Goal: Task Accomplishment & Management: Manage account settings

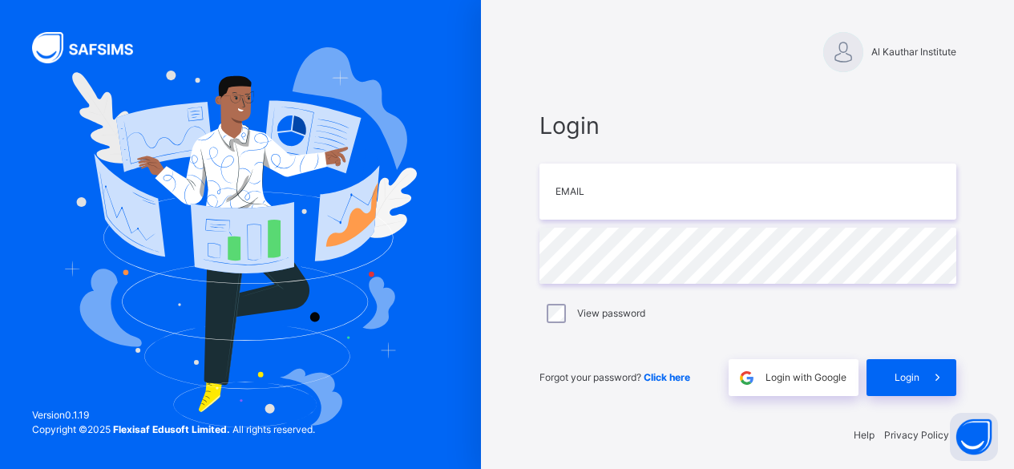
scroll to position [5, 0]
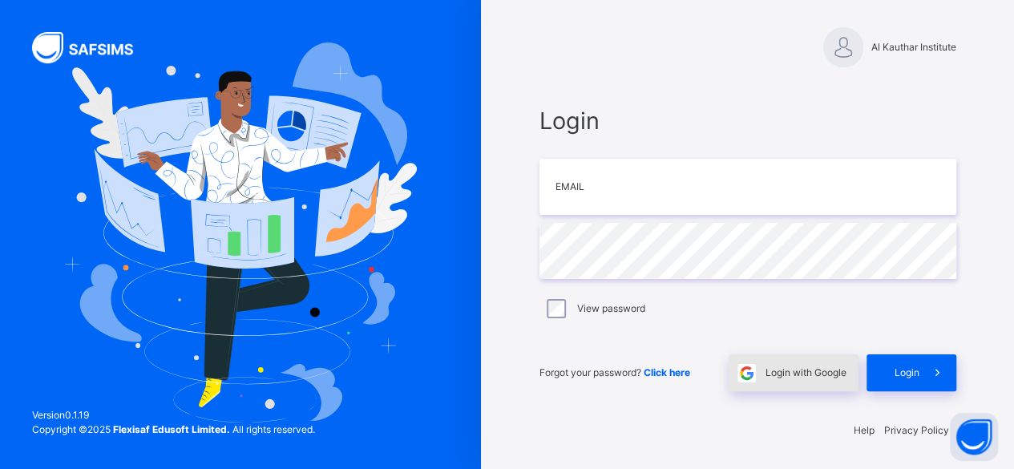
click at [787, 357] on div "Login with Google" at bounding box center [794, 372] width 130 height 37
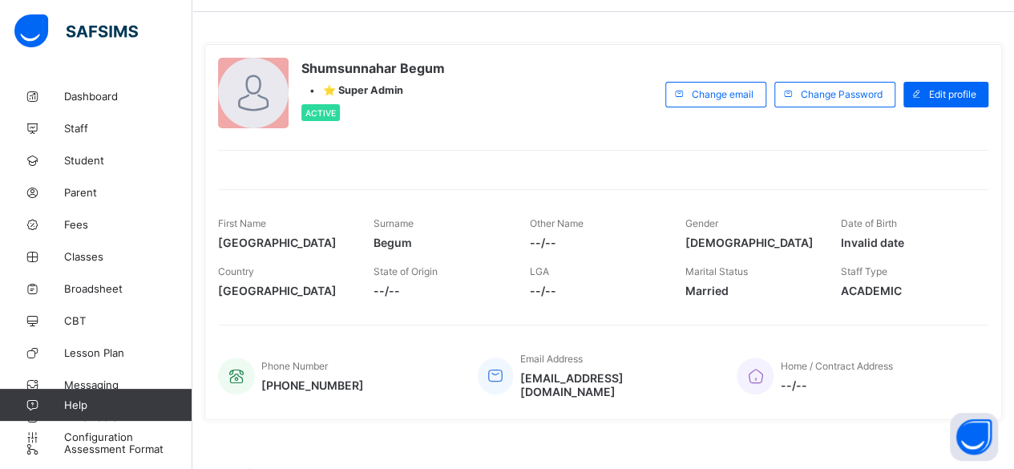
scroll to position [53, 0]
click at [101, 245] on link "Classes" at bounding box center [96, 256] width 192 height 32
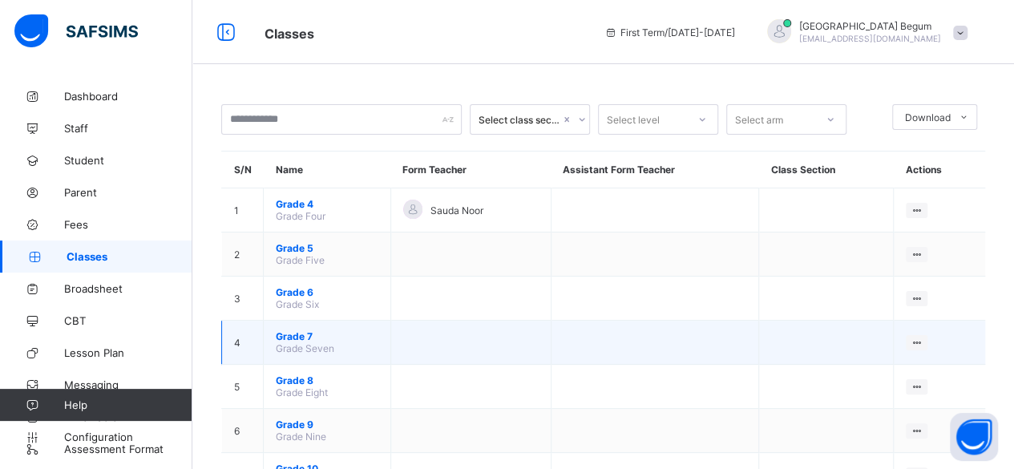
click at [460, 341] on td at bounding box center [470, 343] width 160 height 44
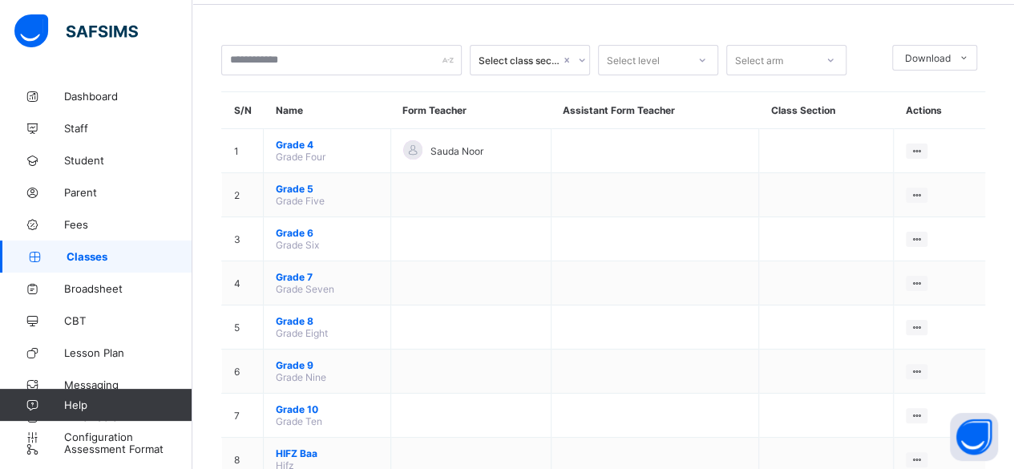
scroll to position [64, 0]
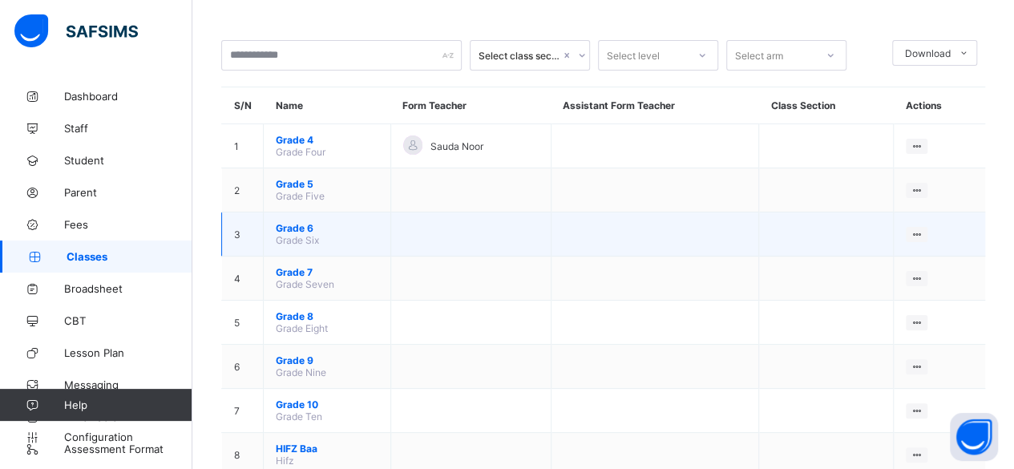
click at [288, 223] on span "Grade 6" at bounding box center [327, 228] width 103 height 12
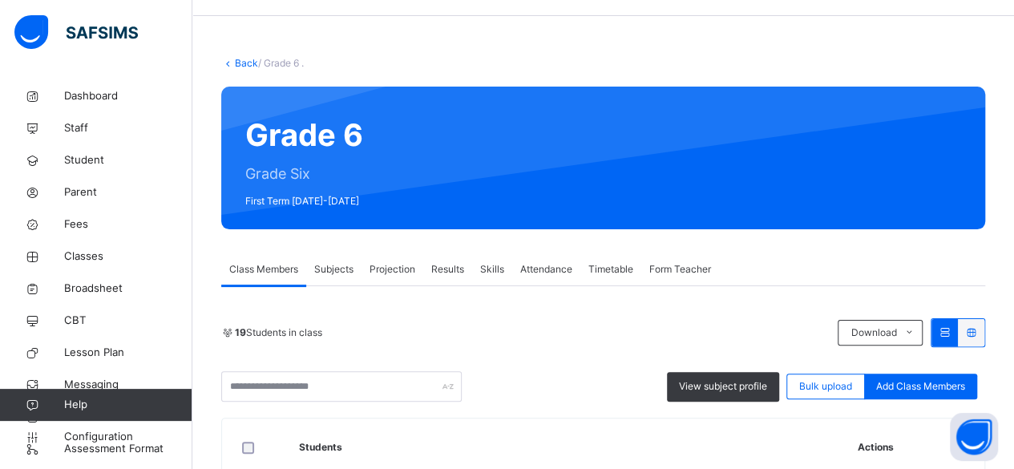
scroll to position [67, 0]
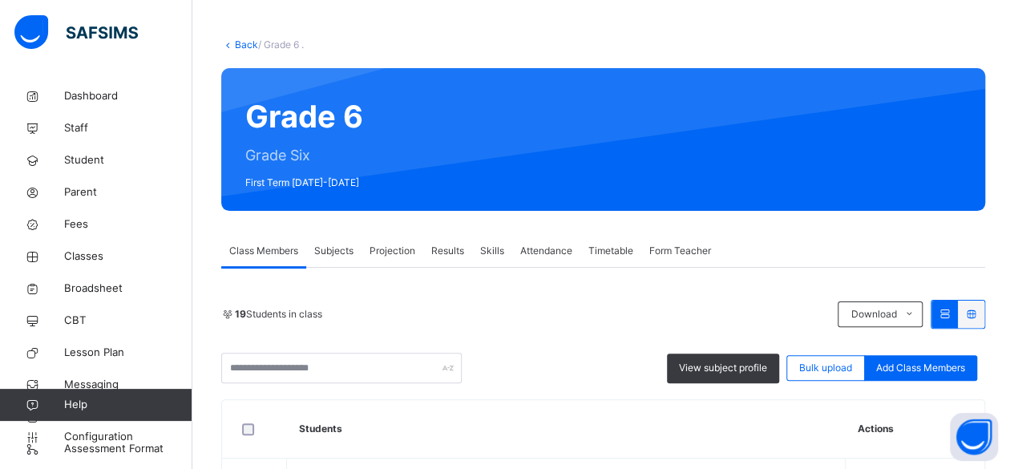
click at [424, 312] on div "19 Students in class" at bounding box center [525, 314] width 608 height 14
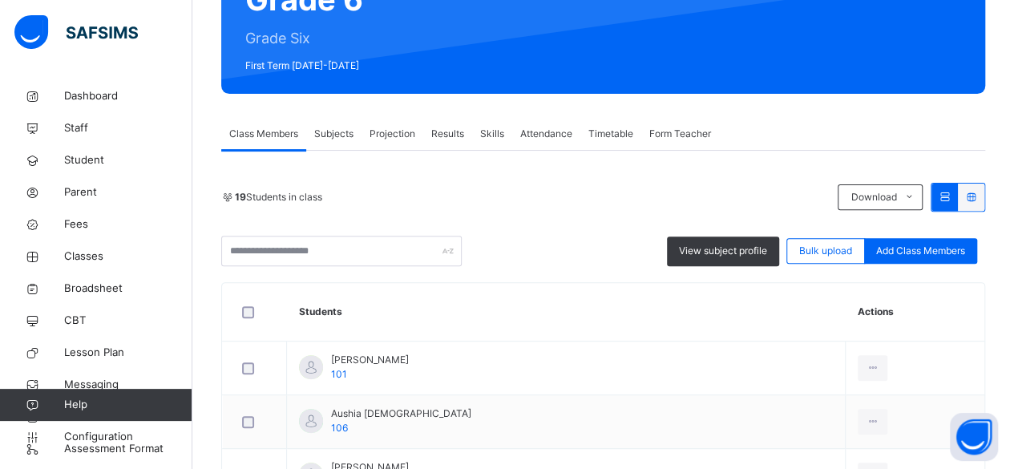
scroll to position [186, 0]
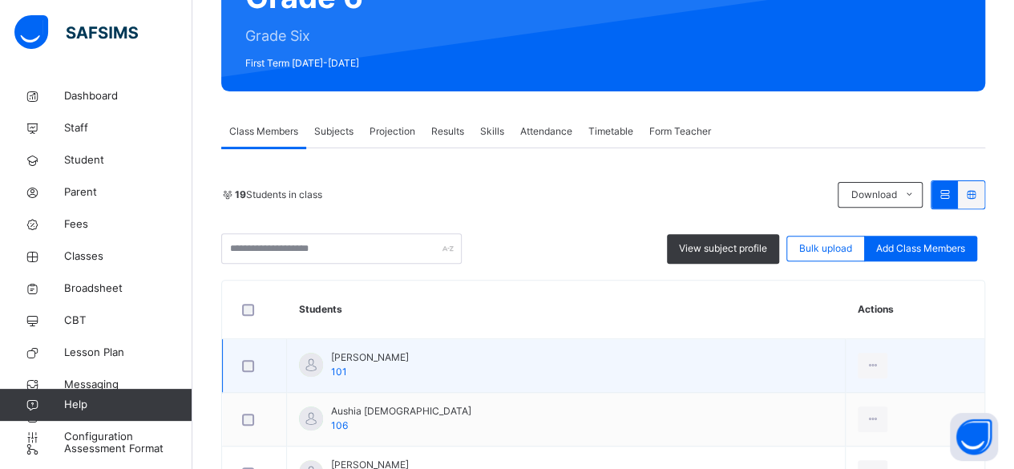
click at [396, 357] on span "[PERSON_NAME]" at bounding box center [370, 357] width 78 height 14
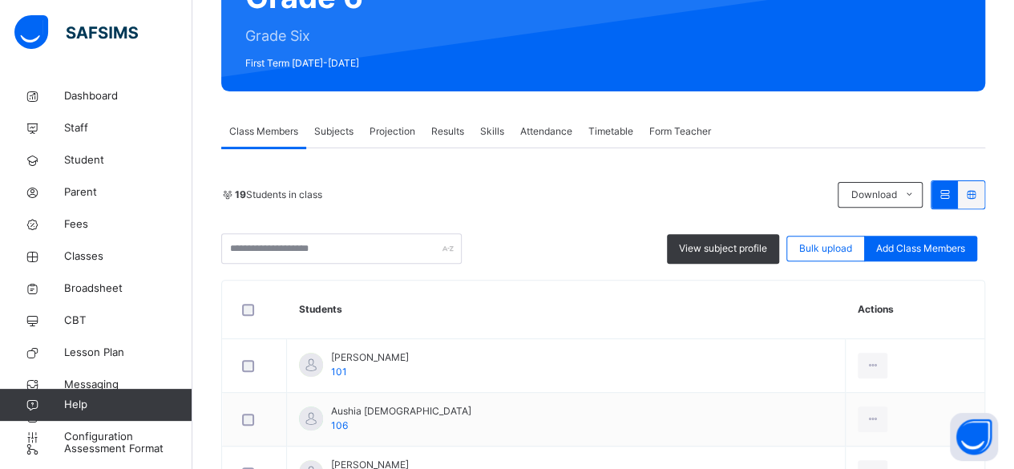
click at [390, 129] on span "Projection" at bounding box center [392, 131] width 46 height 14
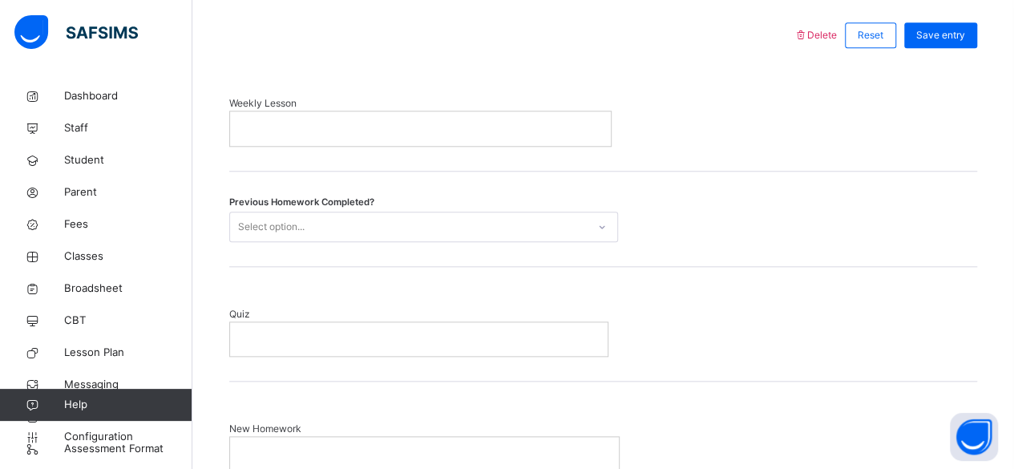
scroll to position [749, 0]
click at [736, 333] on div "Quiz" at bounding box center [603, 330] width 748 height 50
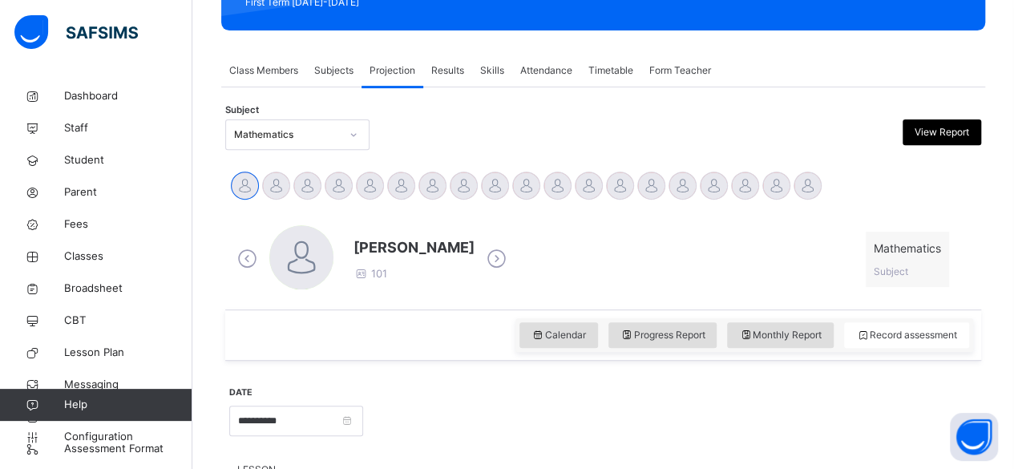
scroll to position [242, 0]
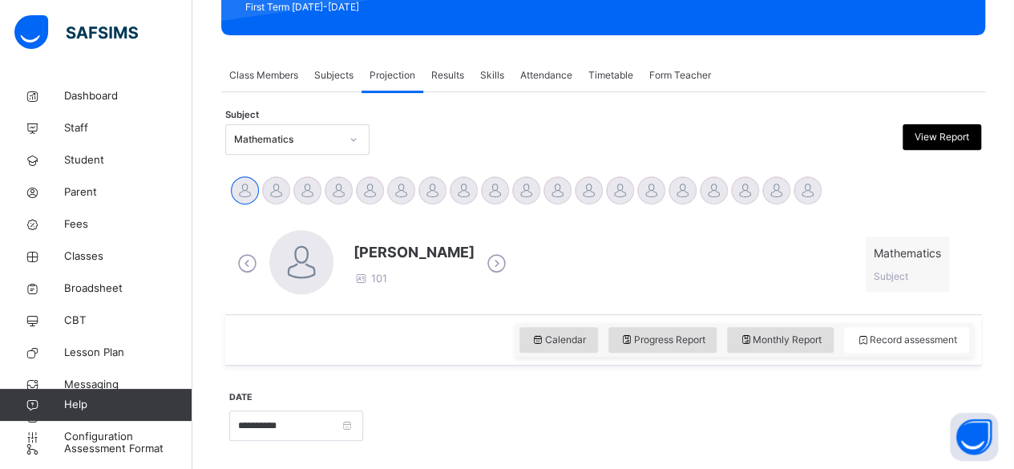
click at [546, 73] on span "Attendance" at bounding box center [546, 75] width 52 height 14
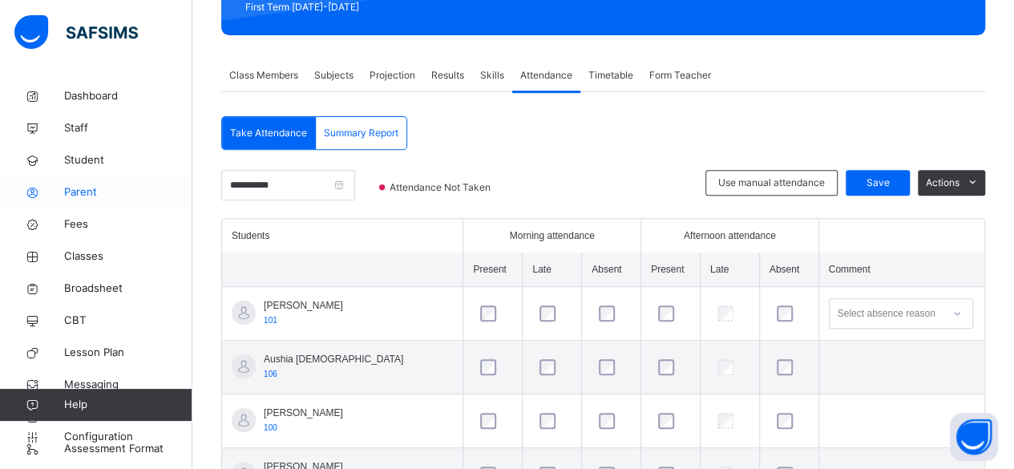
click at [125, 188] on span "Parent" at bounding box center [128, 192] width 128 height 16
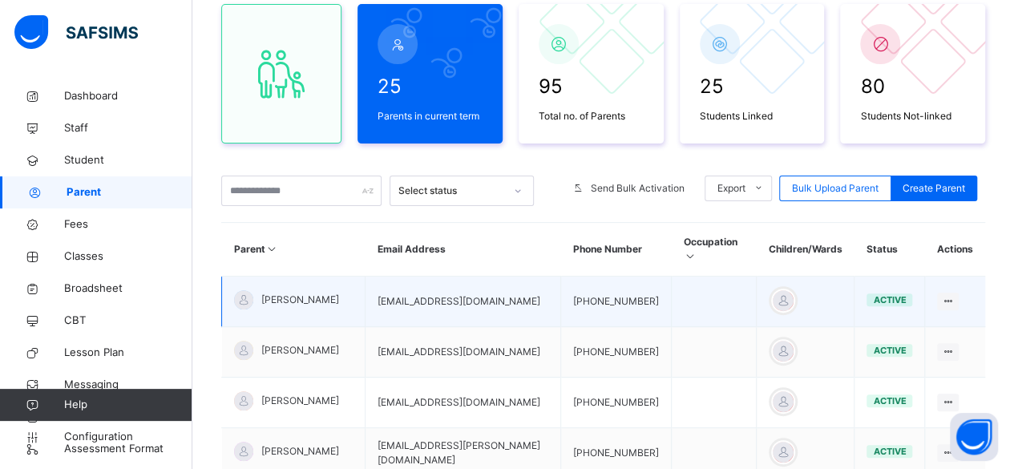
scroll to position [147, 0]
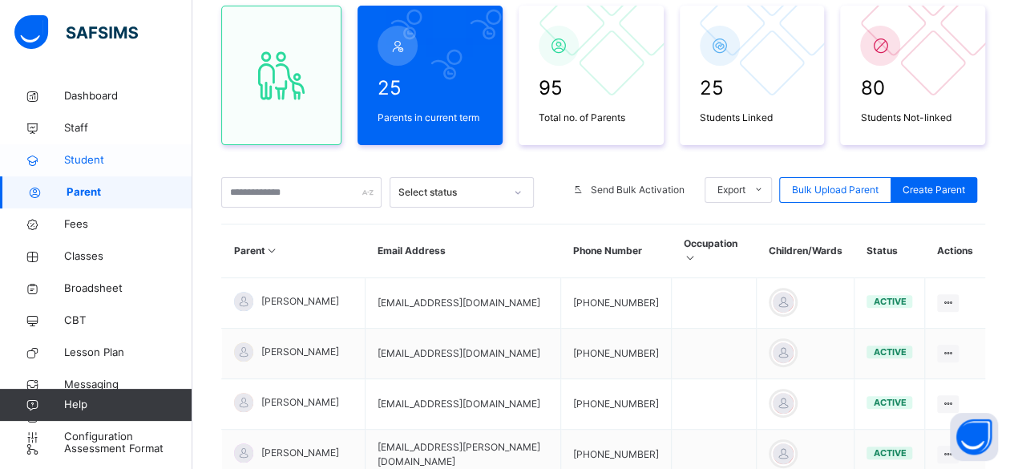
click at [75, 164] on span "Student" at bounding box center [128, 160] width 128 height 16
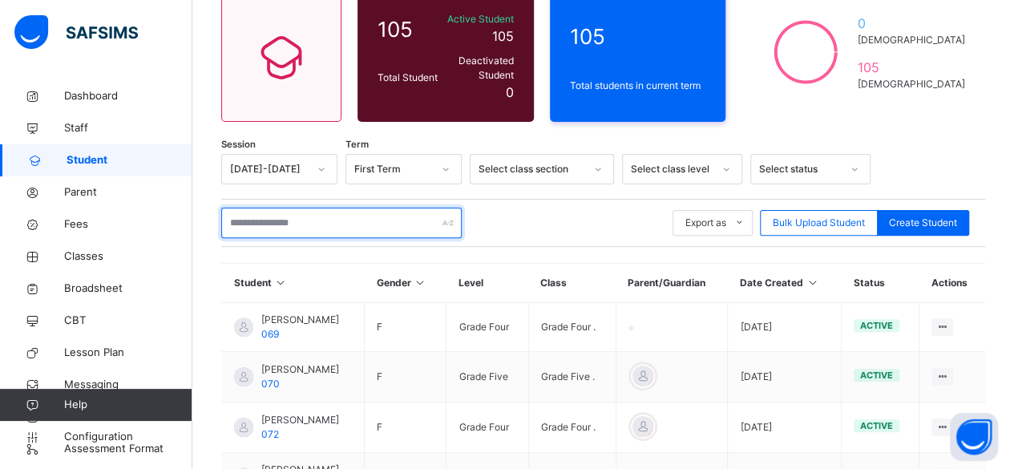
click at [307, 214] on input "text" at bounding box center [341, 223] width 240 height 30
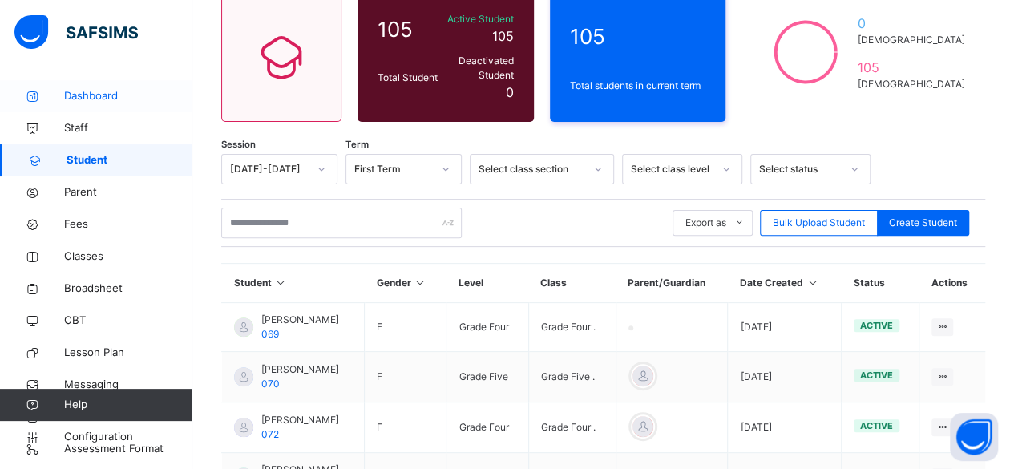
click at [112, 83] on link "Dashboard" at bounding box center [96, 96] width 192 height 32
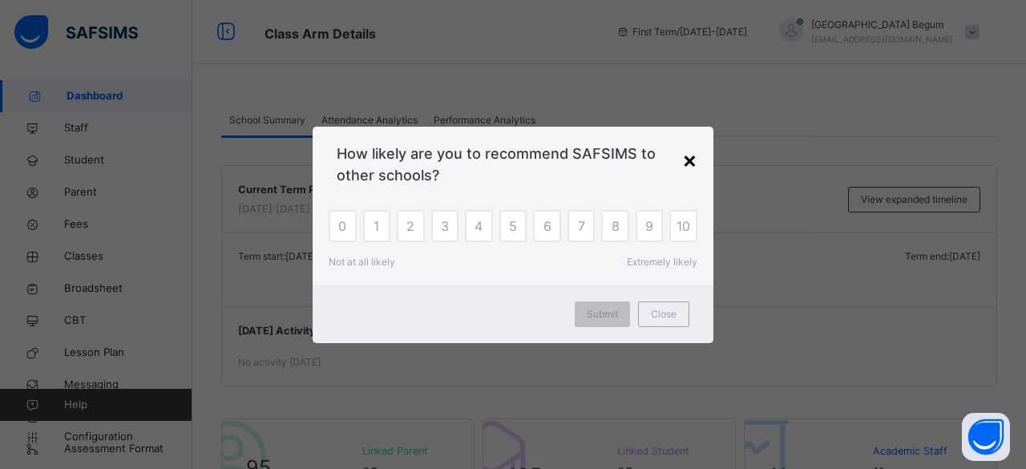
click at [689, 167] on div "×" at bounding box center [689, 160] width 15 height 34
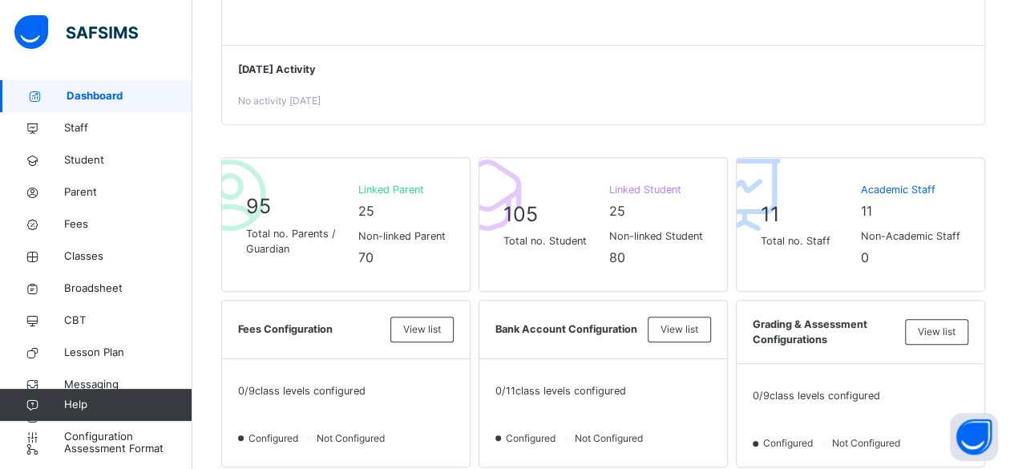
scroll to position [197, 0]
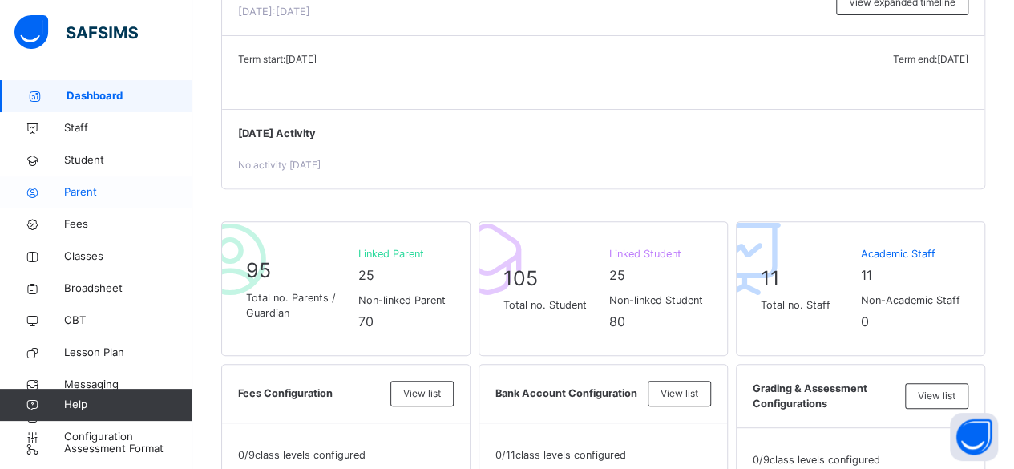
click at [66, 203] on link "Parent" at bounding box center [96, 192] width 192 height 32
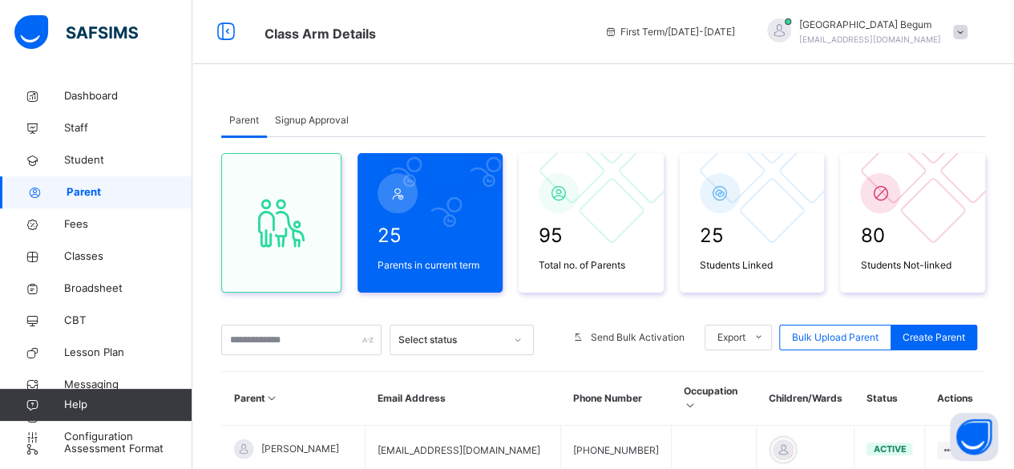
click at [302, 114] on span "Signup Approval" at bounding box center [312, 120] width 74 height 14
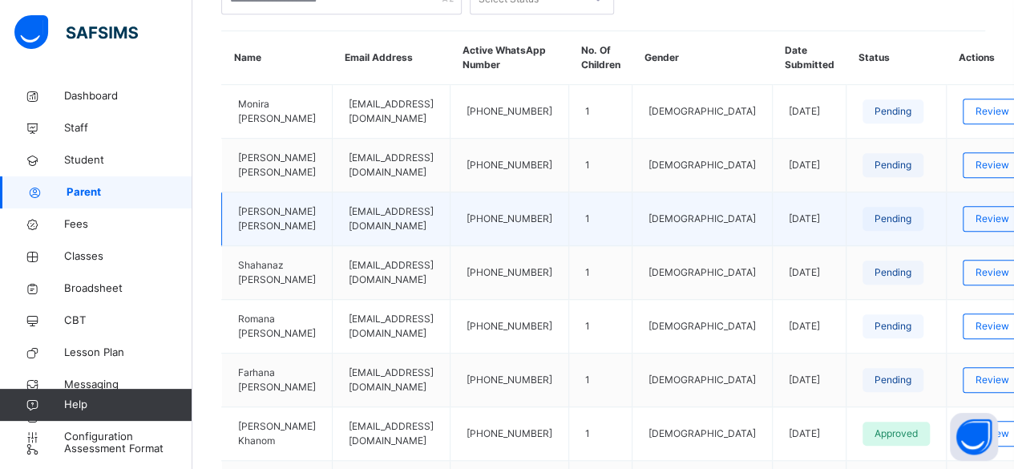
scroll to position [319, 0]
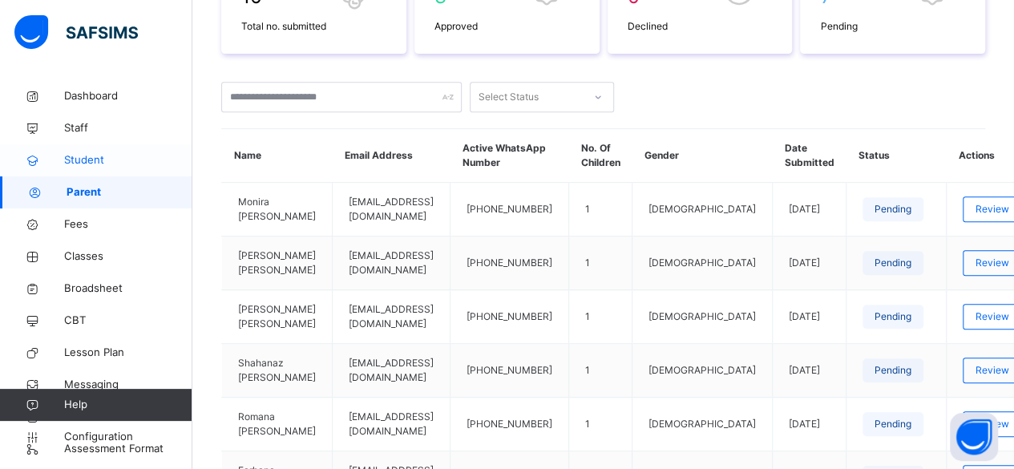
click at [146, 156] on span "Student" at bounding box center [128, 160] width 128 height 16
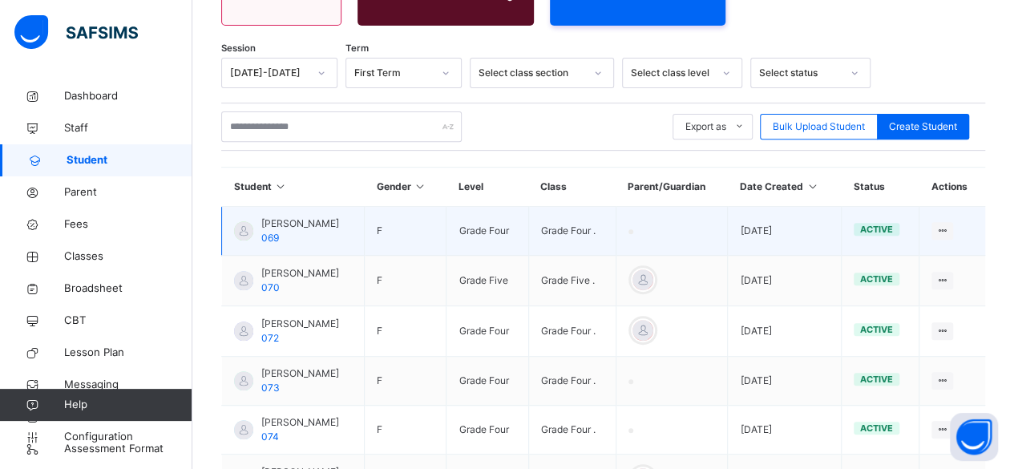
scroll to position [319, 0]
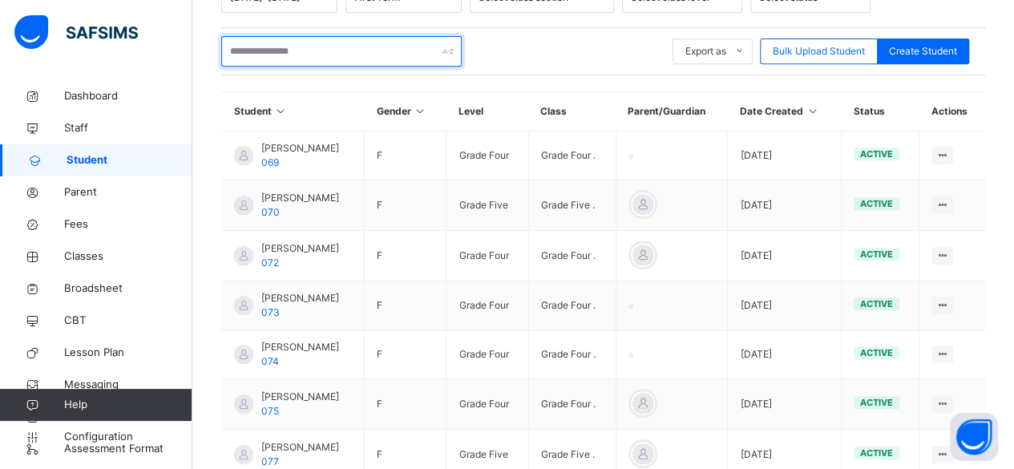
click at [354, 50] on input "text" at bounding box center [341, 51] width 240 height 30
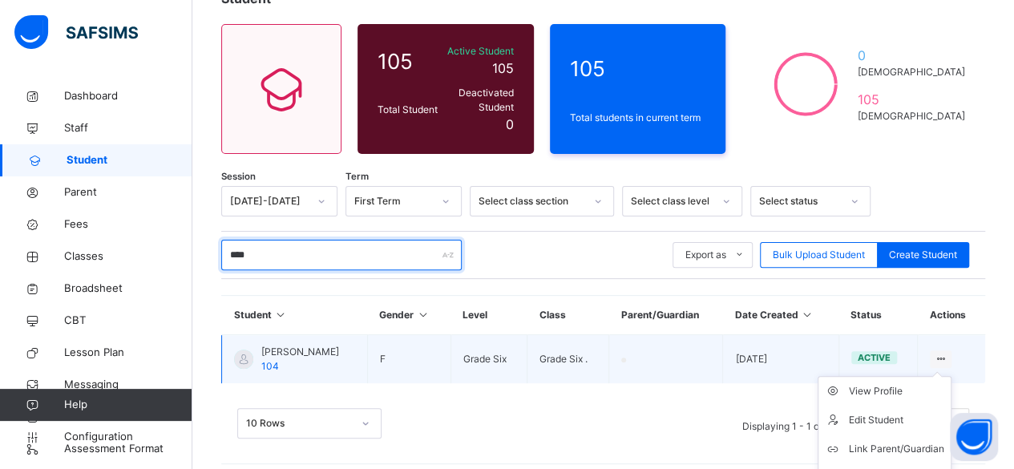
scroll to position [128, 0]
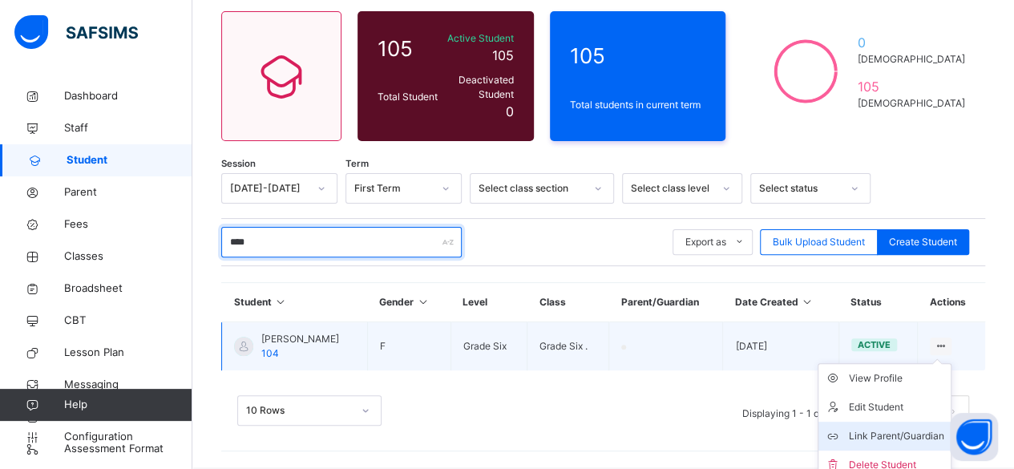
type input "****"
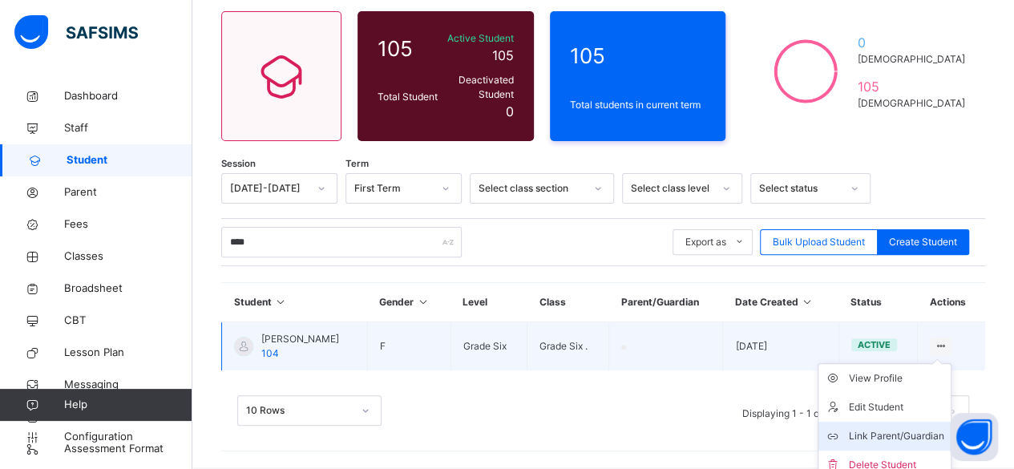
click at [907, 428] on div "Link Parent/Guardian" at bounding box center [896, 436] width 95 height 16
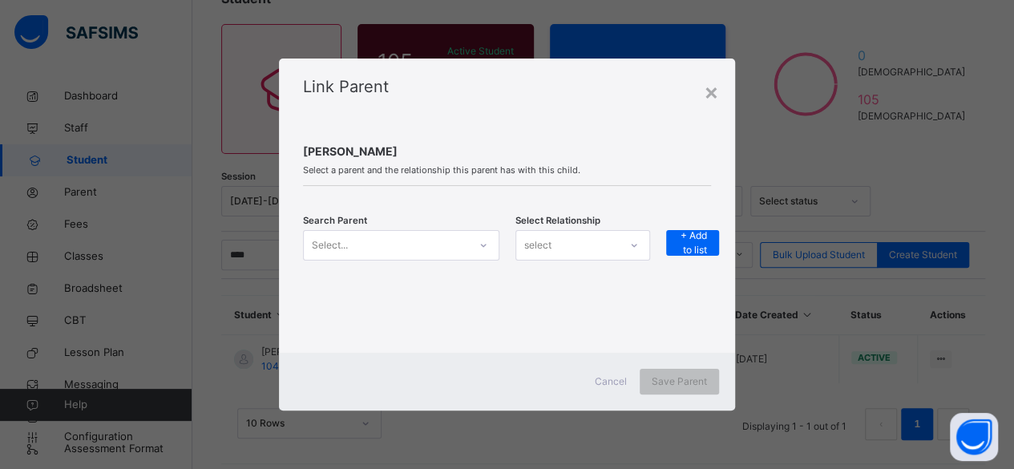
click at [348, 248] on div "Select..." at bounding box center [386, 244] width 164 height 25
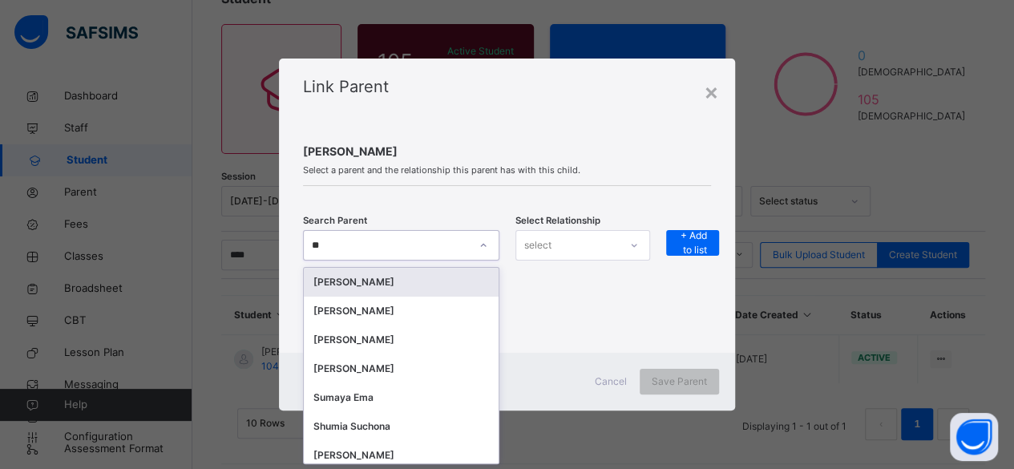
type input "***"
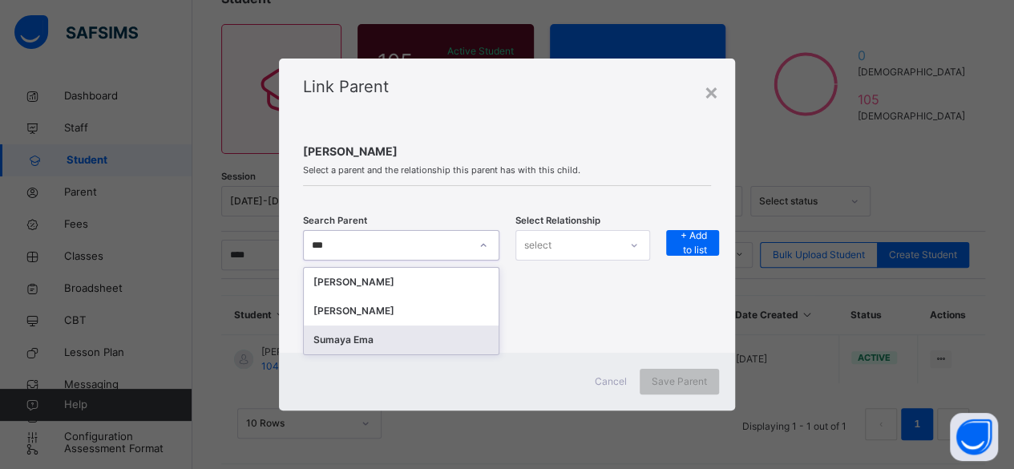
click at [402, 342] on div "Sumaya Ema" at bounding box center [401, 340] width 176 height 16
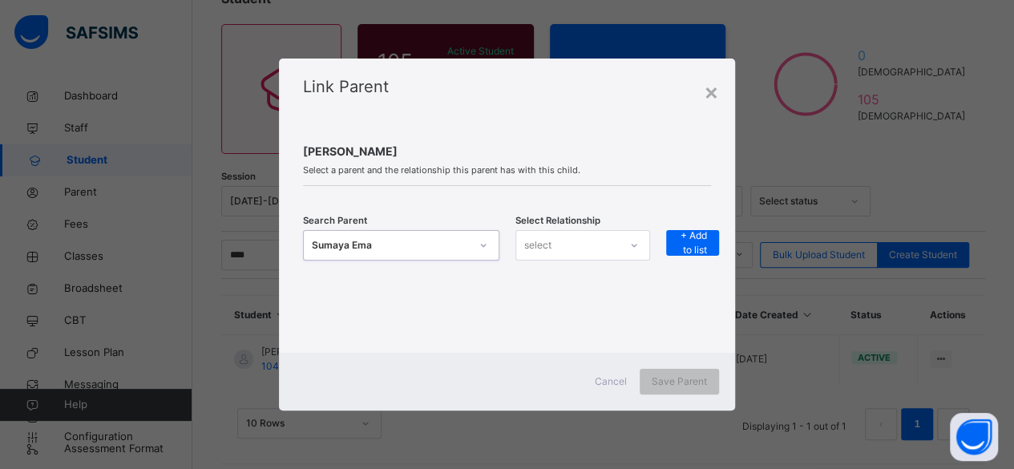
click at [613, 248] on div "select" at bounding box center [567, 244] width 103 height 25
click at [584, 311] on div "Mother" at bounding box center [582, 308] width 133 height 27
click at [700, 248] on span "+ Add to list" at bounding box center [692, 242] width 29 height 29
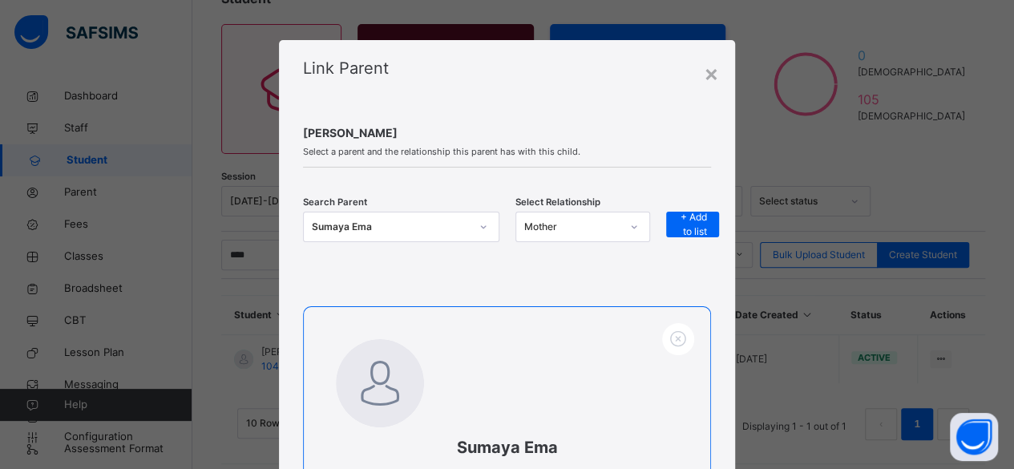
scroll to position [213, 0]
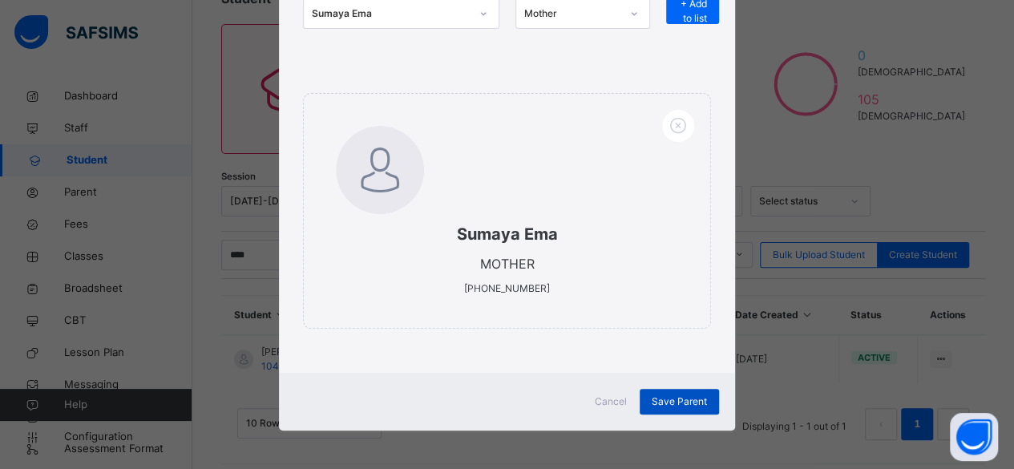
click at [660, 398] on span "Save Parent" at bounding box center [679, 401] width 55 height 14
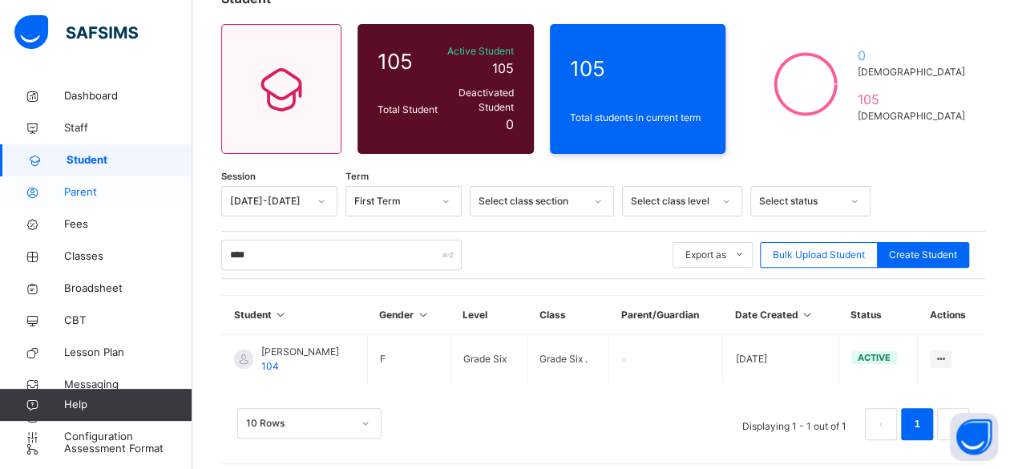
click at [123, 196] on span "Parent" at bounding box center [128, 192] width 128 height 16
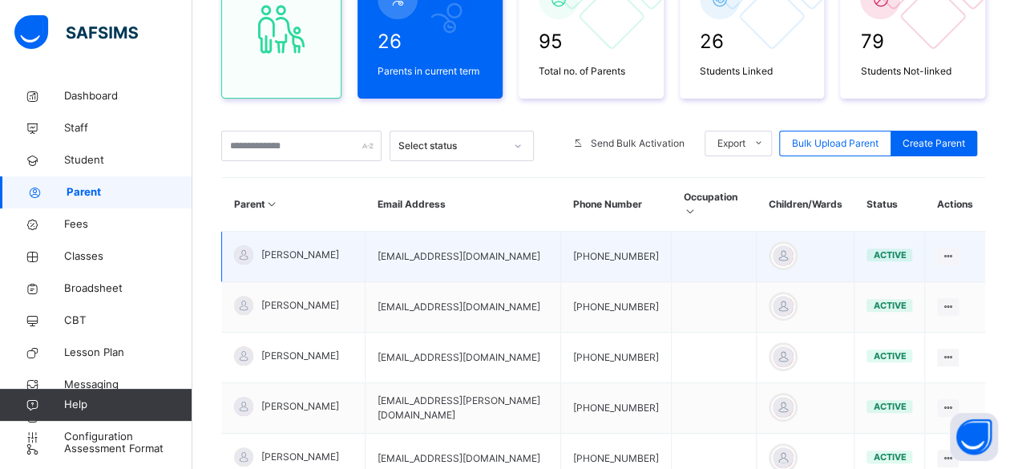
scroll to position [196, 0]
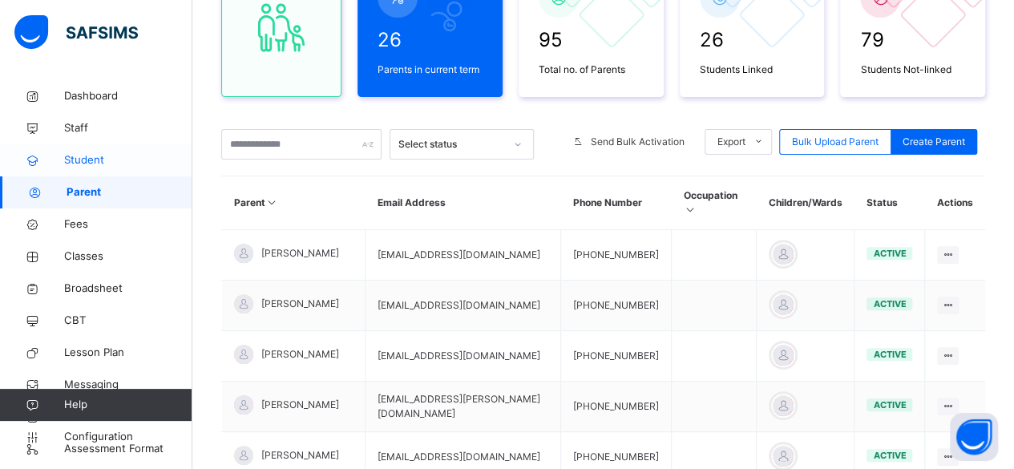
click at [96, 156] on span "Student" at bounding box center [128, 160] width 128 height 16
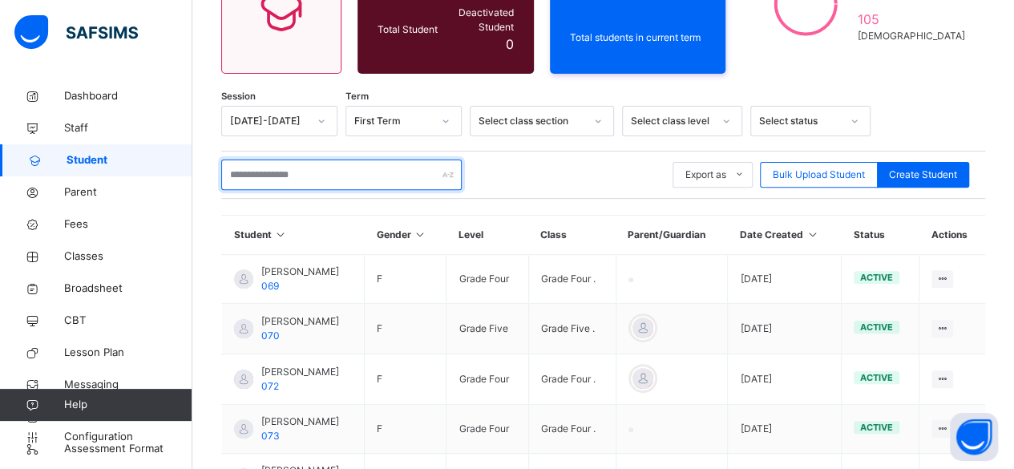
click at [305, 169] on input "text" at bounding box center [341, 174] width 240 height 30
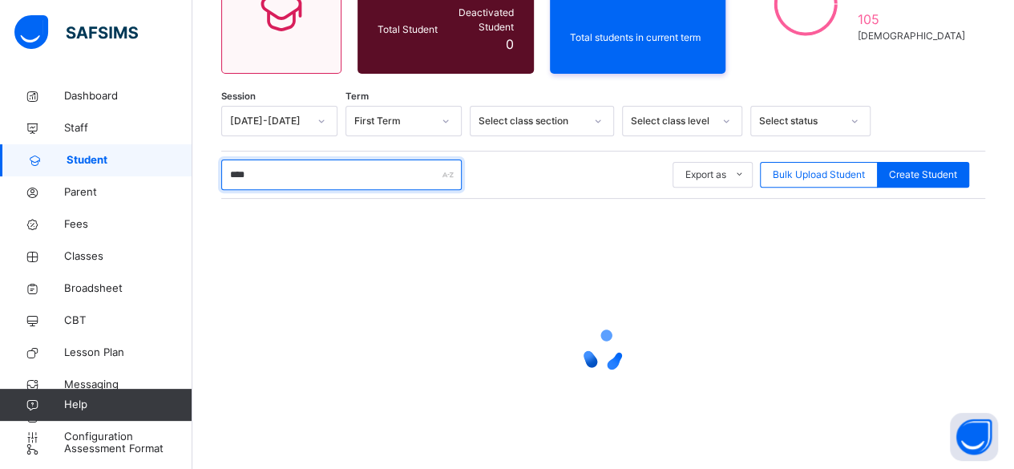
scroll to position [164, 0]
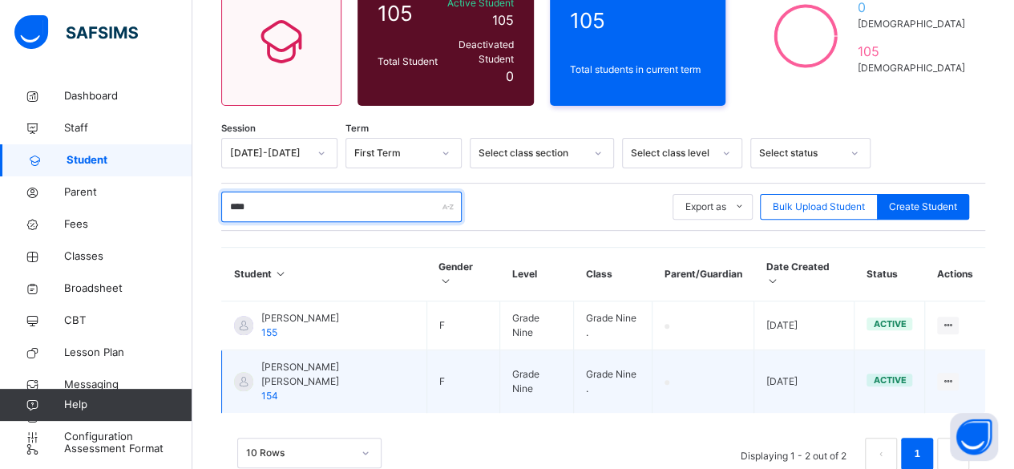
type input "****"
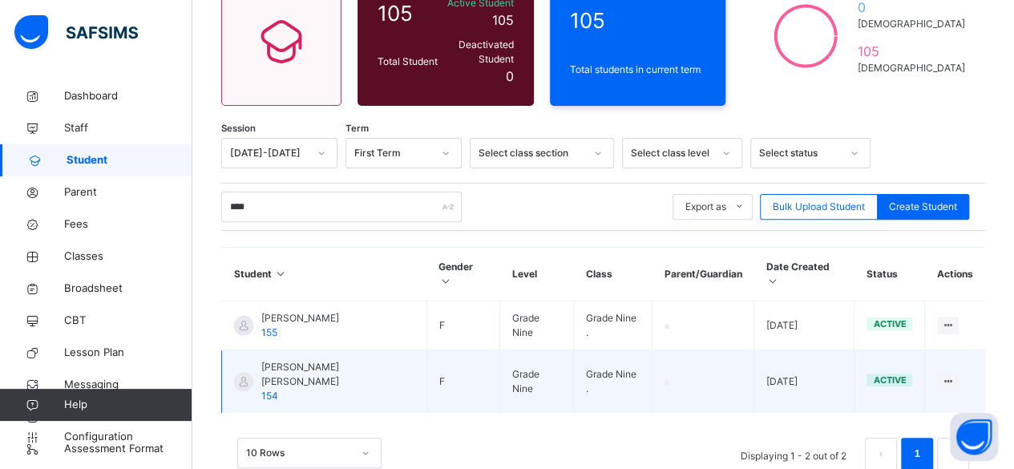
click at [322, 360] on span "Karima Fatima" at bounding box center [337, 374] width 153 height 29
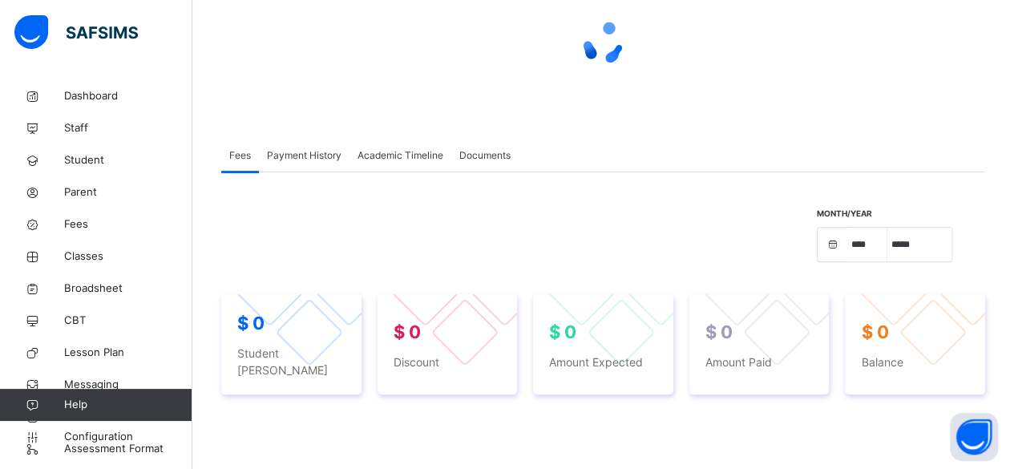
select select "****"
select select "*"
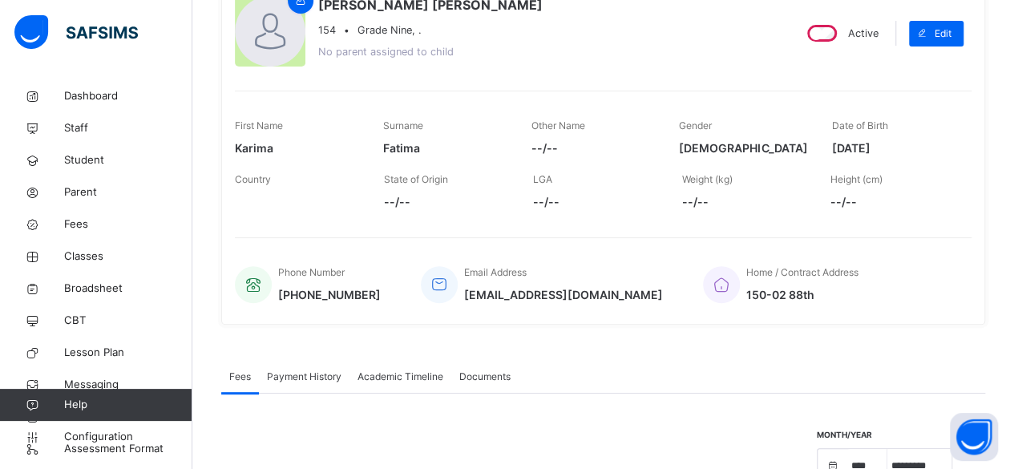
scroll to position [272, 0]
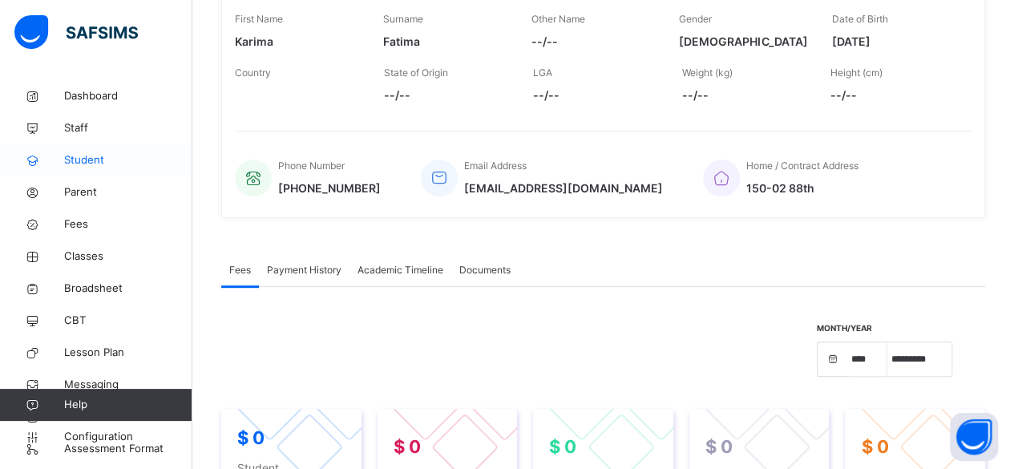
click at [110, 165] on span "Student" at bounding box center [128, 160] width 128 height 16
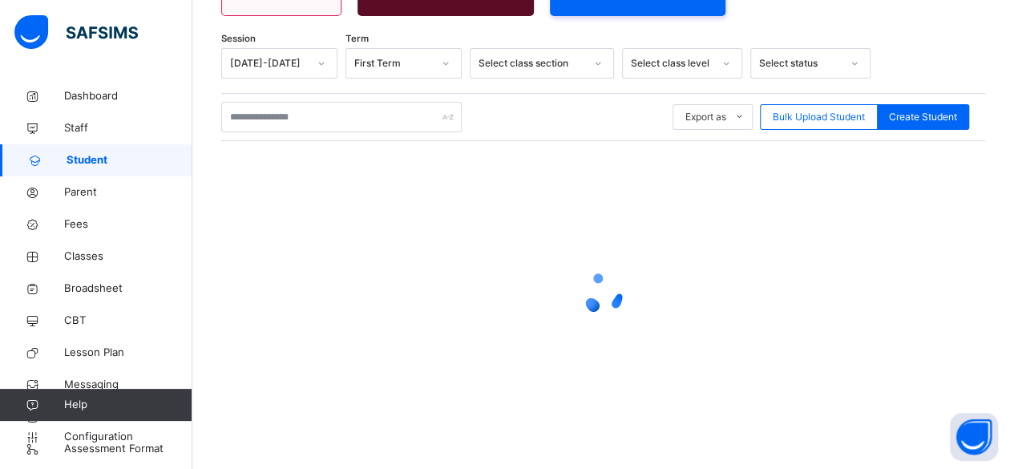
scroll to position [272, 0]
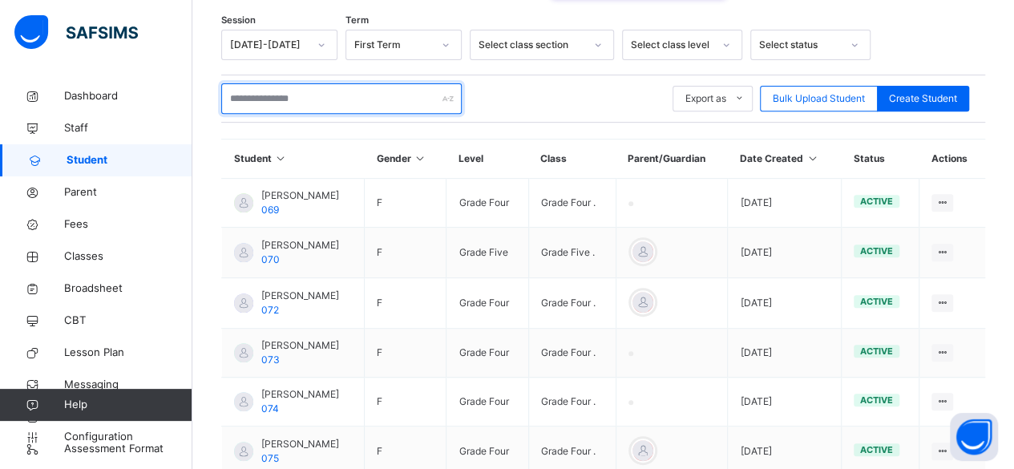
click at [313, 83] on input "text" at bounding box center [341, 98] width 240 height 30
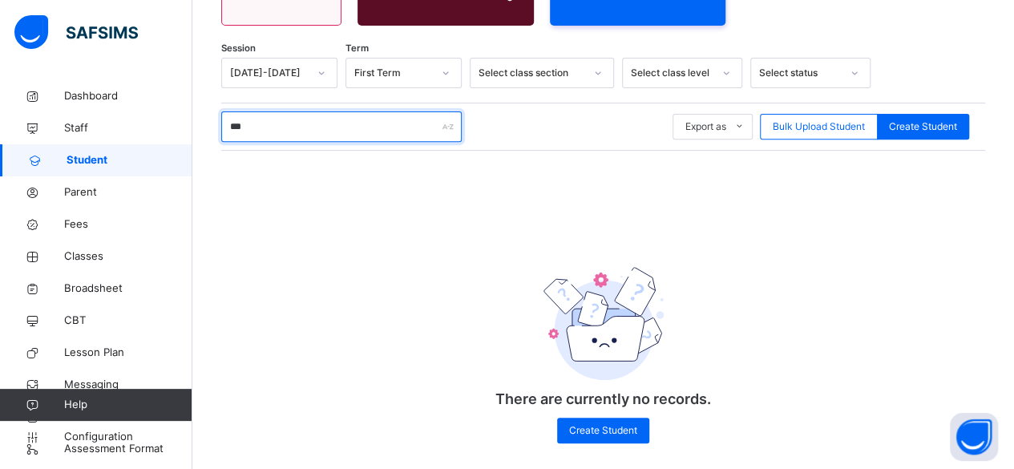
scroll to position [248, 0]
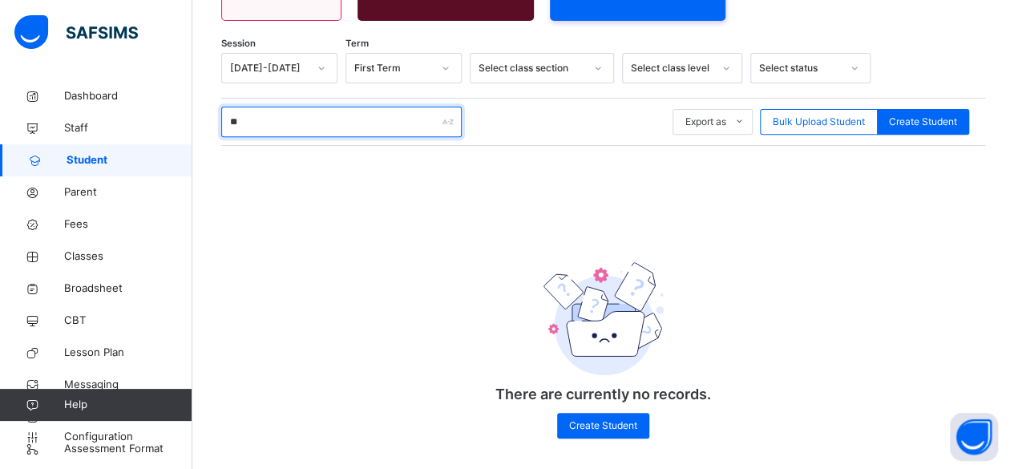
type input "*"
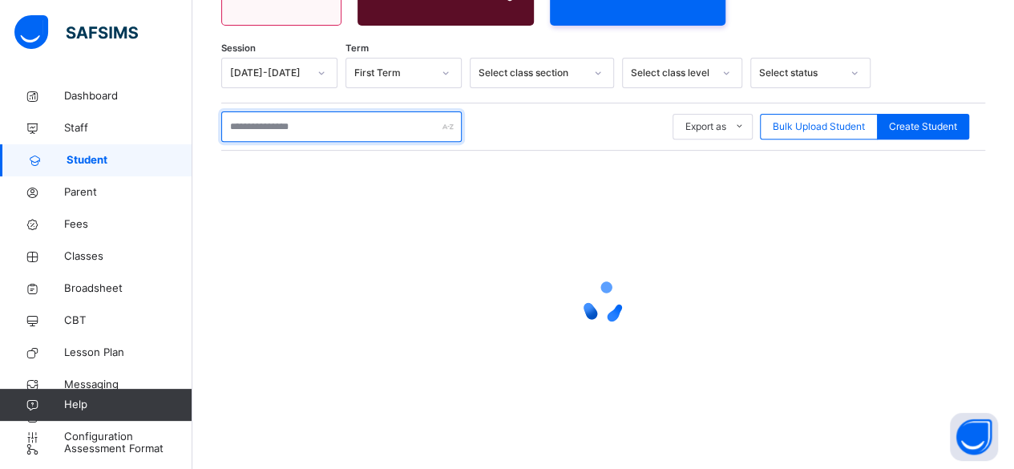
scroll to position [272, 0]
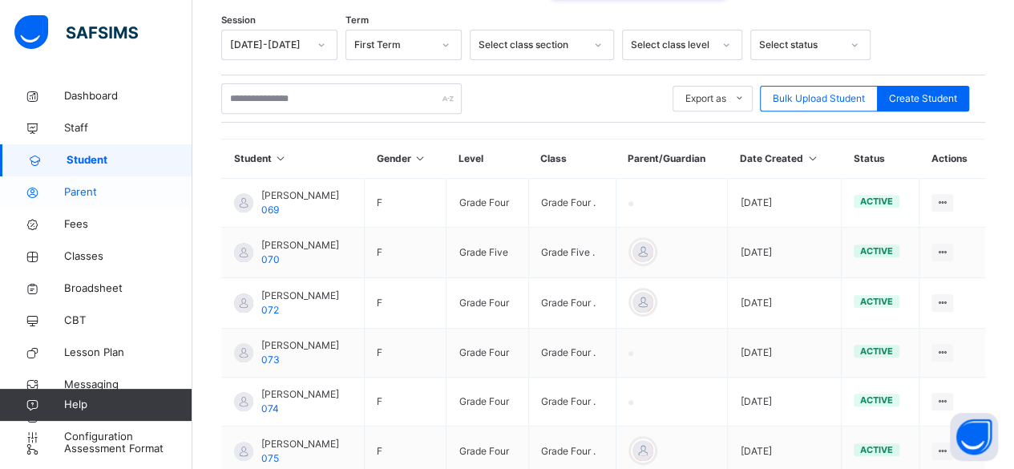
click at [122, 187] on span "Parent" at bounding box center [128, 192] width 128 height 16
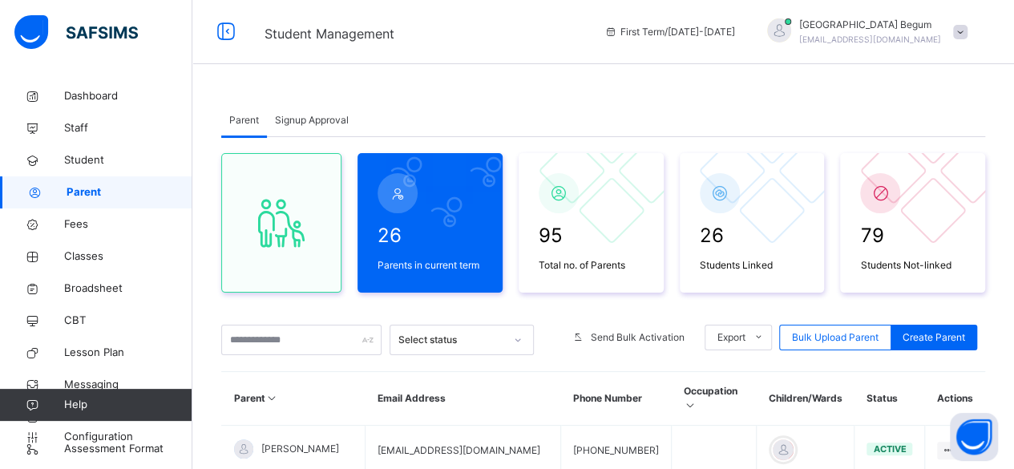
click at [333, 119] on span "Signup Approval" at bounding box center [312, 120] width 74 height 14
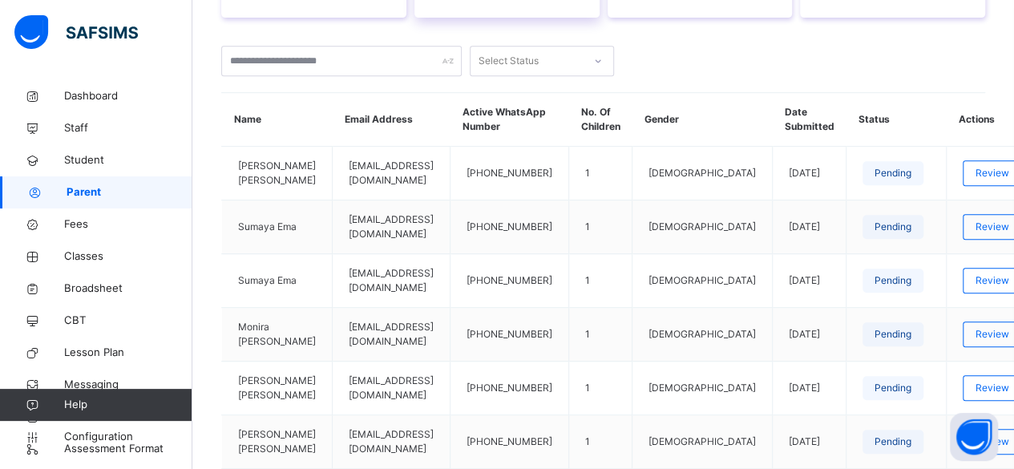
scroll to position [356, 0]
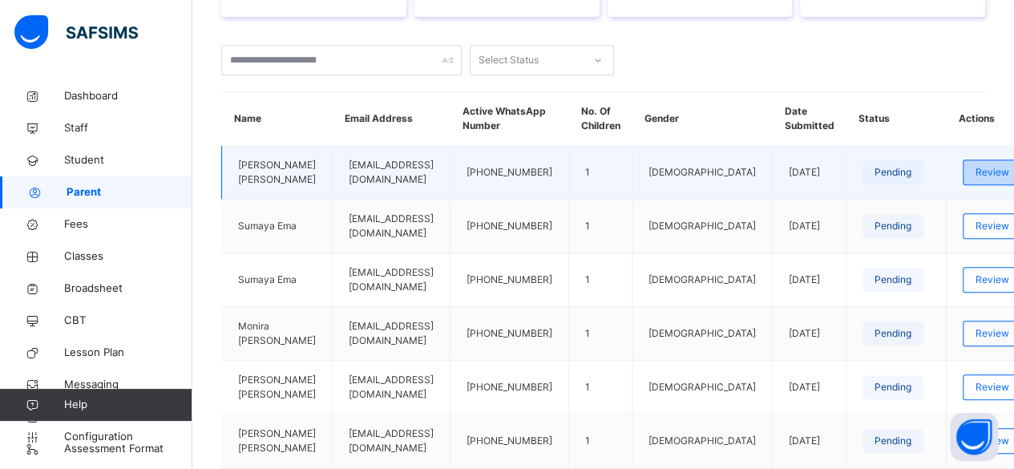
click at [975, 180] on span "Review" at bounding box center [992, 172] width 34 height 14
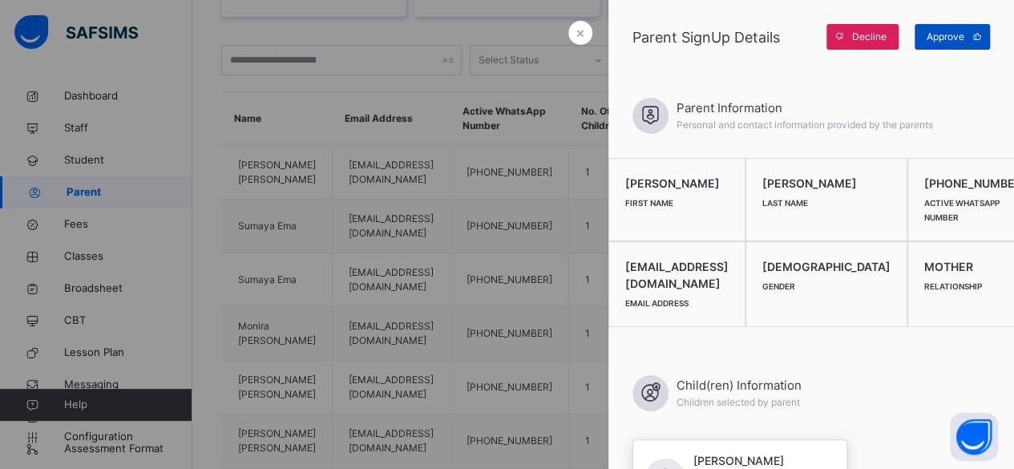
click at [946, 34] on span "Approve" at bounding box center [946, 37] width 38 height 14
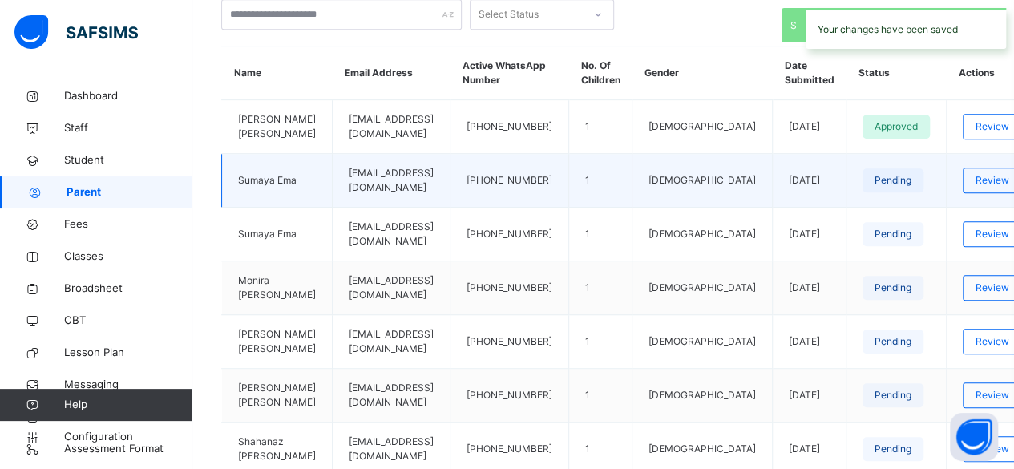
scroll to position [402, 0]
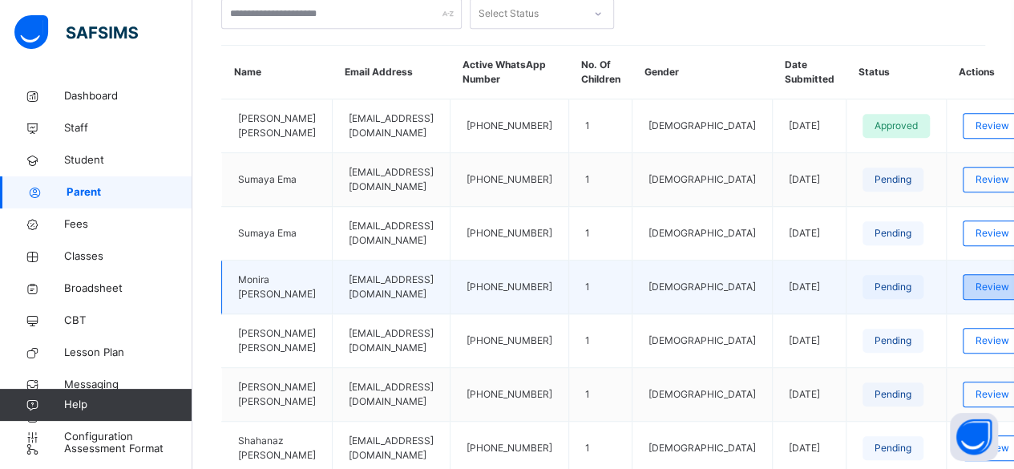
click at [975, 294] on span "Review" at bounding box center [992, 287] width 34 height 14
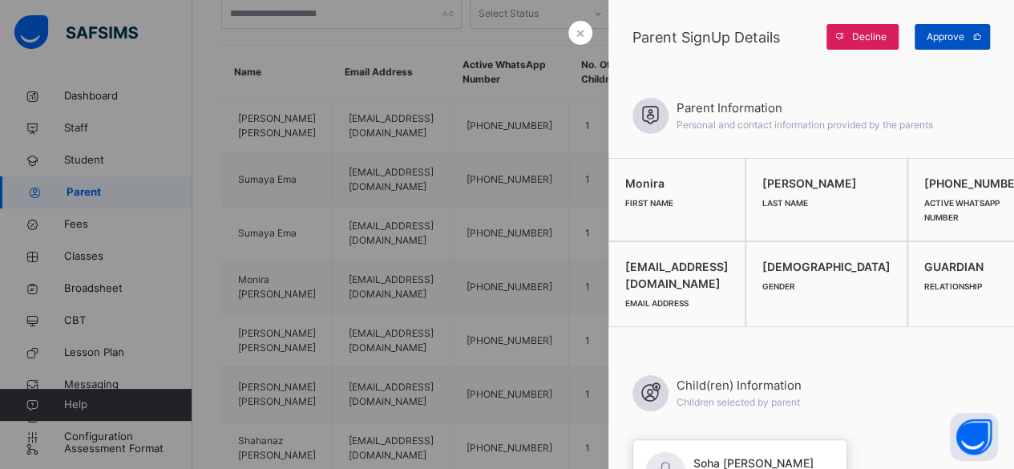
click at [964, 31] on span at bounding box center [977, 37] width 26 height 26
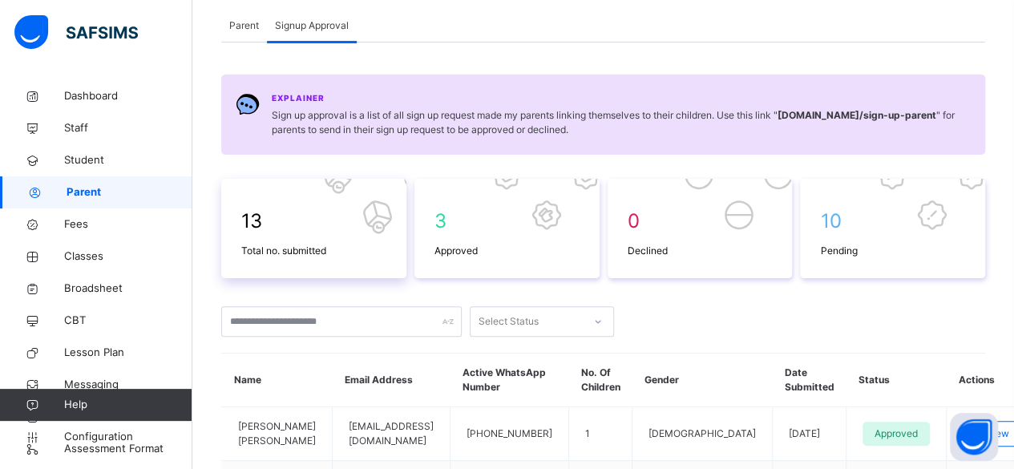
scroll to position [91, 0]
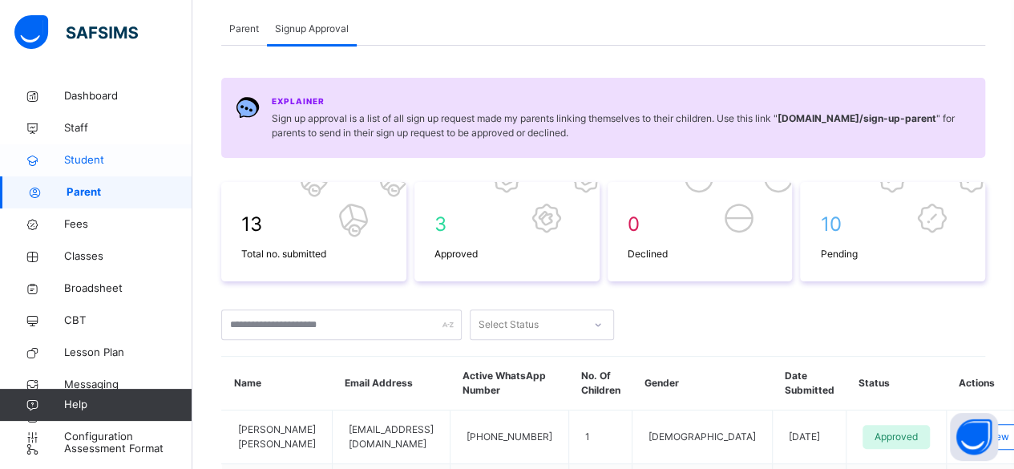
click at [129, 149] on link "Student" at bounding box center [96, 160] width 192 height 32
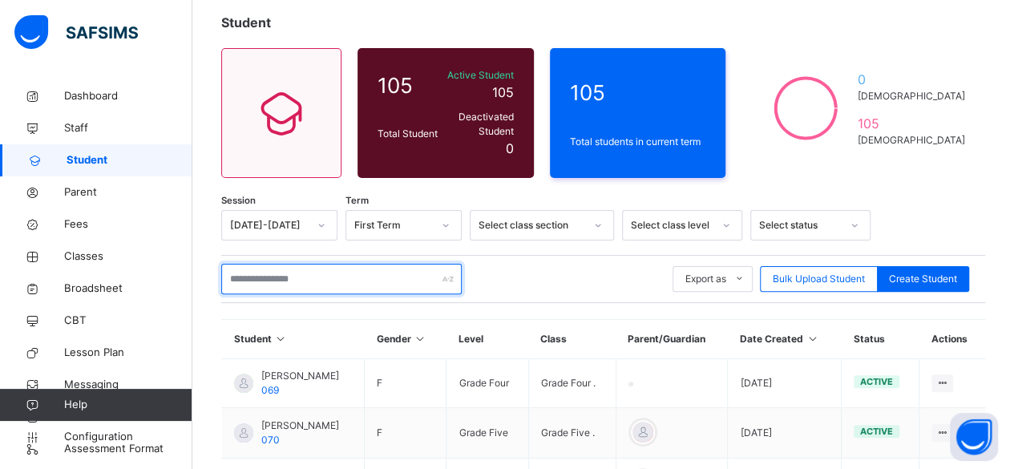
click at [313, 265] on input "text" at bounding box center [341, 279] width 240 height 30
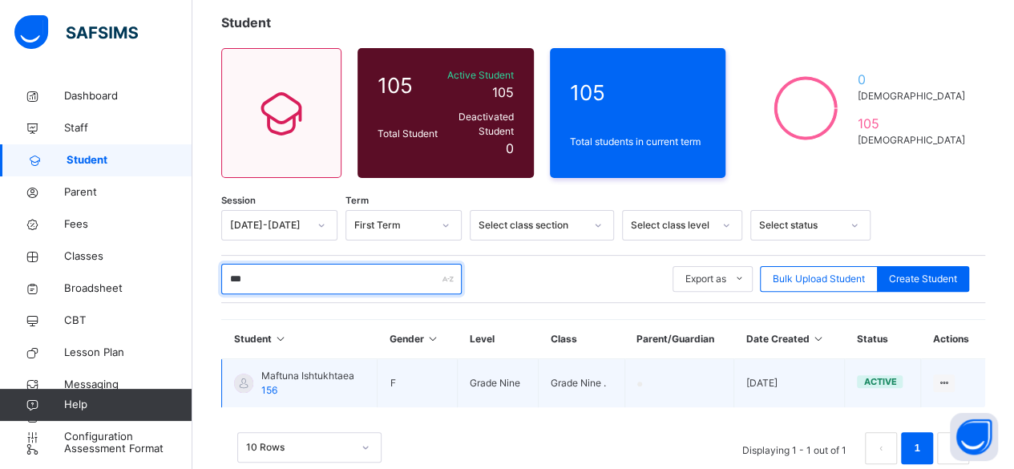
type input "***"
click at [308, 372] on span "Maftuna Ishtukhtaea" at bounding box center [307, 376] width 93 height 14
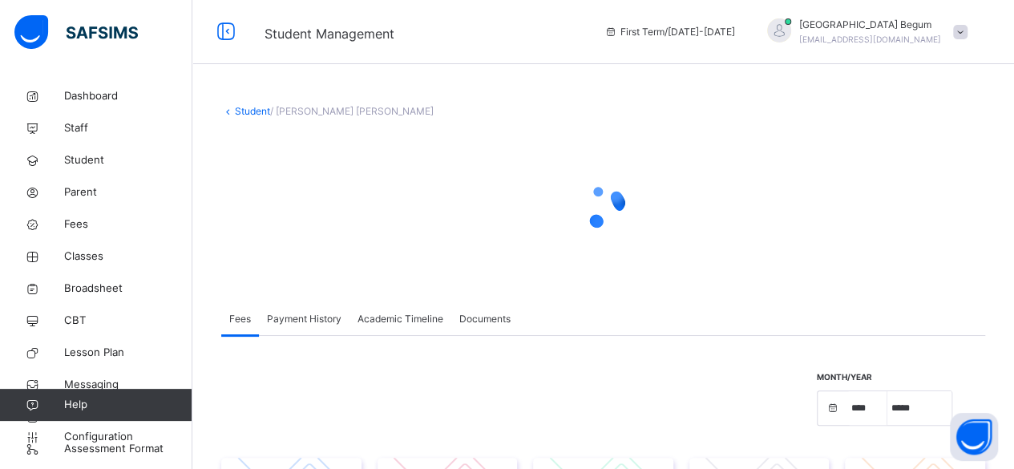
select select "****"
select select "*"
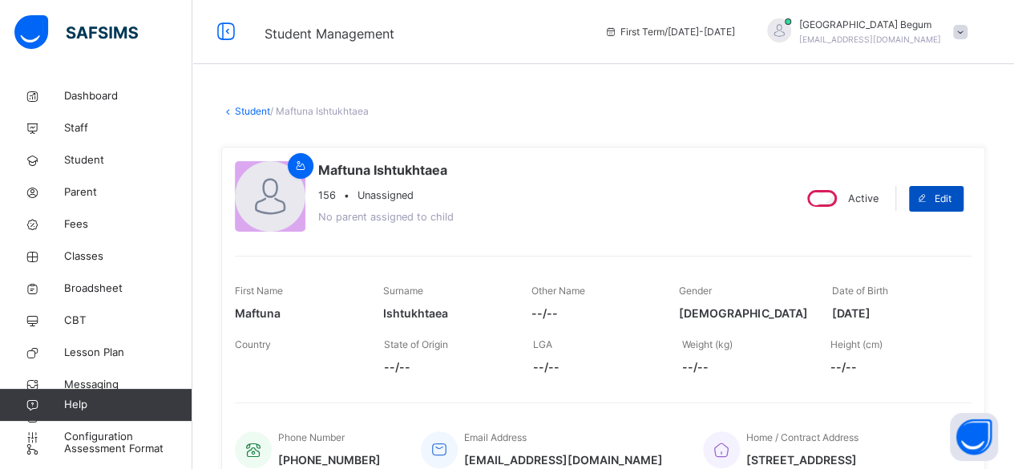
click at [951, 202] on span "Edit" at bounding box center [943, 199] width 17 height 14
select select "**"
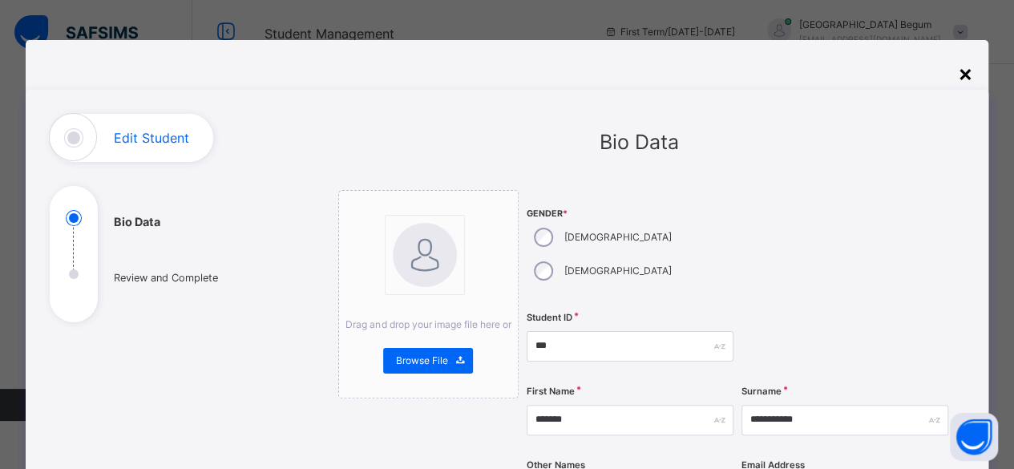
click at [965, 83] on div "×" at bounding box center [964, 73] width 15 height 34
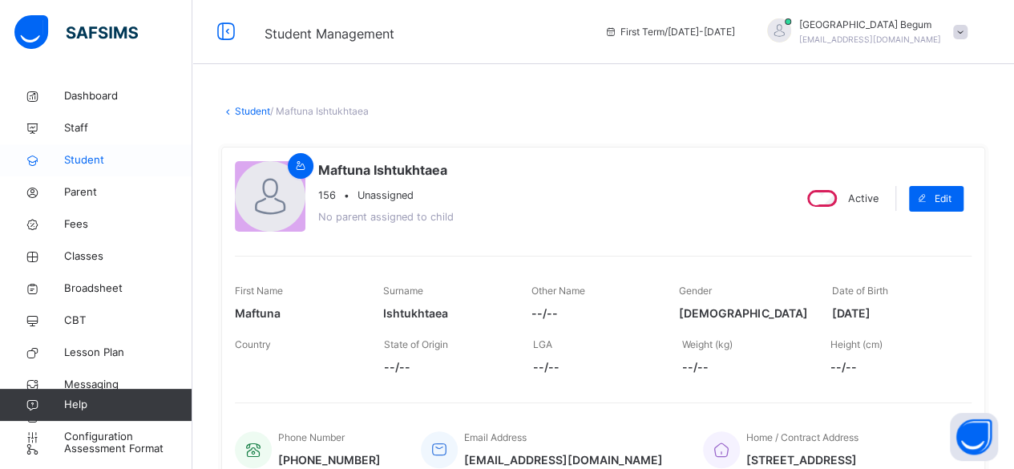
click at [112, 166] on span "Student" at bounding box center [128, 160] width 128 height 16
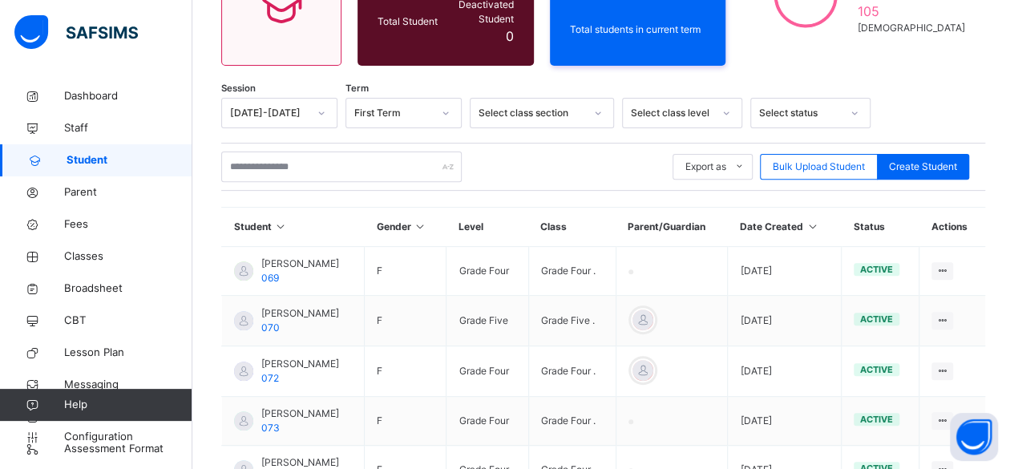
scroll to position [204, 0]
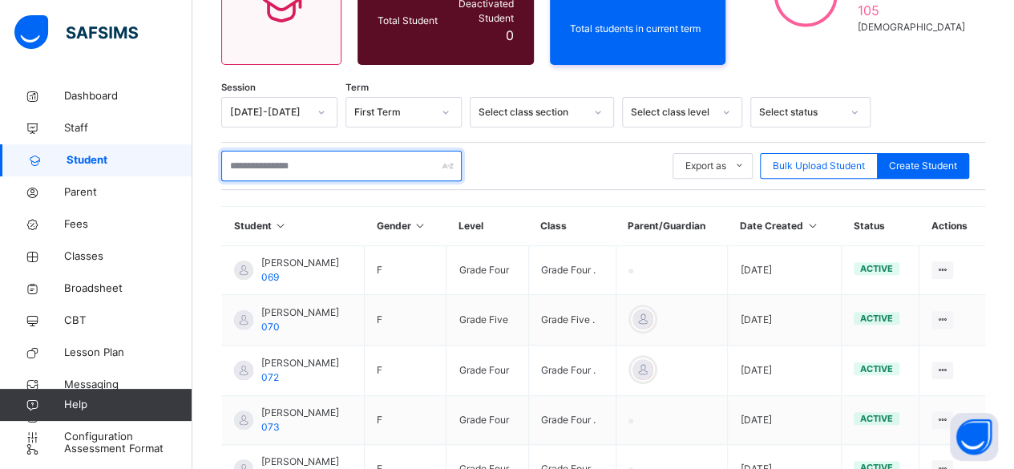
click at [338, 155] on input "text" at bounding box center [341, 166] width 240 height 30
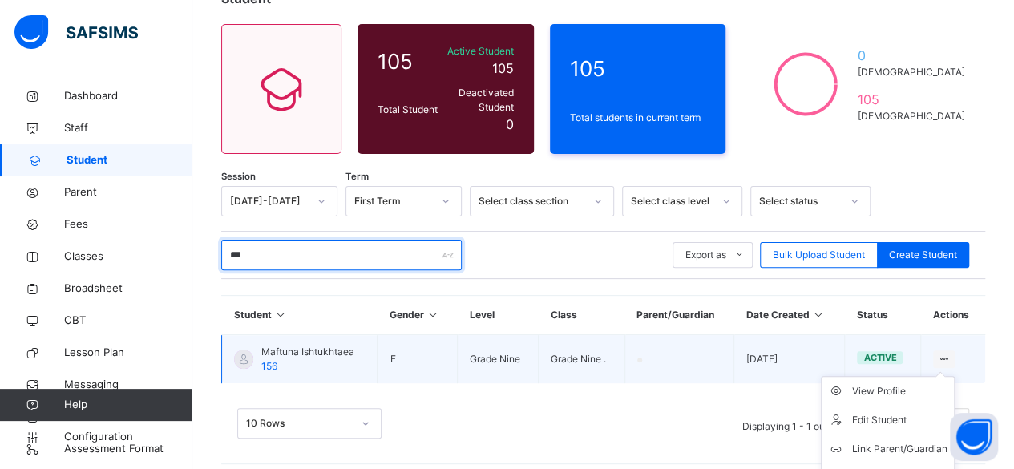
scroll to position [128, 0]
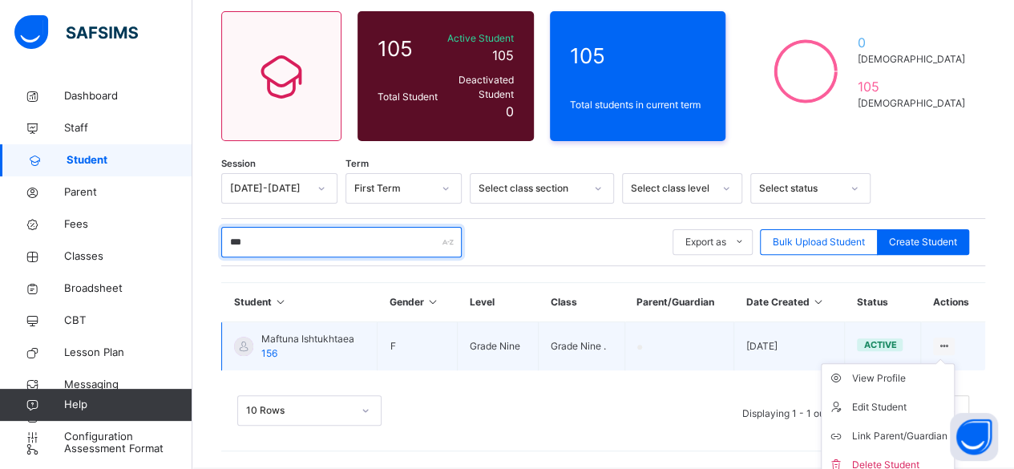
type input "***"
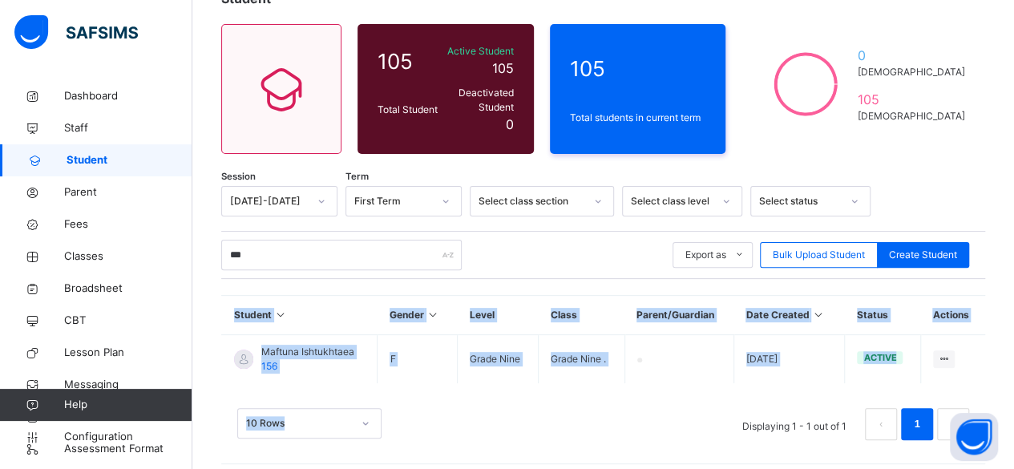
drag, startPoint x: 960, startPoint y: 352, endPoint x: 741, endPoint y: 397, distance: 224.1
click at [741, 397] on div "Session 2025-2026 Term First Term Select class section Select class level Selec…" at bounding box center [603, 321] width 764 height 270
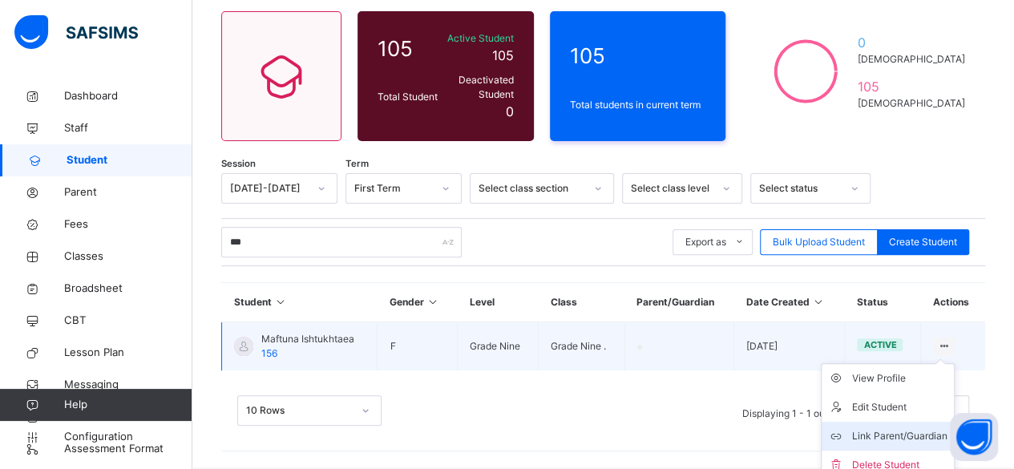
click at [902, 428] on div "Link Parent/Guardian" at bounding box center [899, 436] width 95 height 16
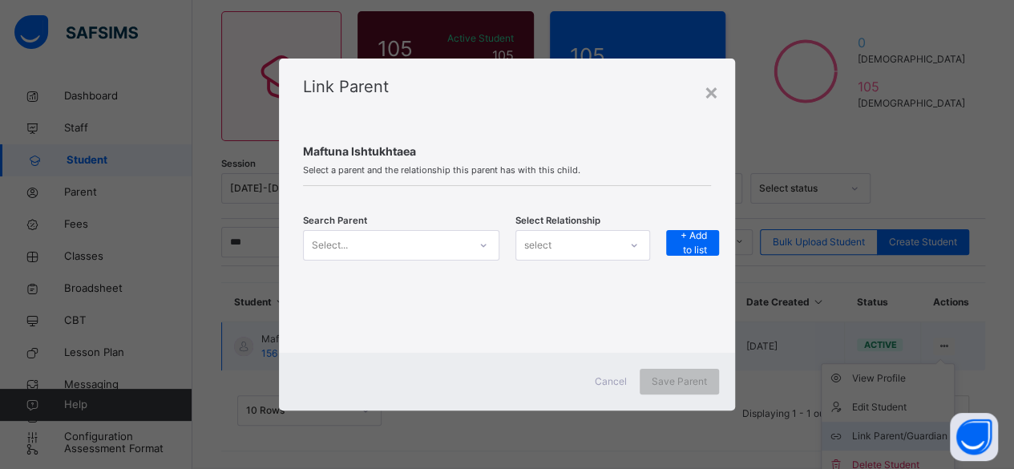
scroll to position [115, 0]
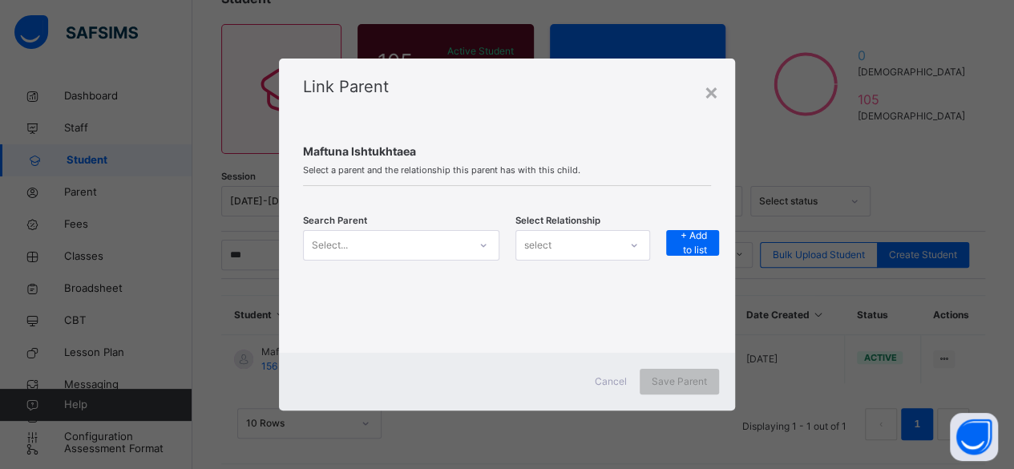
click at [409, 241] on div "Select..." at bounding box center [386, 244] width 164 height 25
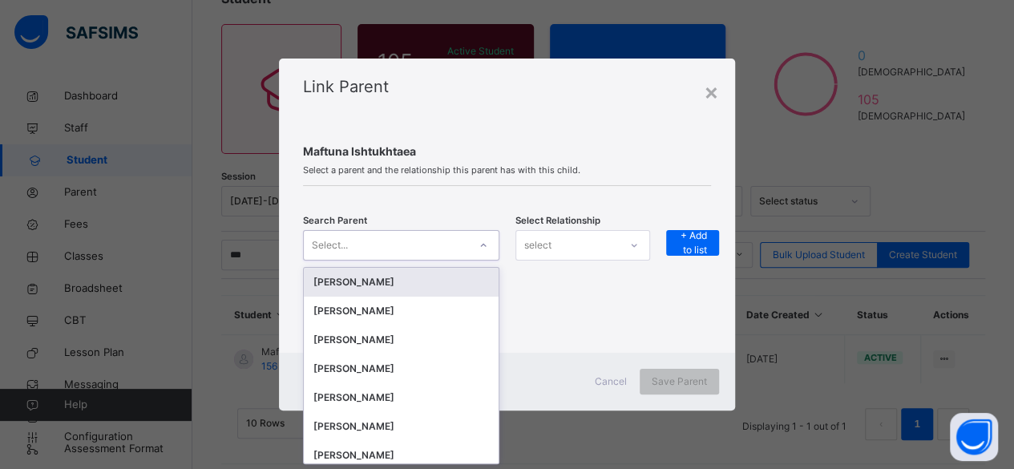
scroll to position [0, 0]
type input "***"
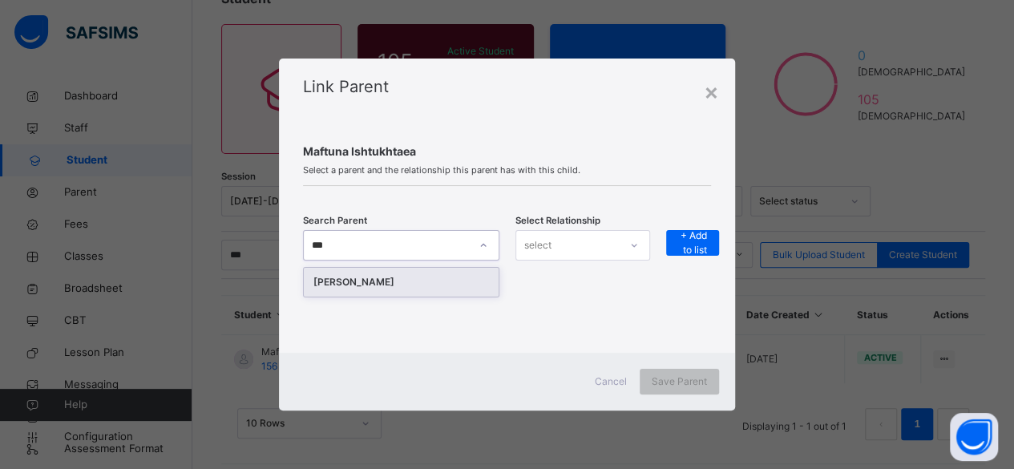
click at [417, 285] on div "Gulmira Khojaeva" at bounding box center [401, 282] width 176 height 16
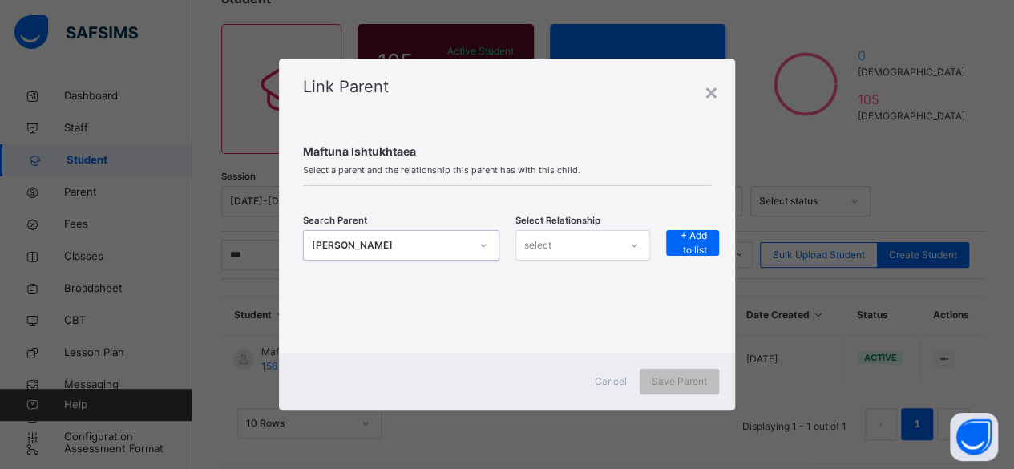
click at [619, 237] on div "select" at bounding box center [567, 244] width 103 height 25
click at [594, 295] on div "Mother" at bounding box center [582, 308] width 133 height 27
click at [696, 246] on span "+ Add to list" at bounding box center [692, 242] width 29 height 29
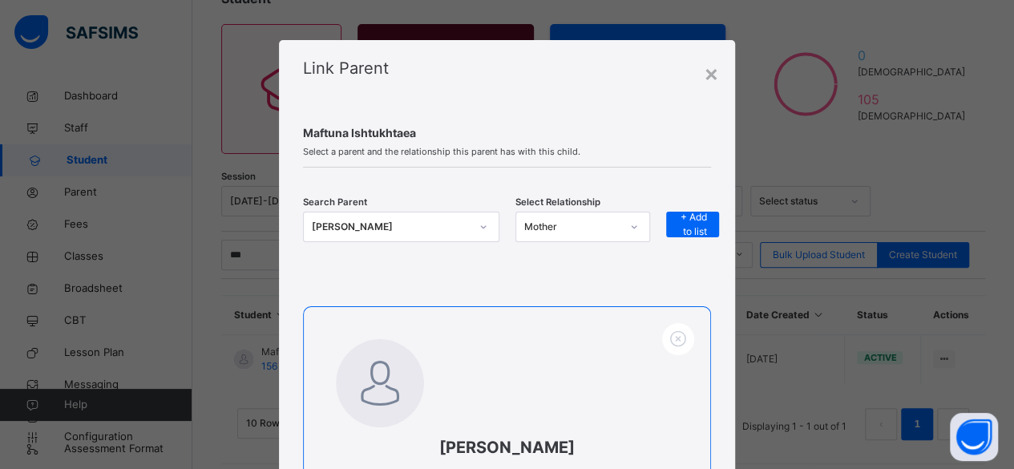
scroll to position [213, 0]
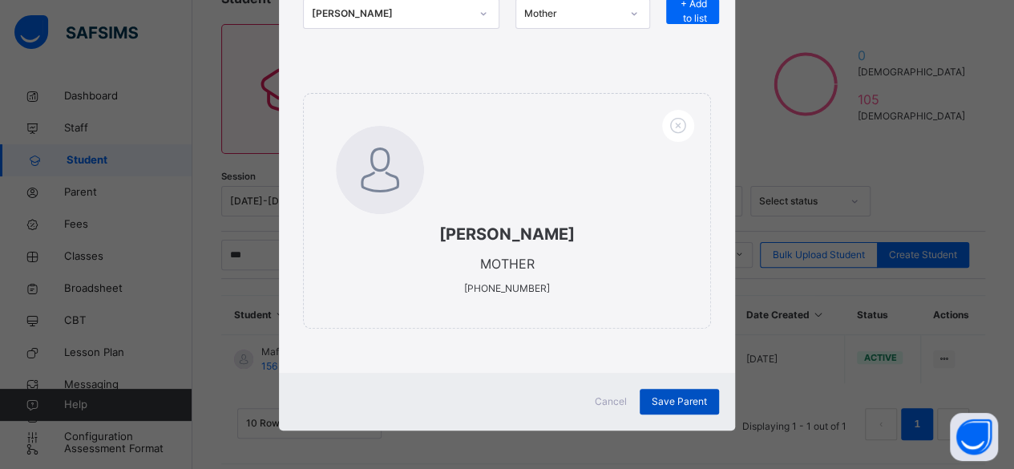
click at [680, 402] on span "Save Parent" at bounding box center [679, 401] width 55 height 14
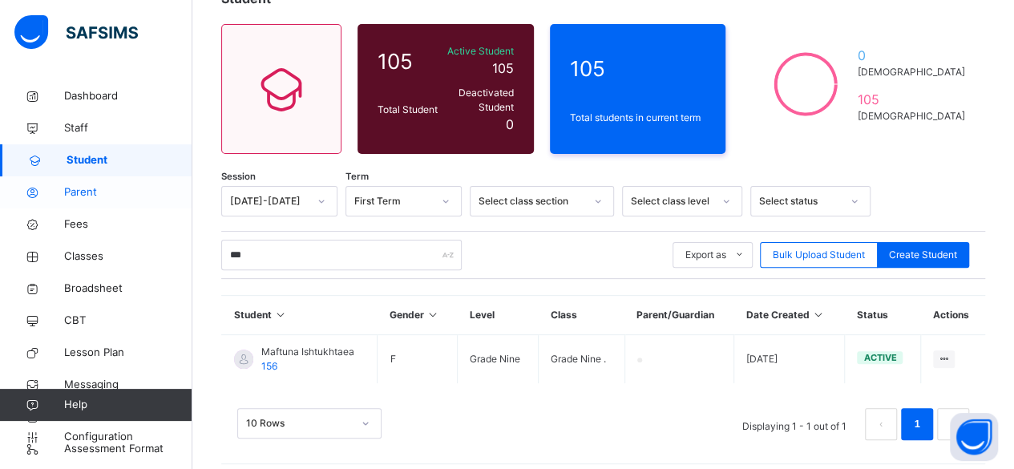
click at [96, 198] on span "Parent" at bounding box center [128, 192] width 128 height 16
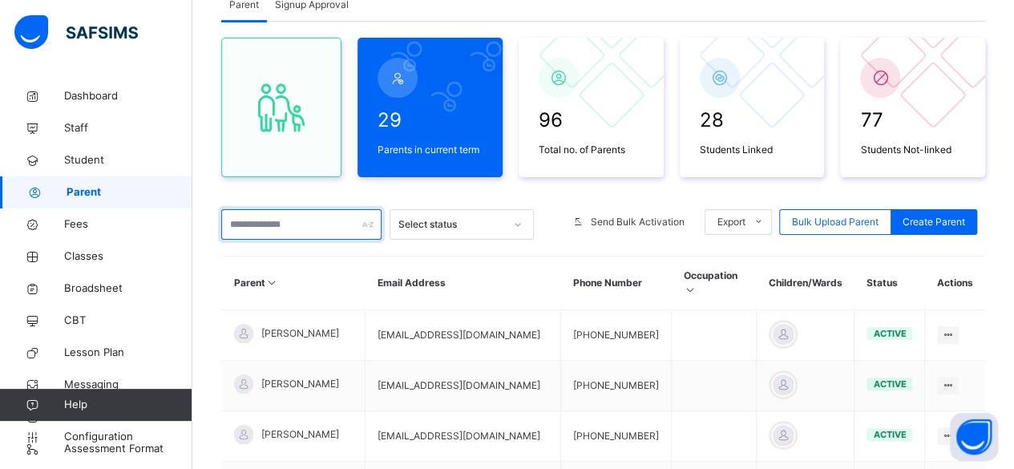
click at [321, 227] on input "text" at bounding box center [301, 224] width 160 height 30
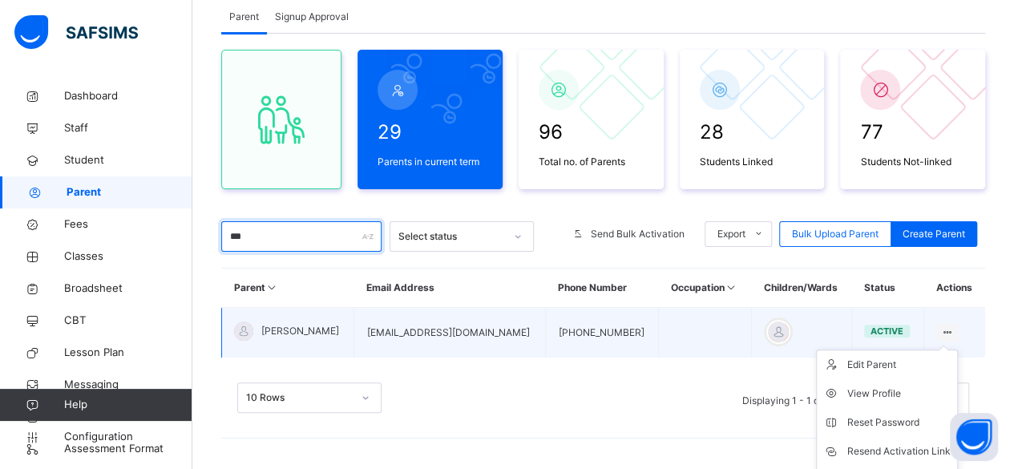
scroll to position [115, 0]
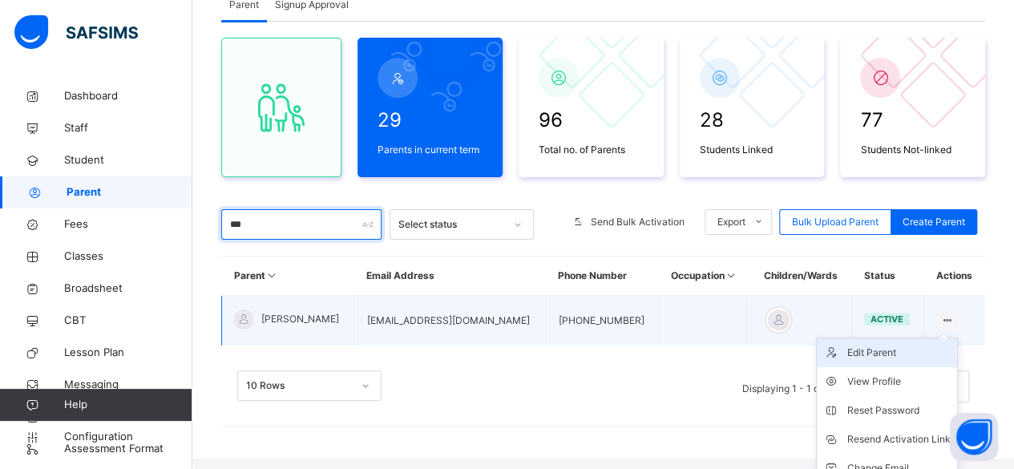
type input "***"
click at [894, 353] on div "Edit Parent" at bounding box center [898, 353] width 103 height 16
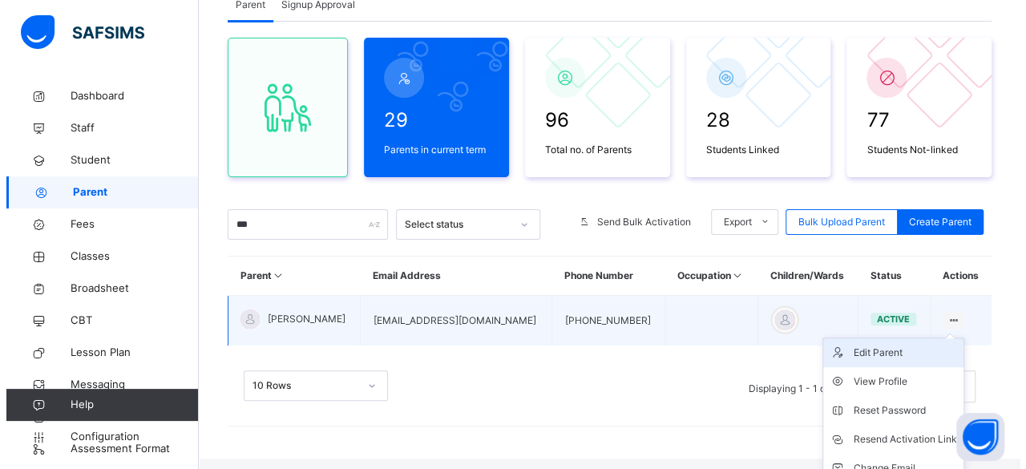
scroll to position [103, 0]
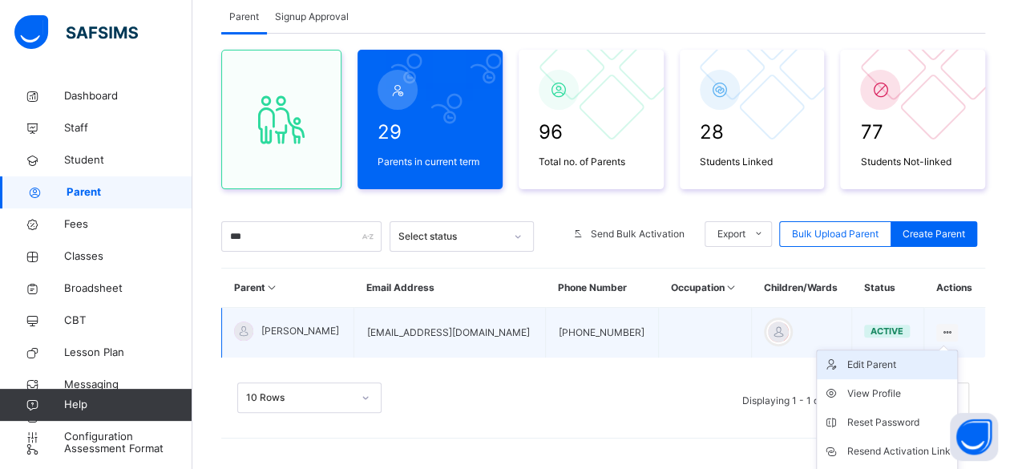
select select "**"
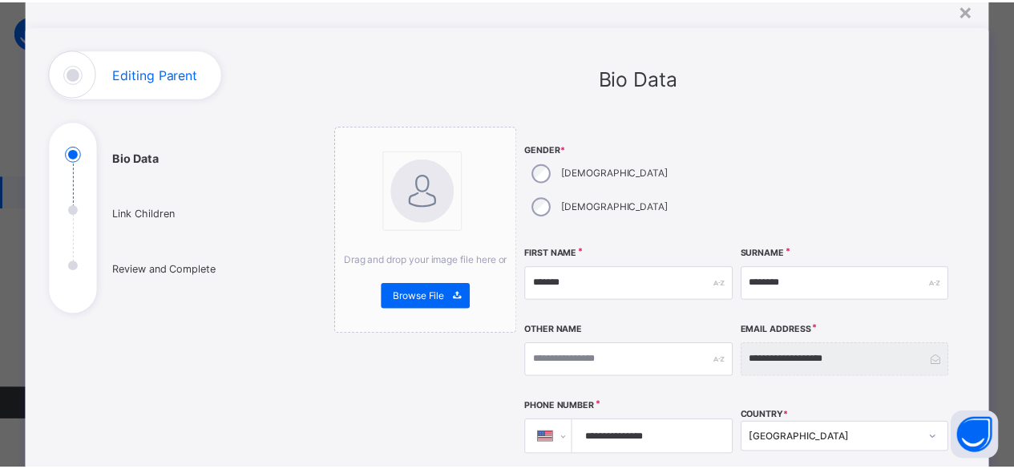
scroll to position [0, 0]
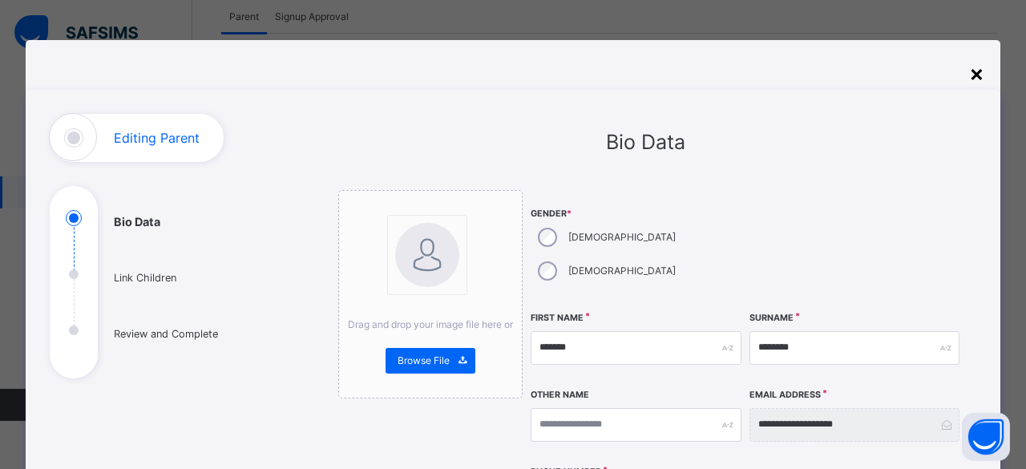
click at [975, 79] on div "×" at bounding box center [976, 73] width 15 height 34
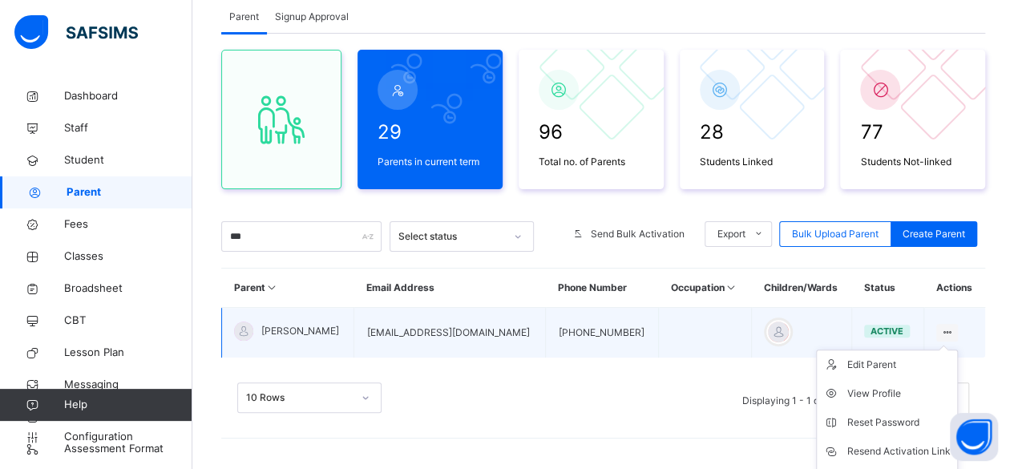
click at [953, 349] on ul "Edit Parent View Profile Reset Password Resend Activation Link Change Email Lin…" at bounding box center [887, 451] width 142 height 204
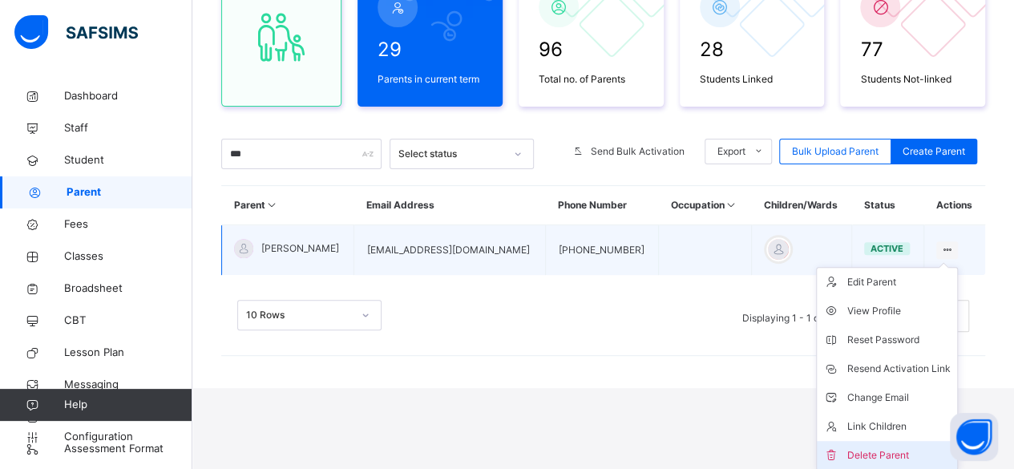
click at [907, 447] on div "Delete Parent" at bounding box center [898, 455] width 103 height 16
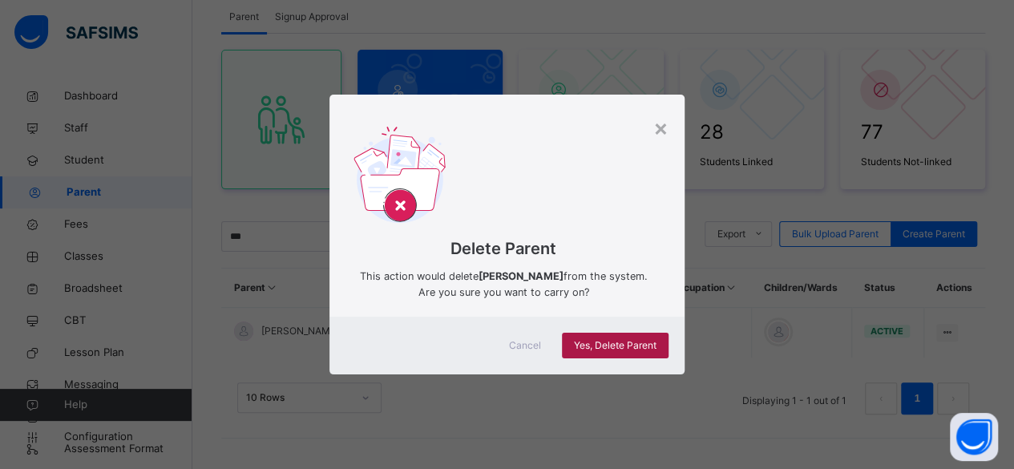
click at [603, 343] on span "Yes, Delete Parent" at bounding box center [615, 345] width 83 height 14
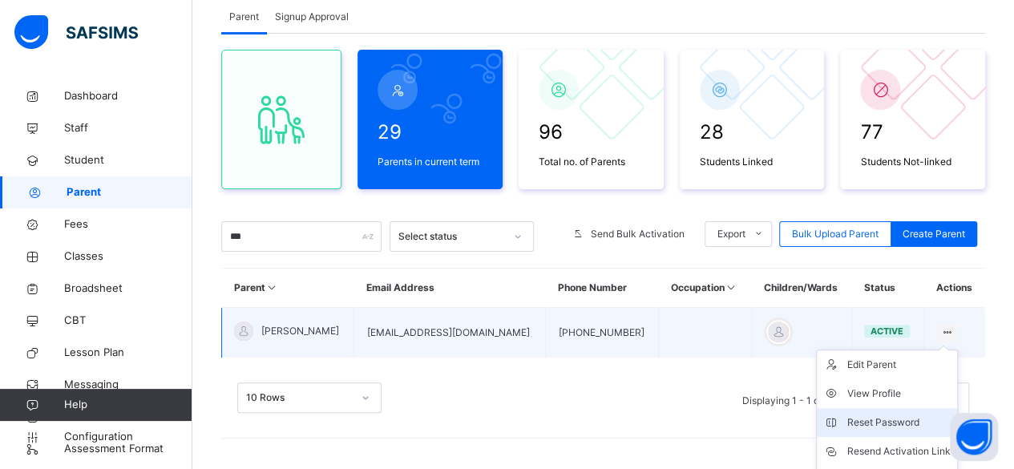
scroll to position [186, 0]
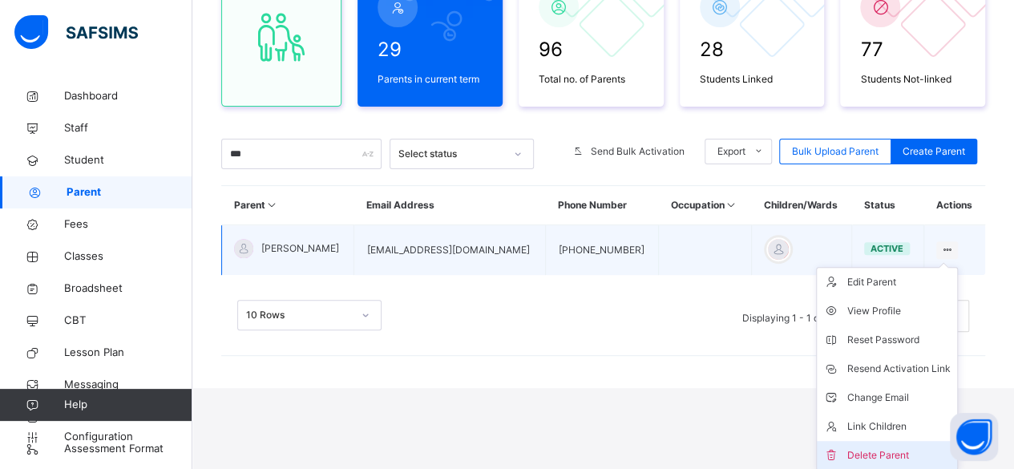
click at [870, 444] on li "Delete Parent" at bounding box center [887, 455] width 140 height 29
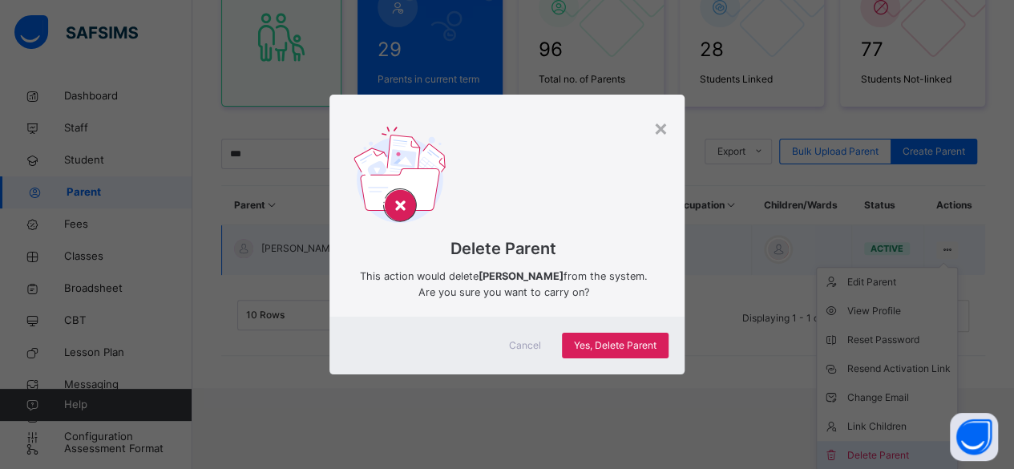
scroll to position [103, 0]
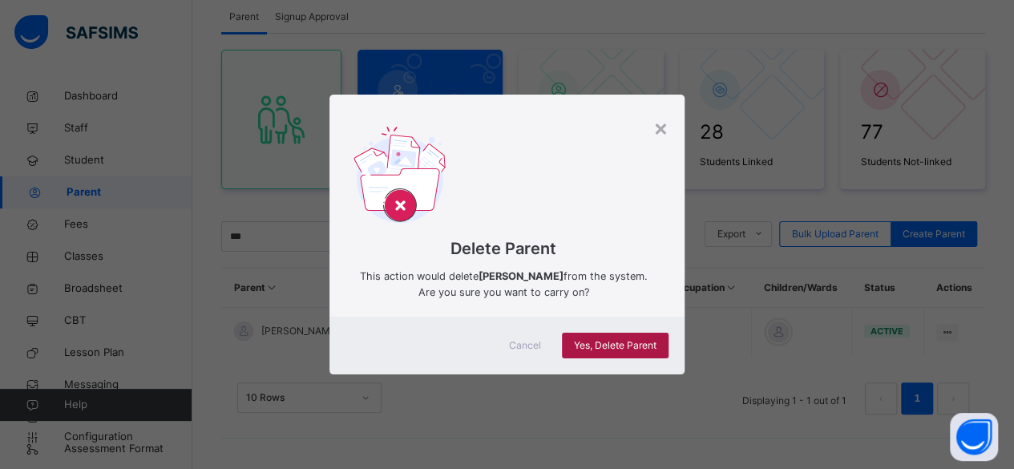
click at [589, 345] on span "Yes, Delete Parent" at bounding box center [615, 345] width 83 height 14
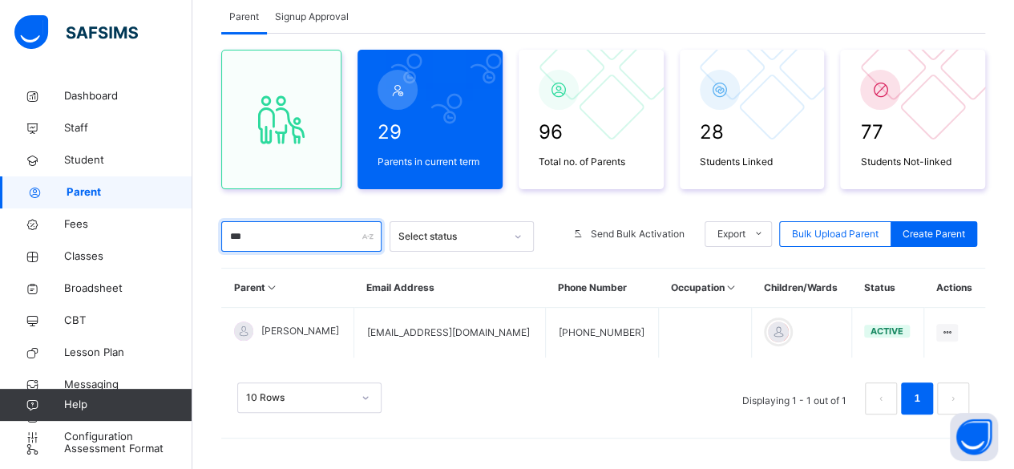
click at [260, 233] on input "***" at bounding box center [301, 236] width 160 height 30
type input "*"
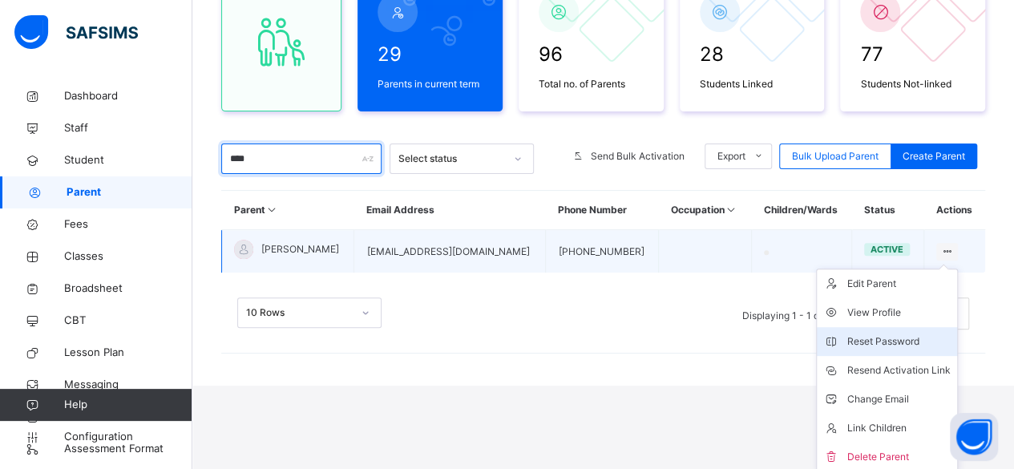
scroll to position [182, 0]
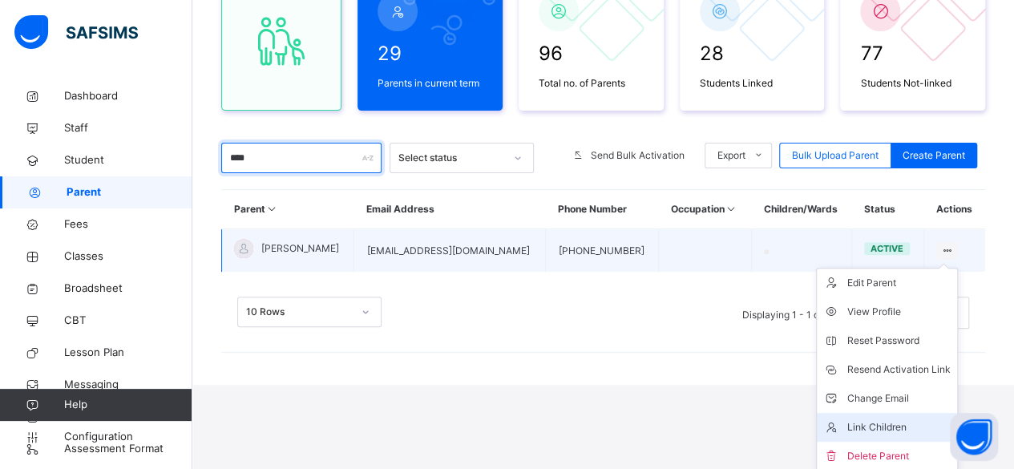
type input "****"
click at [868, 426] on div "Link Children" at bounding box center [898, 427] width 103 height 16
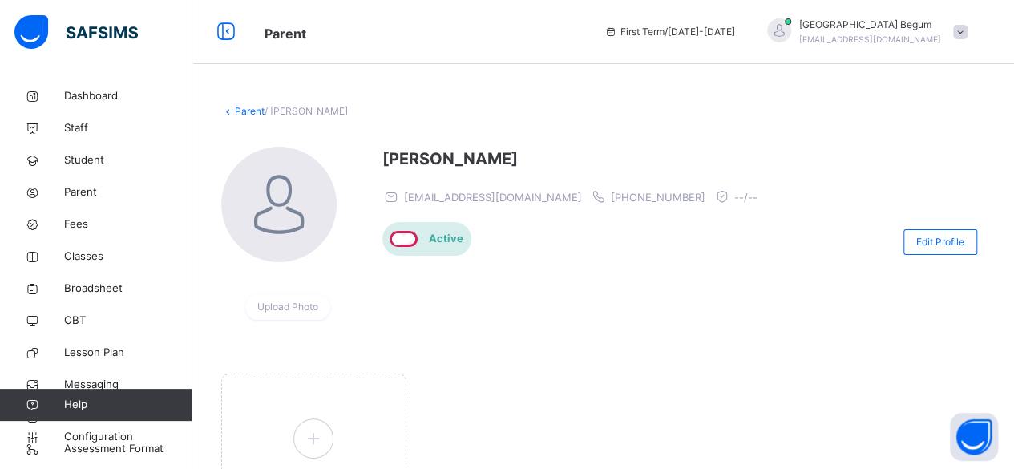
scroll to position [117, 0]
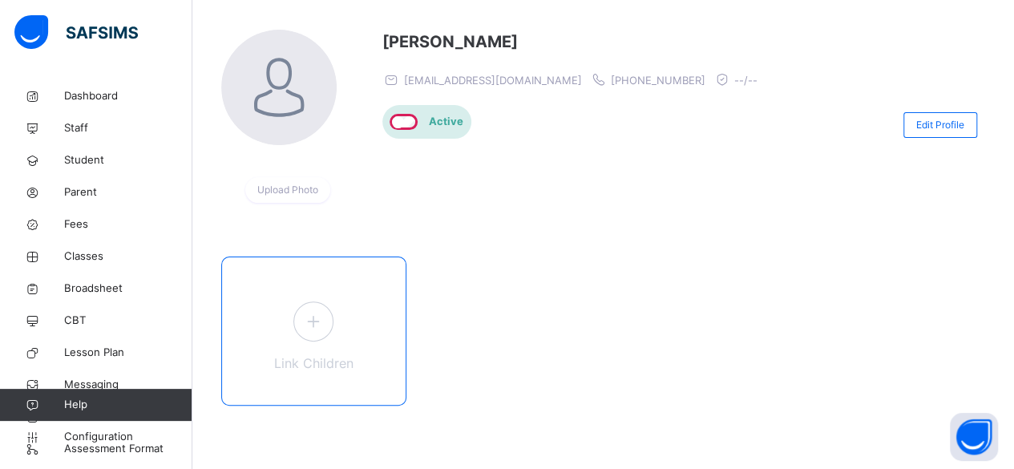
click at [330, 339] on div "Link Children" at bounding box center [313, 330] width 185 height 149
click at [316, 324] on icon at bounding box center [313, 320] width 29 height 31
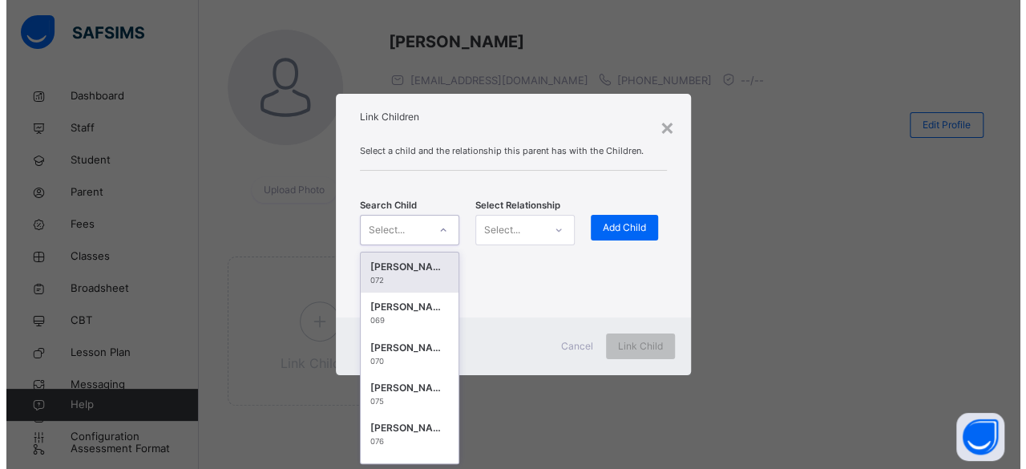
scroll to position [0, 0]
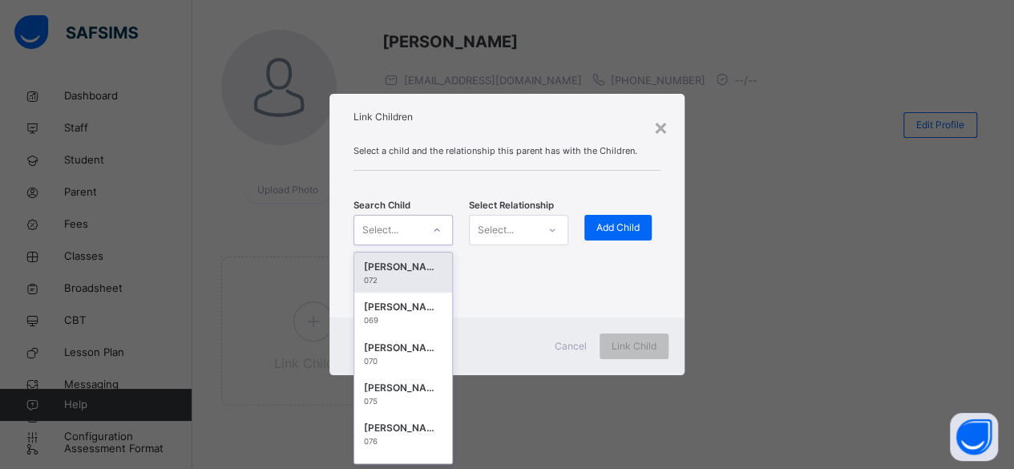
click at [436, 236] on div at bounding box center [436, 230] width 27 height 26
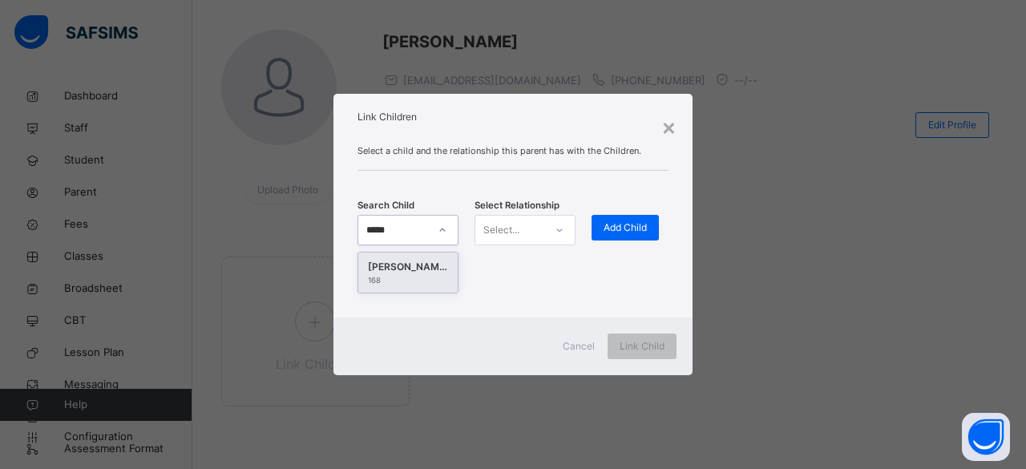
type input "******"
click at [384, 277] on div "168" at bounding box center [408, 280] width 80 height 11
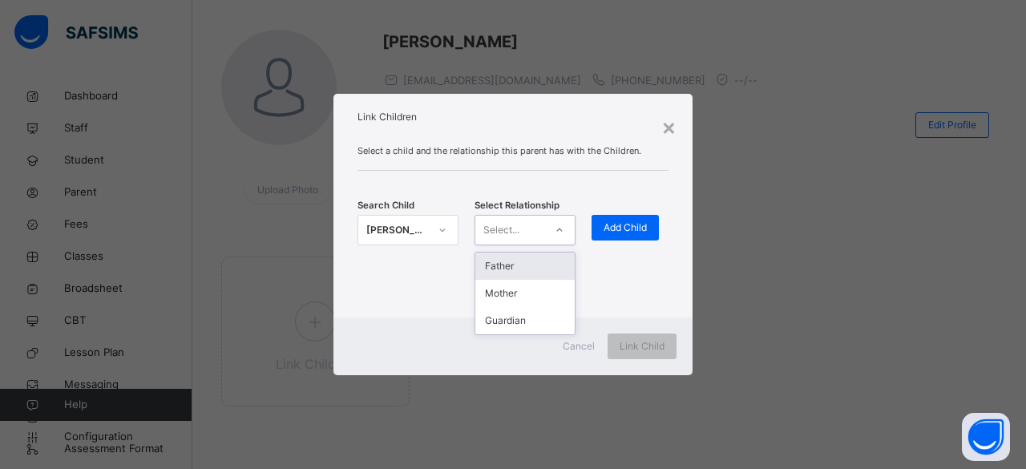
click at [539, 224] on div "Select..." at bounding box center [509, 229] width 69 height 25
click at [523, 288] on div "Mother" at bounding box center [524, 293] width 99 height 27
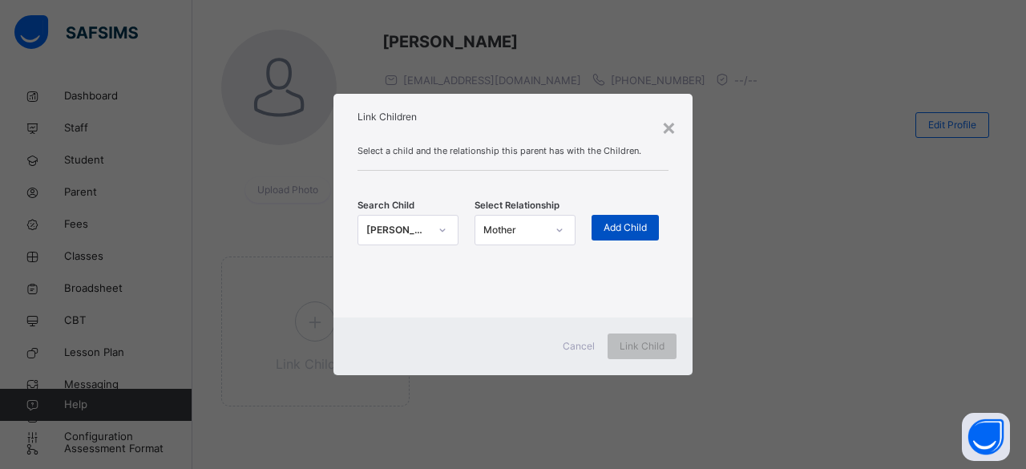
click at [615, 236] on div "Add Child" at bounding box center [624, 228] width 67 height 26
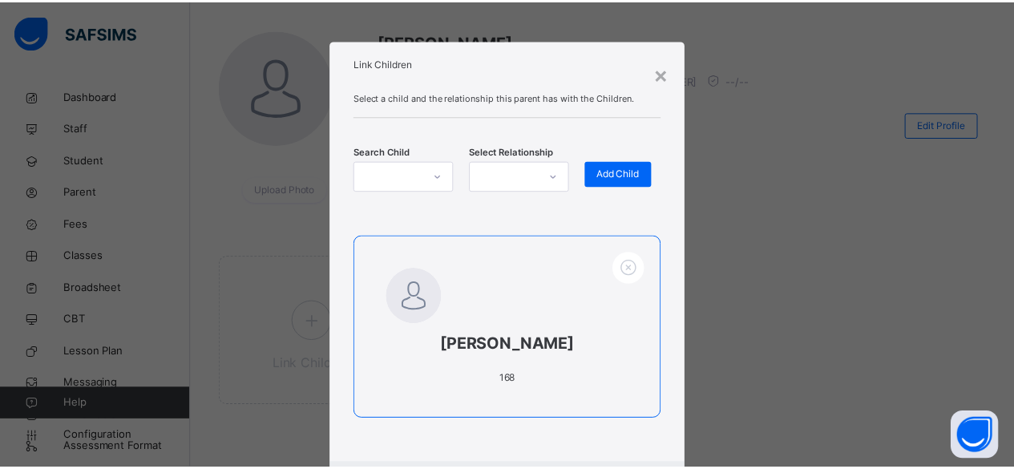
scroll to position [91, 0]
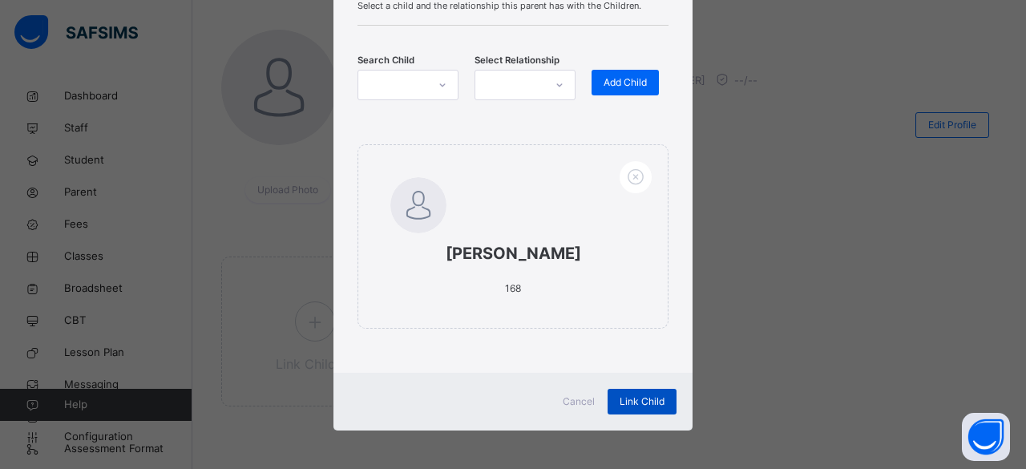
click at [634, 395] on span "Link Child" at bounding box center [642, 401] width 45 height 14
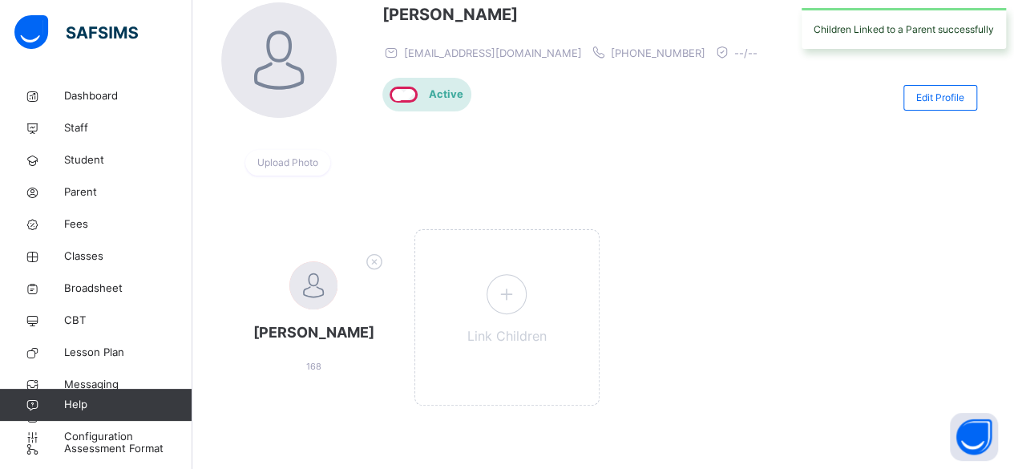
scroll to position [0, 0]
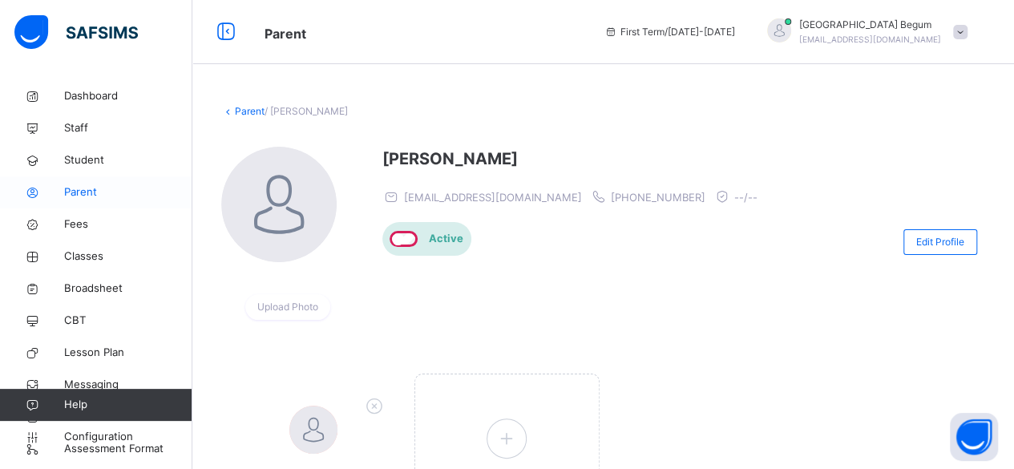
click at [65, 193] on span "Parent" at bounding box center [128, 192] width 128 height 16
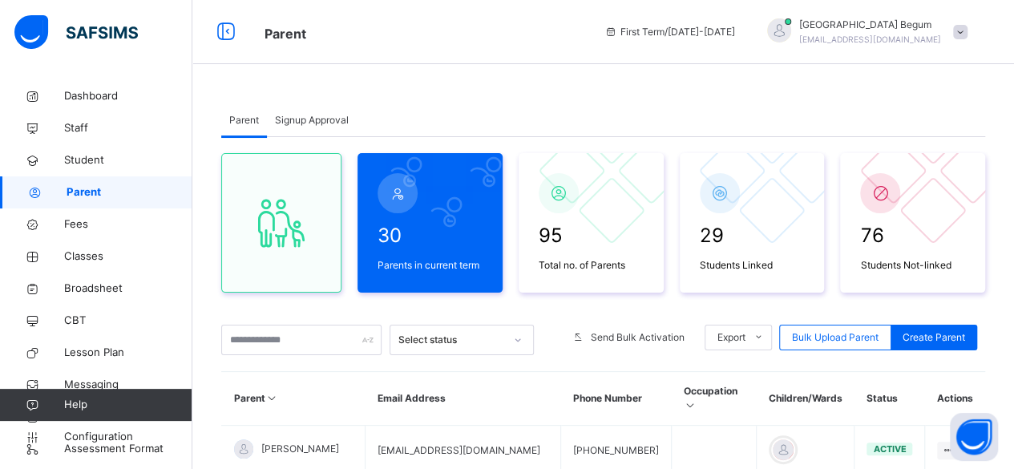
click at [322, 123] on span "Signup Approval" at bounding box center [312, 120] width 74 height 14
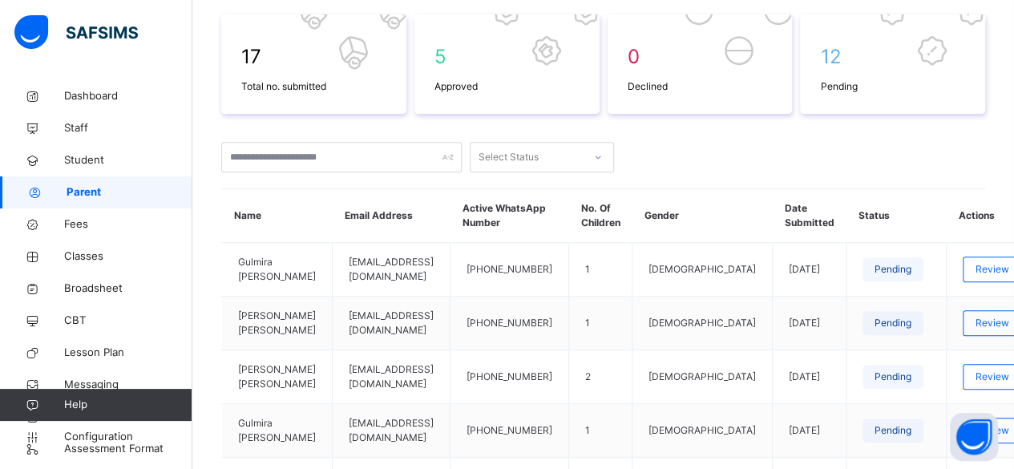
scroll to position [260, 0]
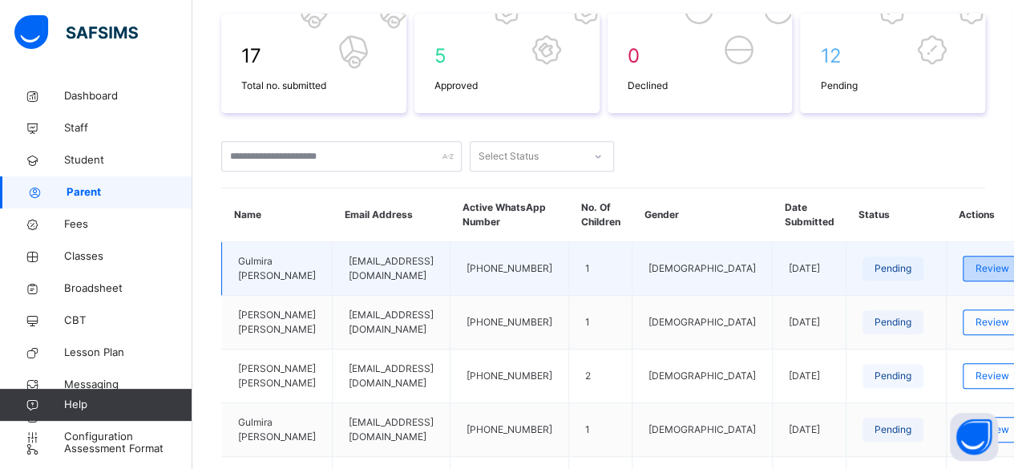
click at [975, 276] on span "Review" at bounding box center [992, 268] width 34 height 14
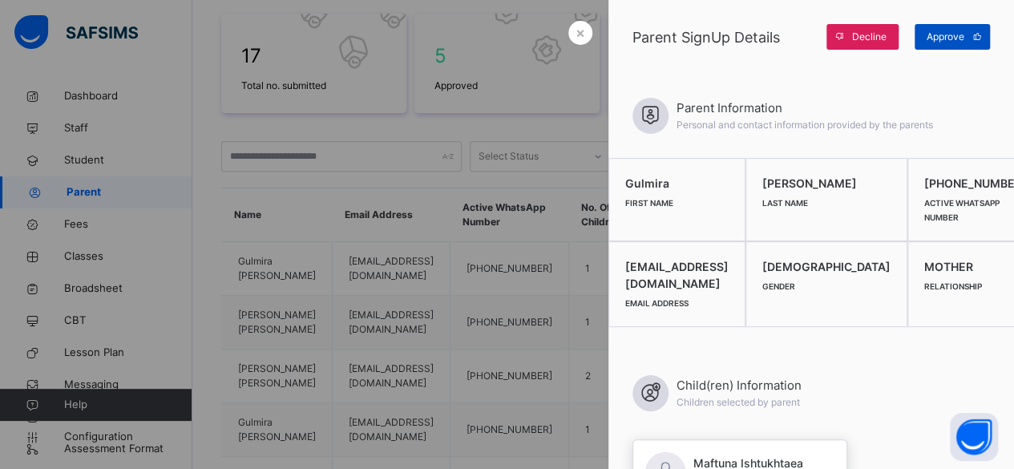
click at [943, 36] on span "Approve" at bounding box center [946, 37] width 38 height 14
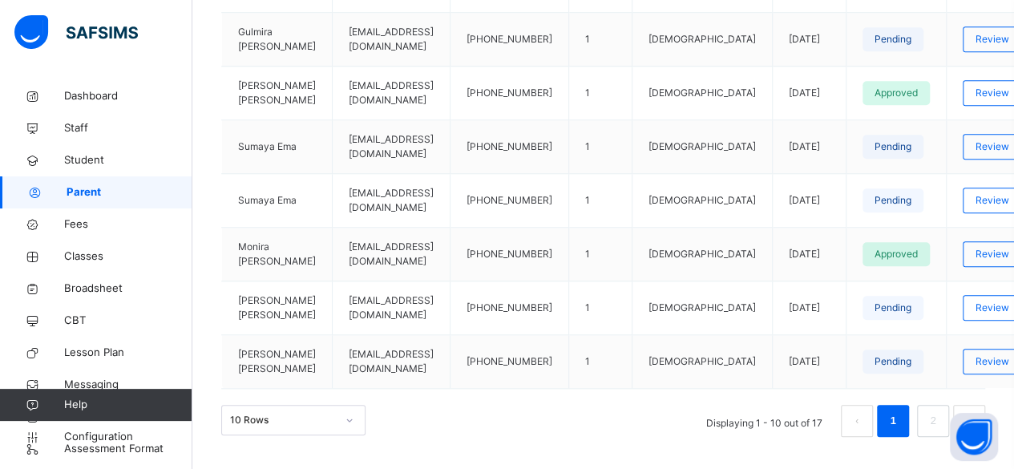
scroll to position [652, 0]
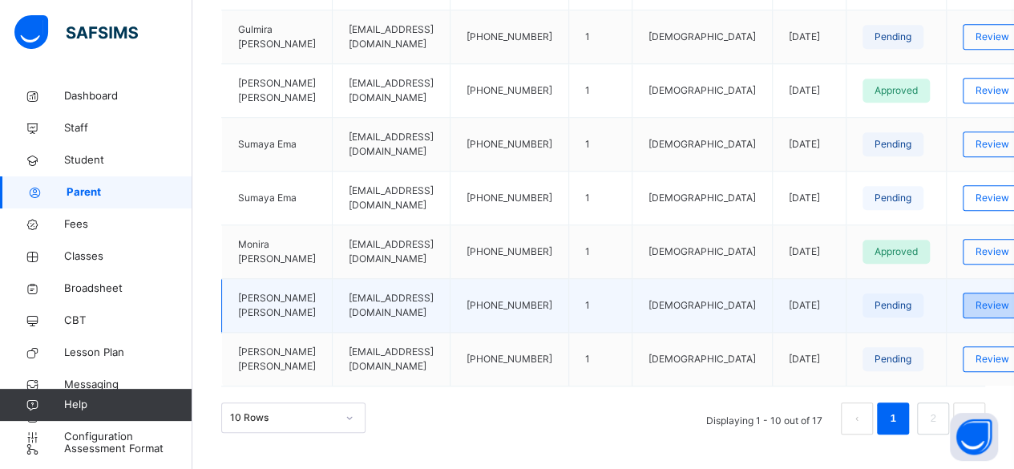
click at [963, 313] on div "Review" at bounding box center [992, 306] width 59 height 26
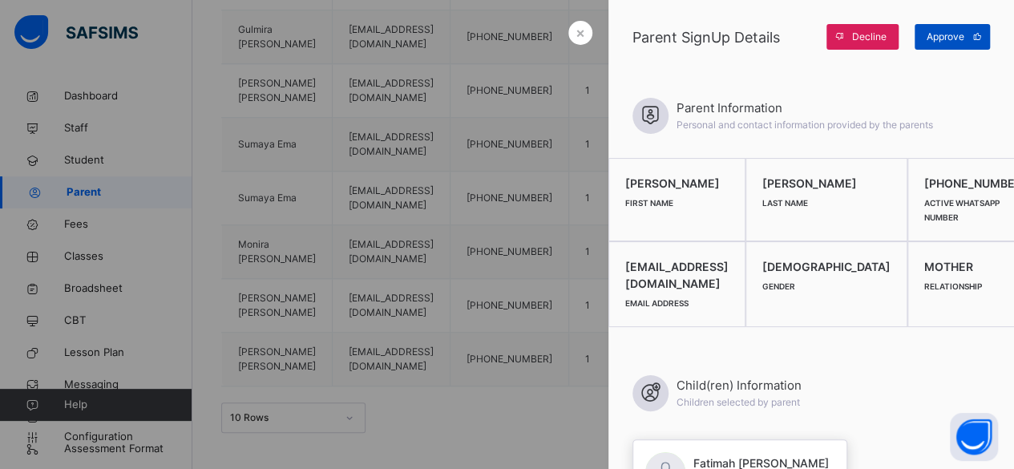
click at [967, 42] on span at bounding box center [977, 37] width 26 height 26
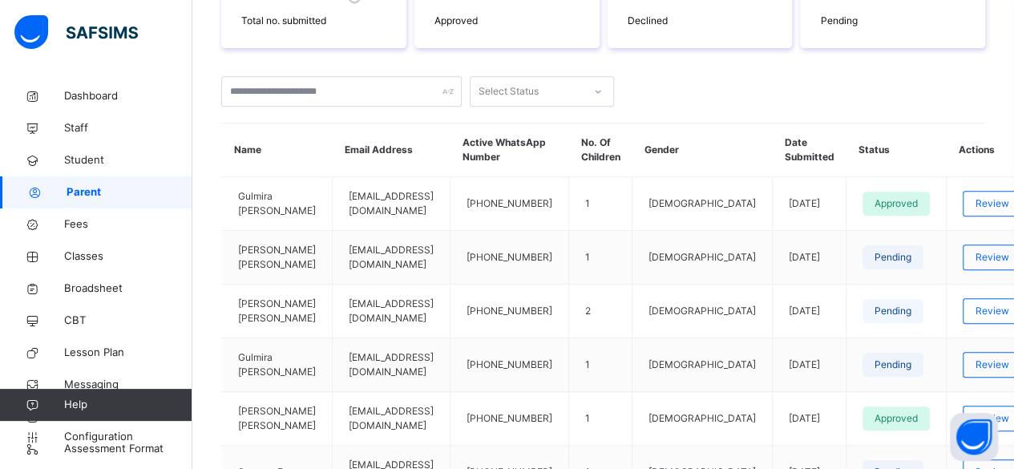
scroll to position [324, 0]
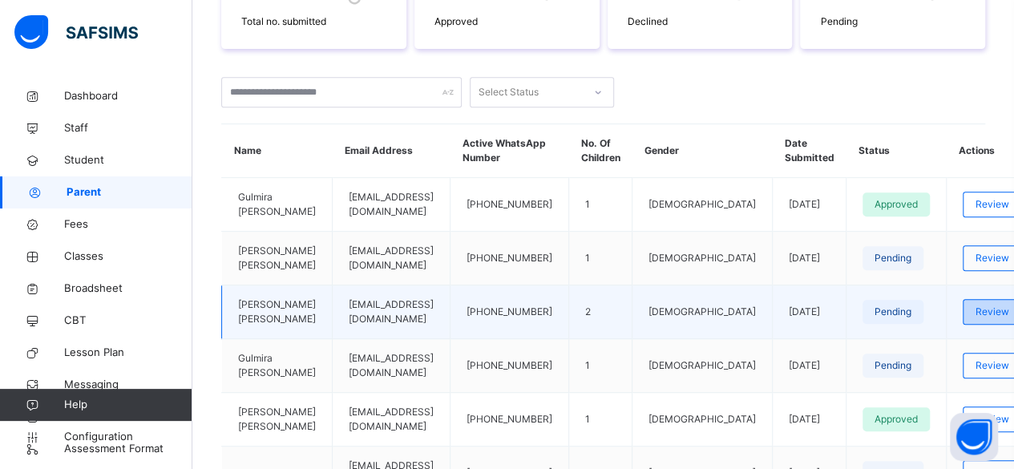
click at [975, 319] on span "Review" at bounding box center [992, 312] width 34 height 14
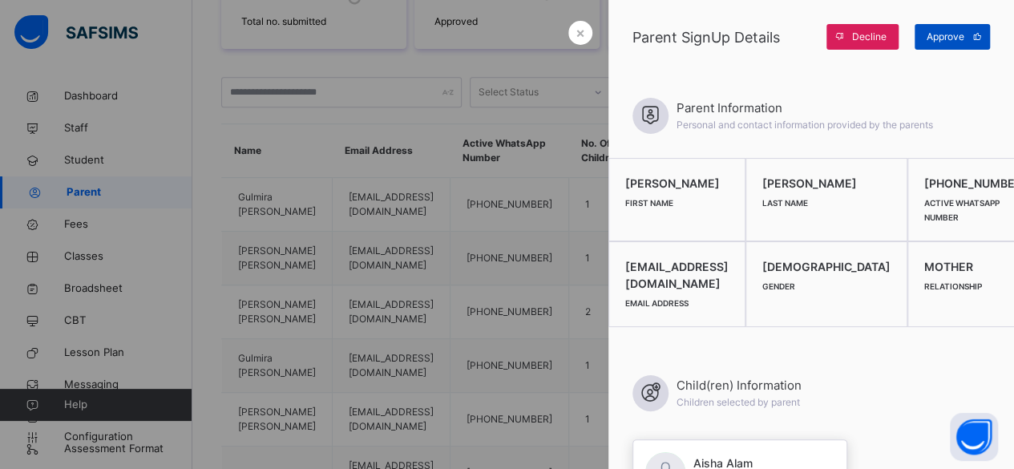
click at [966, 36] on span at bounding box center [977, 37] width 26 height 26
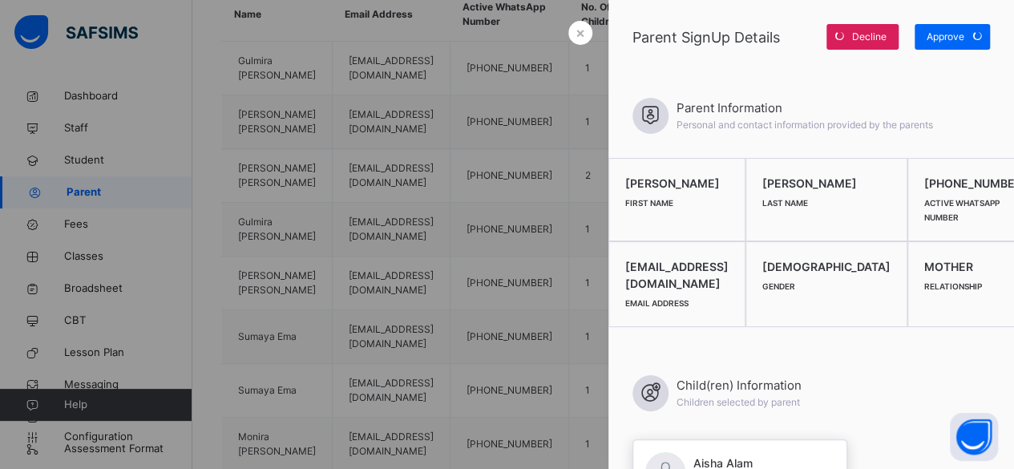
scroll to position [473, 0]
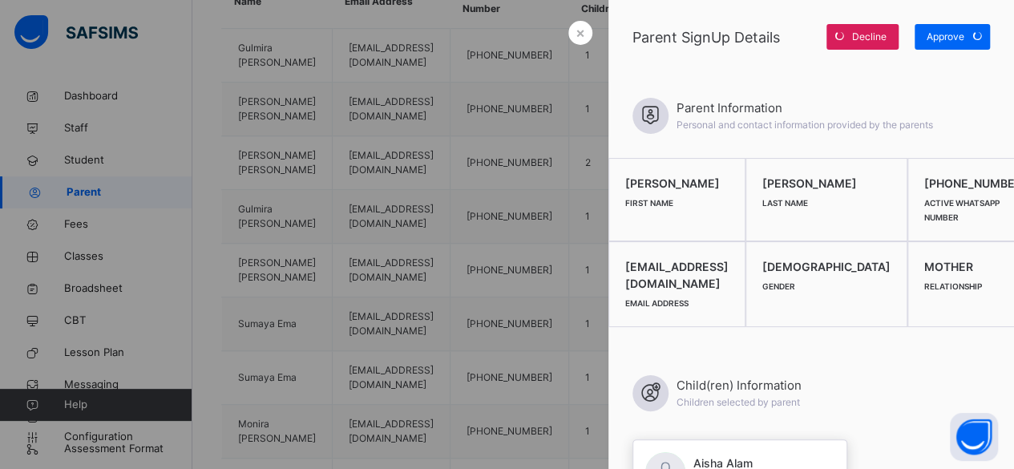
click at [470, 239] on div at bounding box center [507, 234] width 1014 height 469
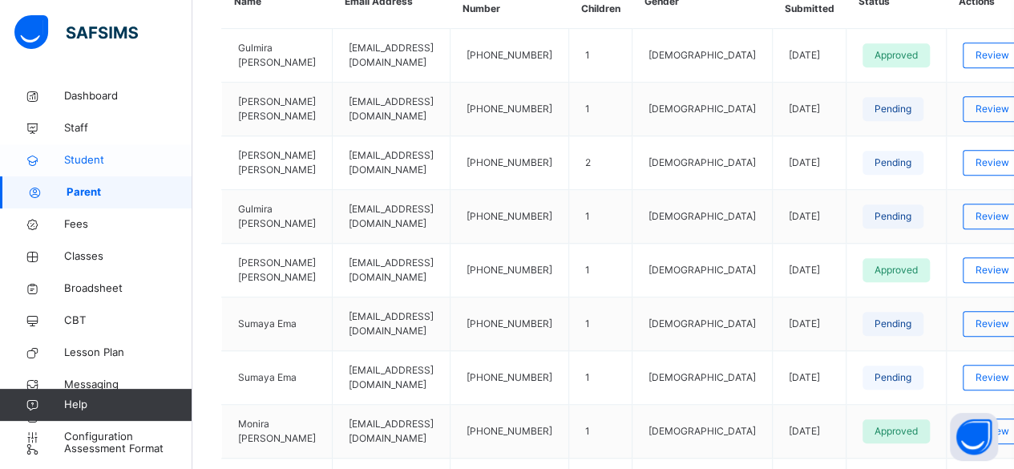
click at [111, 168] on span "Student" at bounding box center [128, 160] width 128 height 16
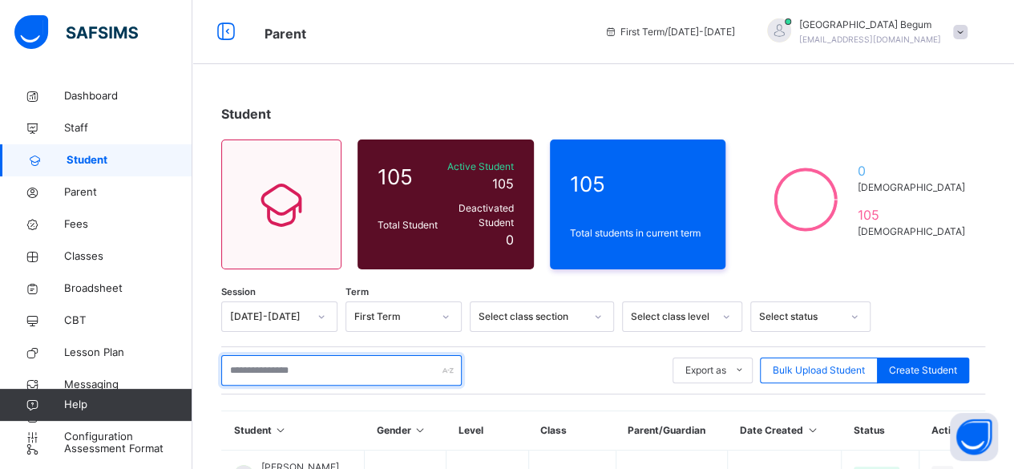
click at [276, 357] on input "text" at bounding box center [341, 370] width 240 height 30
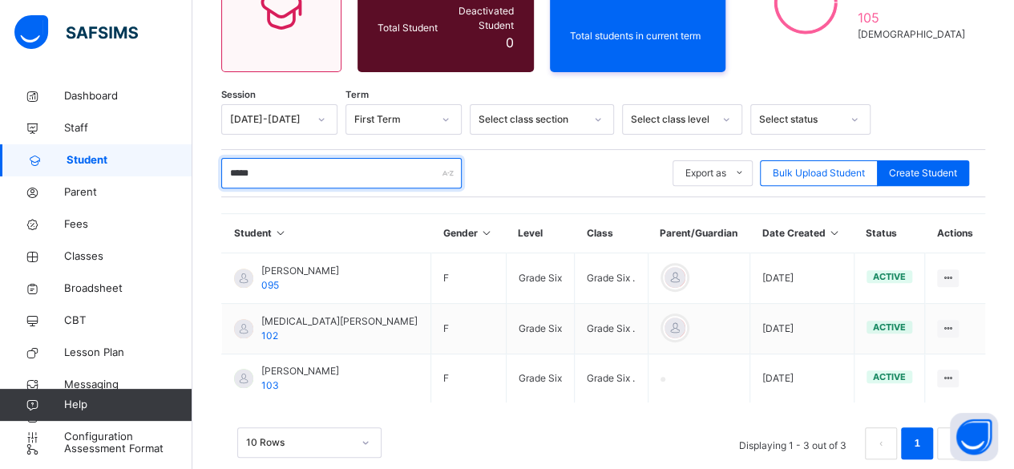
scroll to position [198, 0]
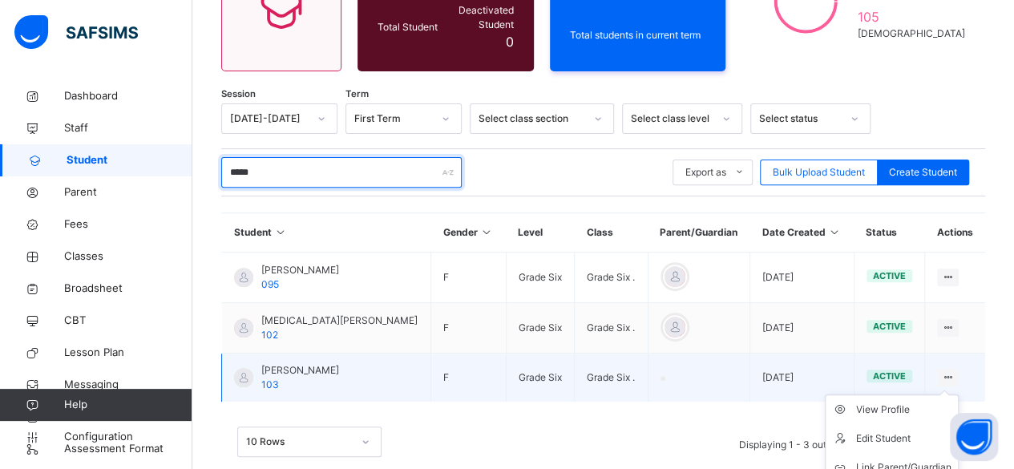
type input "*****"
click at [949, 371] on icon at bounding box center [948, 377] width 14 height 12
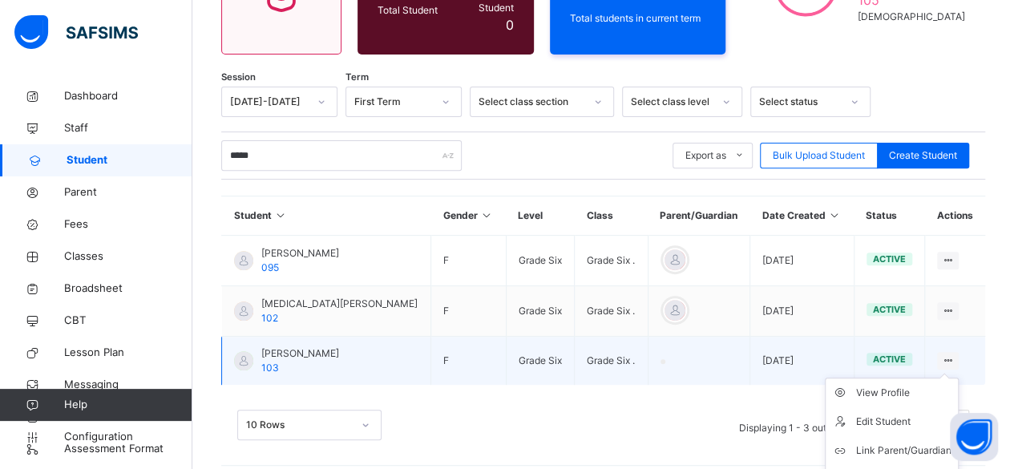
scroll to position [228, 0]
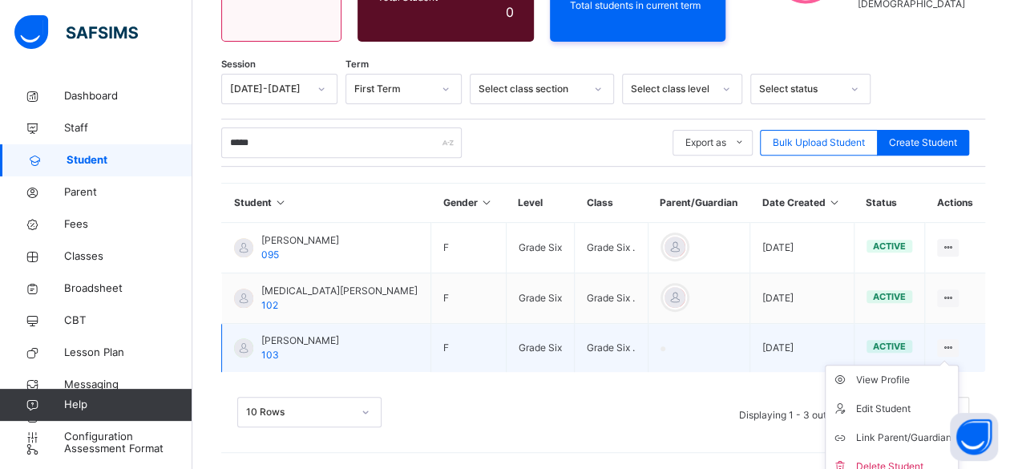
click at [948, 365] on ul "View Profile Edit Student Link Parent/Guardian Delete Student" at bounding box center [892, 423] width 134 height 117
click at [904, 430] on div "Link Parent/Guardian" at bounding box center [903, 438] width 95 height 16
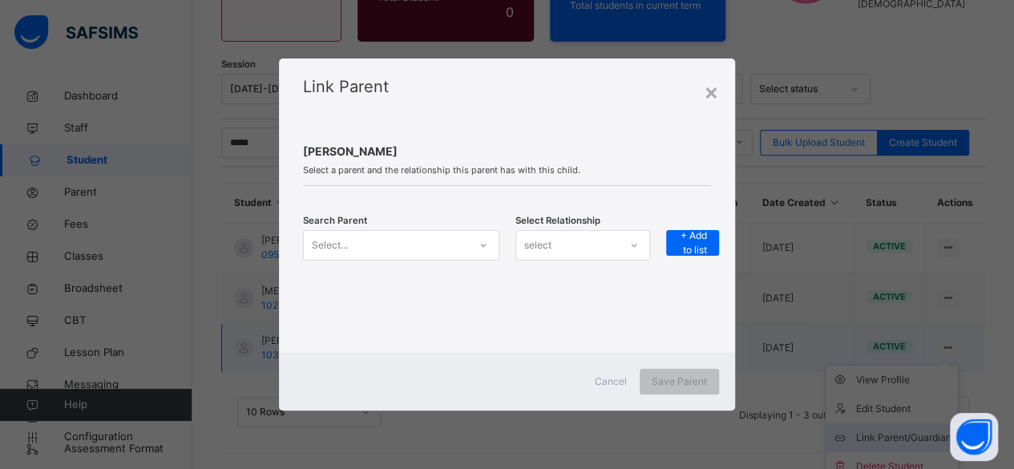
scroll to position [215, 0]
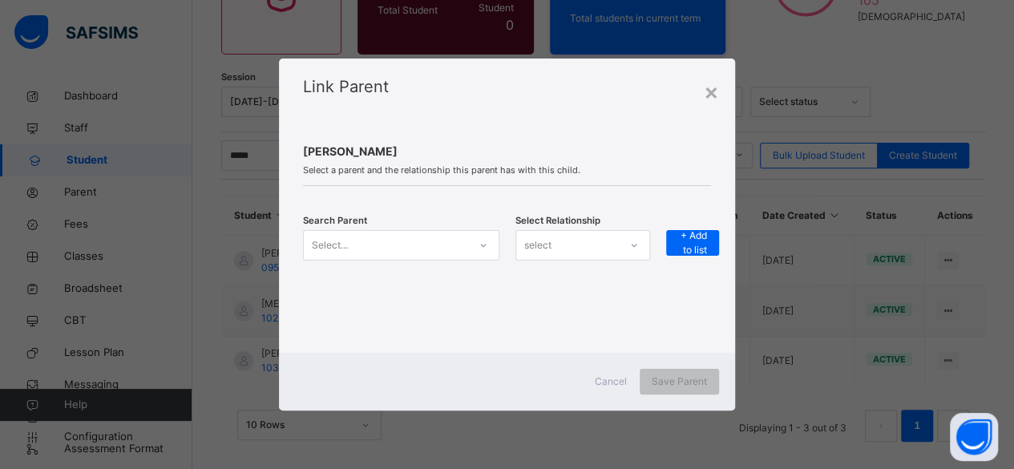
click at [482, 246] on icon at bounding box center [483, 245] width 6 height 3
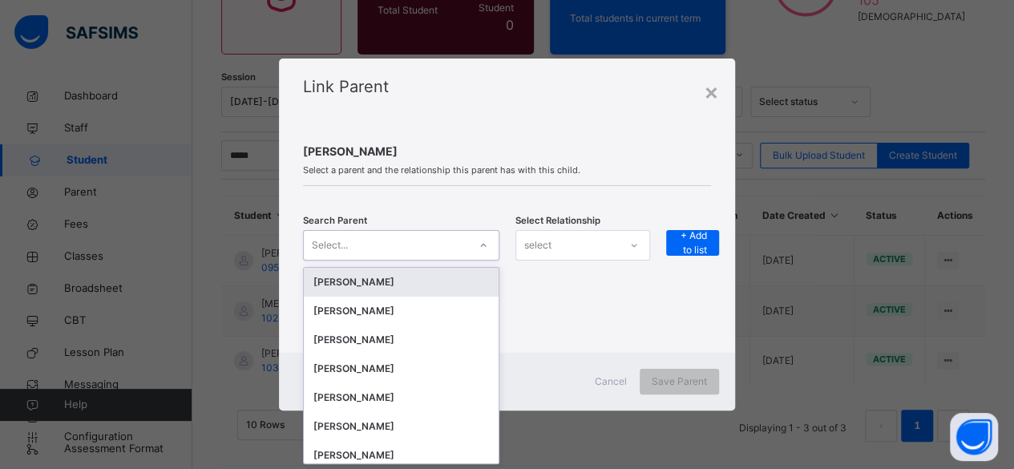
click at [449, 242] on div "Select..." at bounding box center [386, 244] width 164 height 25
type input "***"
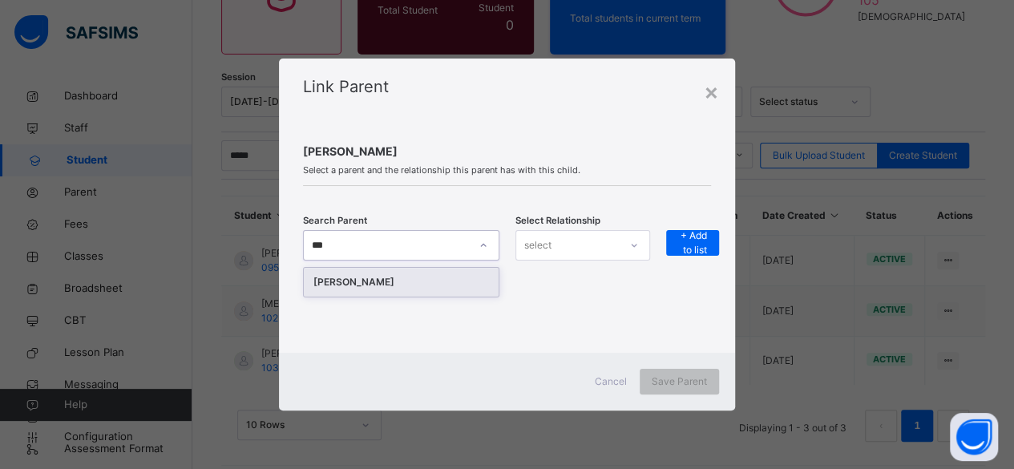
click at [368, 281] on div "Makshuda Khatun" at bounding box center [401, 282] width 176 height 16
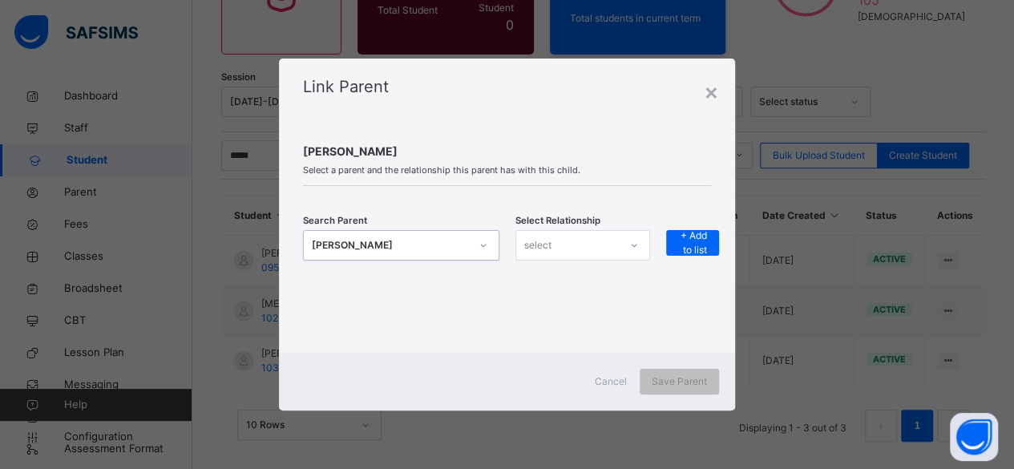
click at [590, 250] on div "select" at bounding box center [567, 244] width 103 height 25
click at [579, 305] on div "Mother" at bounding box center [582, 308] width 133 height 27
click at [680, 249] on span "+ Add to list" at bounding box center [692, 242] width 29 height 29
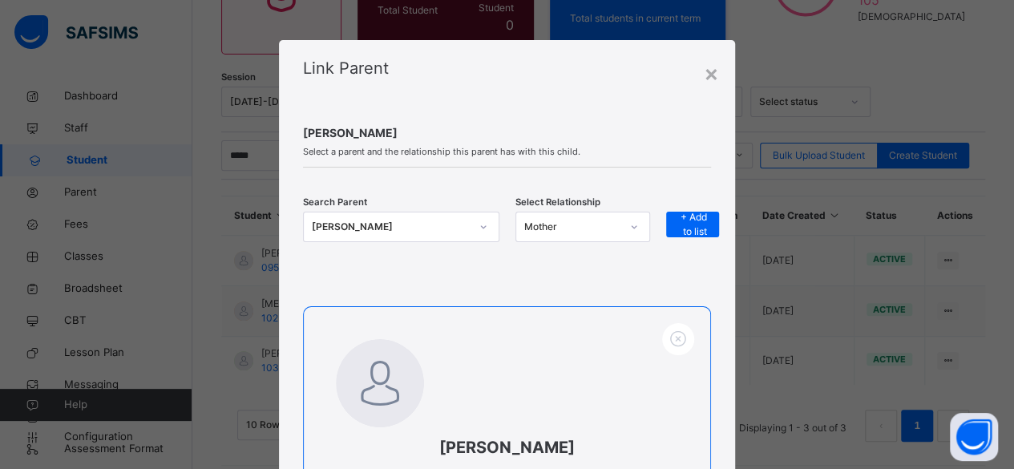
scroll to position [213, 0]
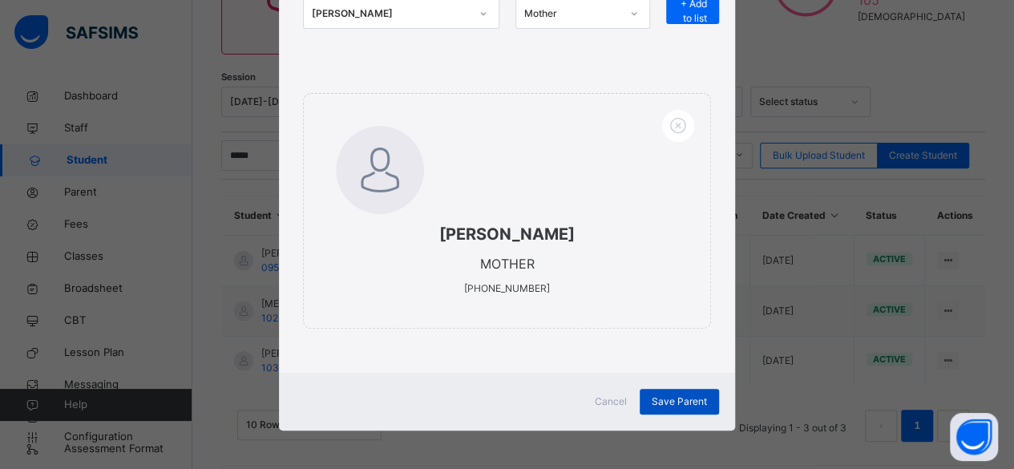
click at [680, 401] on span "Save Parent" at bounding box center [679, 401] width 55 height 14
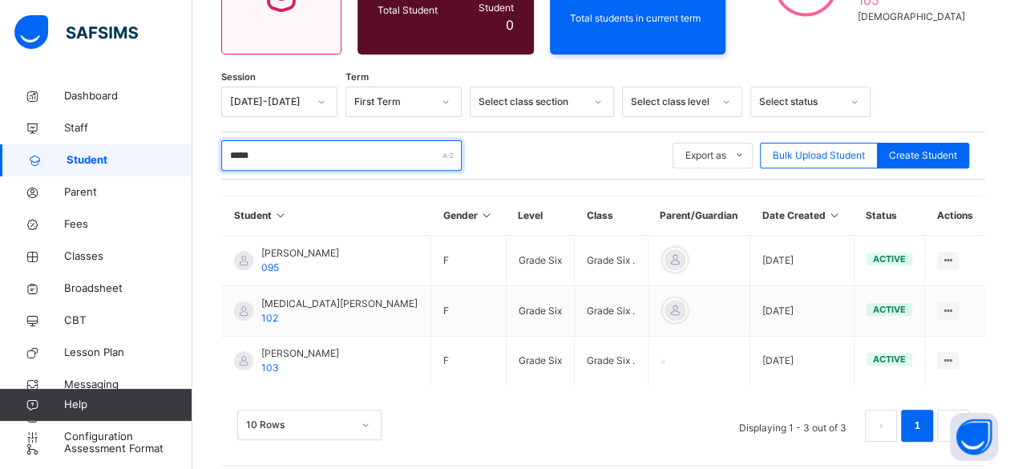
click at [343, 150] on input "*****" at bounding box center [341, 155] width 240 height 30
type input "*"
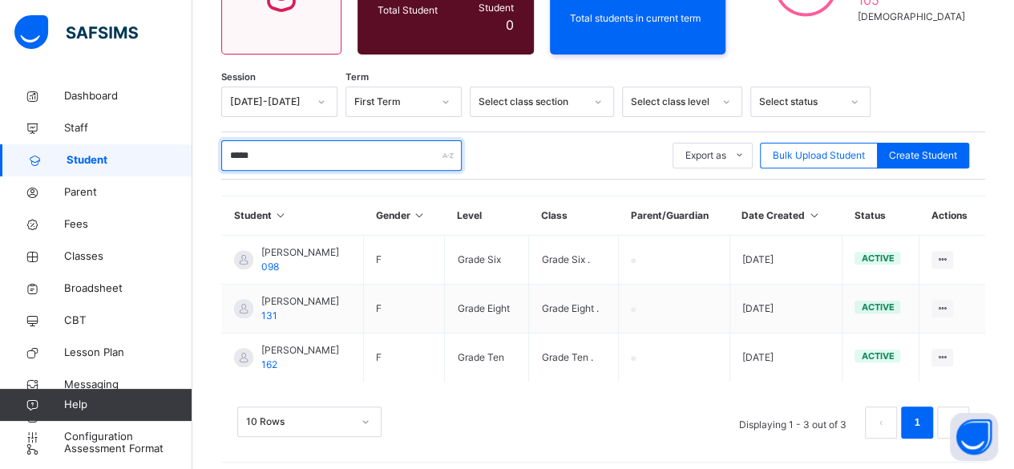
scroll to position [212, 0]
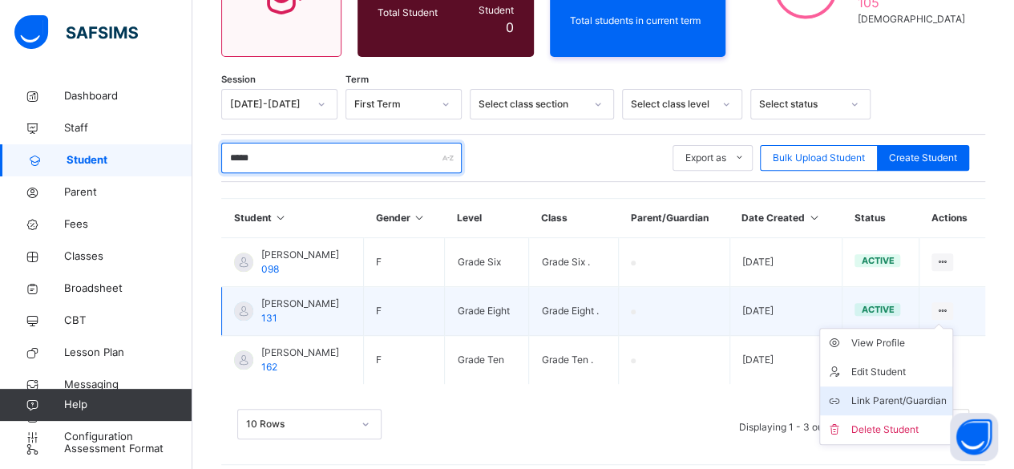
type input "*****"
click at [850, 393] on icon at bounding box center [838, 401] width 24 height 16
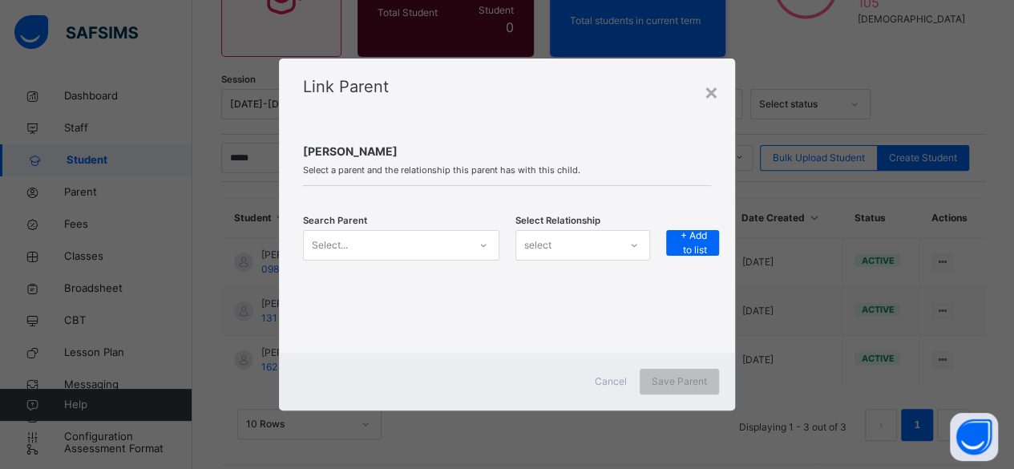
click at [351, 249] on div "Select..." at bounding box center [386, 244] width 164 height 25
type input "*"
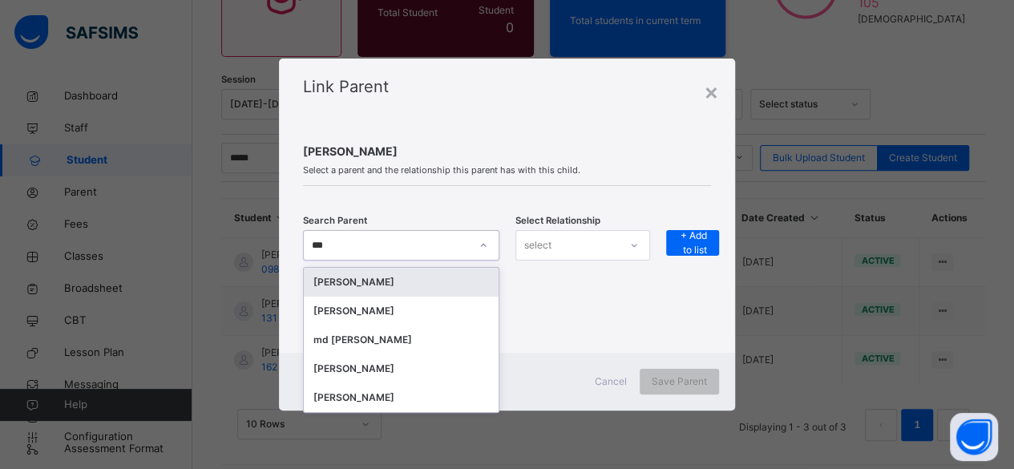
type input "****"
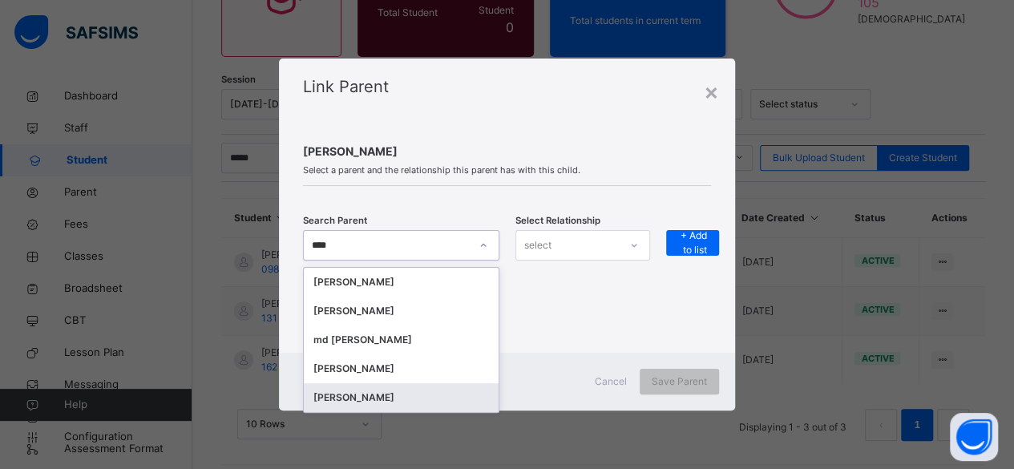
click at [386, 390] on div "Mohammad Rahman" at bounding box center [401, 398] width 176 height 16
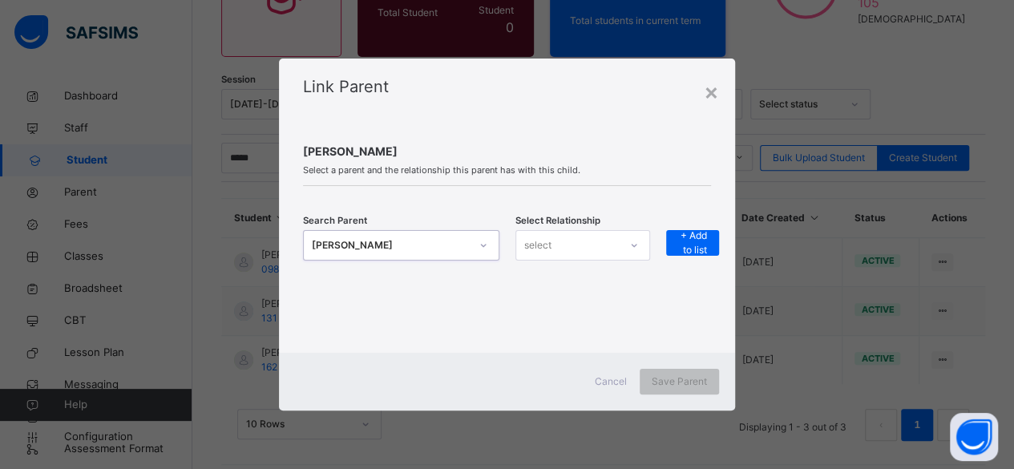
click at [587, 243] on div "select" at bounding box center [567, 244] width 103 height 25
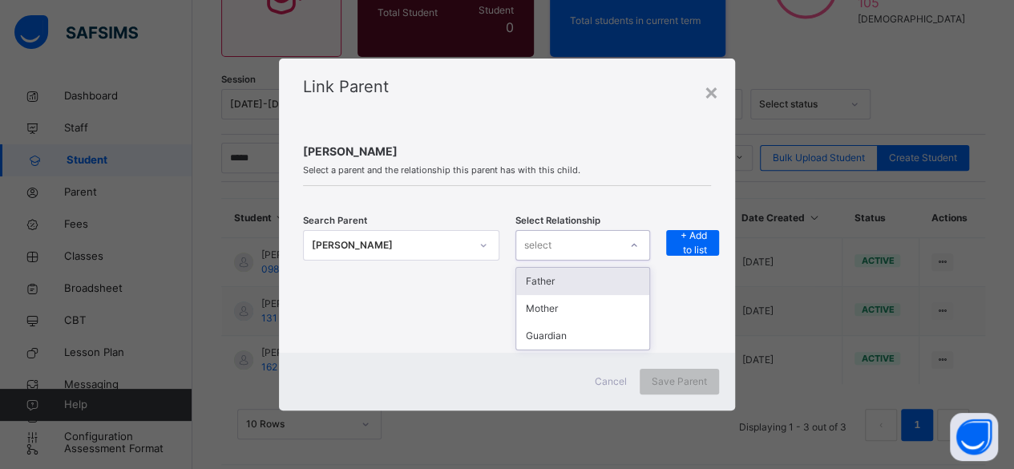
click at [564, 286] on div "Father" at bounding box center [582, 281] width 133 height 27
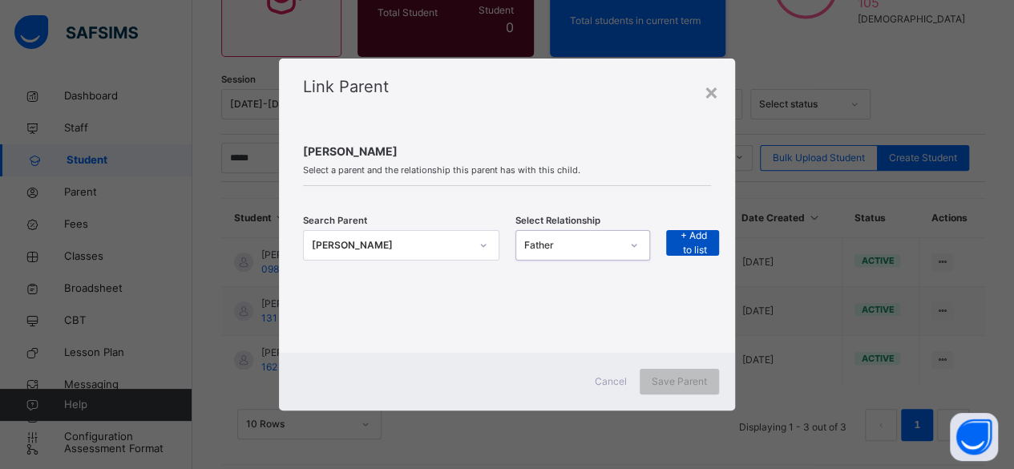
click at [681, 241] on span "+ Add to list" at bounding box center [692, 242] width 29 height 29
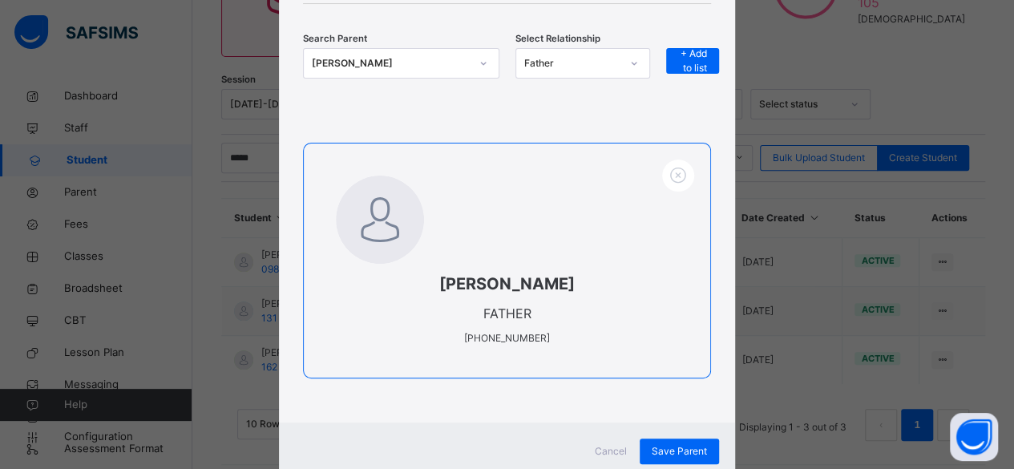
scroll to position [168, 0]
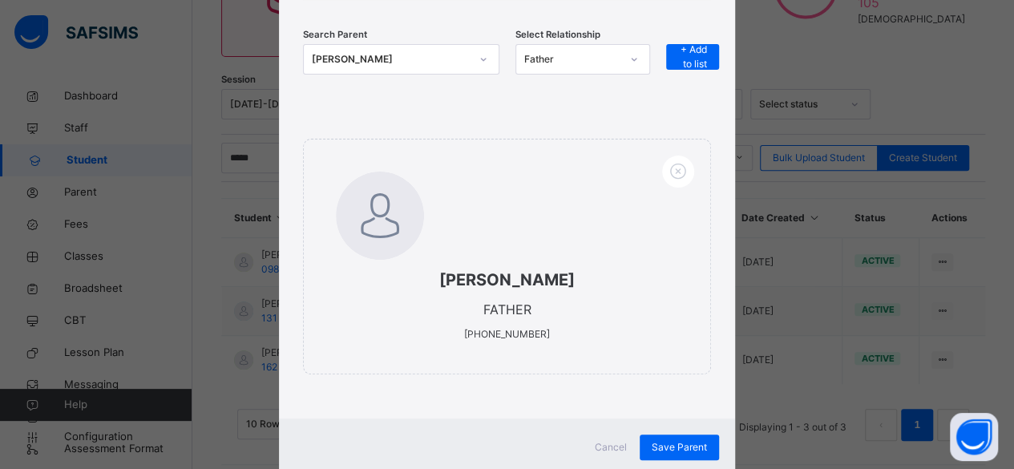
click at [420, 65] on div "Mohammad Rahman" at bounding box center [391, 59] width 158 height 16
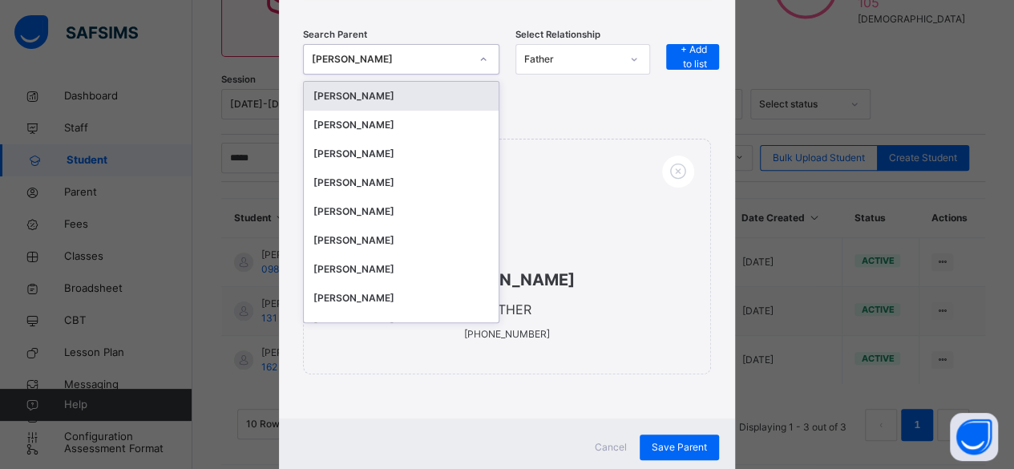
click at [420, 65] on div "Mohammad Rahman" at bounding box center [391, 59] width 158 height 16
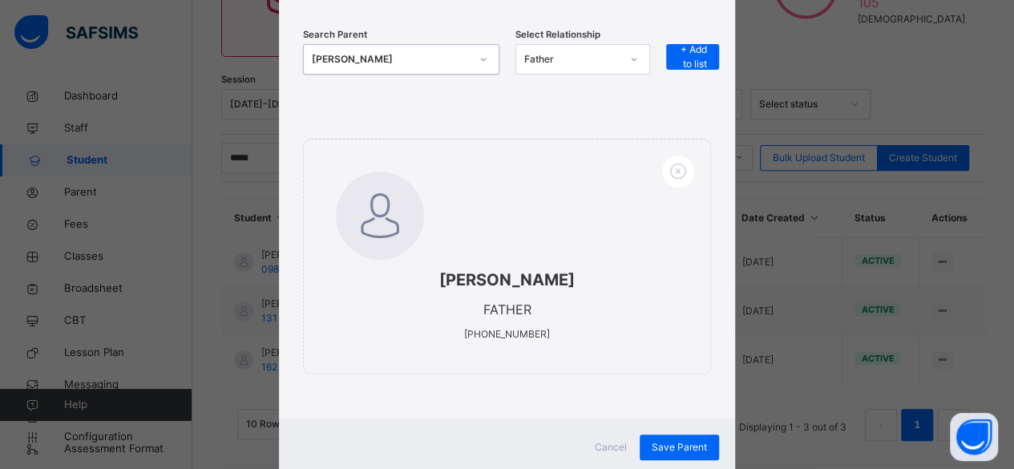
click at [420, 65] on div "Mohammad Rahman" at bounding box center [391, 59] width 158 height 16
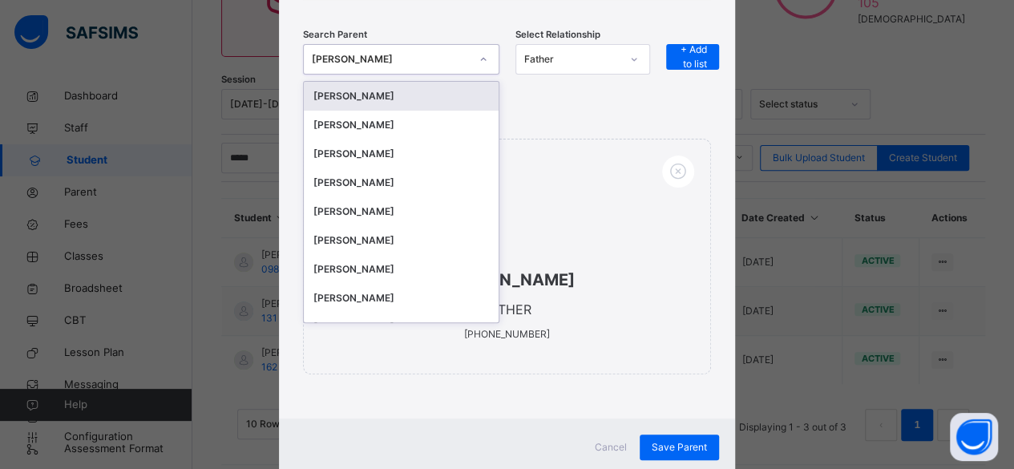
click at [398, 59] on div "Mohammad Rahman" at bounding box center [391, 59] width 158 height 16
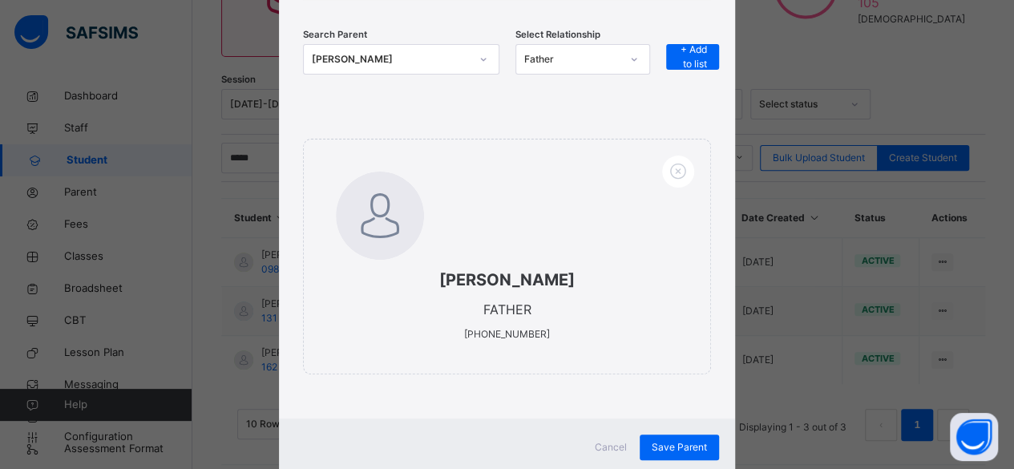
click at [617, 445] on span "Cancel" at bounding box center [611, 447] width 32 height 14
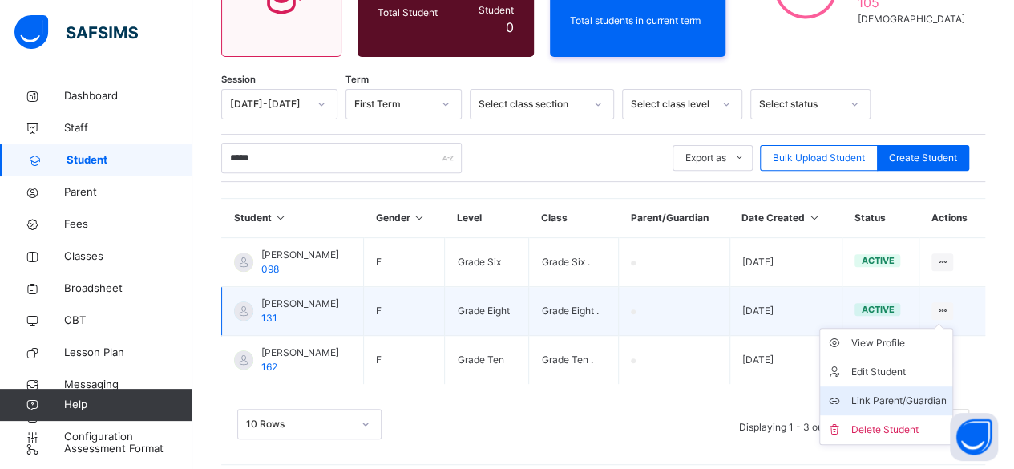
click at [868, 394] on div "Link Parent/Guardian" at bounding box center [897, 401] width 95 height 16
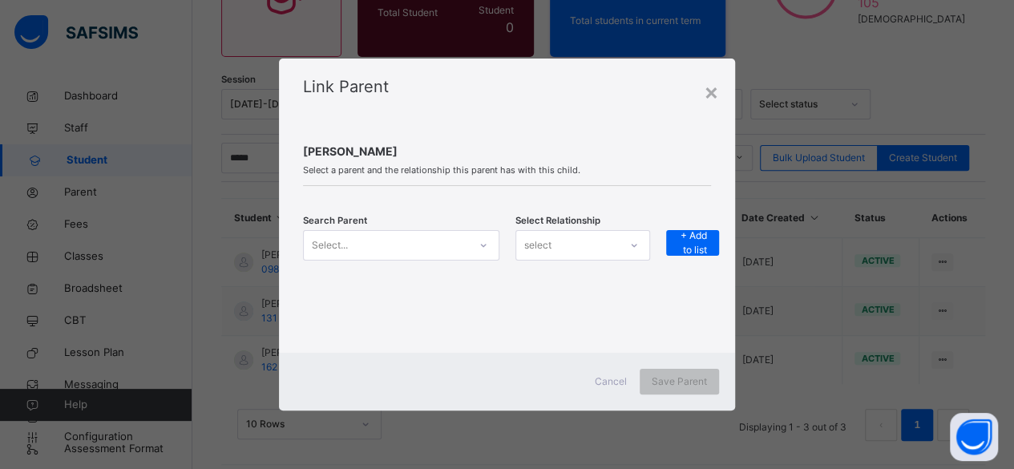
click at [448, 246] on div "Select..." at bounding box center [386, 244] width 164 height 25
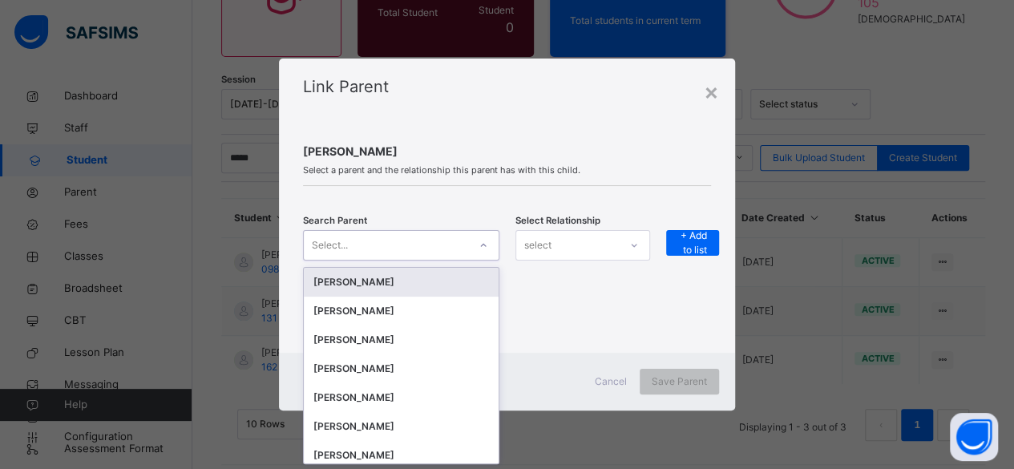
scroll to position [0, 0]
type input "**"
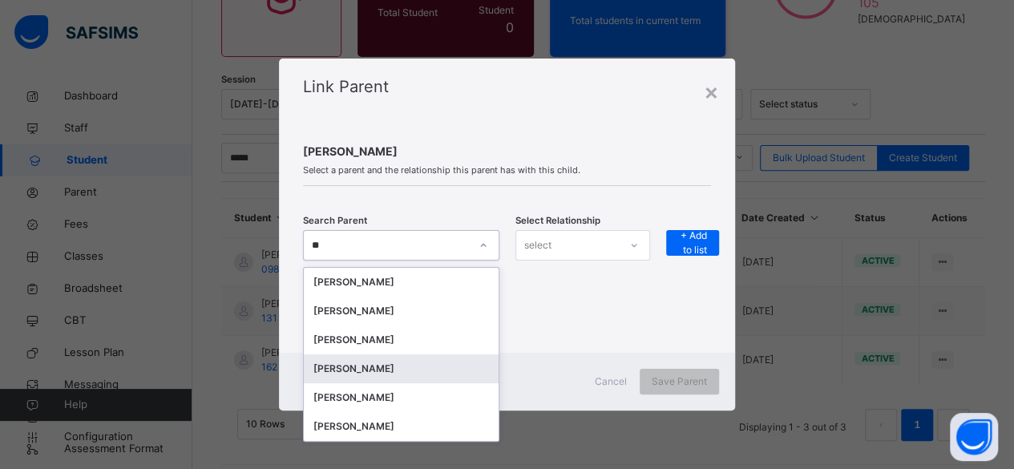
click at [426, 355] on div "Mohammed Karim" at bounding box center [401, 368] width 195 height 29
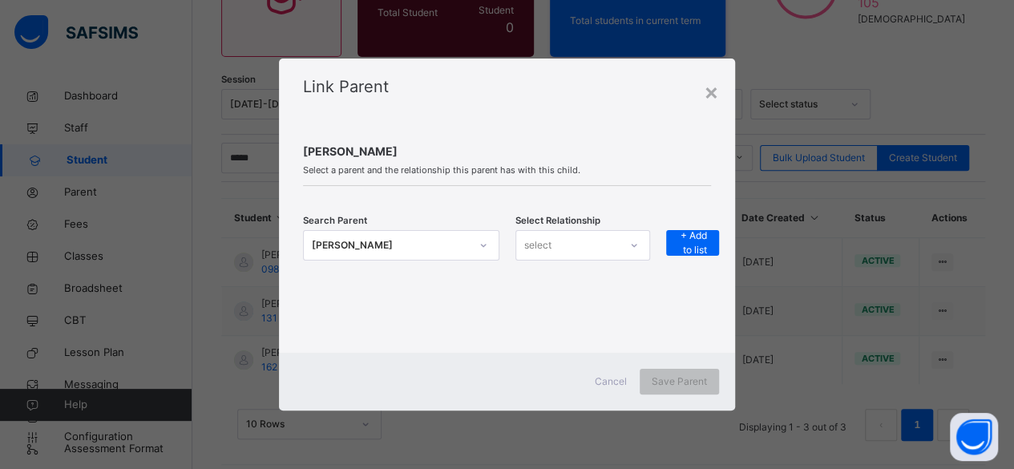
click at [608, 388] on span "Cancel" at bounding box center [611, 381] width 32 height 14
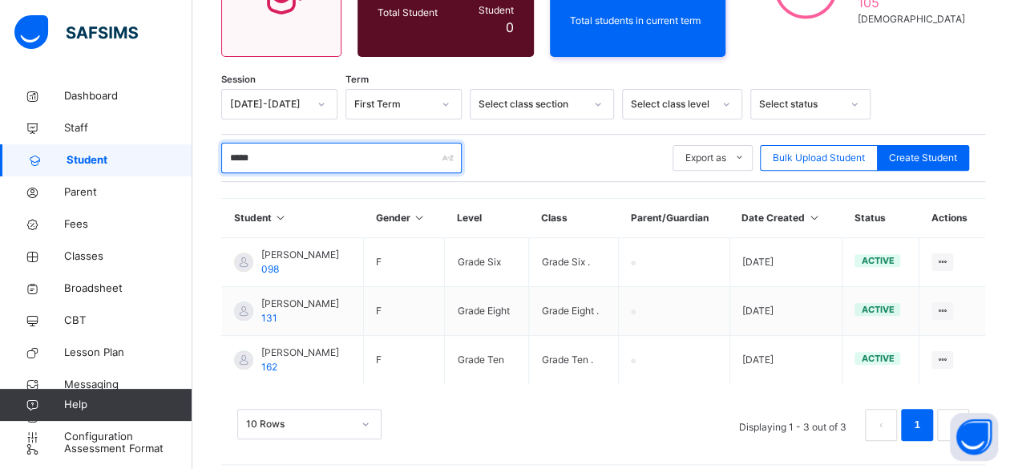
click at [305, 148] on input "*****" at bounding box center [341, 158] width 240 height 30
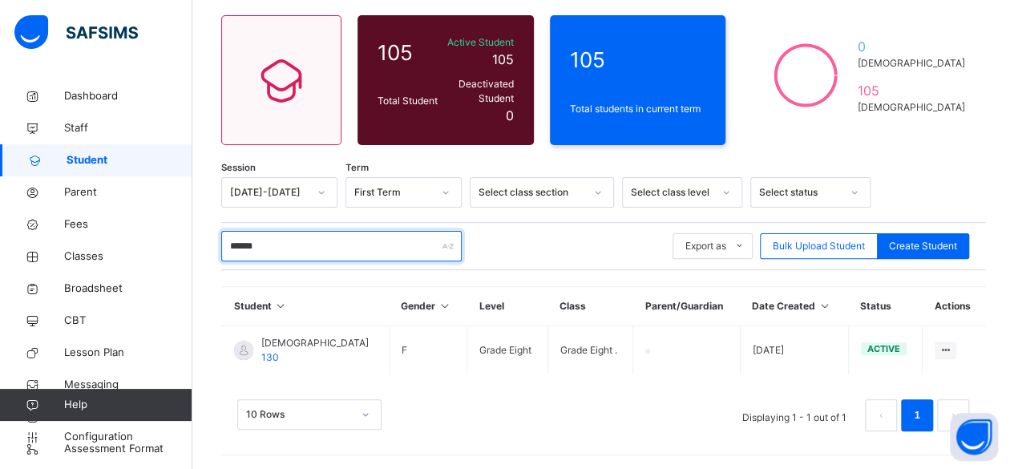
scroll to position [115, 0]
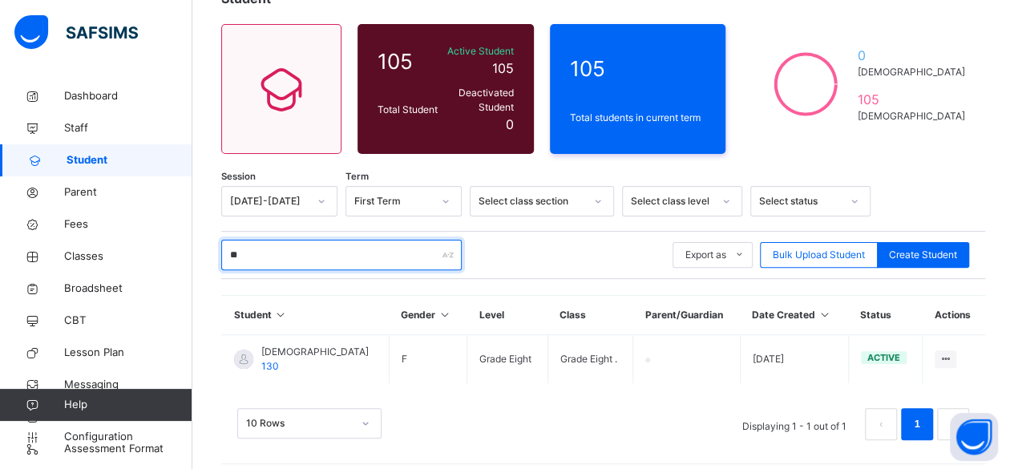
type input "*"
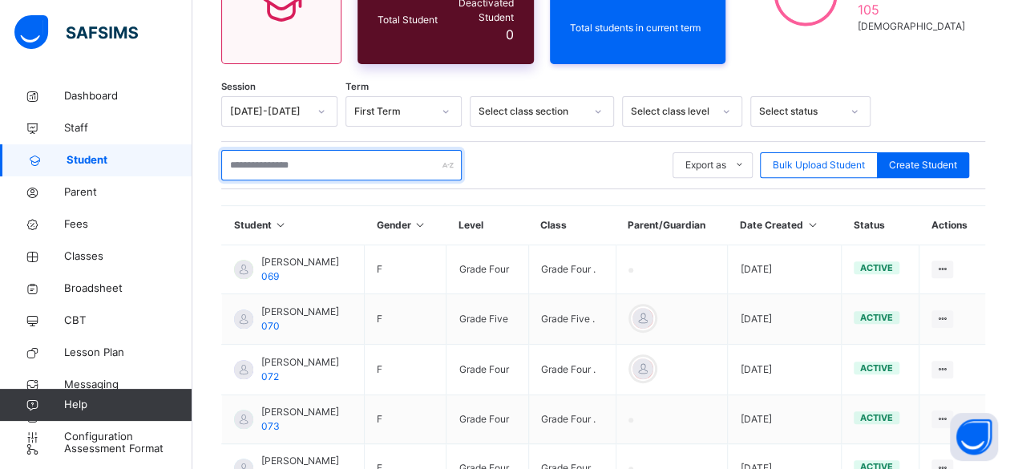
scroll to position [207, 0]
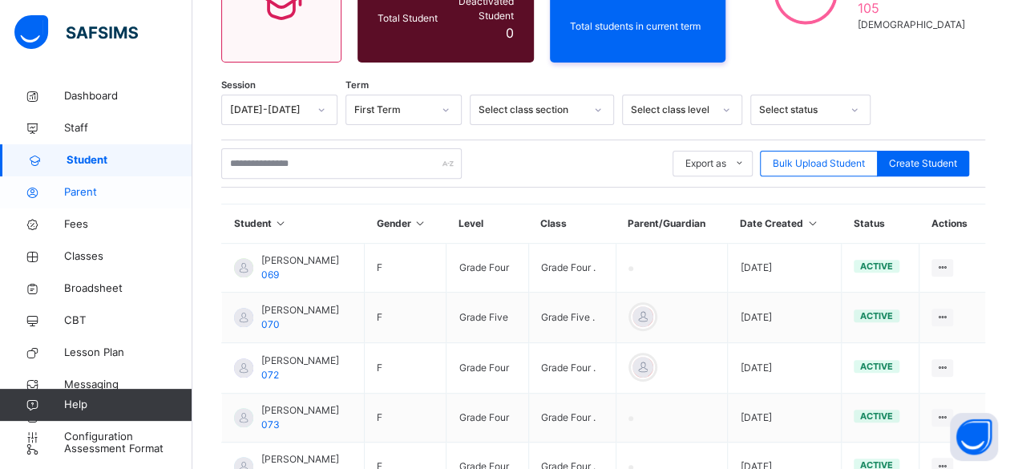
click at [122, 194] on span "Parent" at bounding box center [128, 192] width 128 height 16
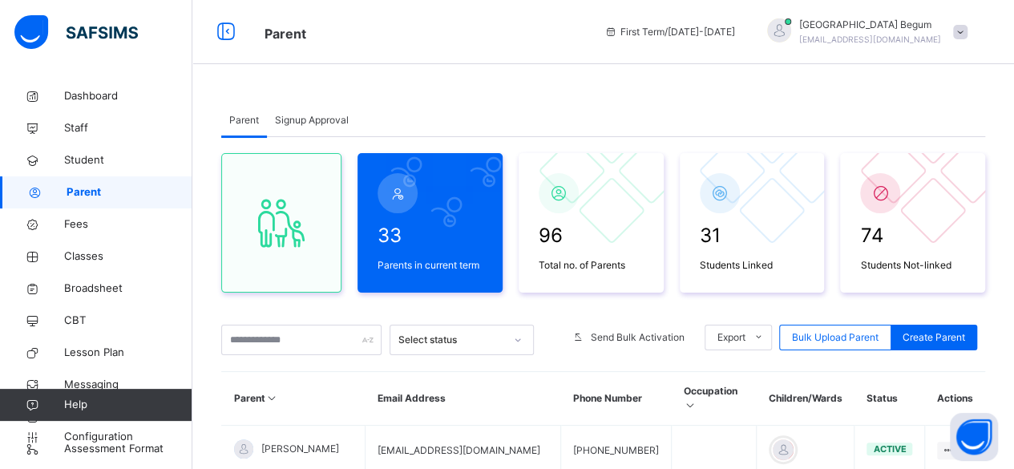
click at [305, 124] on span "Signup Approval" at bounding box center [312, 120] width 74 height 14
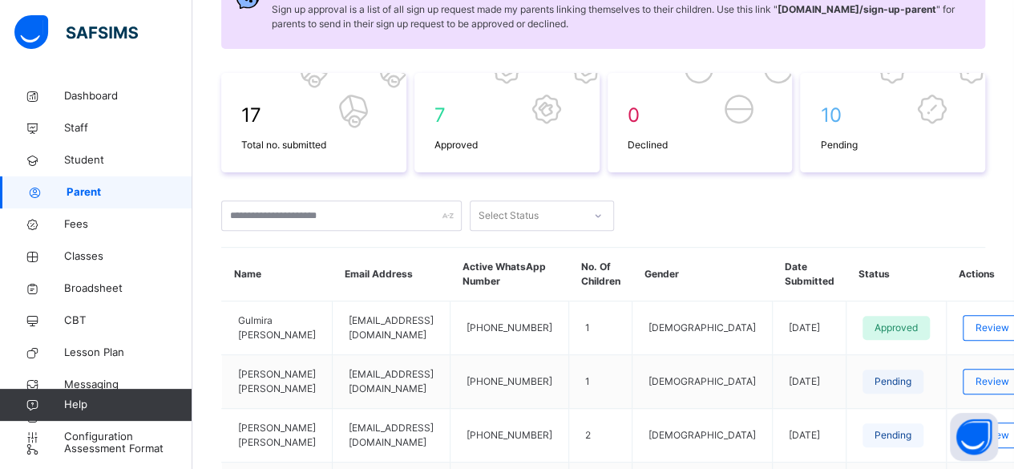
scroll to position [426, 0]
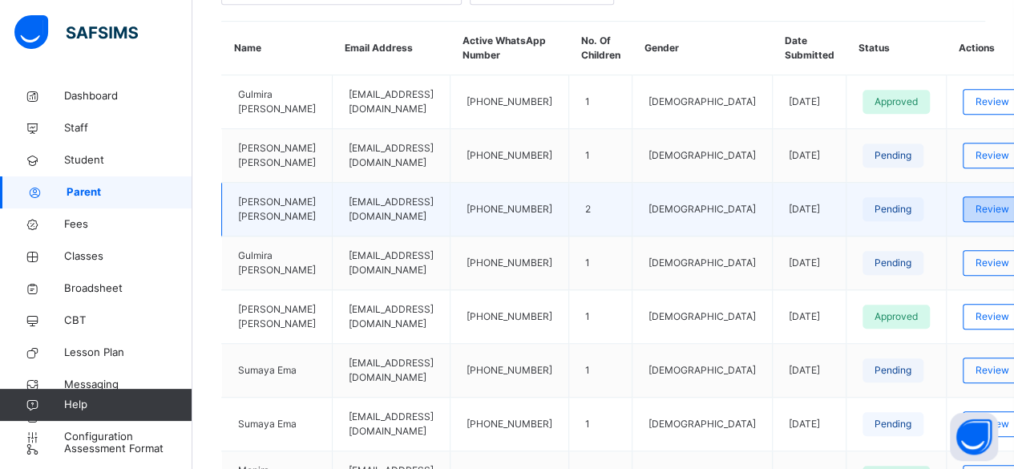
click at [975, 216] on span "Review" at bounding box center [992, 209] width 34 height 14
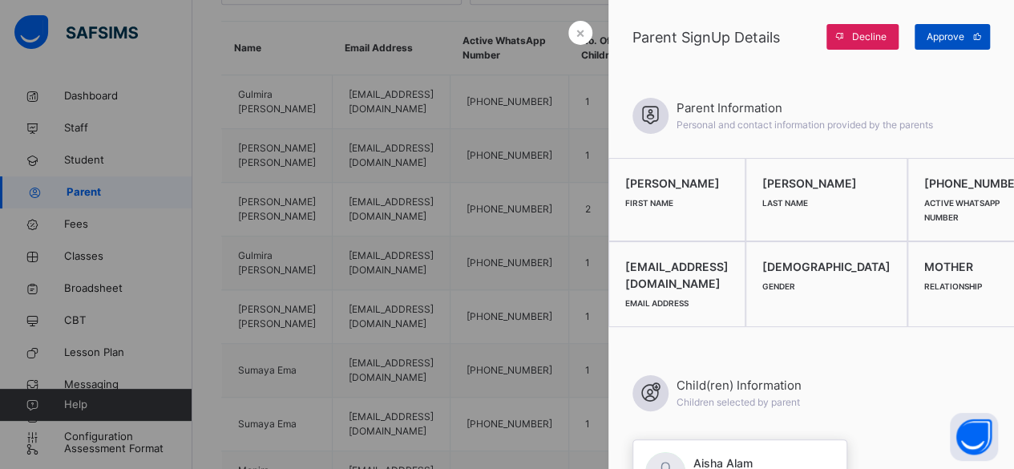
click at [962, 31] on span "Approve" at bounding box center [946, 37] width 38 height 14
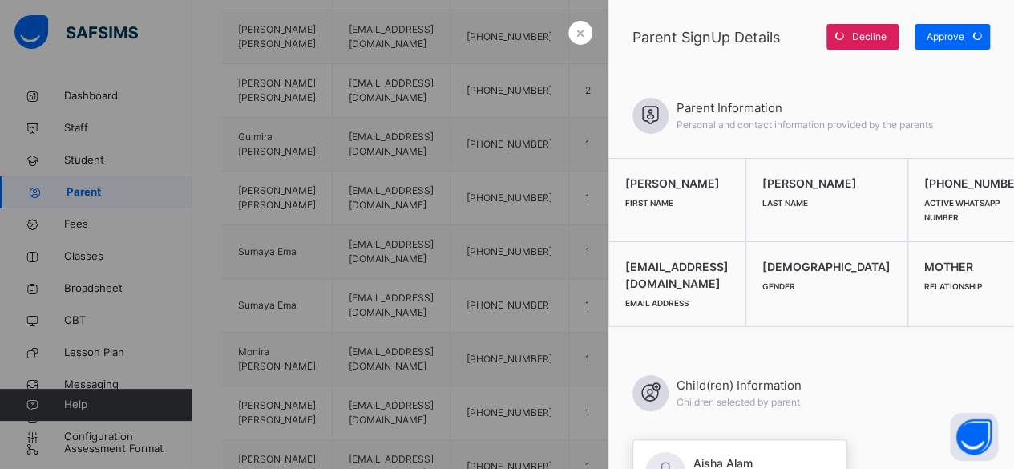
scroll to position [672, 0]
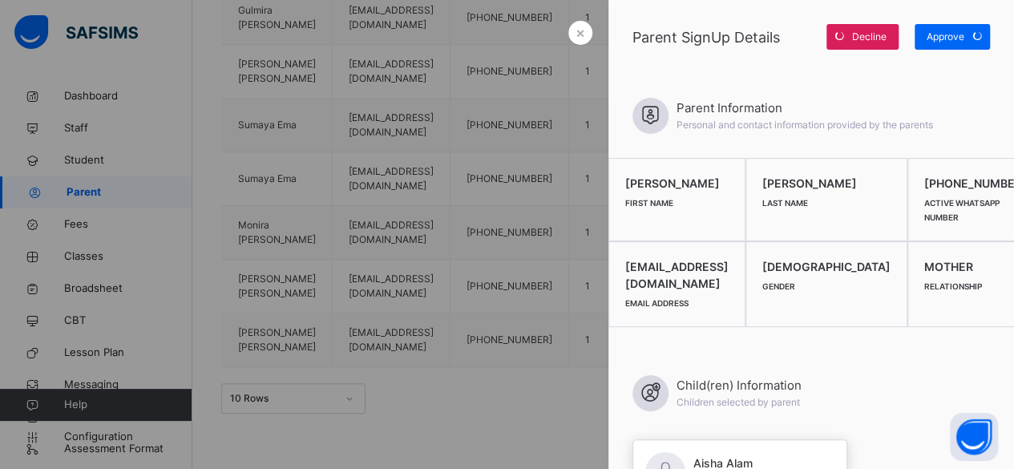
click at [458, 111] on div at bounding box center [507, 234] width 1014 height 469
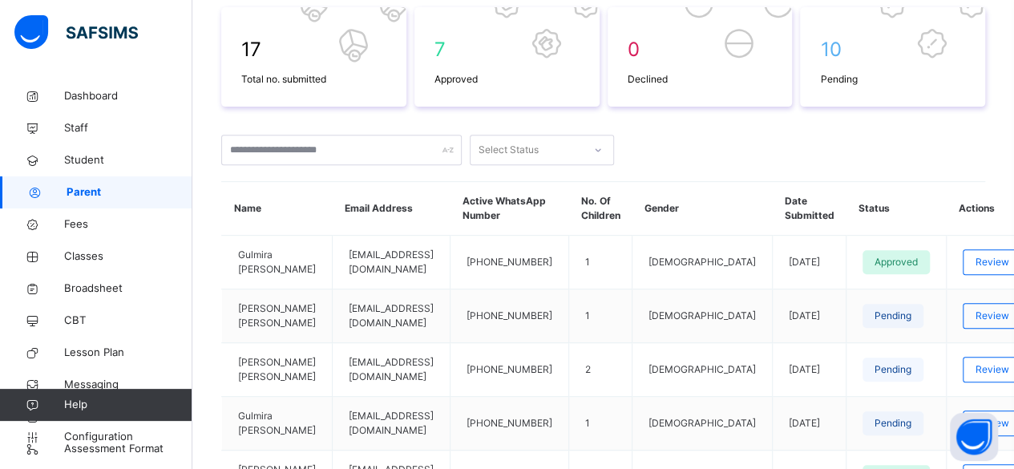
scroll to position [247, 0]
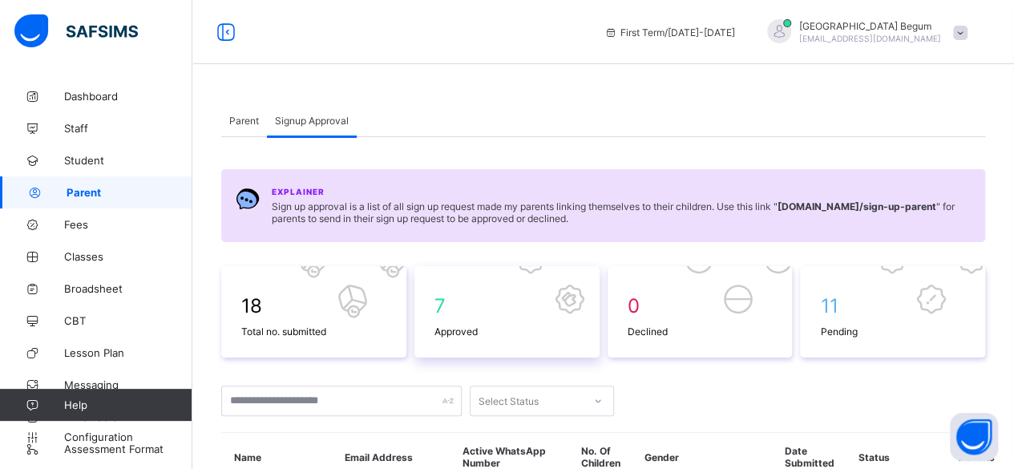
click at [554, 339] on div "7 Approved" at bounding box center [506, 315] width 153 height 51
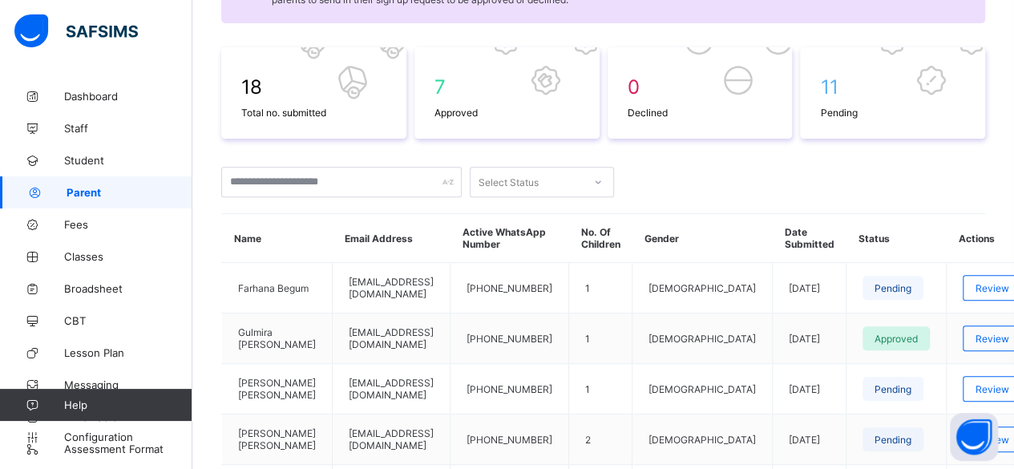
scroll to position [274, 0]
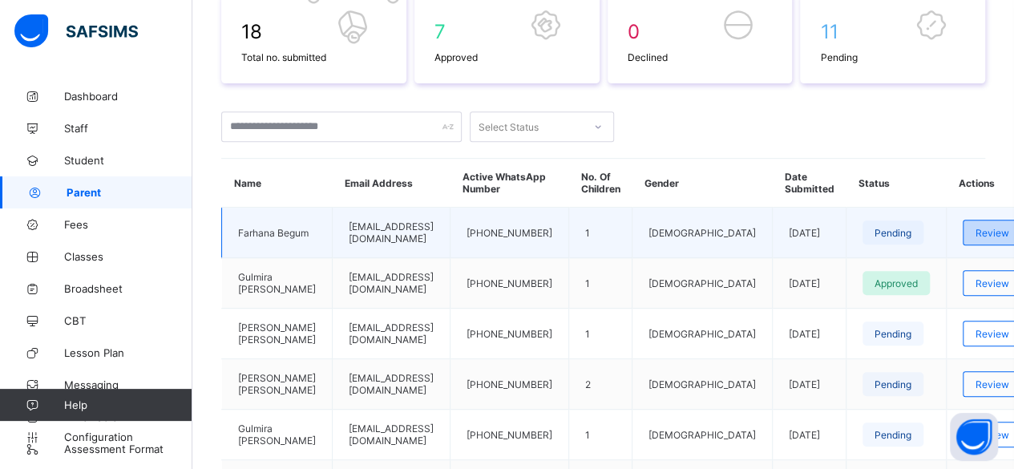
click at [973, 228] on div "Review" at bounding box center [992, 233] width 59 height 26
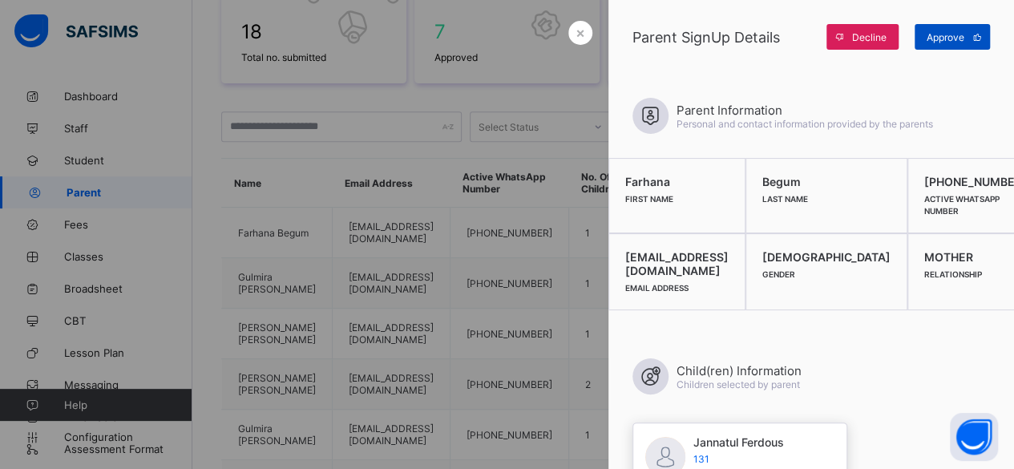
click at [954, 36] on span "Approve" at bounding box center [946, 37] width 38 height 12
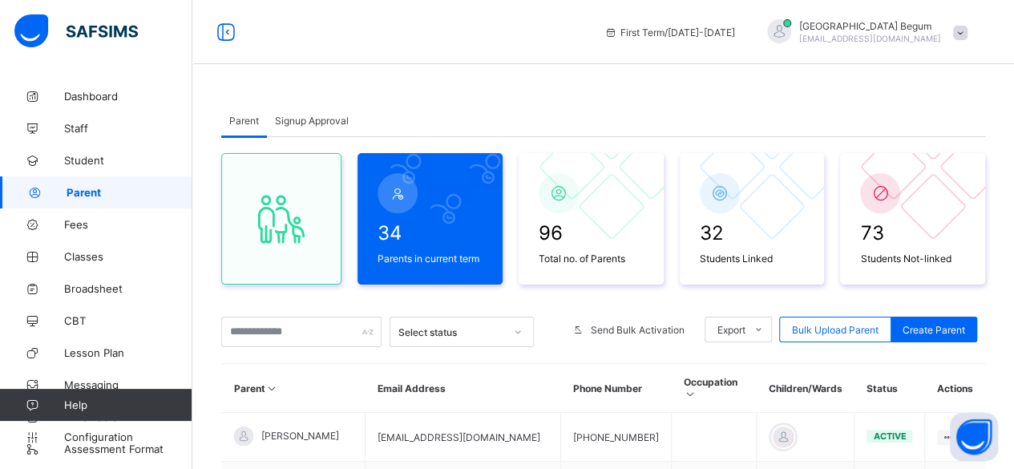
click at [308, 127] on div "Signup Approval" at bounding box center [312, 120] width 90 height 32
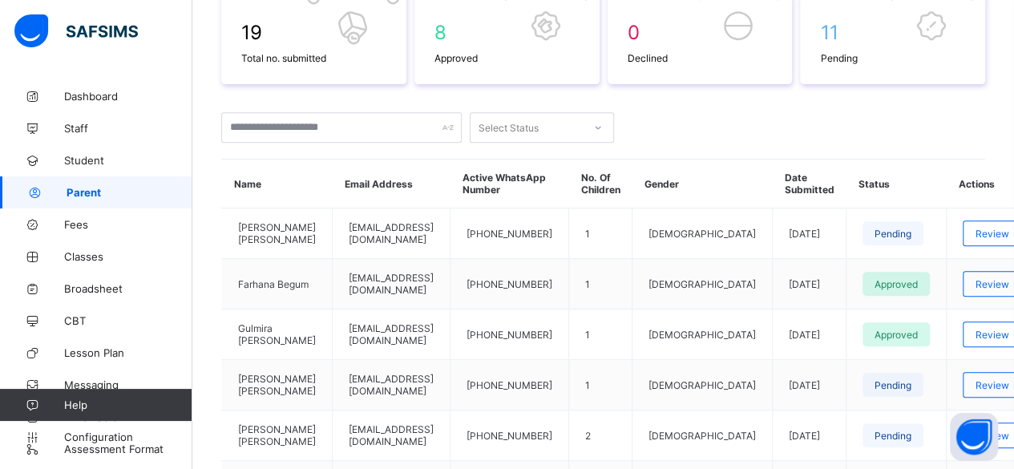
scroll to position [277, 0]
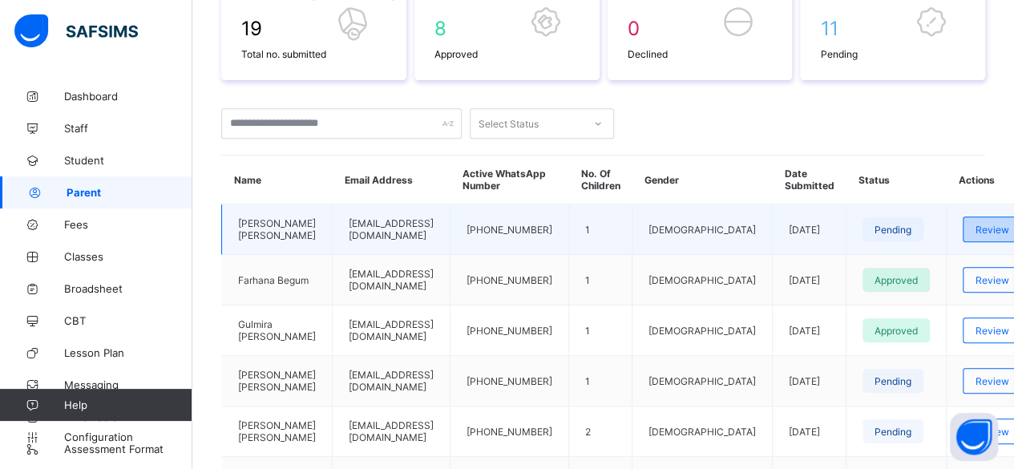
click at [975, 224] on span "Review" at bounding box center [992, 230] width 34 height 12
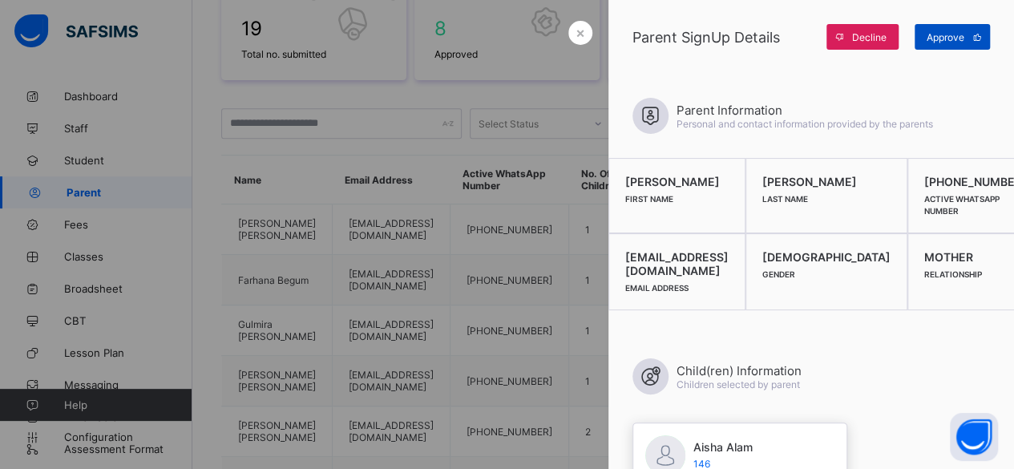
click at [965, 36] on span at bounding box center [977, 37] width 26 height 26
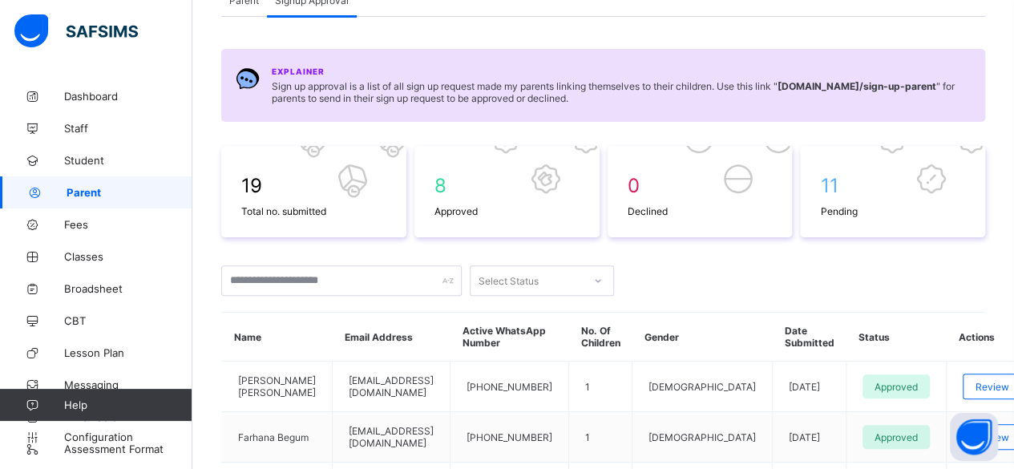
scroll to position [116, 0]
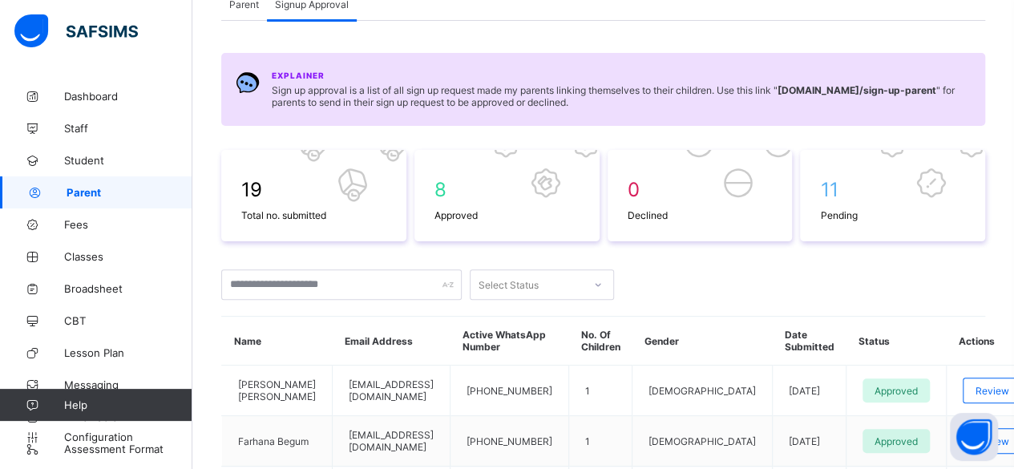
click at [247, 14] on div "Parent" at bounding box center [244, 4] width 46 height 32
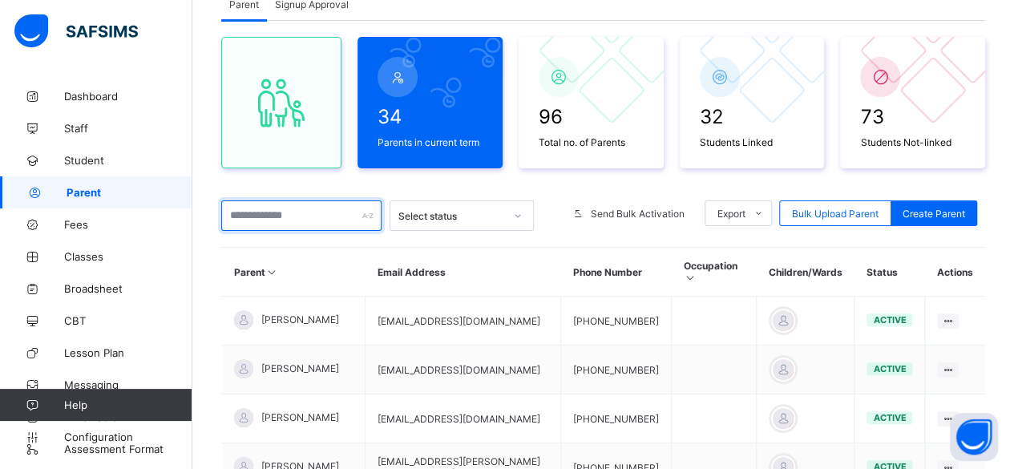
click at [312, 219] on input "text" at bounding box center [301, 215] width 160 height 30
type input "*"
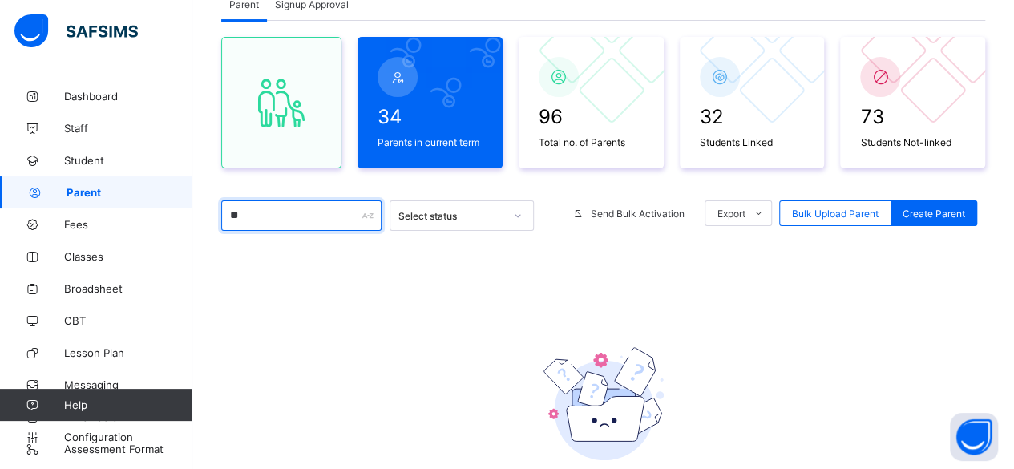
type input "*"
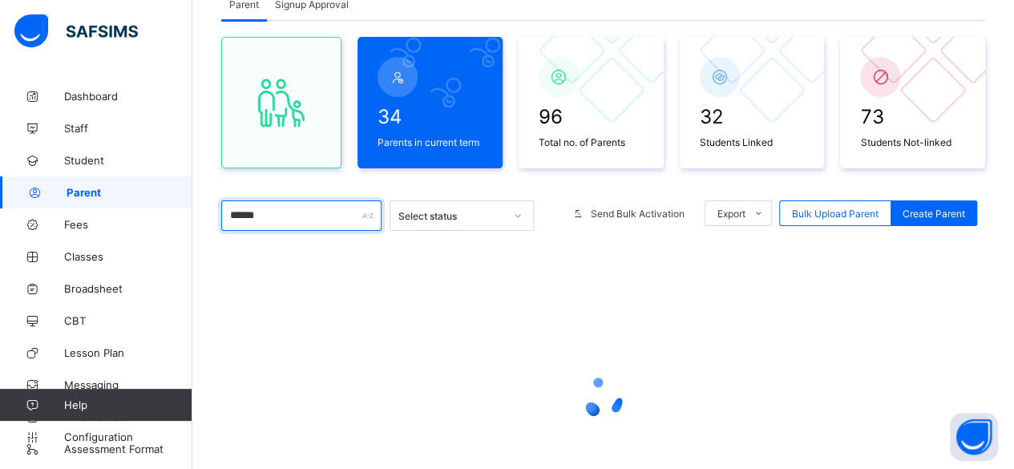
scroll to position [83, 0]
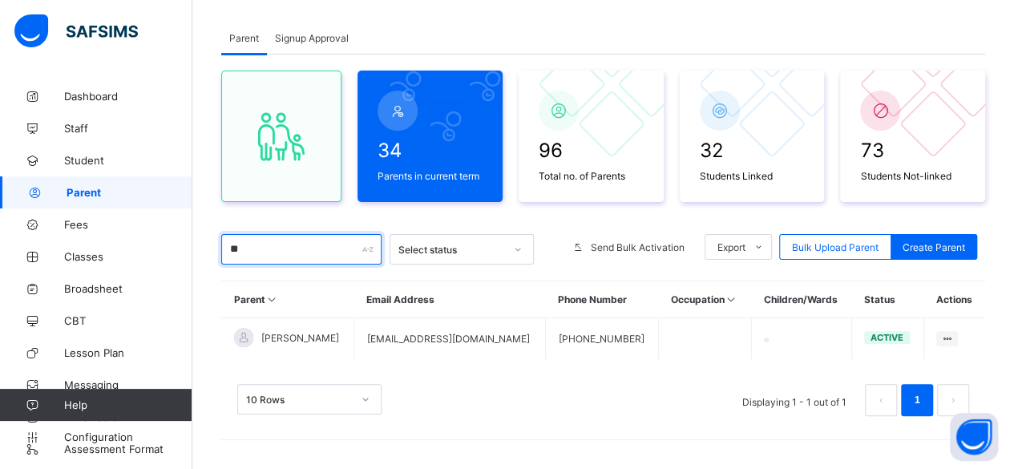
type input "*"
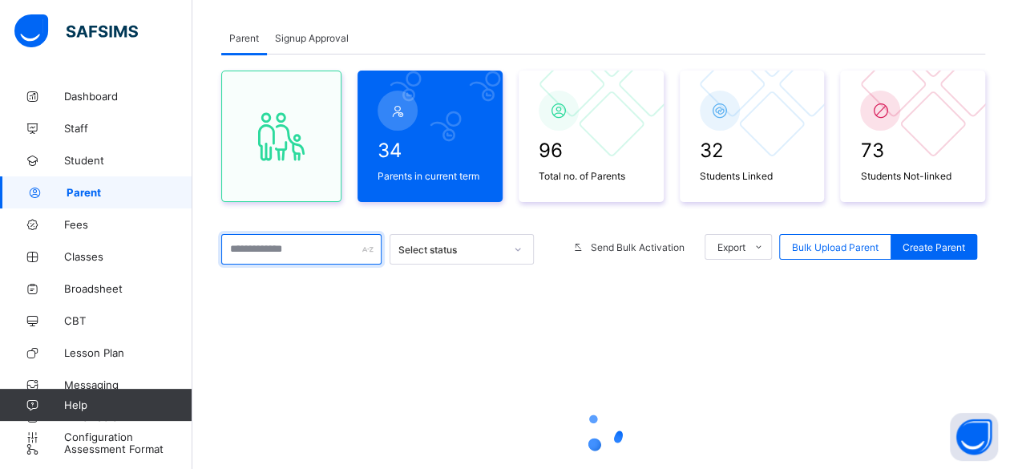
scroll to position [116, 0]
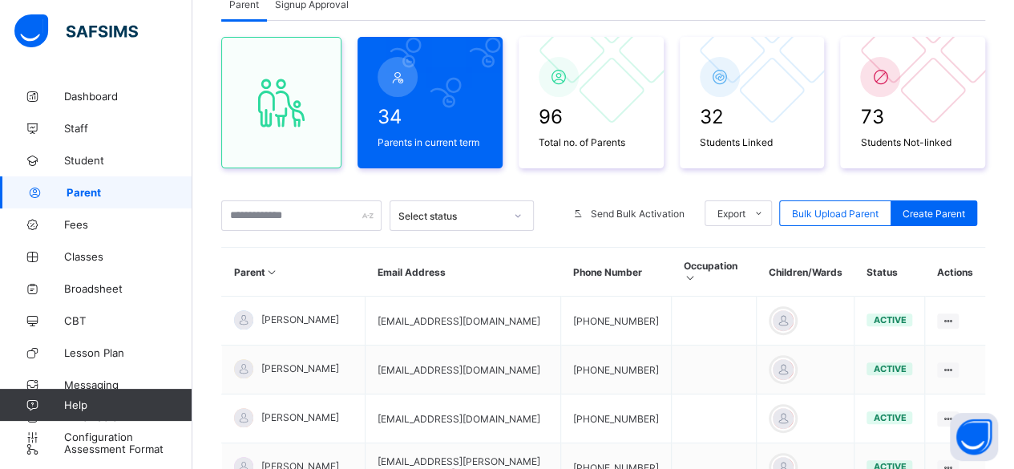
click at [309, 2] on span "Signup Approval" at bounding box center [312, 4] width 74 height 12
click at [309, 0] on span "Signup Approval" at bounding box center [312, 4] width 74 height 12
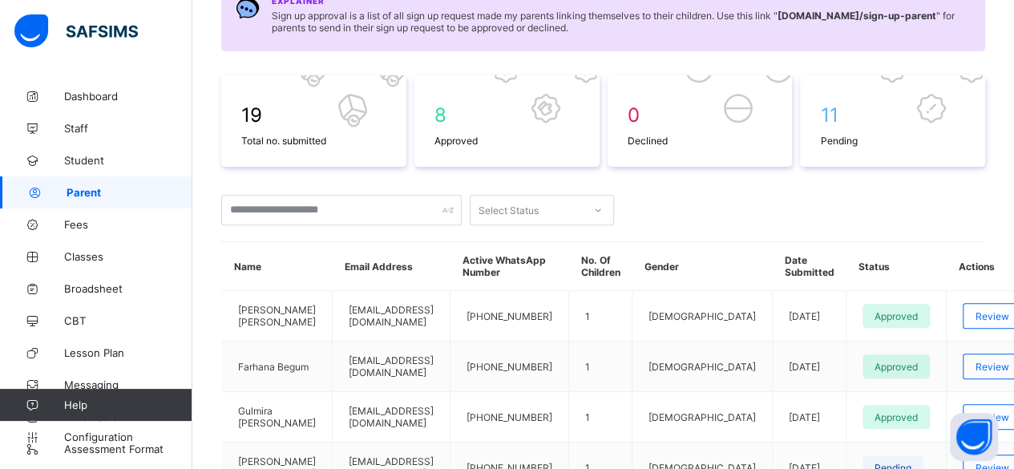
scroll to position [195, 0]
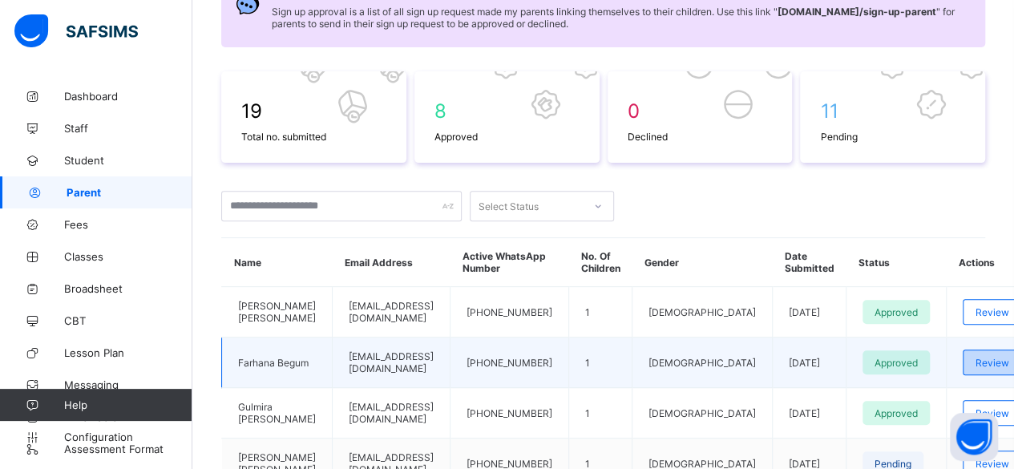
click at [963, 364] on div "Review" at bounding box center [992, 362] width 59 height 26
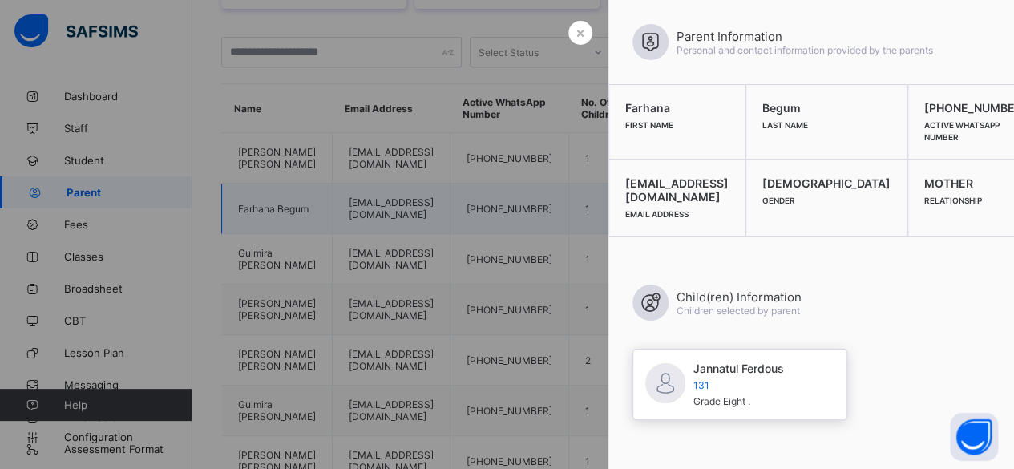
scroll to position [351, 0]
click at [575, 39] on span "×" at bounding box center [580, 32] width 10 height 17
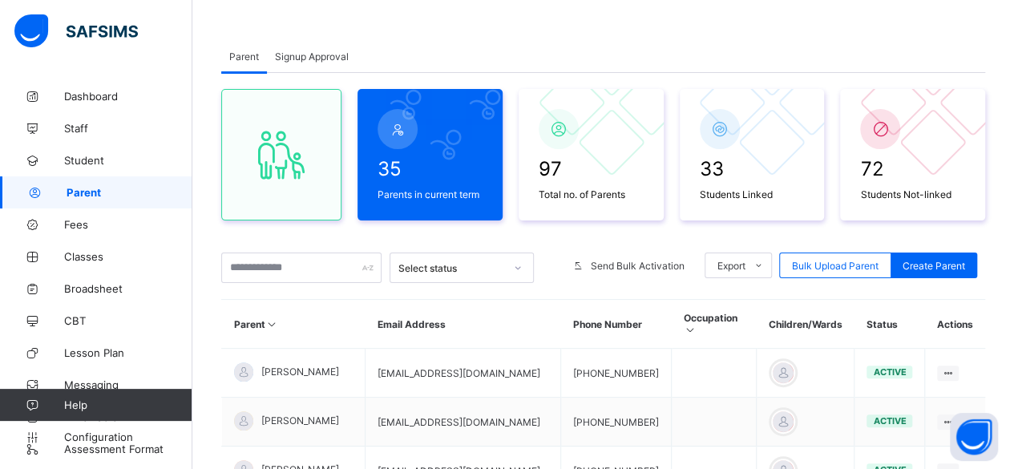
scroll to position [66, 0]
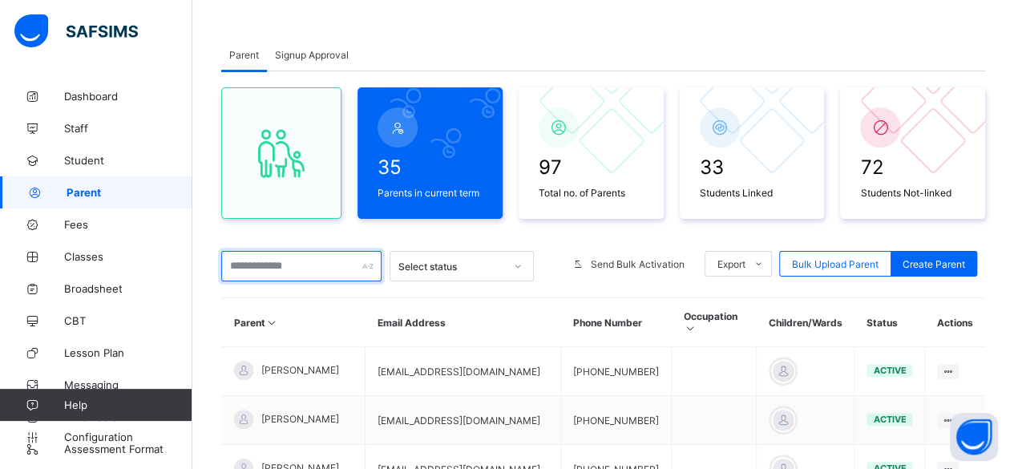
click at [313, 268] on input "text" at bounding box center [301, 266] width 160 height 30
type input "*"
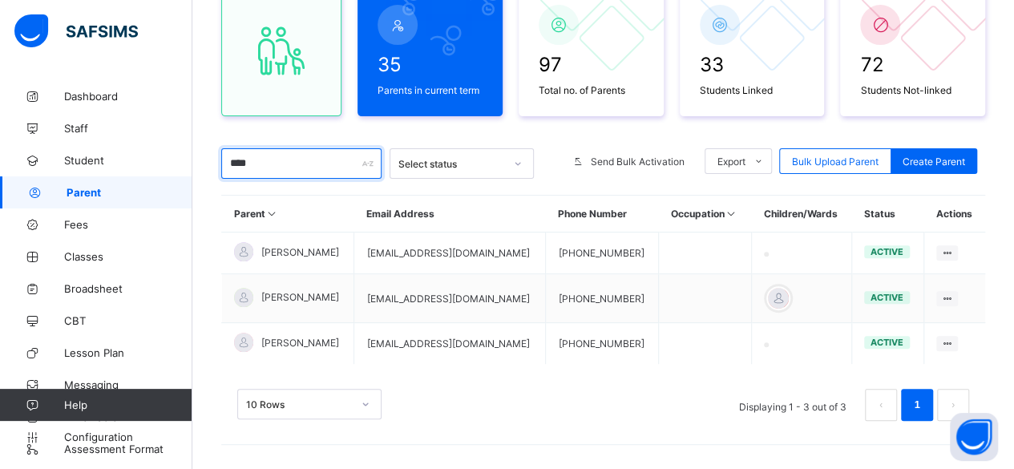
scroll to position [172, 0]
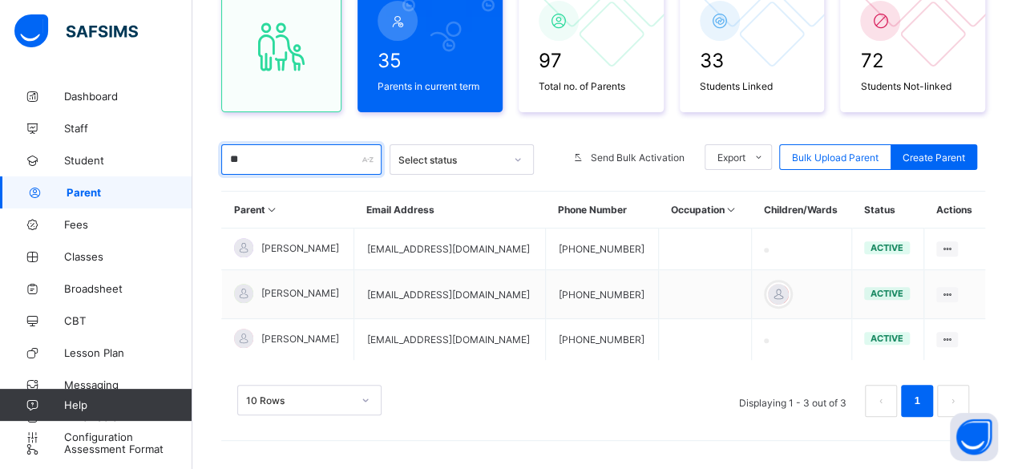
type input "*"
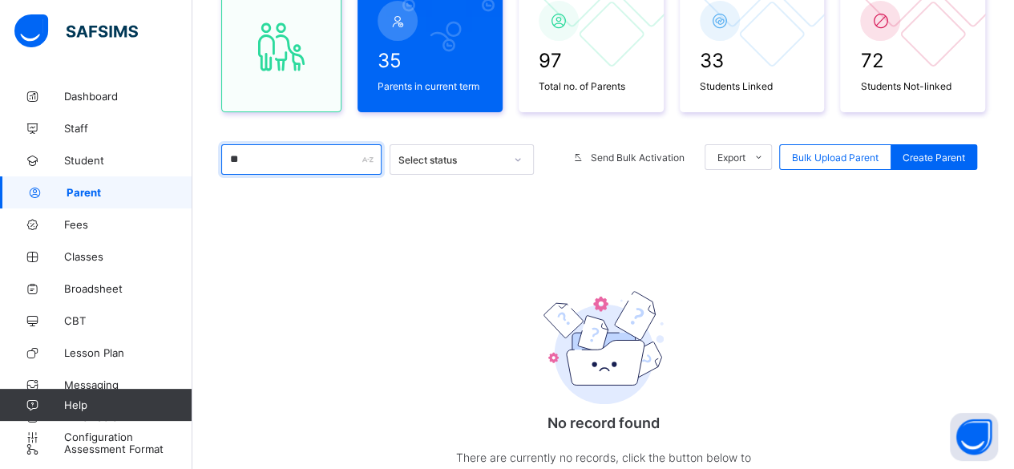
type input "*"
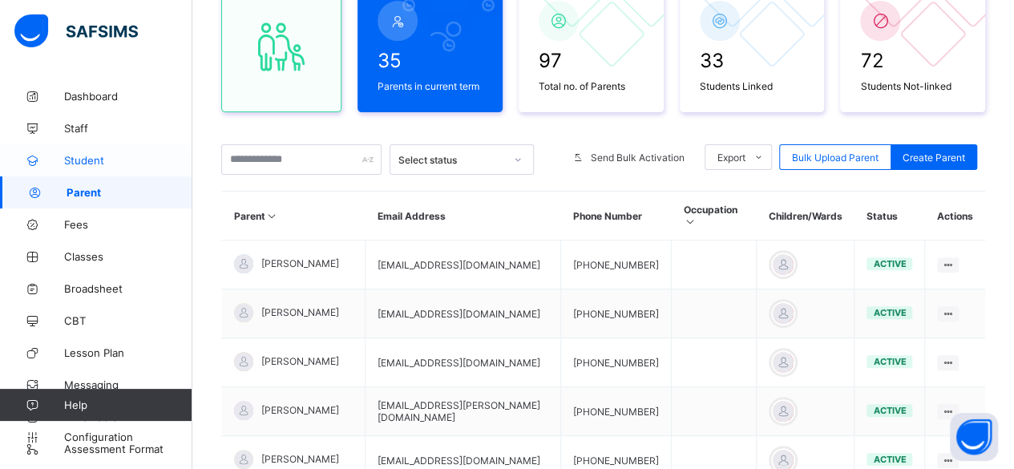
click at [122, 159] on span "Student" at bounding box center [128, 160] width 128 height 13
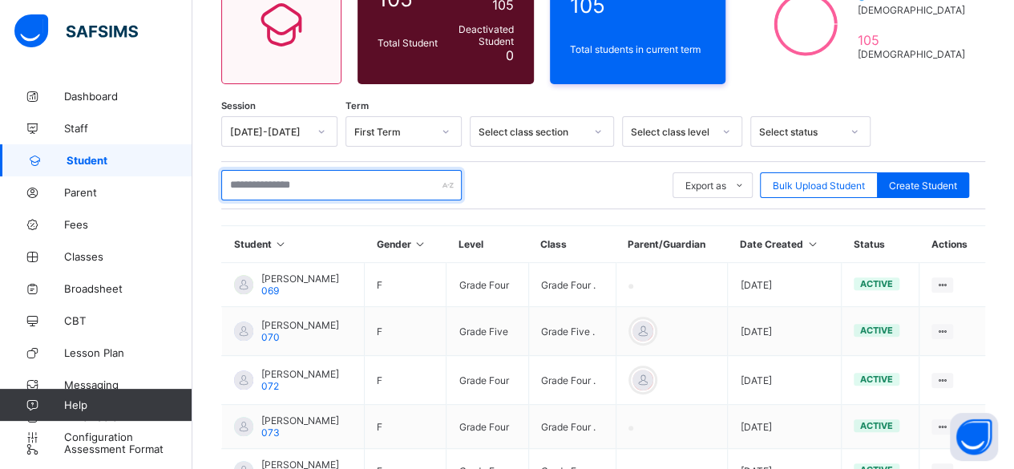
click at [293, 180] on input "text" at bounding box center [341, 185] width 240 height 30
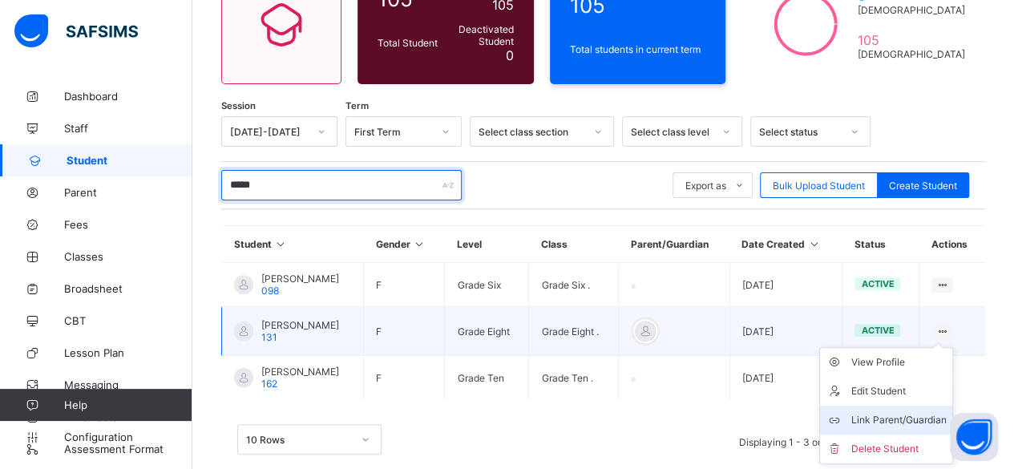
type input "*****"
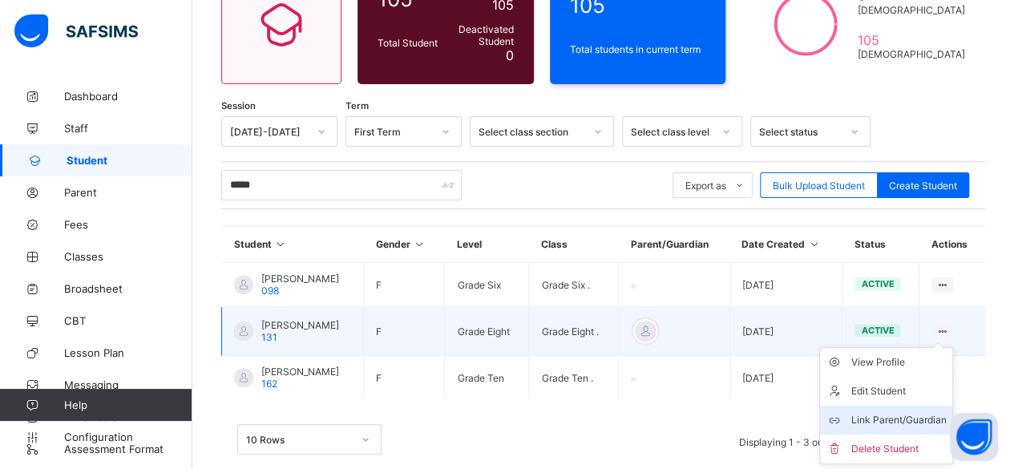
click at [901, 413] on div "Link Parent/Guardian" at bounding box center [897, 420] width 95 height 16
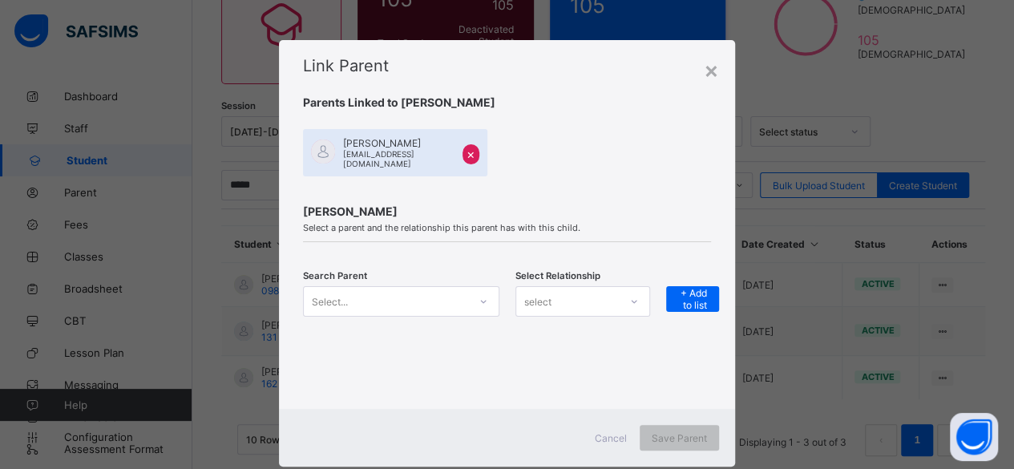
click at [466, 147] on span "×" at bounding box center [470, 154] width 9 height 16
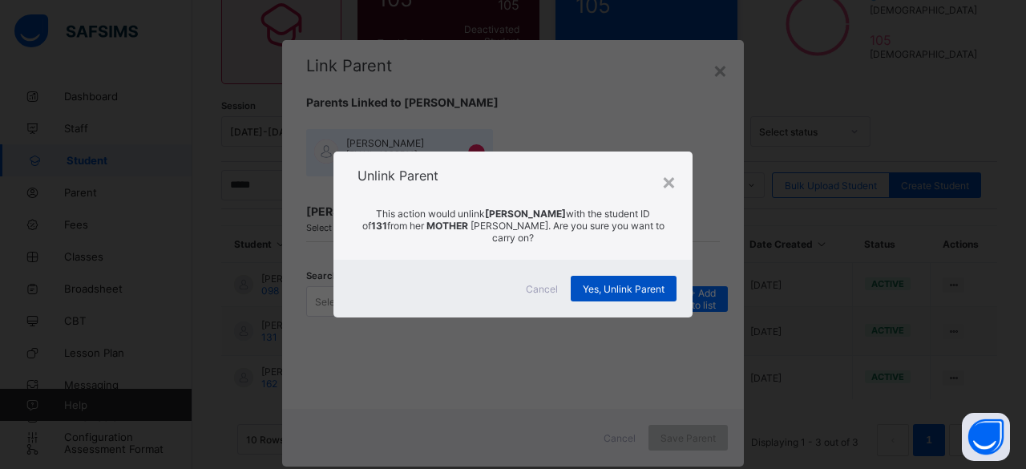
click at [603, 289] on span "Yes, Unlink Parent" at bounding box center [624, 289] width 82 height 12
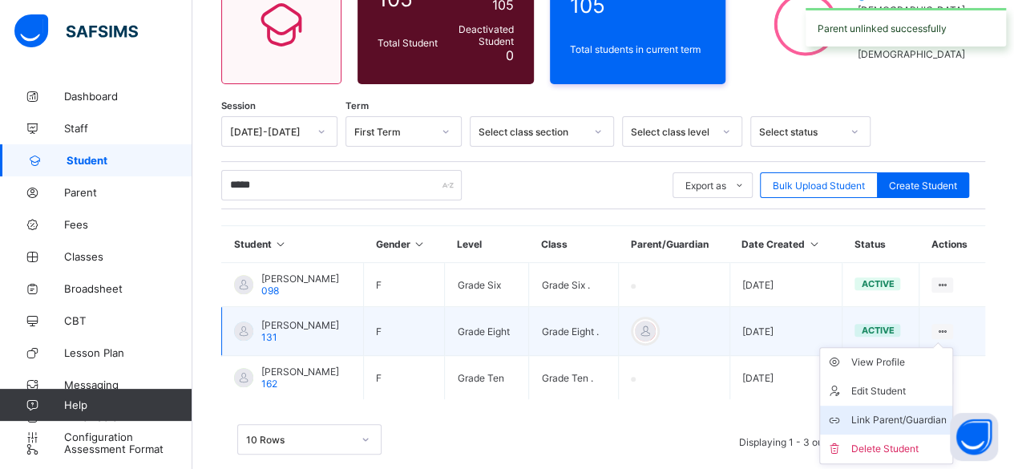
click at [885, 412] on div "Link Parent/Guardian" at bounding box center [897, 420] width 95 height 16
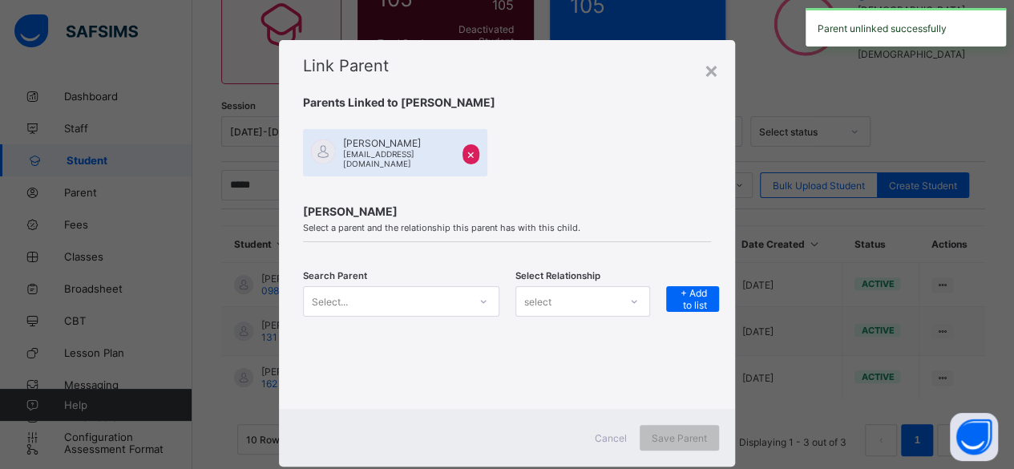
click at [387, 302] on div "Select..." at bounding box center [401, 301] width 196 height 30
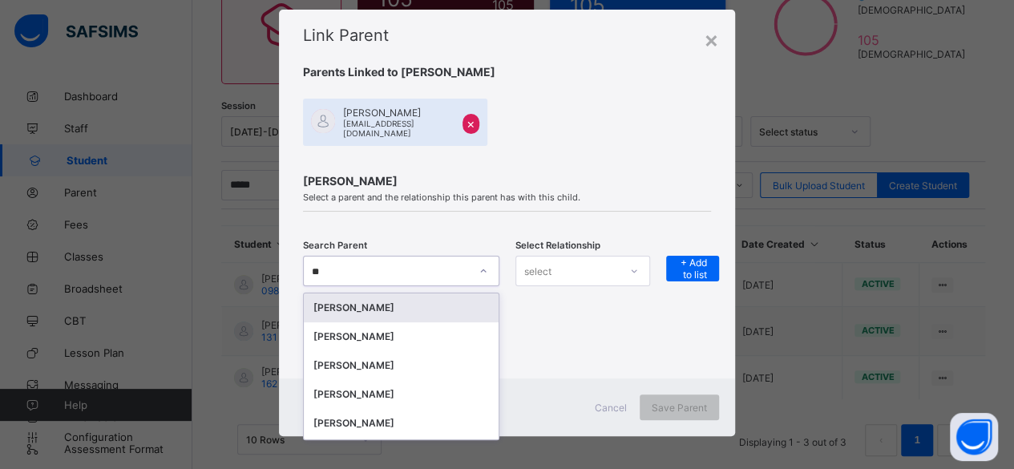
type input "*"
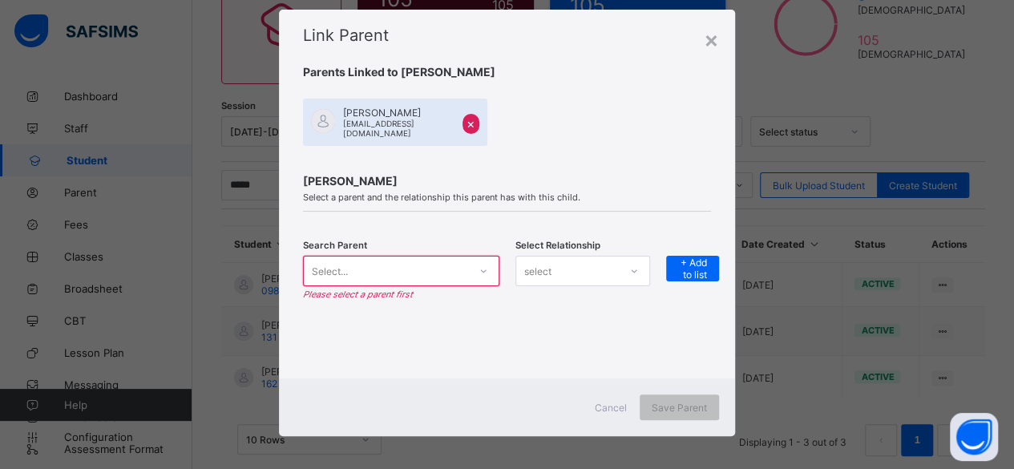
click at [625, 334] on div "Jannatul Ferdous Select a parent and the relationship this parent has with this…" at bounding box center [507, 266] width 456 height 224
click at [466, 123] on span "×" at bounding box center [470, 123] width 9 height 16
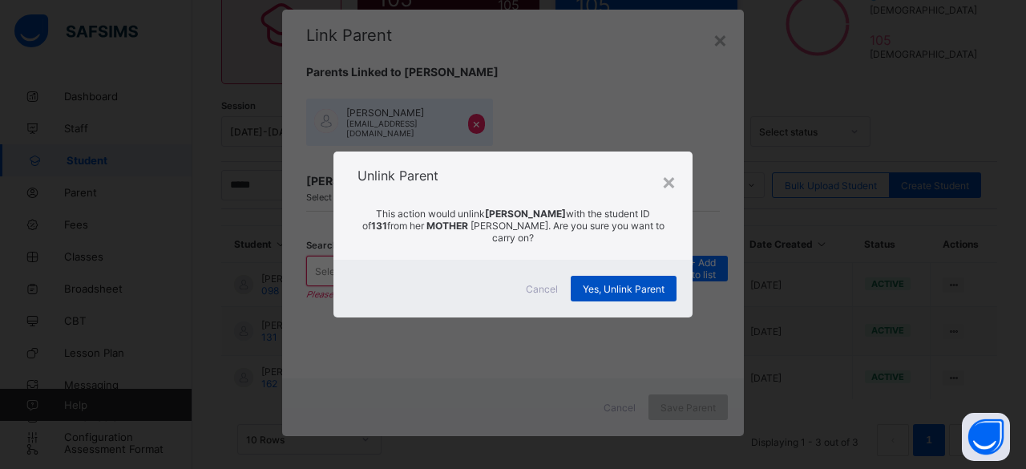
click at [628, 289] on span "Yes, Unlink Parent" at bounding box center [624, 289] width 82 height 12
click at [628, 289] on span "Yes, Unlink Parent" at bounding box center [616, 289] width 82 height 12
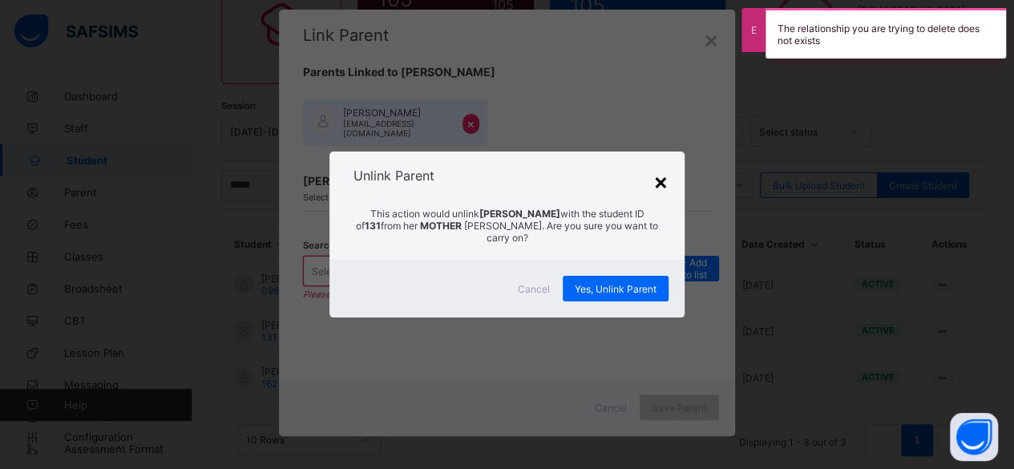
click at [662, 176] on div "×" at bounding box center [660, 181] width 15 height 27
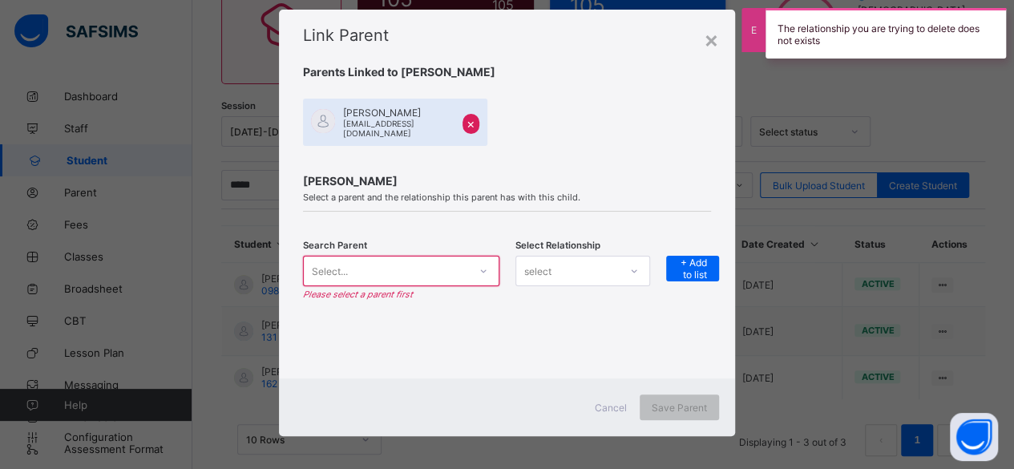
click at [478, 265] on icon at bounding box center [483, 271] width 10 height 16
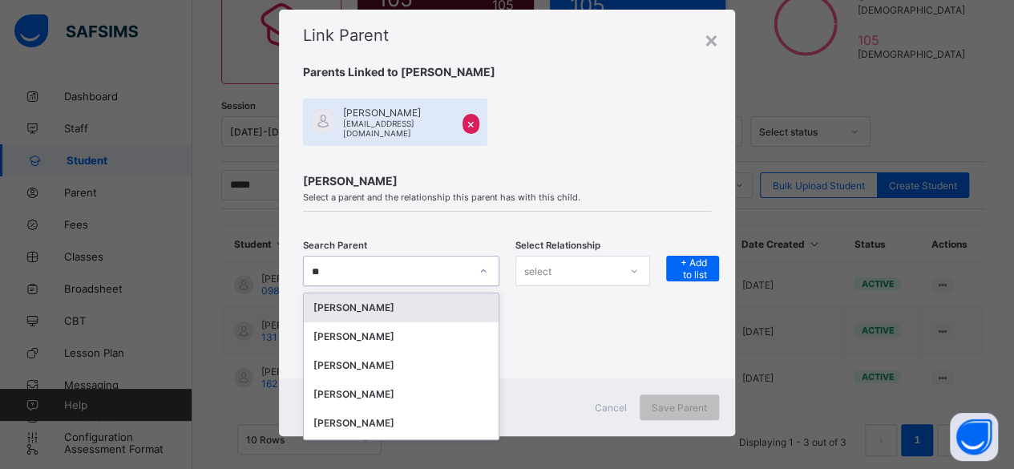
type input "*"
click at [716, 39] on div "×" at bounding box center [711, 39] width 15 height 27
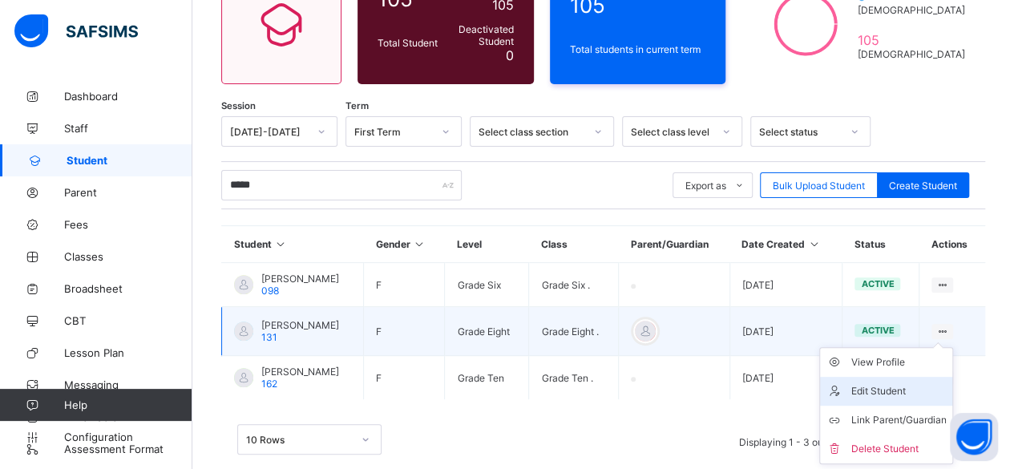
click at [903, 383] on div "Edit Student" at bounding box center [897, 391] width 95 height 16
select select "**"
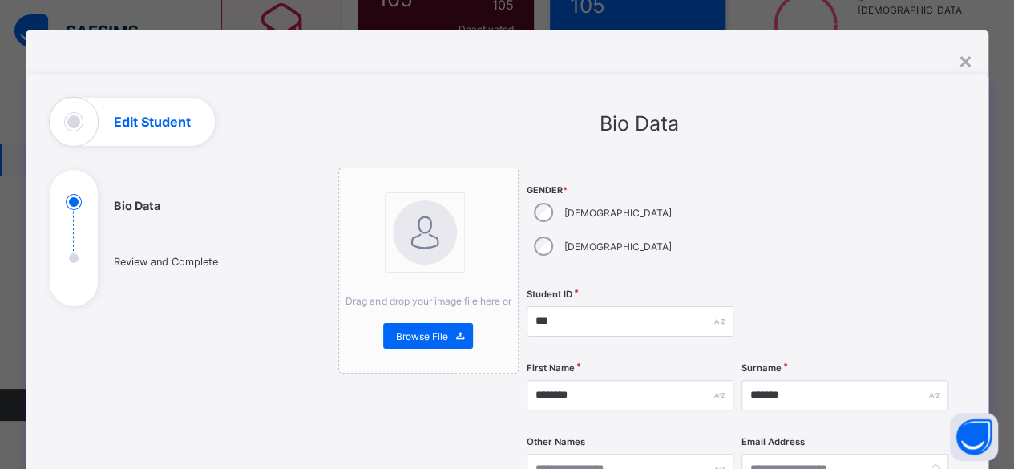
scroll to position [0, 0]
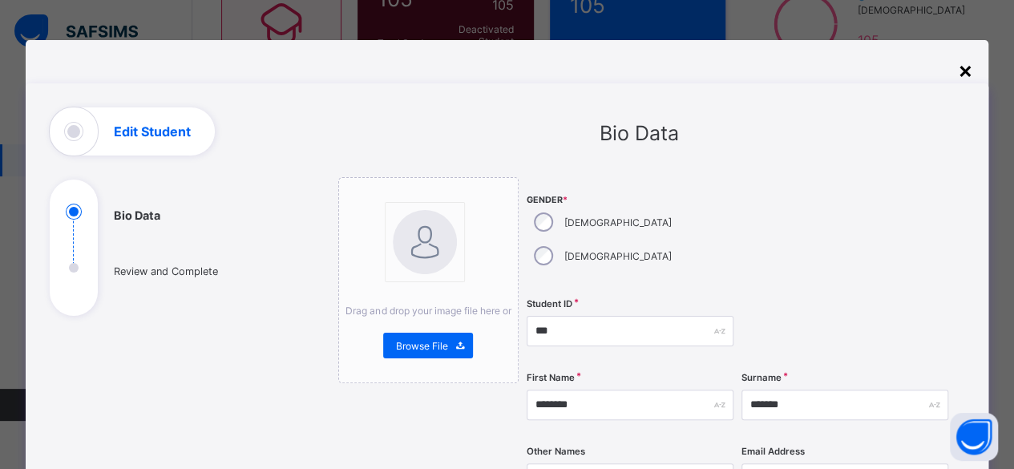
click at [959, 75] on div "×" at bounding box center [964, 69] width 15 height 27
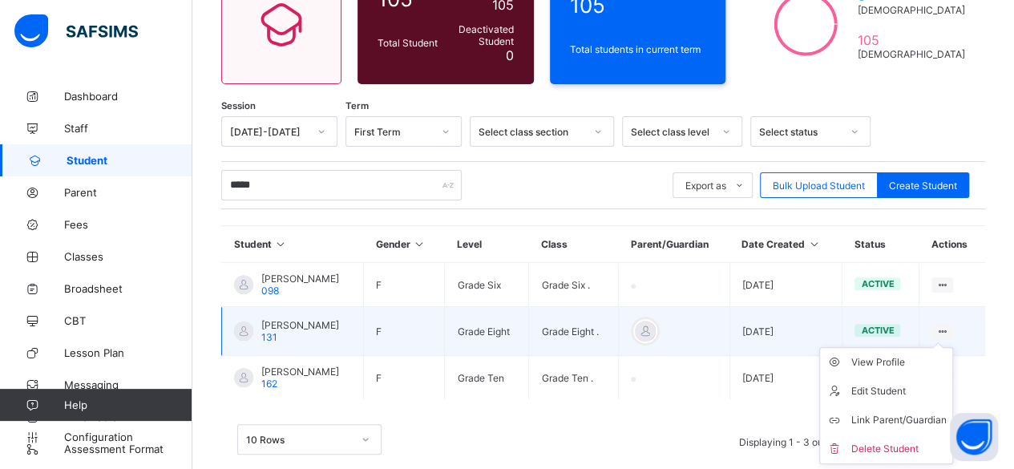
click at [952, 347] on ul "View Profile Edit Student Link Parent/Guardian Delete Student" at bounding box center [886, 405] width 134 height 117
click at [909, 412] on div "Link Parent/Guardian" at bounding box center [897, 420] width 95 height 16
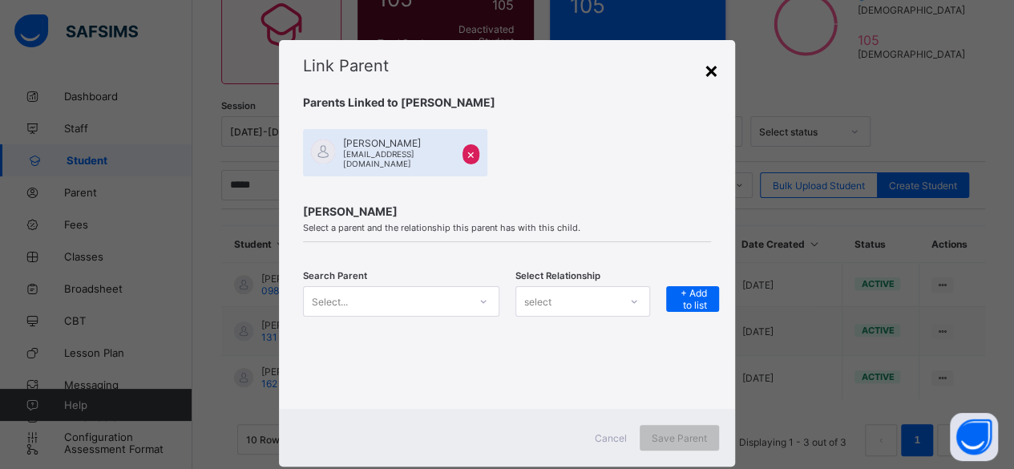
click at [717, 71] on div "×" at bounding box center [711, 69] width 15 height 27
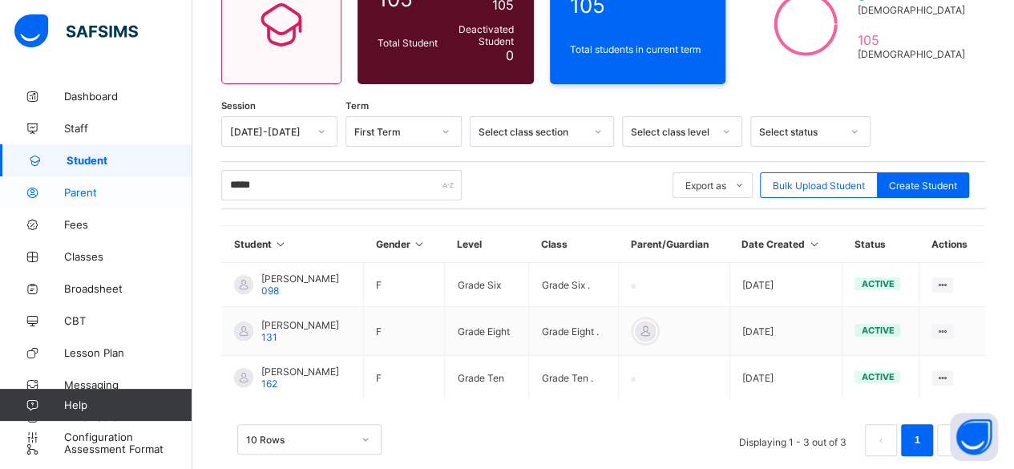
click at [120, 193] on span "Parent" at bounding box center [128, 192] width 128 height 13
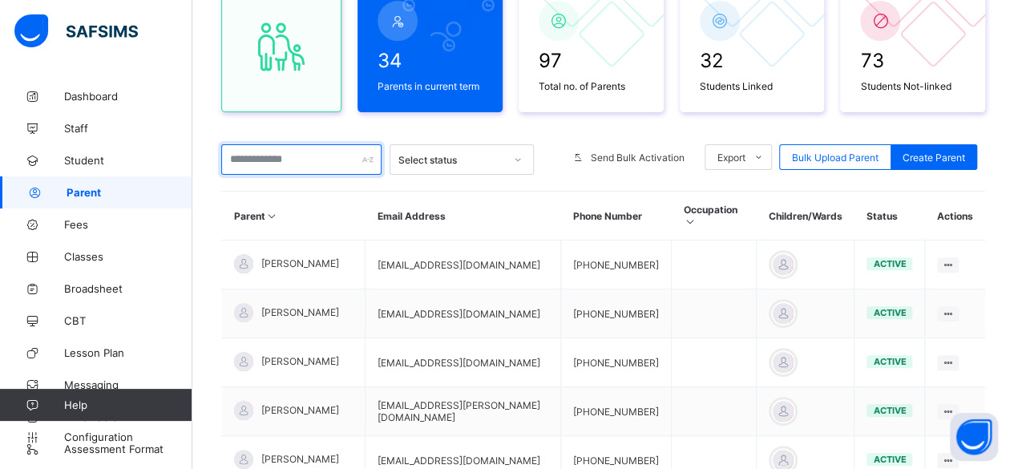
click at [282, 161] on input "text" at bounding box center [301, 159] width 160 height 30
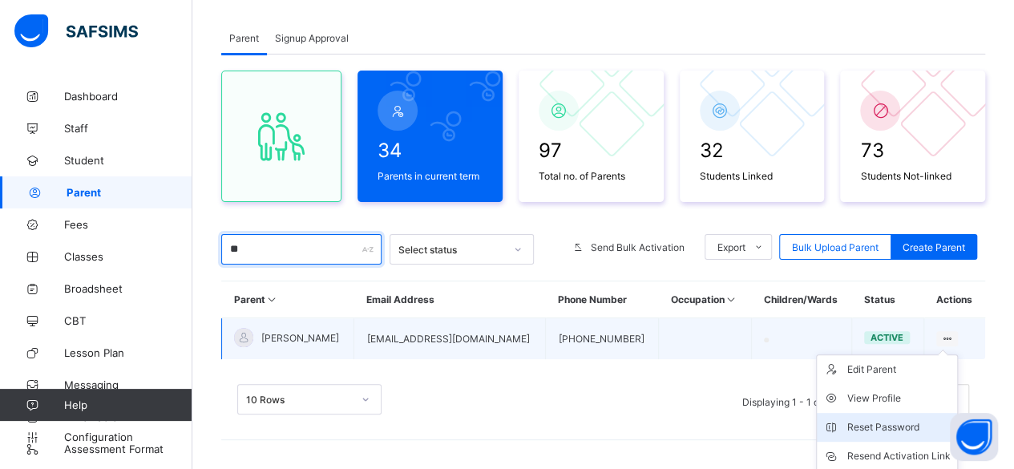
scroll to position [168, 0]
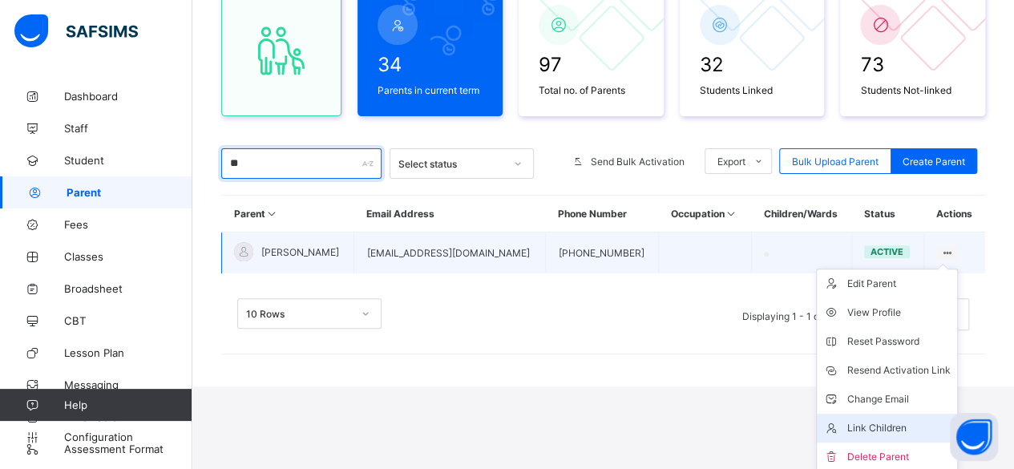
type input "**"
click at [908, 420] on div "Link Children" at bounding box center [898, 428] width 103 height 16
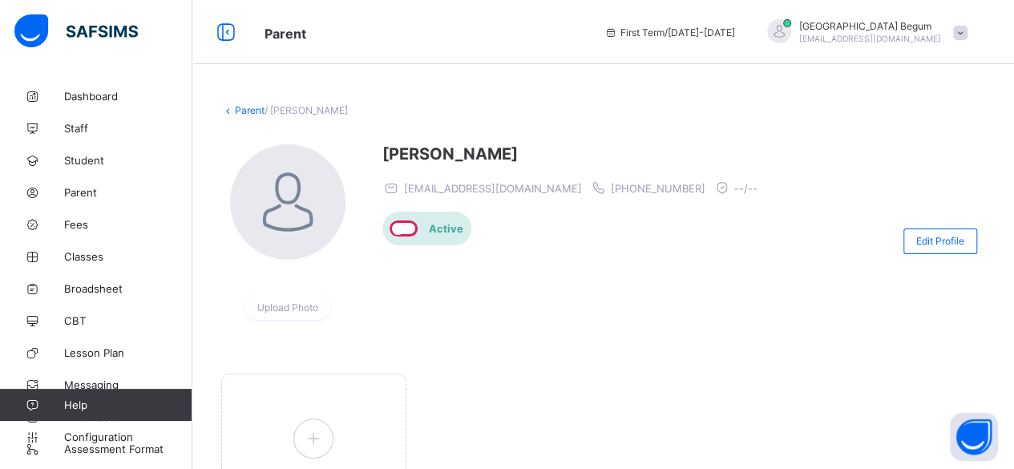
scroll to position [112, 0]
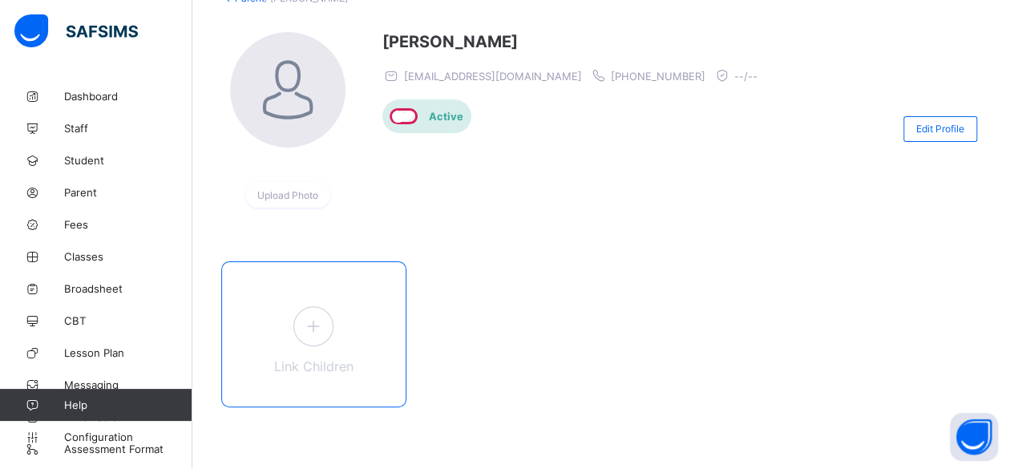
click at [319, 340] on span at bounding box center [313, 326] width 40 height 40
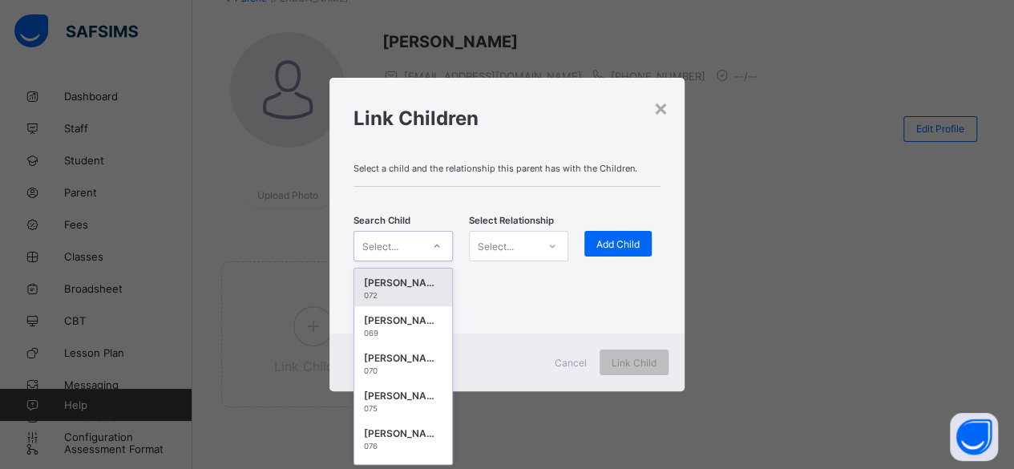
click at [430, 248] on div at bounding box center [436, 246] width 27 height 26
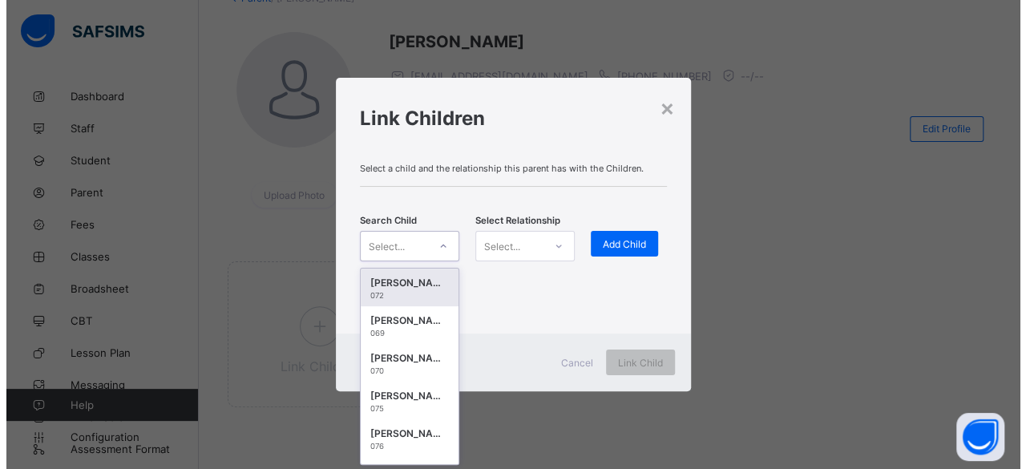
scroll to position [0, 0]
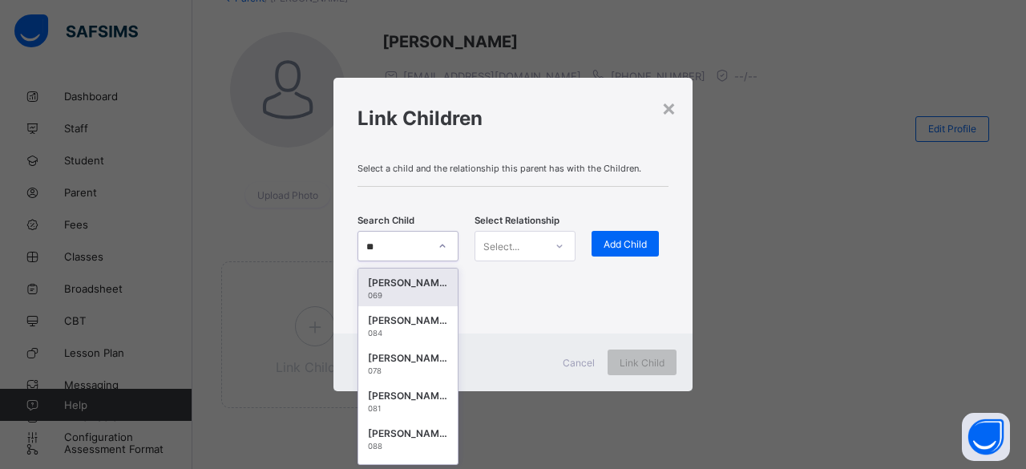
type input "***"
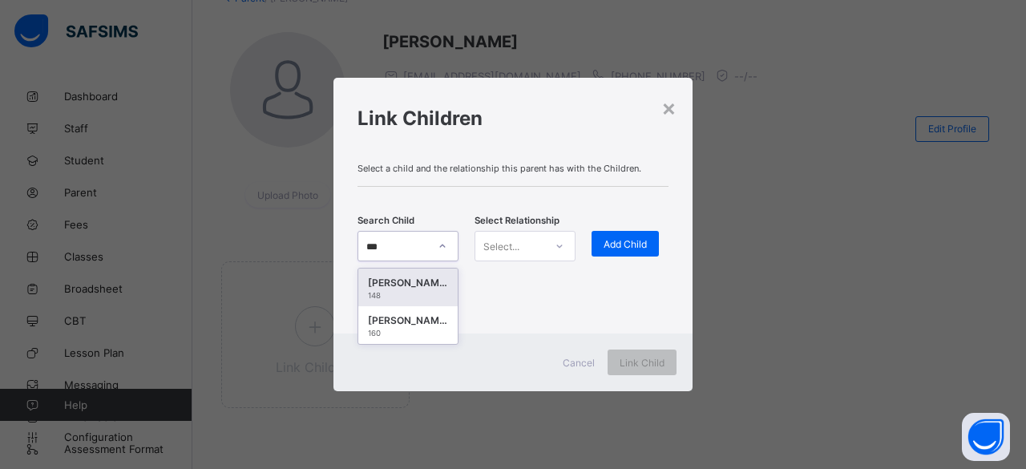
click at [422, 284] on div "Mayeda Hassan" at bounding box center [408, 283] width 80 height 16
click at [536, 248] on div "Select..." at bounding box center [509, 246] width 69 height 22
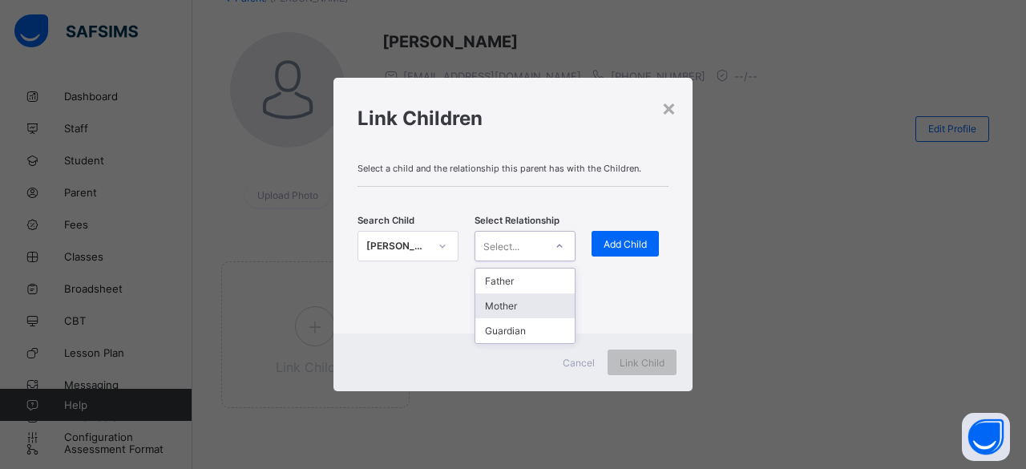
click at [529, 300] on div "Mother" at bounding box center [524, 305] width 99 height 25
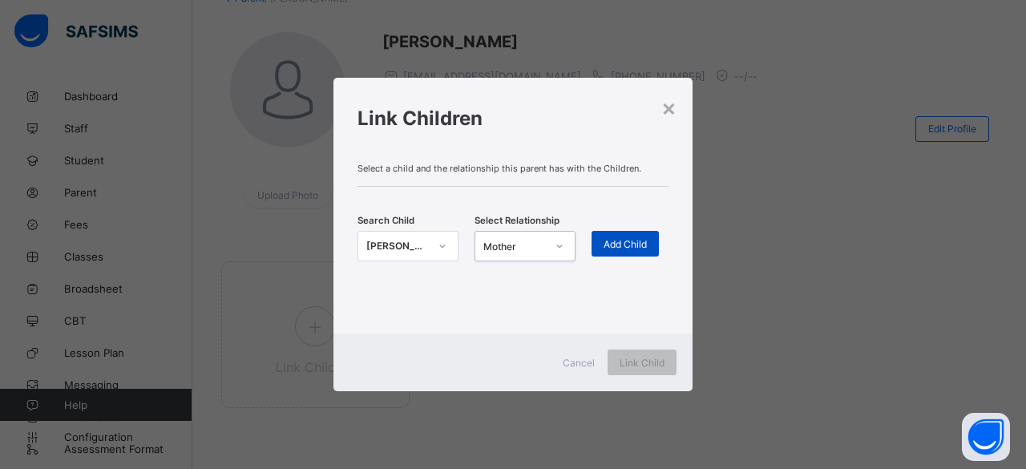
click at [608, 240] on span "Add Child" at bounding box center [625, 244] width 43 height 12
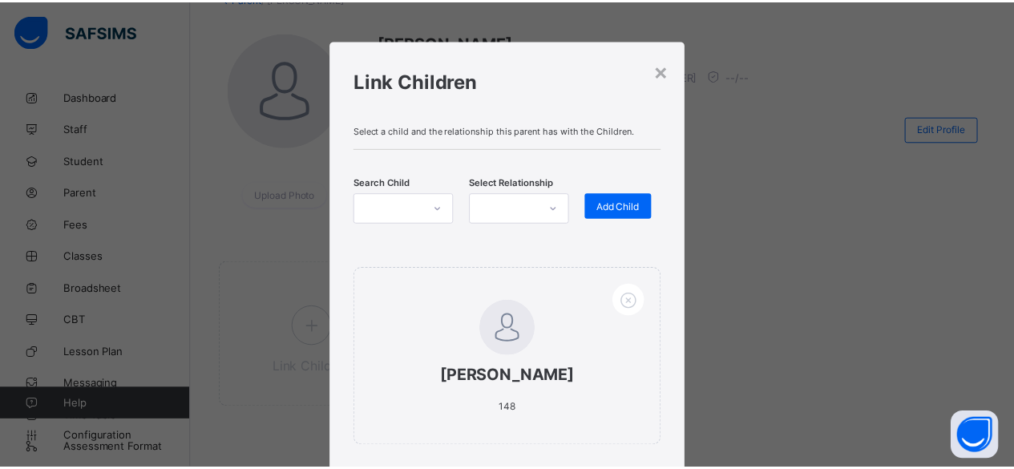
scroll to position [118, 0]
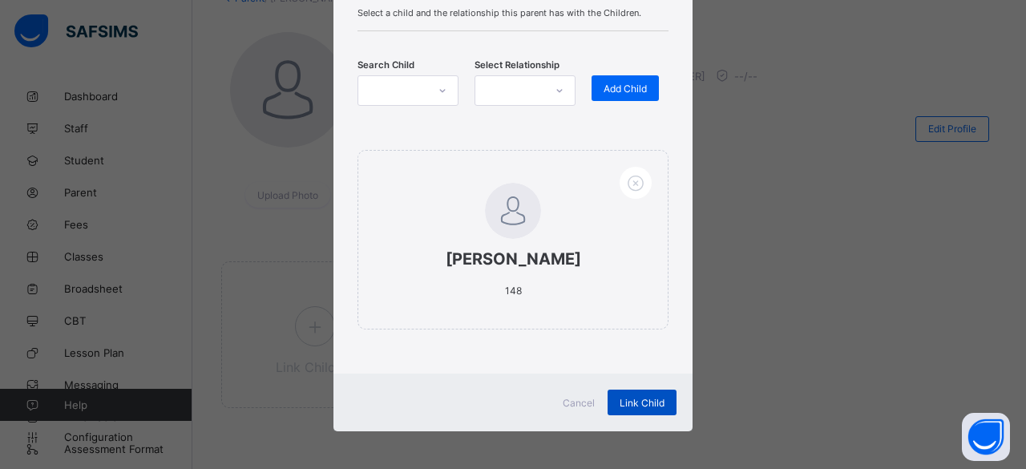
click at [659, 405] on span "Link Child" at bounding box center [642, 403] width 45 height 12
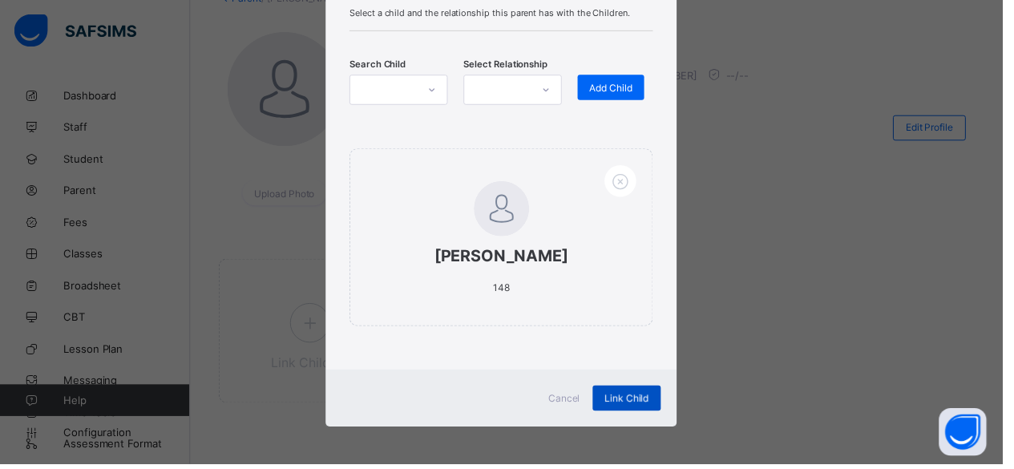
scroll to position [0, 0]
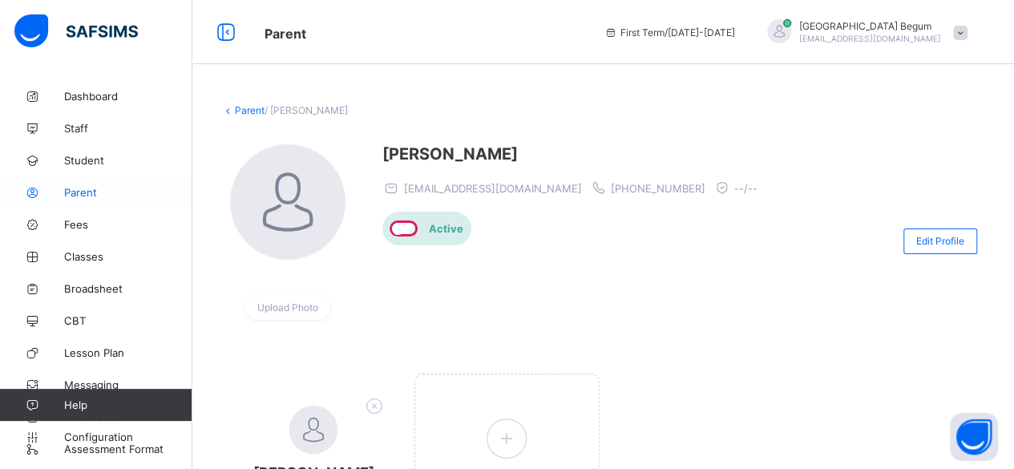
click at [124, 201] on link "Parent" at bounding box center [96, 192] width 192 height 32
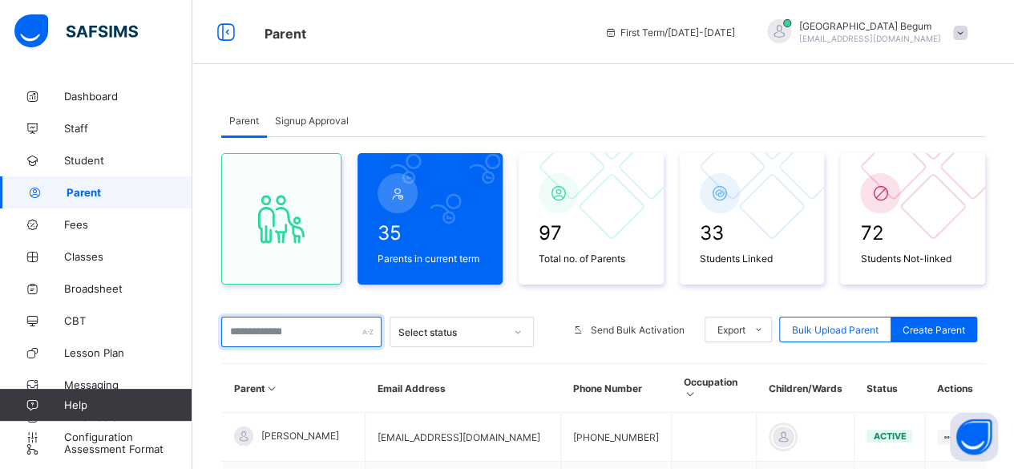
click at [300, 334] on input "text" at bounding box center [301, 332] width 160 height 30
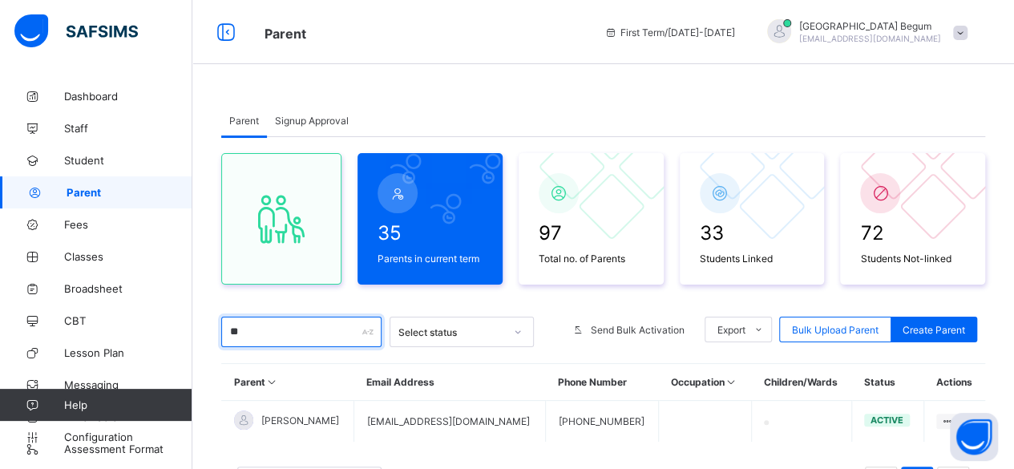
type input "**"
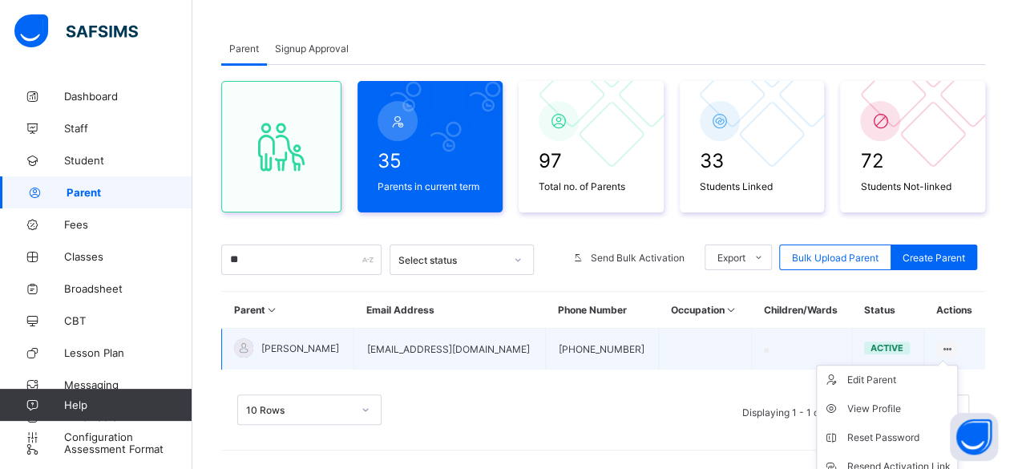
scroll to position [139, 0]
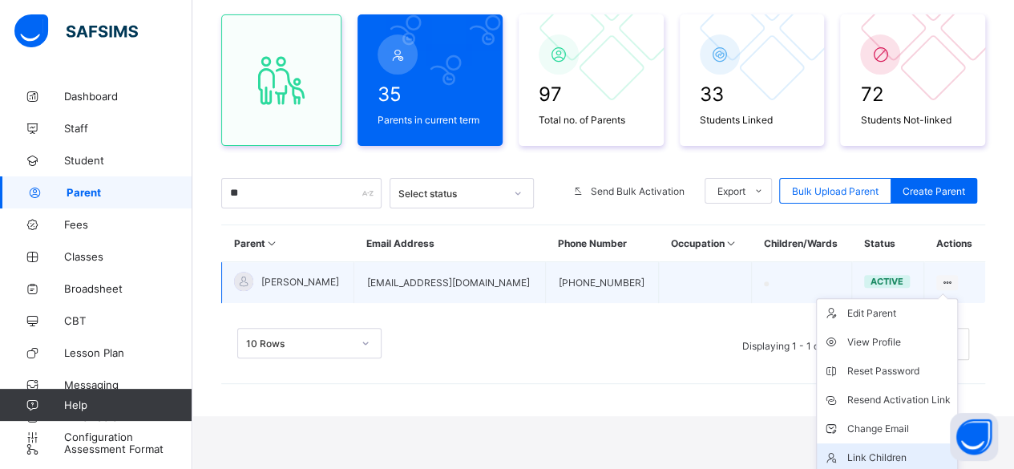
click at [894, 458] on div "Link Children" at bounding box center [898, 458] width 103 height 16
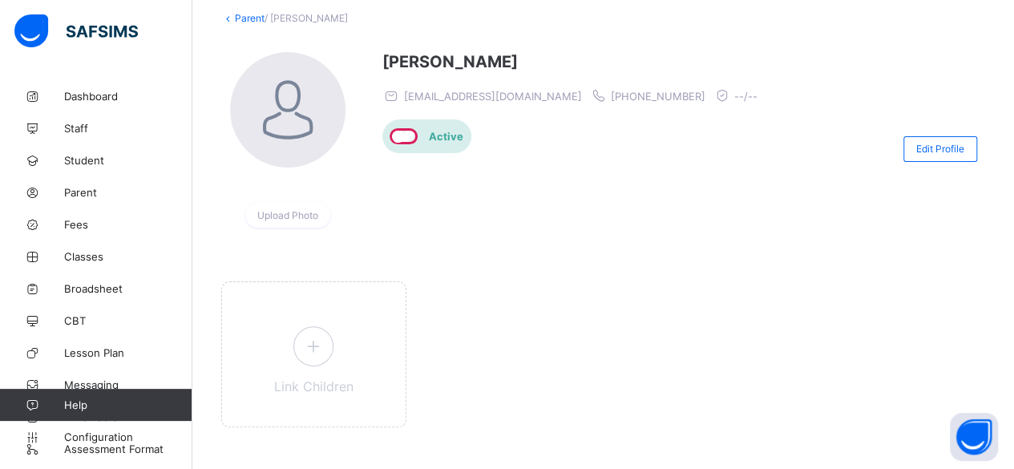
scroll to position [112, 0]
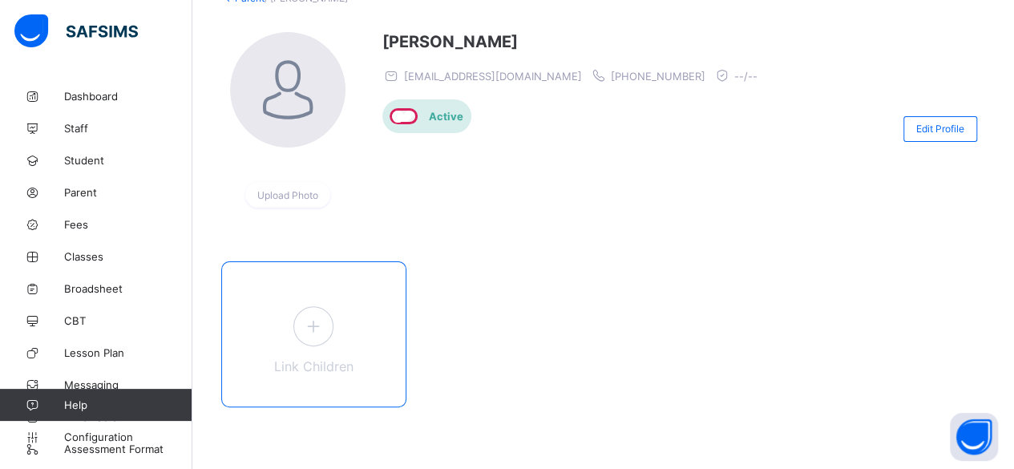
click at [331, 341] on div "Link Children" at bounding box center [313, 334] width 185 height 146
click at [312, 328] on icon at bounding box center [313, 325] width 29 height 25
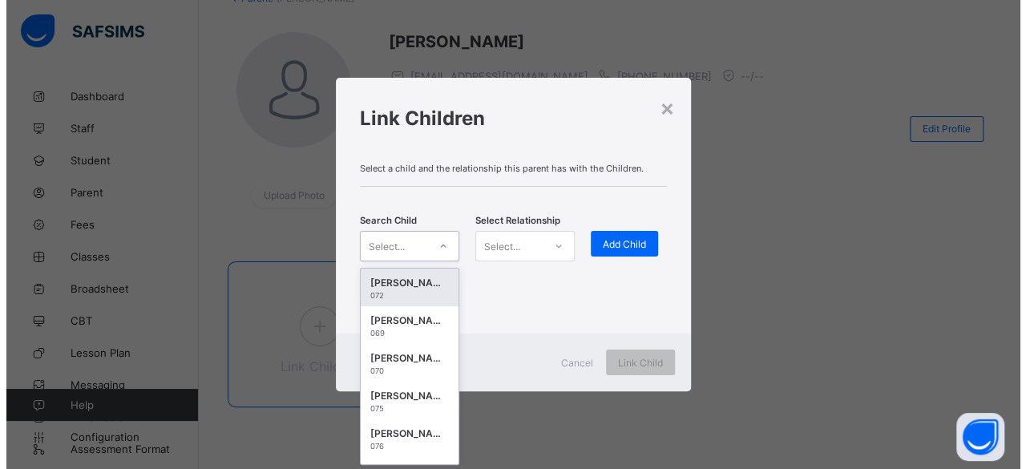
scroll to position [0, 0]
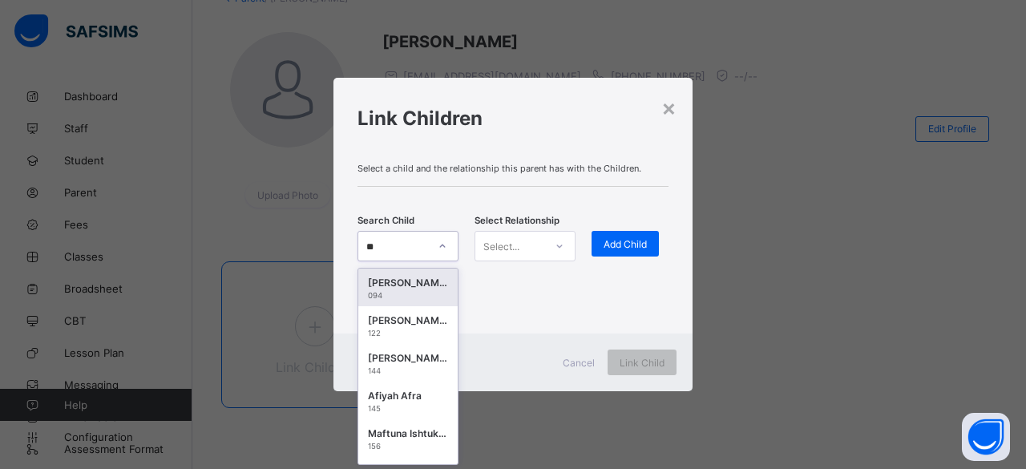
type input "***"
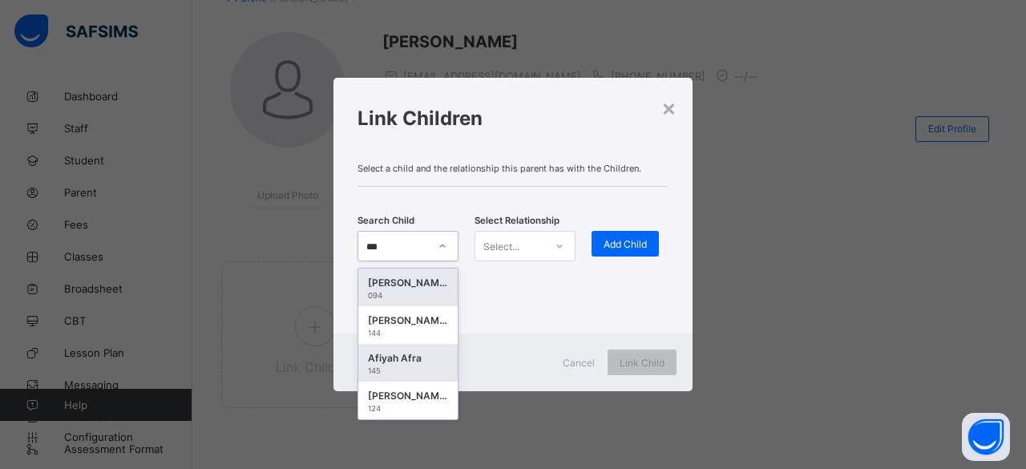
click at [402, 365] on div "Afiyah Afra" at bounding box center [408, 358] width 80 height 16
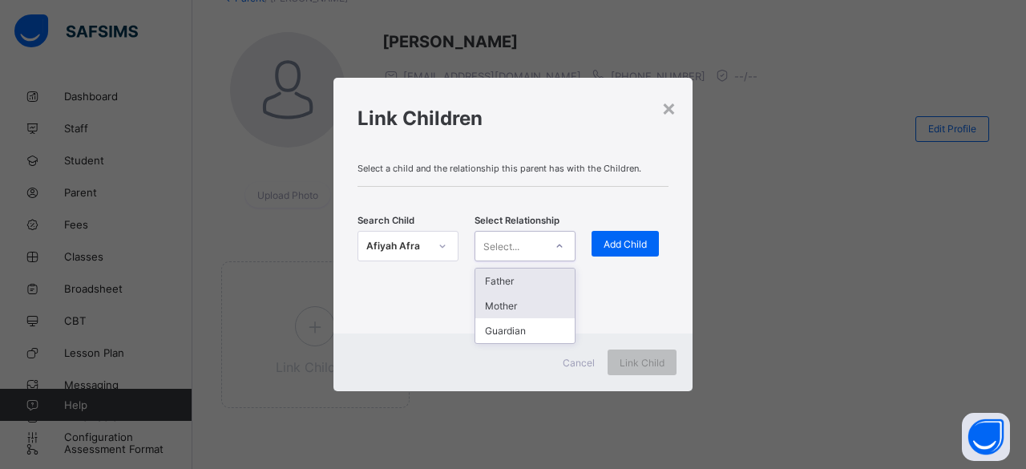
click at [531, 300] on div "Mother" at bounding box center [524, 305] width 99 height 25
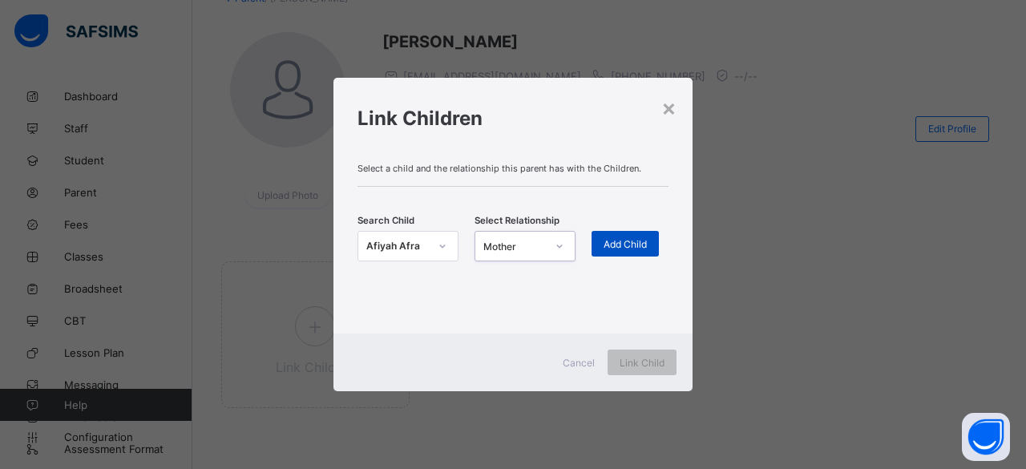
click at [619, 242] on span "Add Child" at bounding box center [625, 244] width 43 height 12
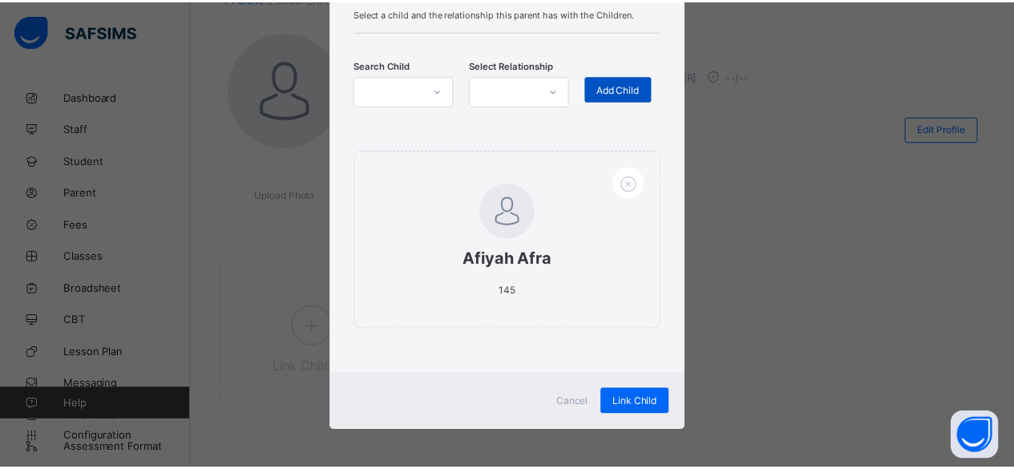
scroll to position [111, 0]
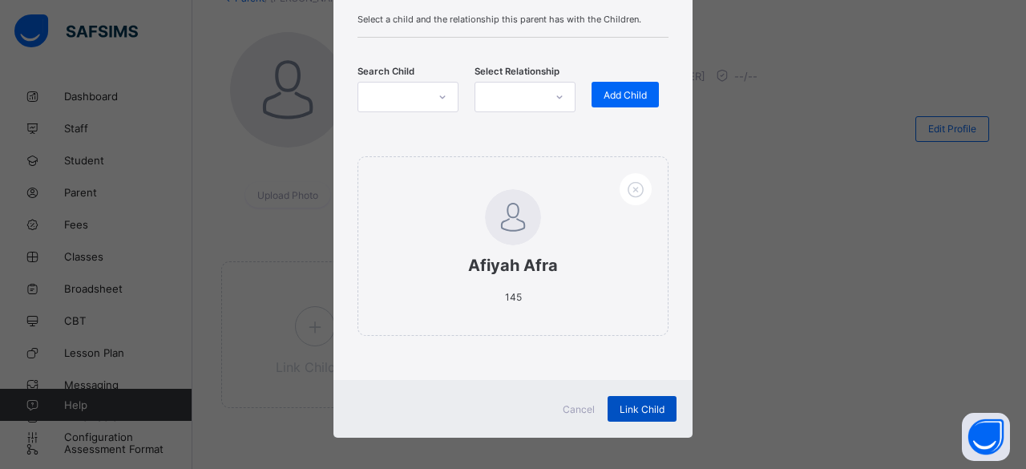
click at [650, 406] on span "Link Child" at bounding box center [642, 409] width 45 height 12
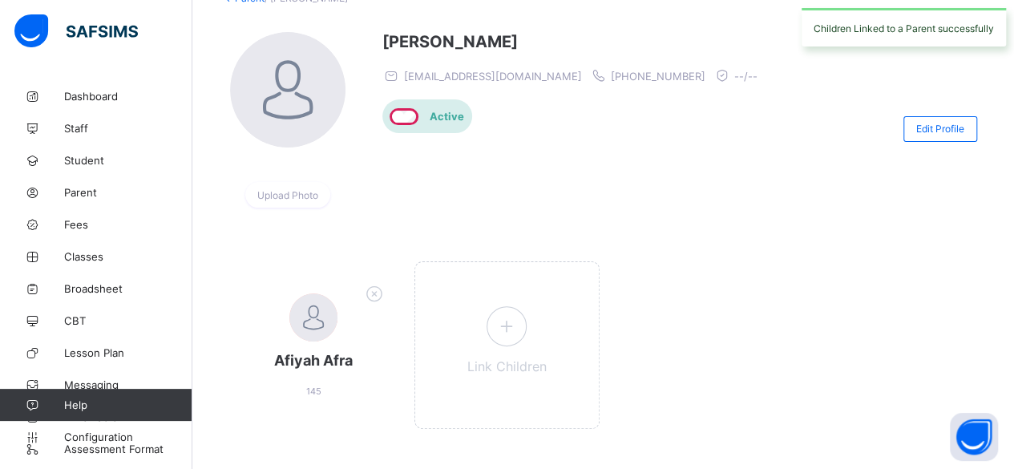
scroll to position [0, 0]
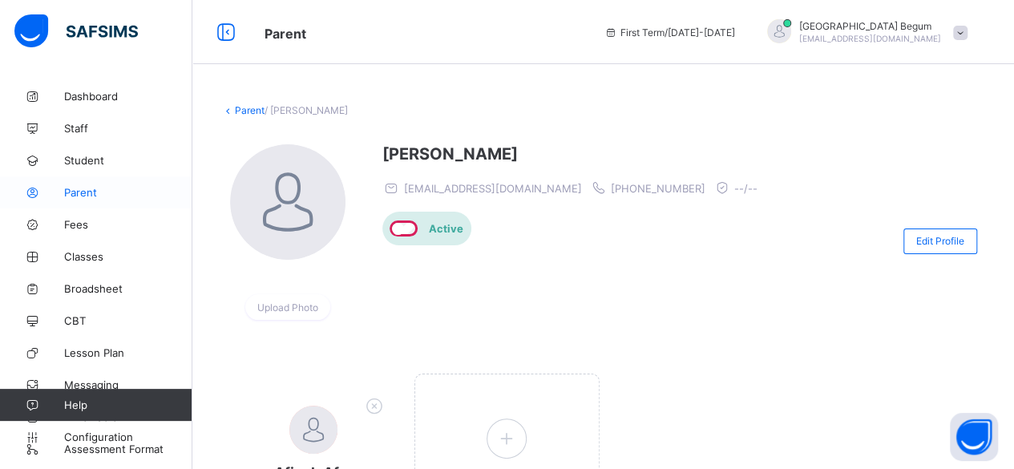
click at [119, 190] on span "Parent" at bounding box center [128, 192] width 128 height 13
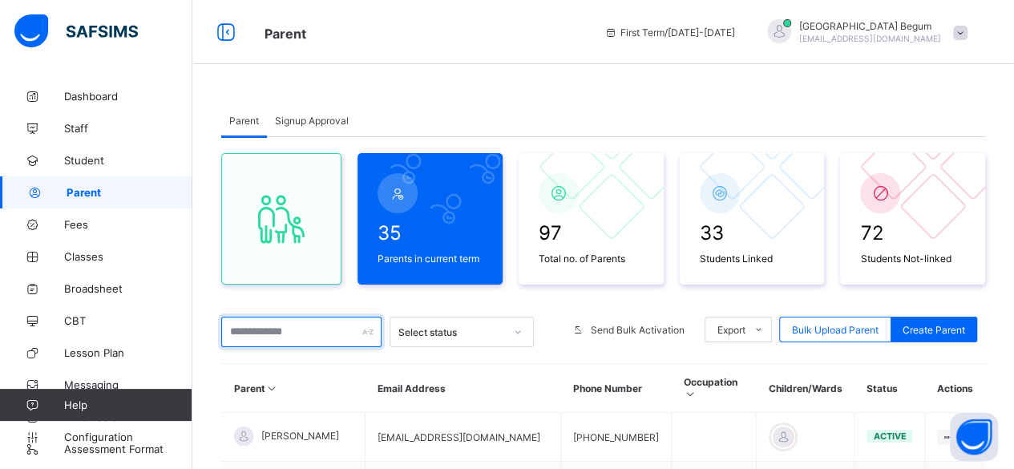
click at [292, 334] on input "text" at bounding box center [301, 332] width 160 height 30
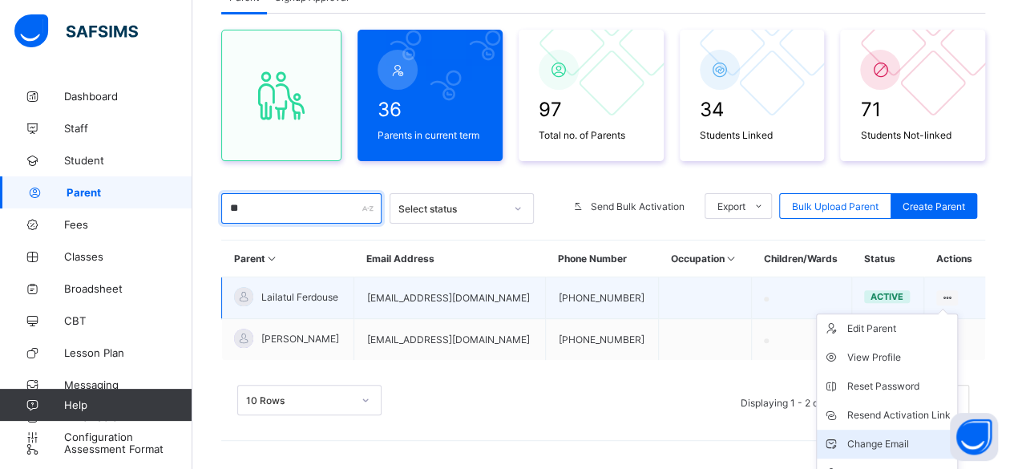
scroll to position [168, 0]
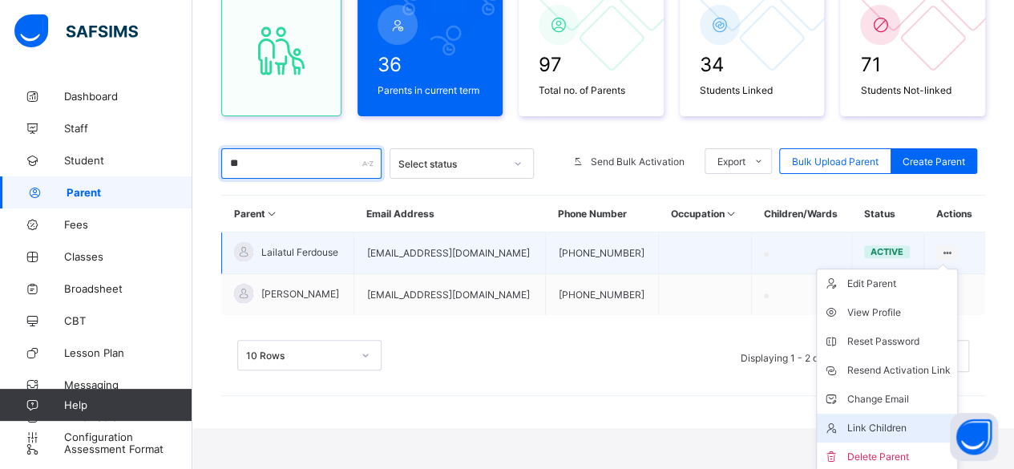
type input "**"
click at [883, 427] on div "Link Children" at bounding box center [898, 428] width 103 height 16
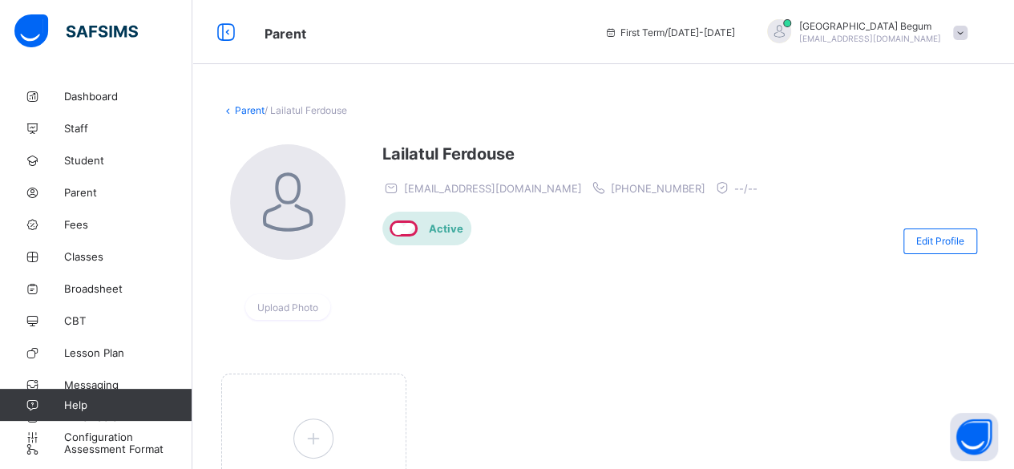
scroll to position [112, 0]
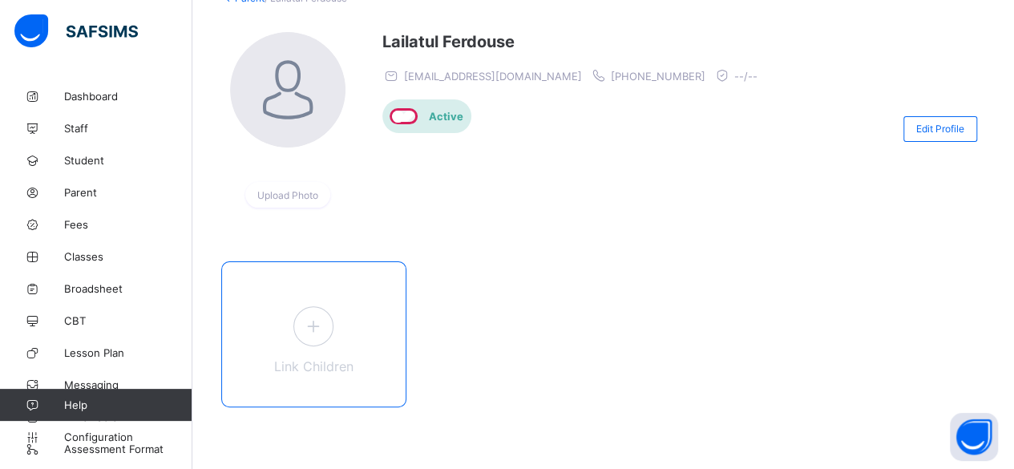
click at [305, 334] on icon at bounding box center [313, 325] width 29 height 25
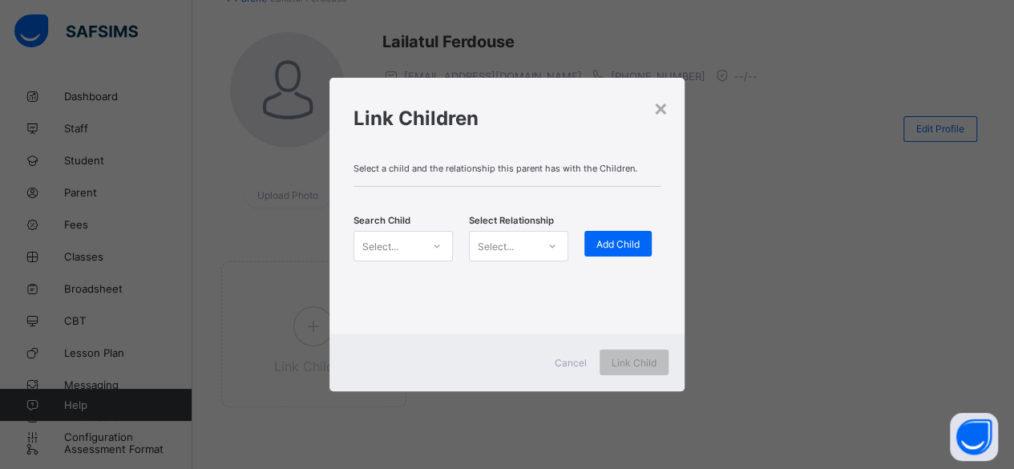
click at [404, 236] on div "Select..." at bounding box center [387, 246] width 67 height 22
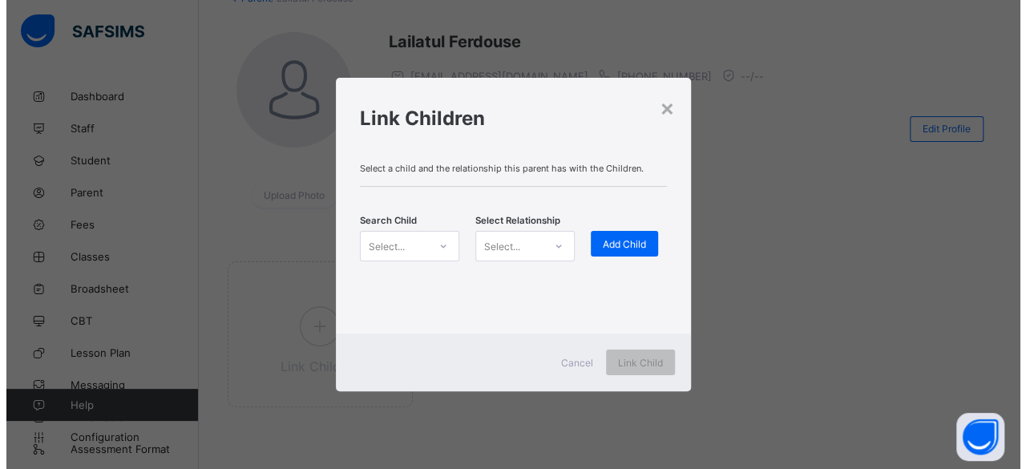
scroll to position [0, 0]
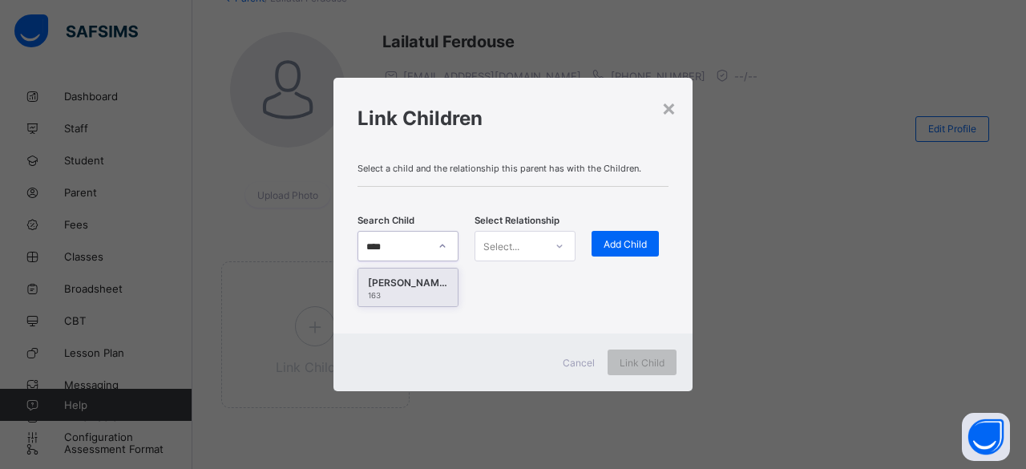
type input "*****"
click at [418, 275] on div "Lubna Haque" at bounding box center [408, 283] width 80 height 16
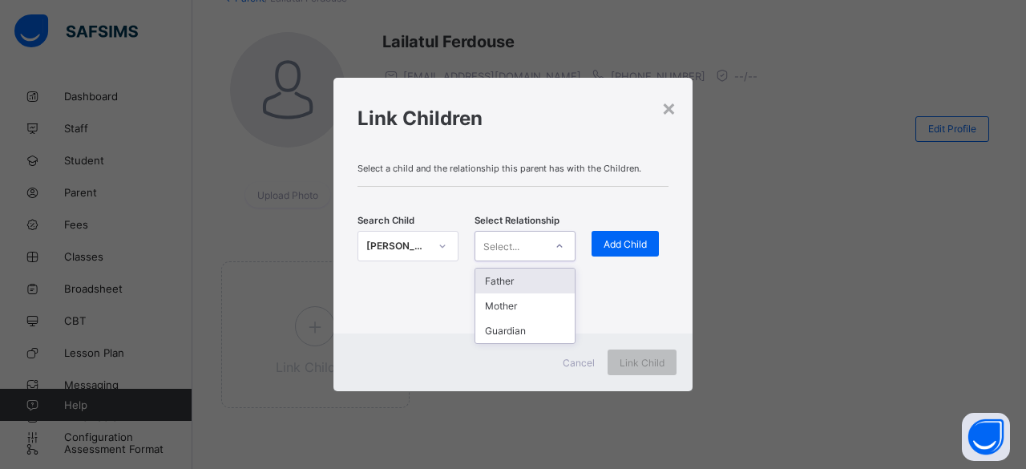
click at [535, 305] on div "Mother" at bounding box center [524, 305] width 99 height 25
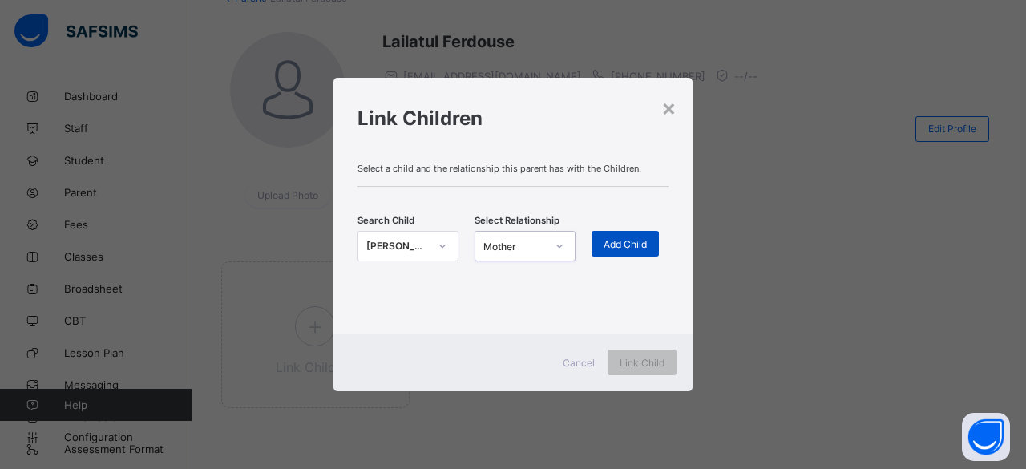
click at [627, 244] on span "Add Child" at bounding box center [625, 244] width 43 height 12
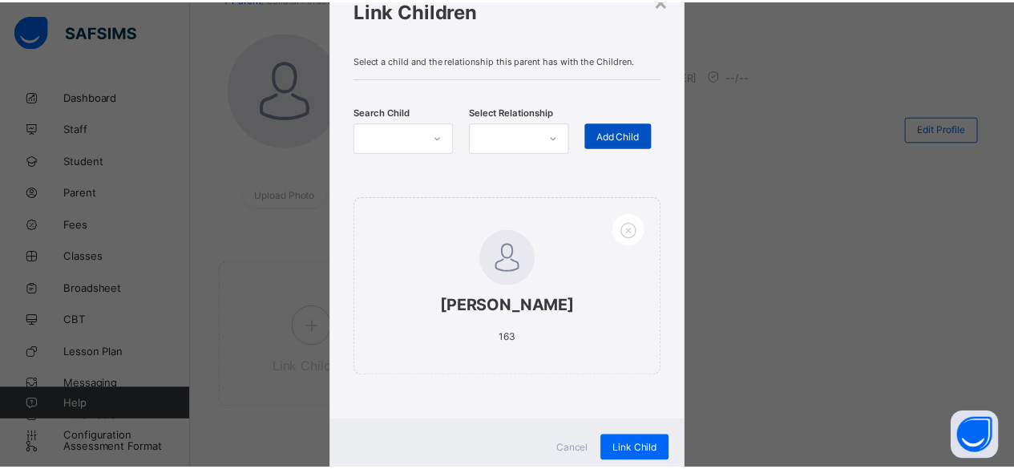
scroll to position [118, 0]
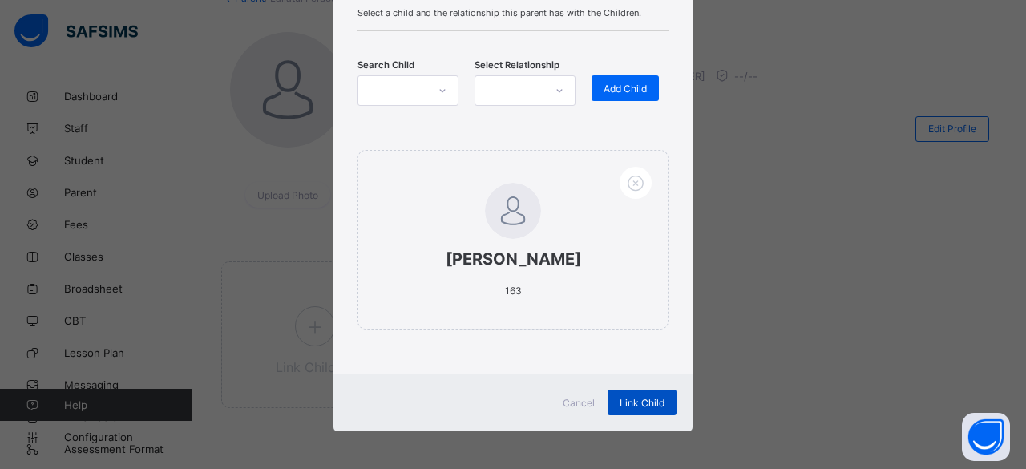
click at [664, 406] on div "Link Child" at bounding box center [642, 403] width 69 height 26
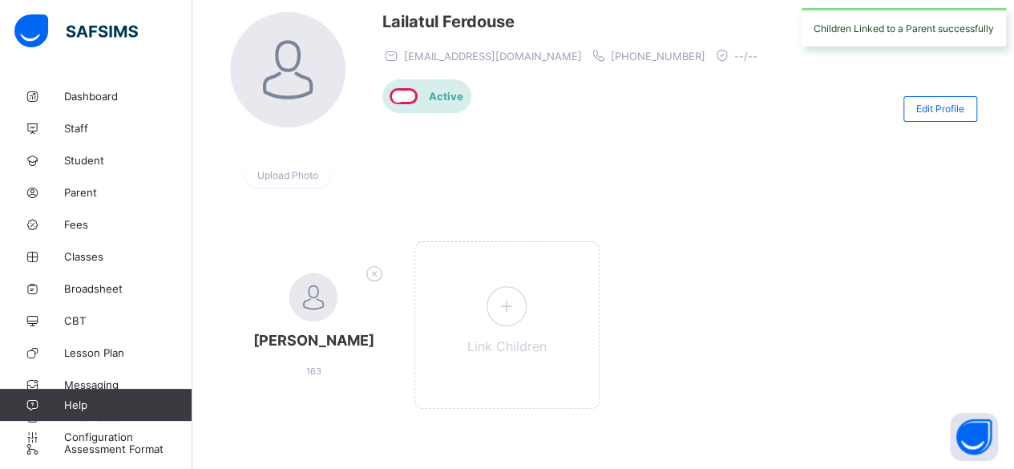
scroll to position [135, 0]
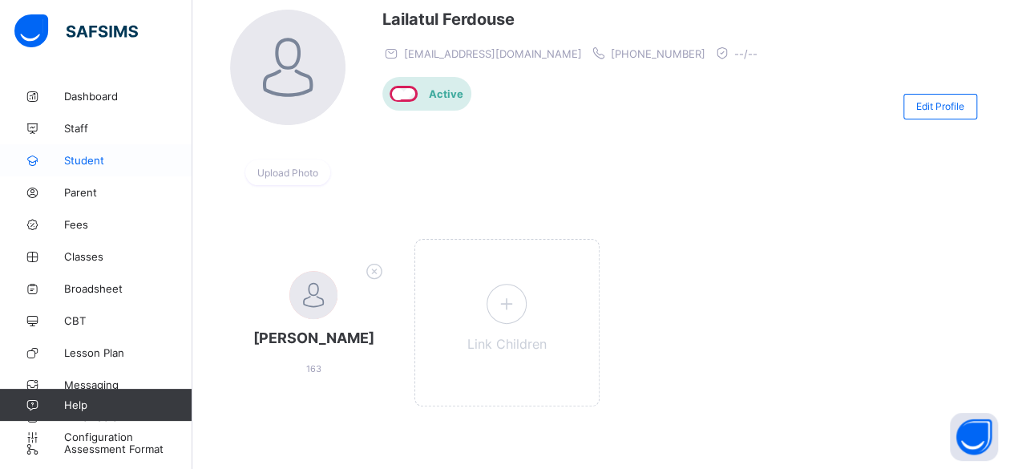
click at [131, 165] on span "Student" at bounding box center [128, 160] width 128 height 13
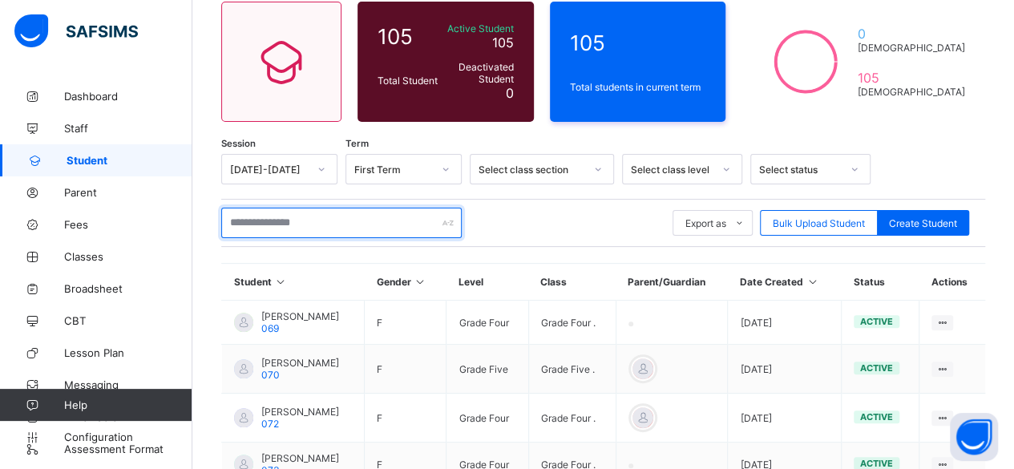
click at [299, 227] on input "text" at bounding box center [341, 223] width 240 height 30
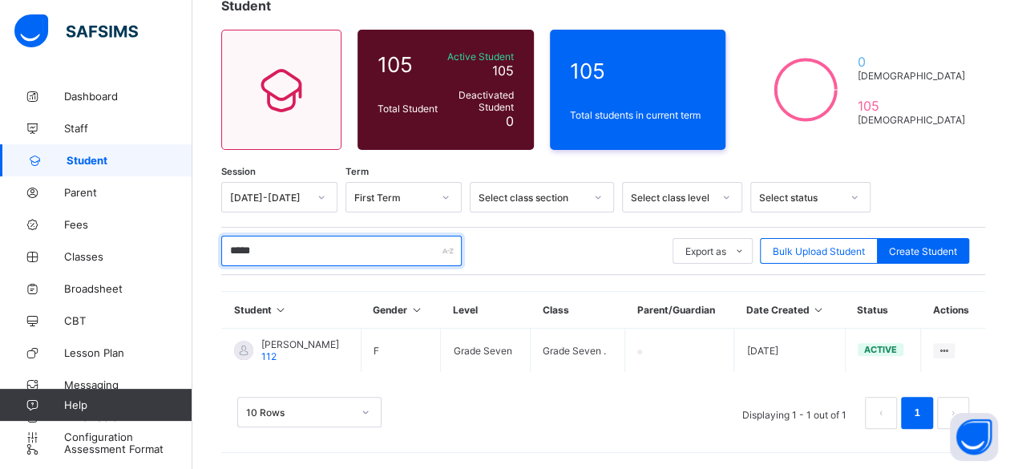
scroll to position [103, 0]
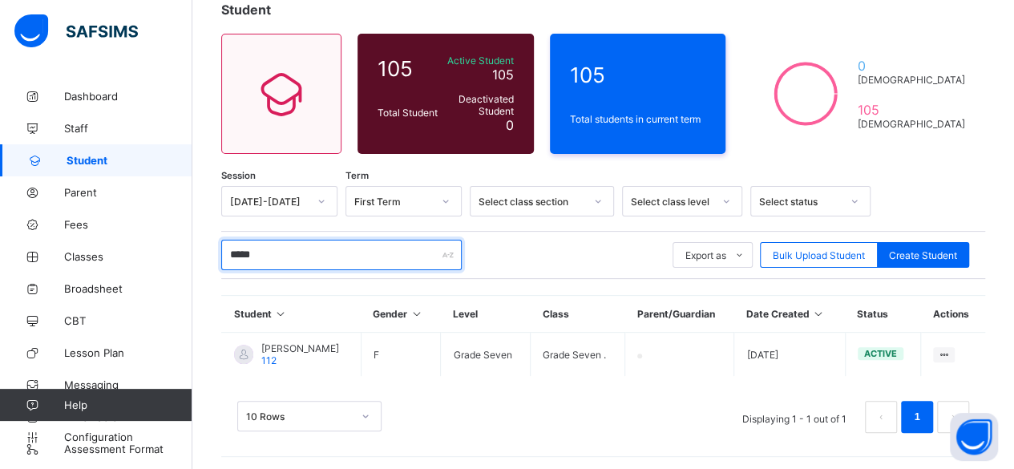
type input "*****"
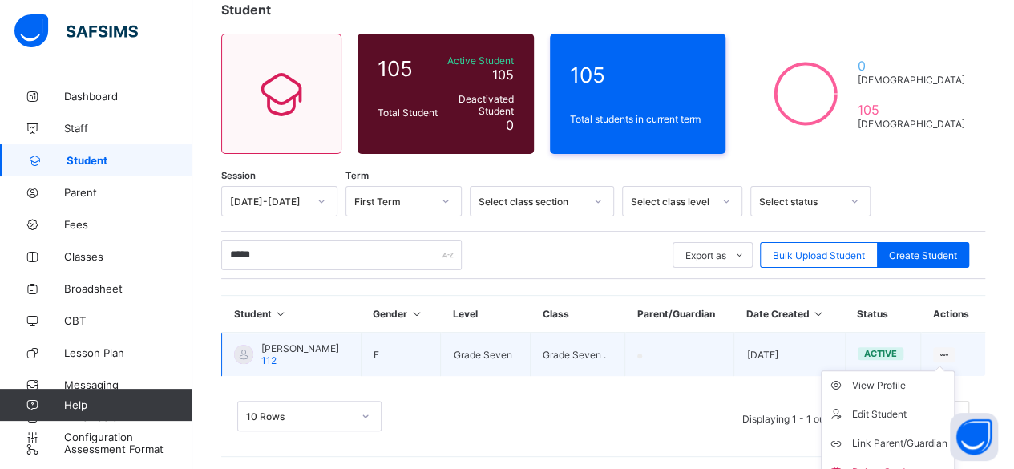
click at [954, 370] on ul "View Profile Edit Student Link Parent/Guardian Delete Student" at bounding box center [888, 428] width 134 height 117
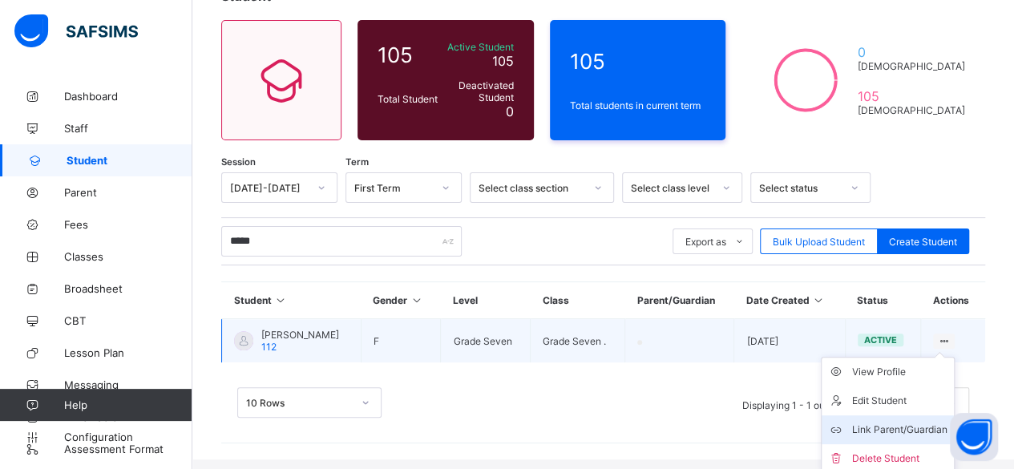
click at [909, 438] on li "Link Parent/Guardian" at bounding box center [888, 429] width 132 height 29
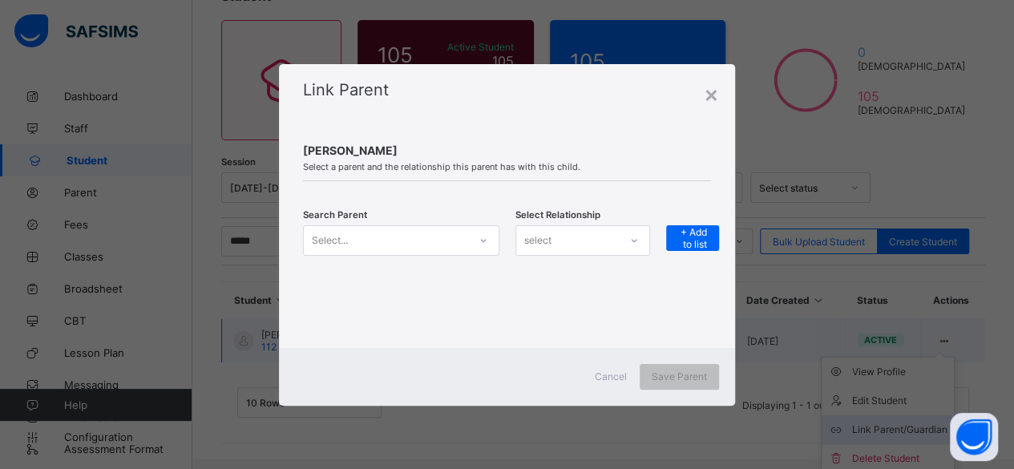
scroll to position [0, 0]
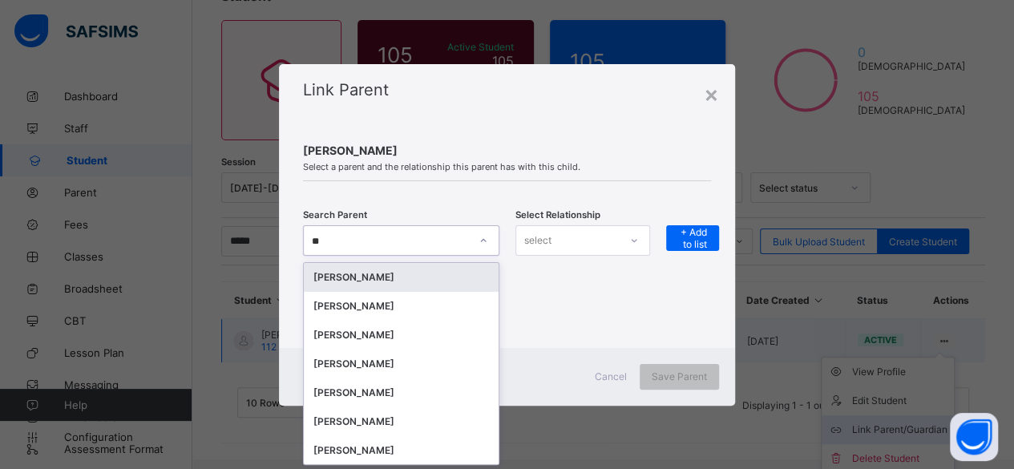
type input "***"
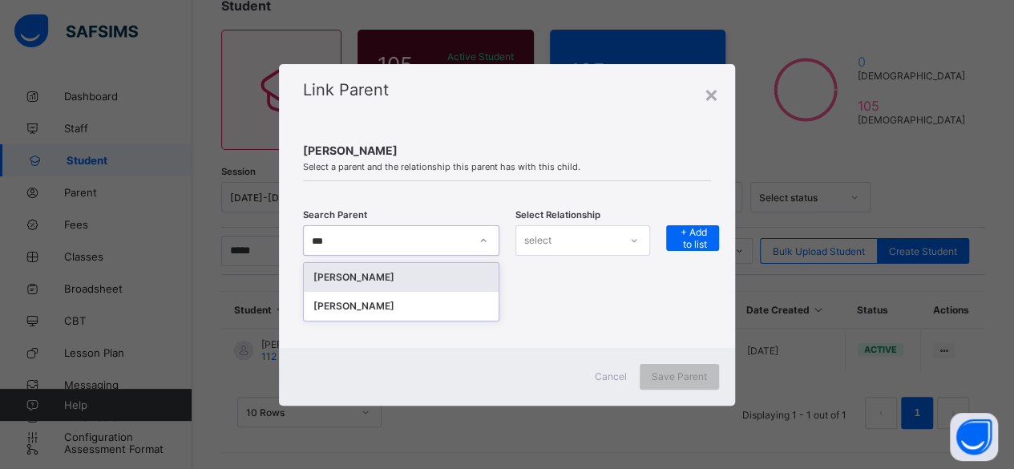
click at [406, 276] on div "Tahmina Haque" at bounding box center [401, 277] width 176 height 16
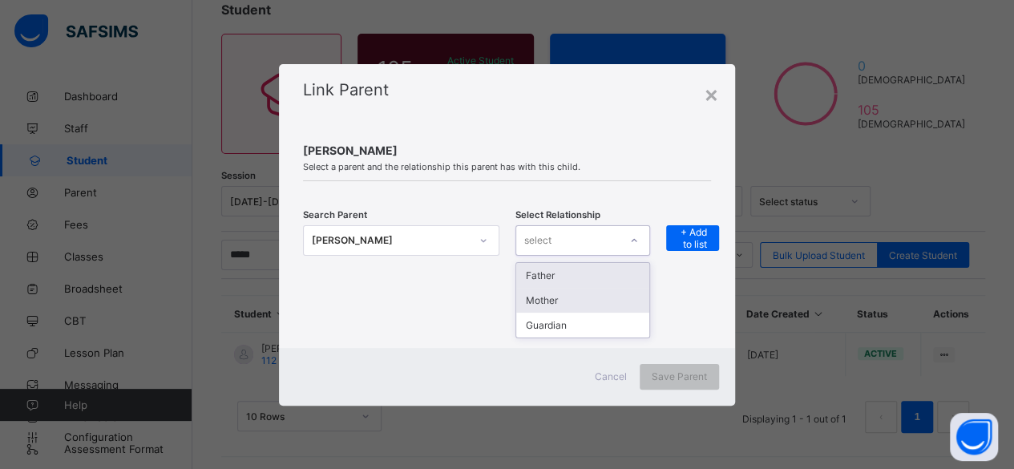
click at [598, 301] on div "Mother" at bounding box center [582, 300] width 133 height 25
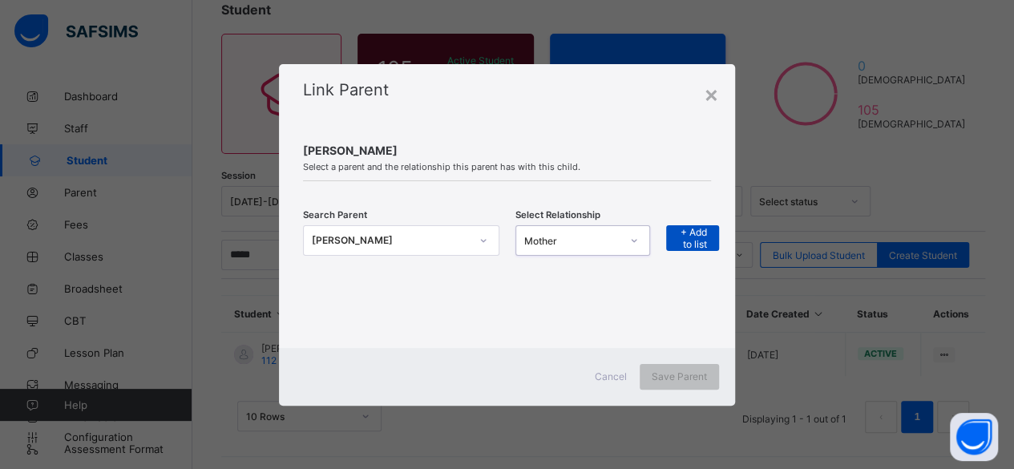
click at [693, 234] on span "+ Add to list" at bounding box center [692, 238] width 29 height 24
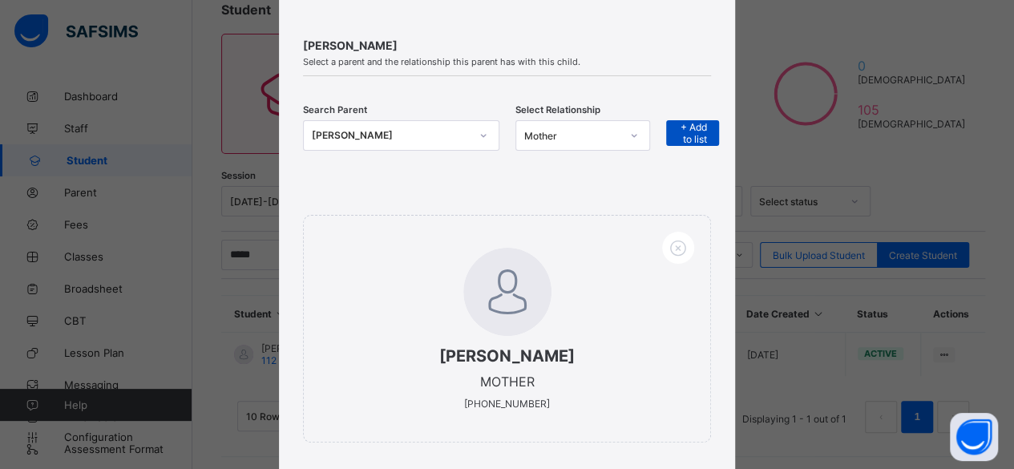
scroll to position [84, 0]
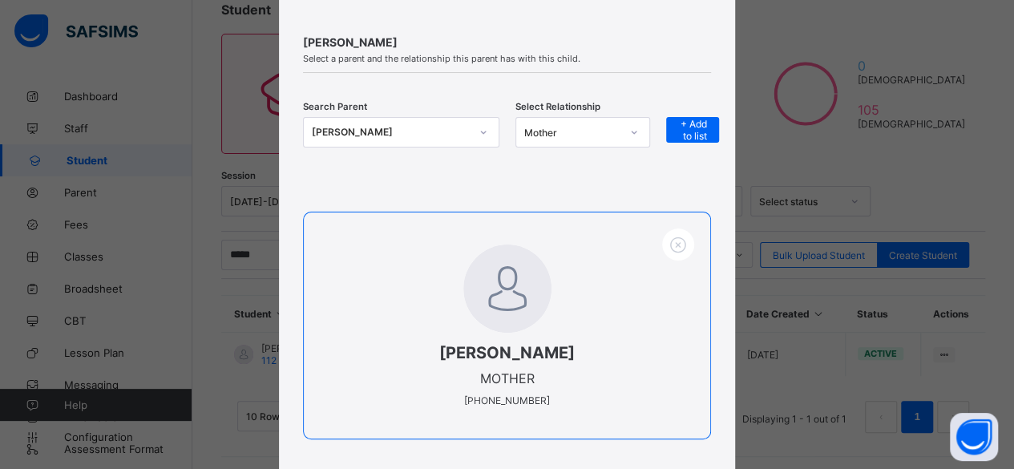
click at [680, 335] on div "Tahmina Haque MOTHER +16466064915" at bounding box center [507, 326] width 408 height 228
click at [591, 414] on div "Tahmina Haque MOTHER +16466064915" at bounding box center [507, 326] width 408 height 228
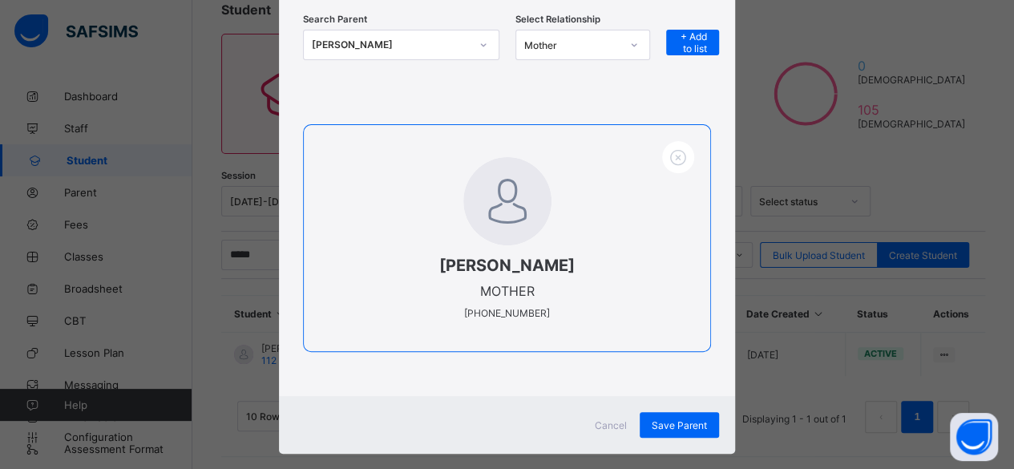
scroll to position [175, 0]
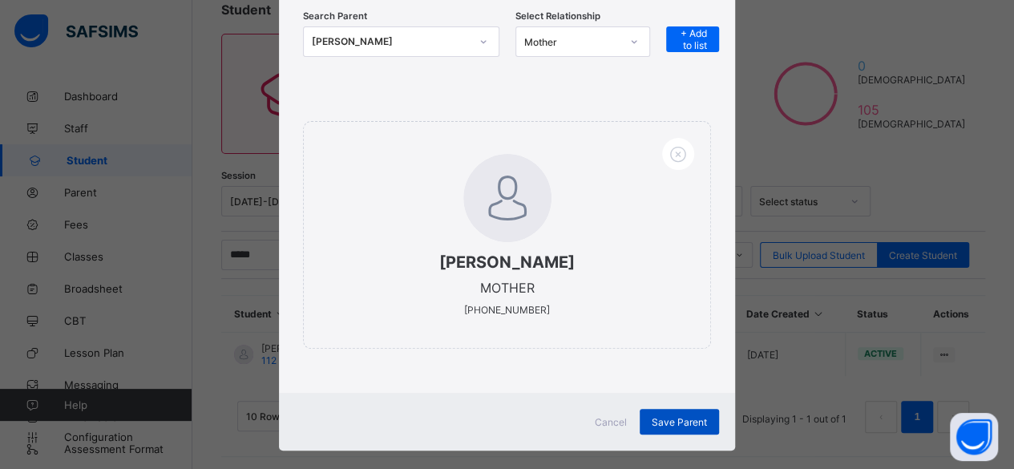
click at [673, 417] on span "Save Parent" at bounding box center [679, 422] width 55 height 12
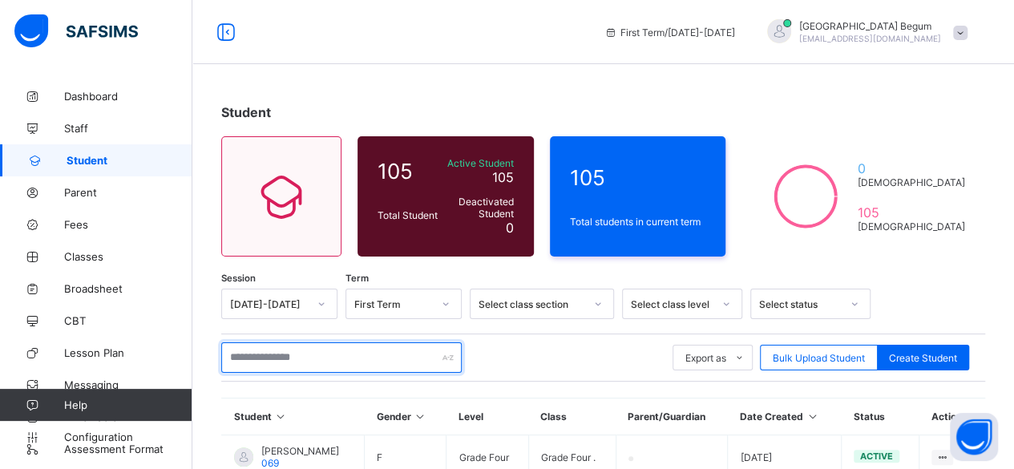
click at [336, 355] on input "text" at bounding box center [341, 357] width 240 height 30
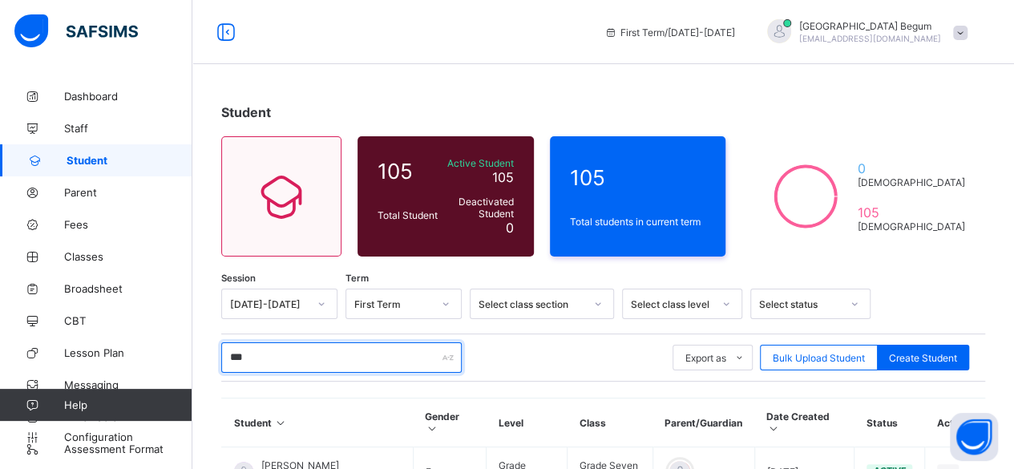
scroll to position [151, 0]
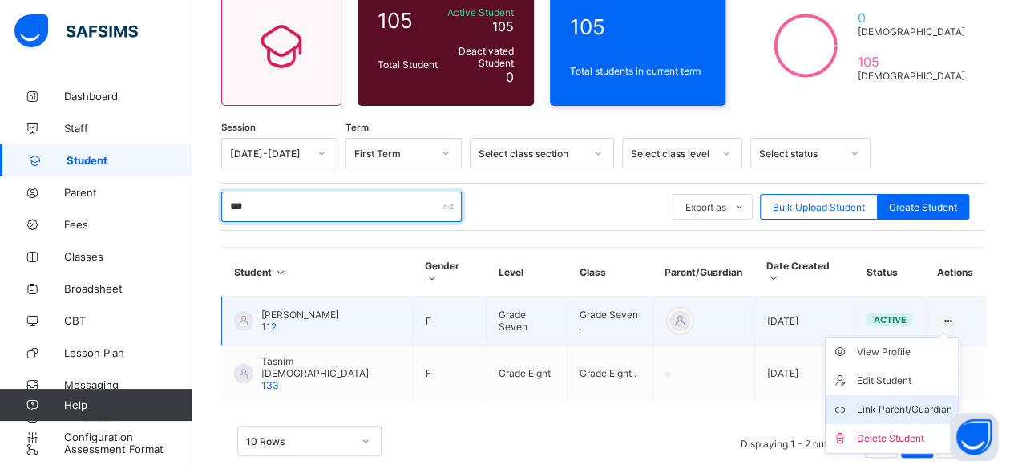
type input "***"
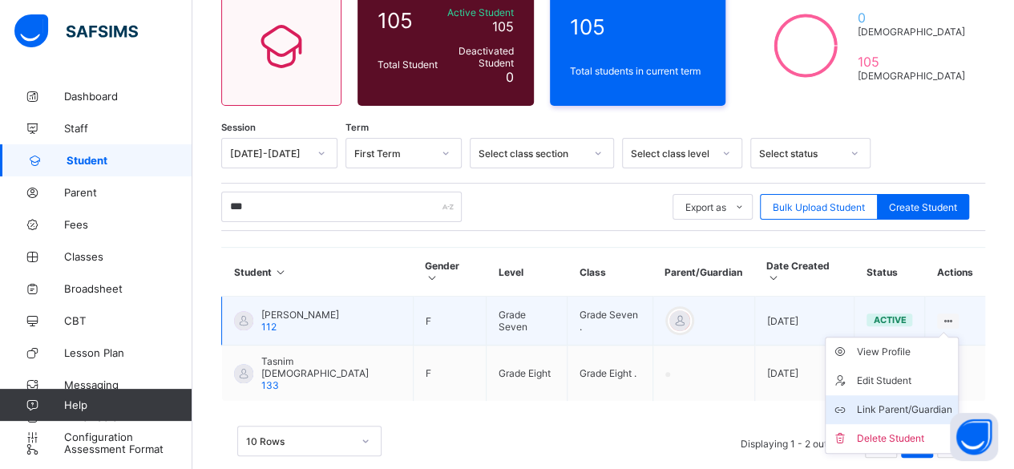
click at [874, 405] on li "Link Parent/Guardian" at bounding box center [892, 409] width 132 height 29
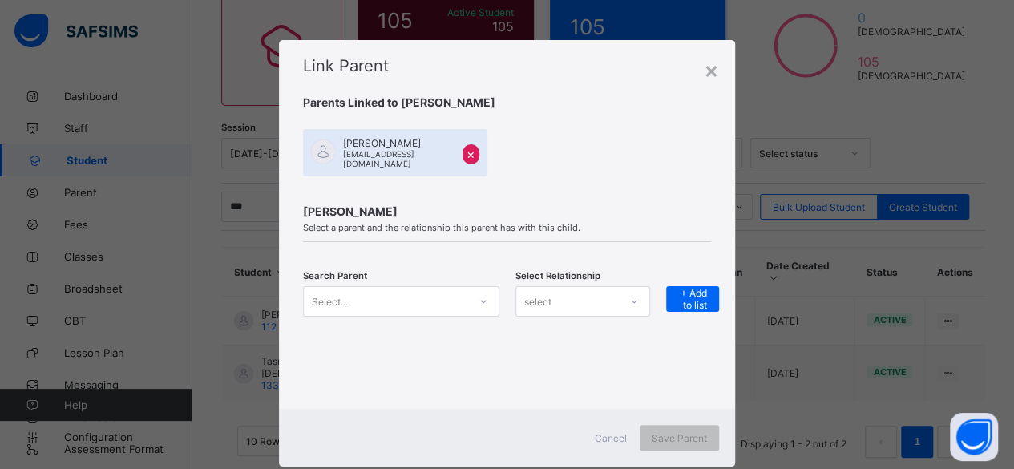
click at [466, 154] on span "×" at bounding box center [470, 154] width 9 height 16
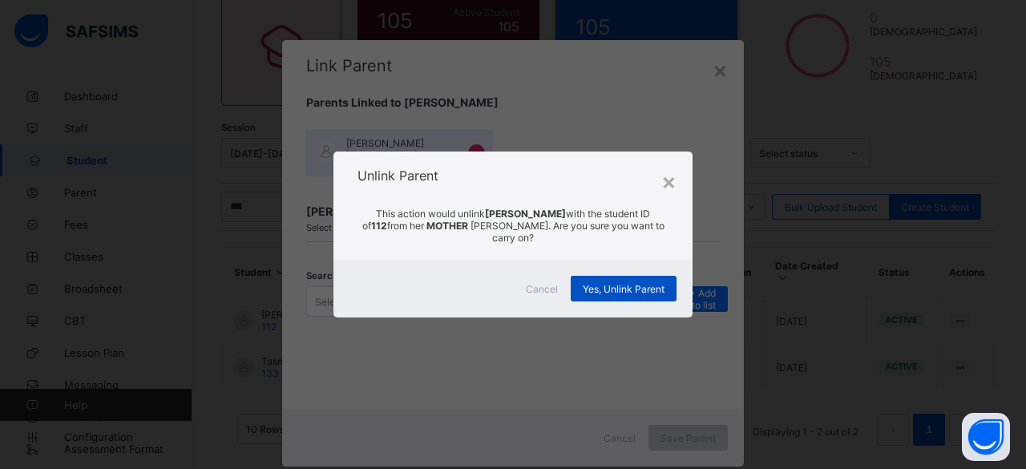
click at [616, 283] on span "Yes, Unlink Parent" at bounding box center [624, 289] width 82 height 12
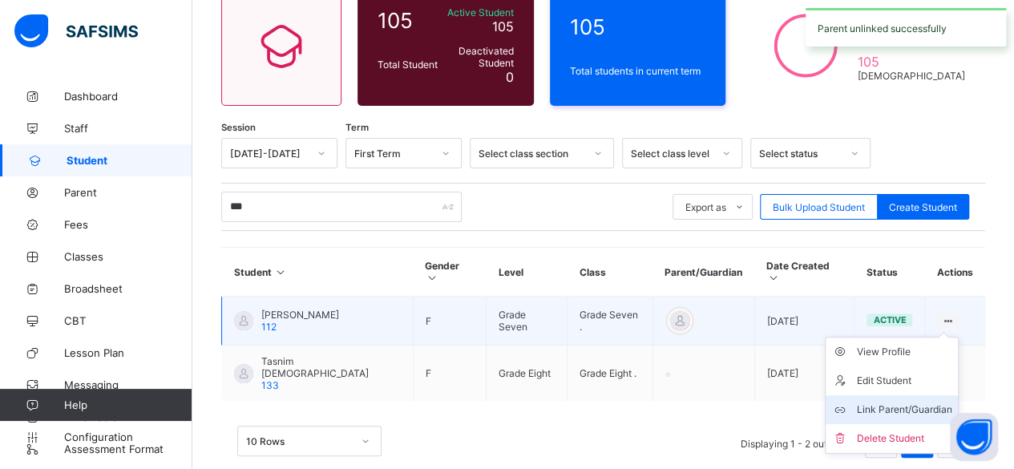
click at [906, 395] on li "Link Parent/Guardian" at bounding box center [892, 409] width 132 height 29
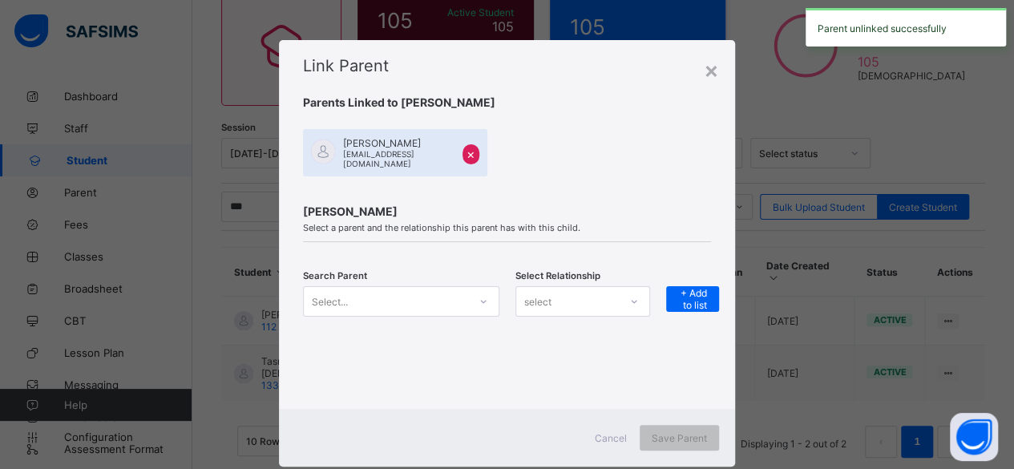
scroll to position [30, 0]
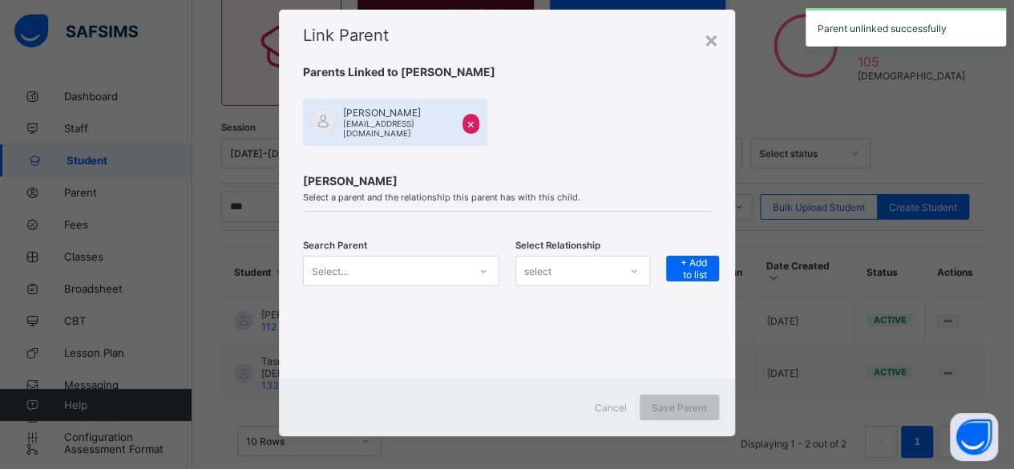
click at [420, 286] on div "Select..." at bounding box center [401, 271] width 196 height 30
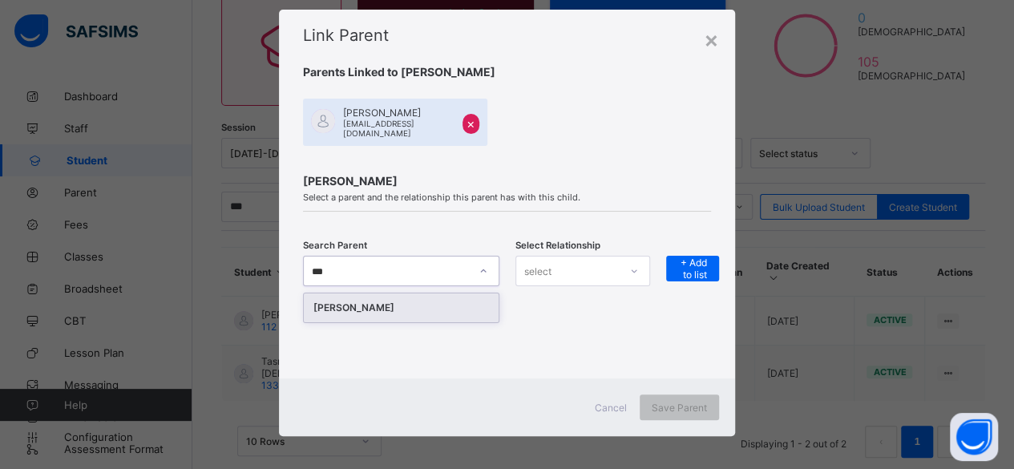
type input "****"
click at [420, 304] on div "Tahmina Haque" at bounding box center [401, 308] width 176 height 16
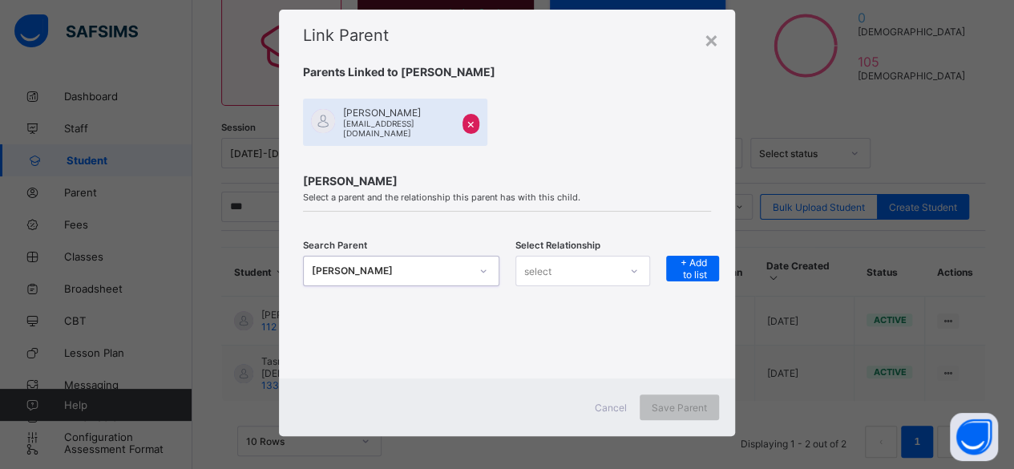
click at [598, 260] on div "select" at bounding box center [567, 271] width 103 height 22
click at [580, 324] on div "Mother" at bounding box center [582, 330] width 133 height 25
click at [679, 257] on span "+ Add to list" at bounding box center [692, 268] width 29 height 24
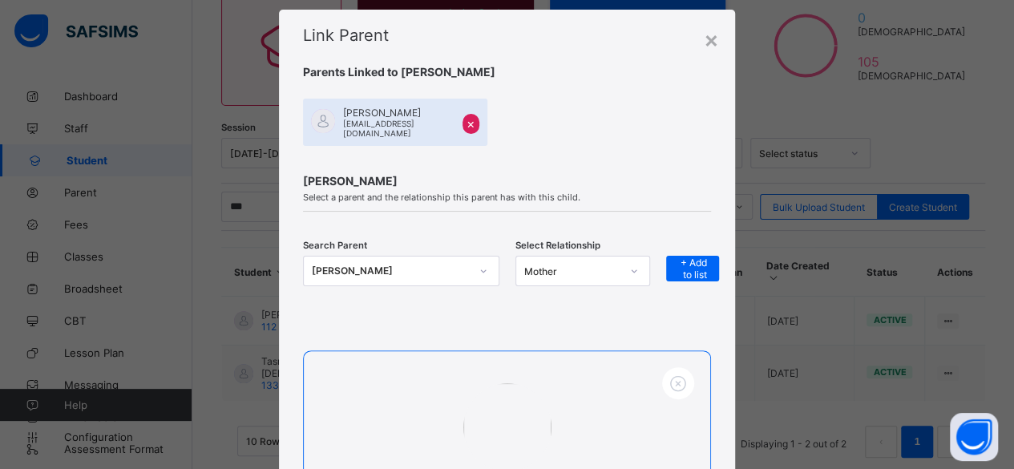
scroll to position [273, 0]
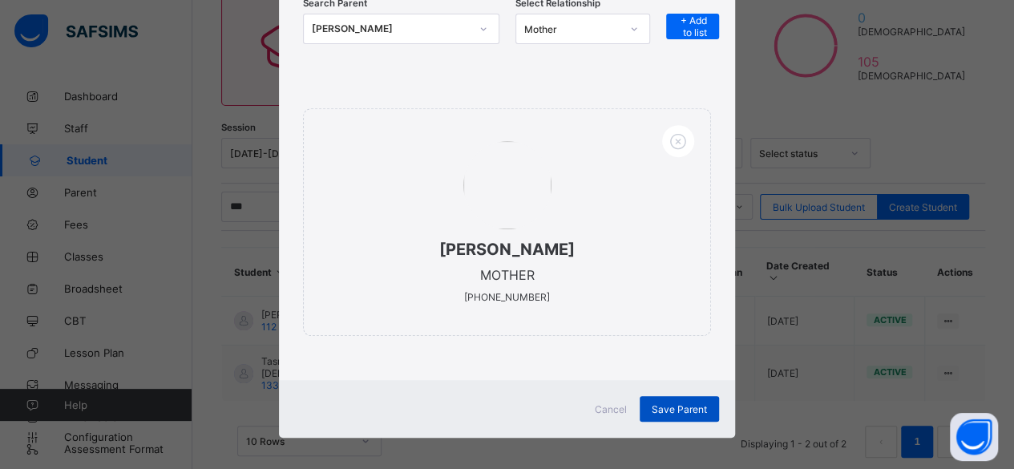
click at [666, 396] on div "Save Parent" at bounding box center [679, 409] width 79 height 26
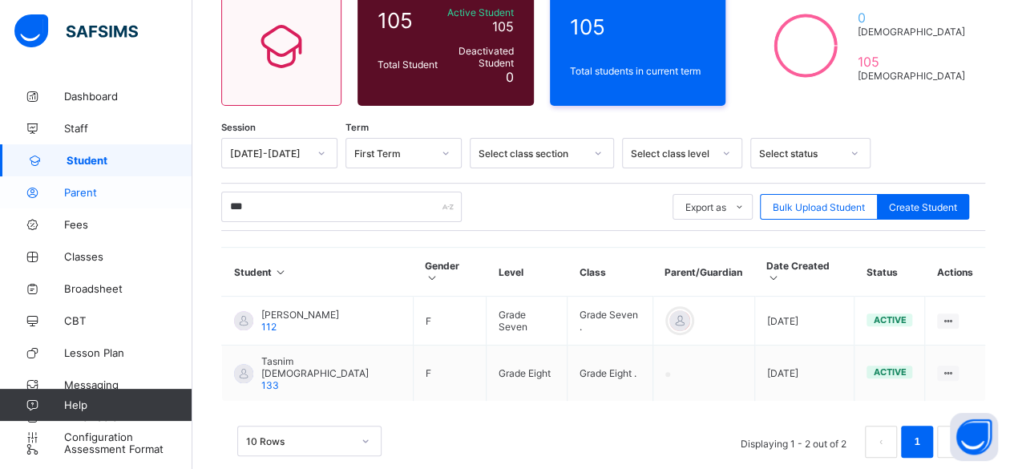
click at [95, 188] on span "Parent" at bounding box center [128, 192] width 128 height 13
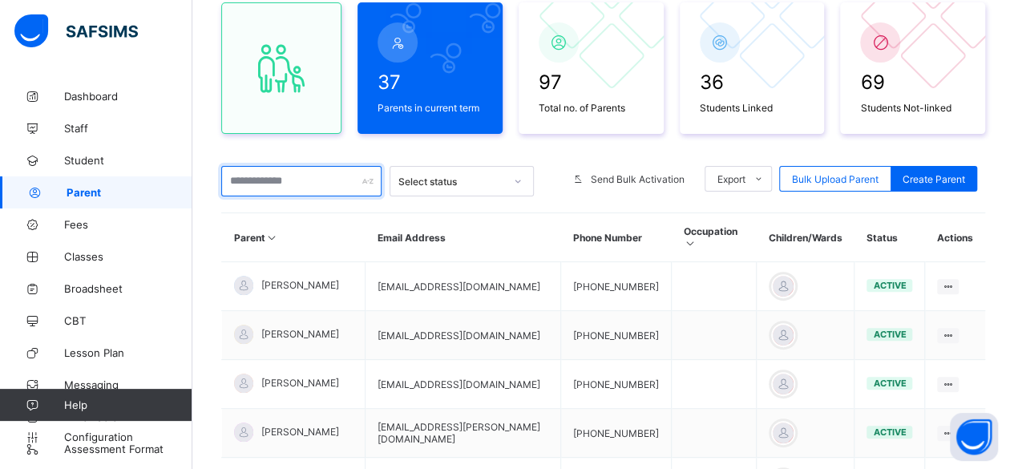
click at [327, 186] on input "text" at bounding box center [301, 181] width 160 height 30
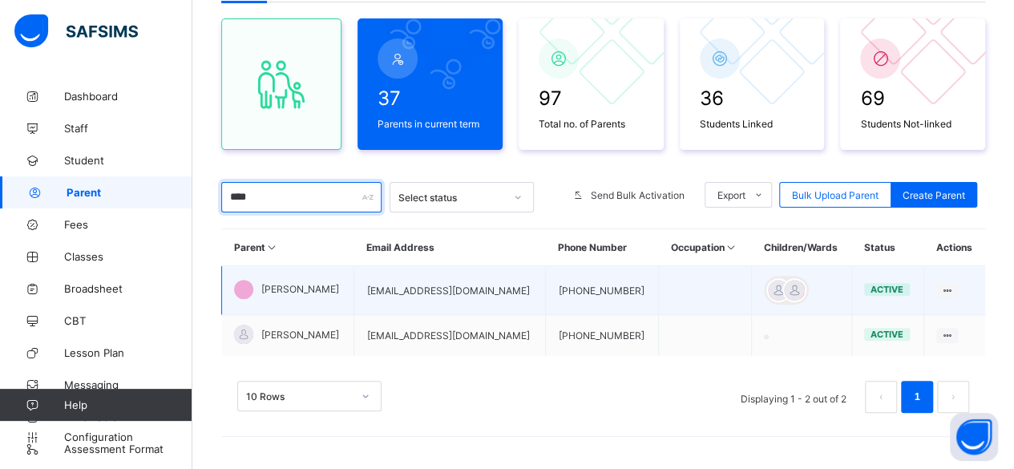
scroll to position [131, 0]
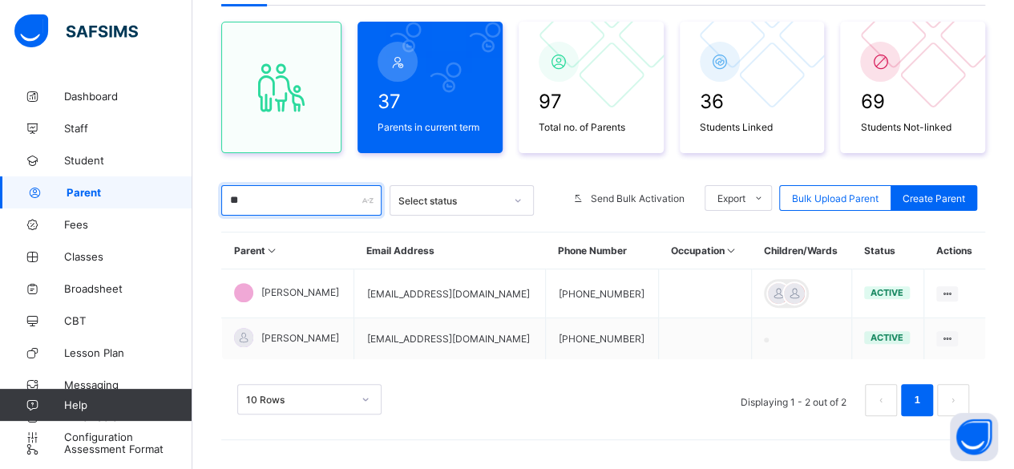
type input "*"
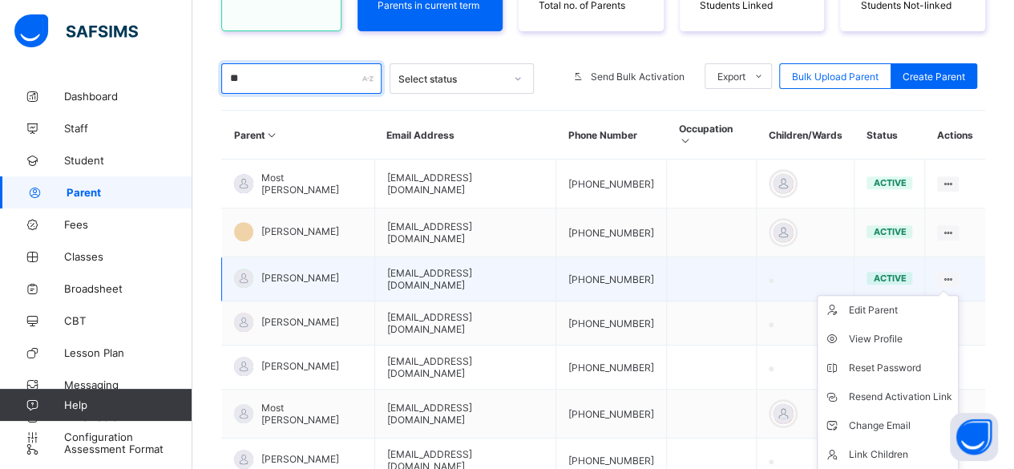
scroll to position [253, 0]
type input "**"
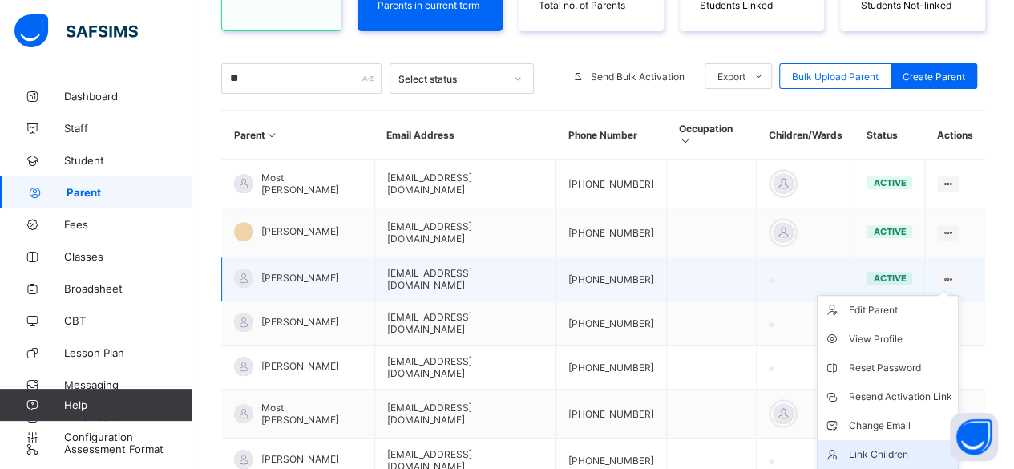
click at [899, 446] on div "Link Children" at bounding box center [899, 454] width 103 height 16
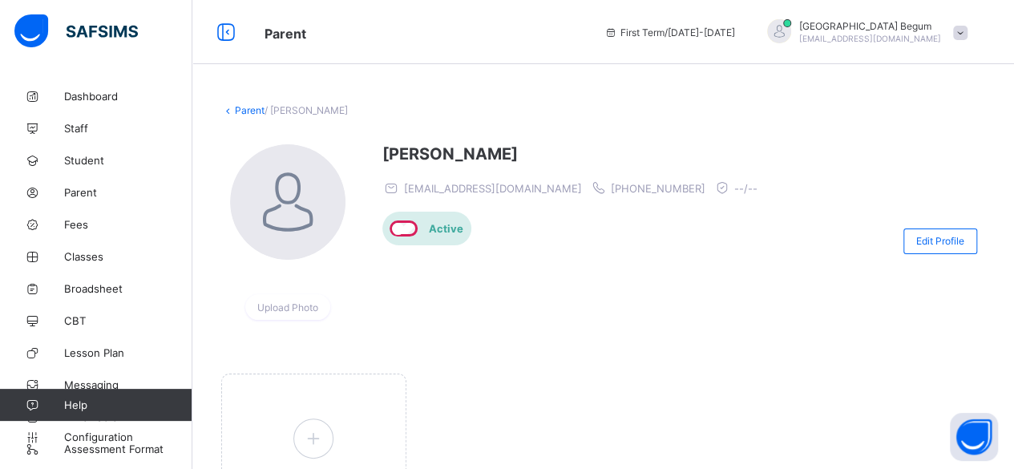
scroll to position [104, 0]
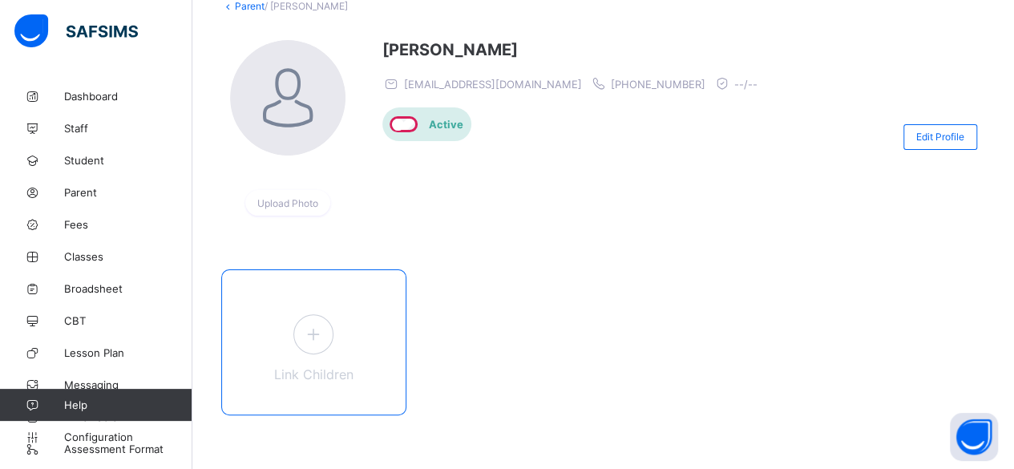
click at [301, 353] on div "Link Children" at bounding box center [313, 342] width 185 height 146
click at [312, 336] on icon at bounding box center [313, 333] width 29 height 25
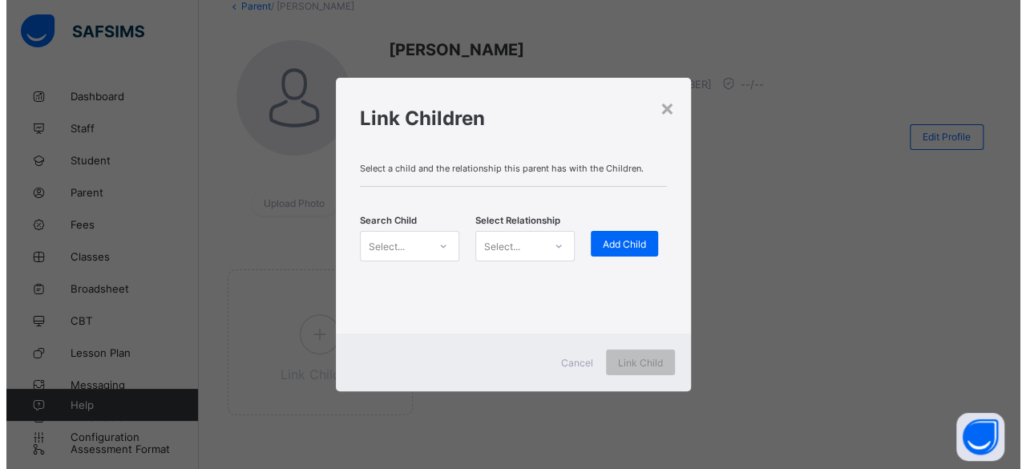
scroll to position [0, 0]
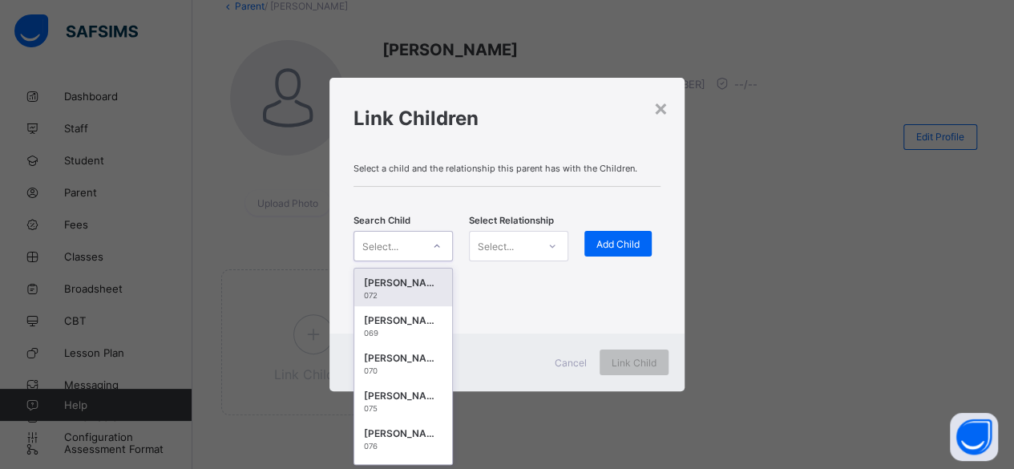
click at [391, 251] on div "Select..." at bounding box center [380, 246] width 36 height 30
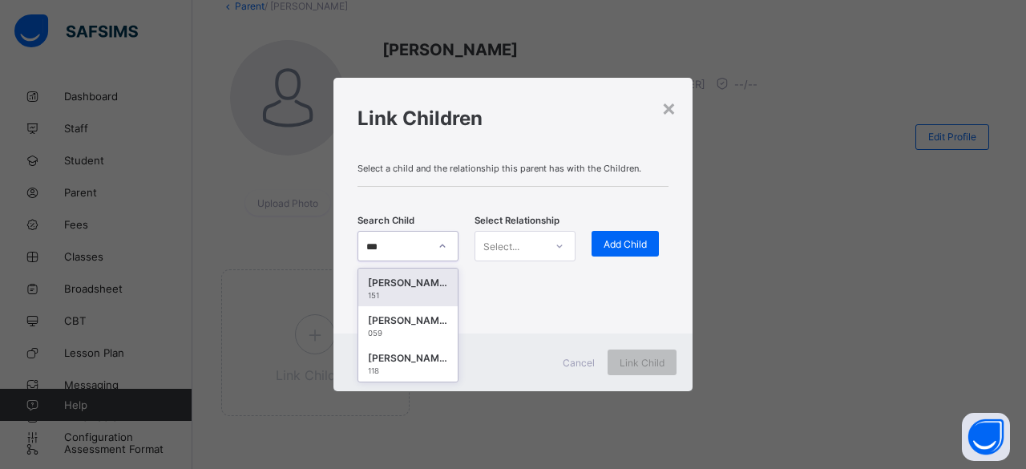
type input "****"
click at [414, 284] on div "Tayyibah Chowdhury" at bounding box center [408, 283] width 80 height 16
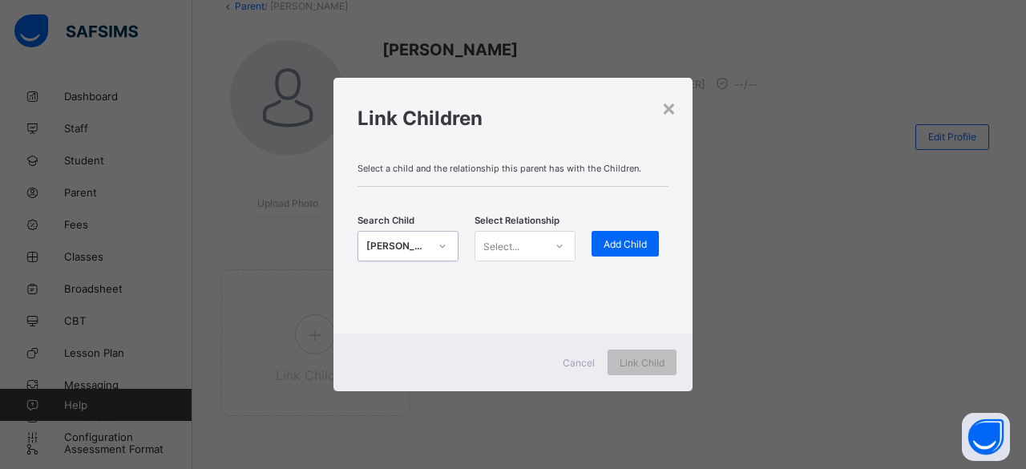
click at [495, 252] on div "Select..." at bounding box center [501, 246] width 36 height 30
click at [505, 297] on div "Mother" at bounding box center [524, 305] width 99 height 25
click at [608, 252] on div "Add Child" at bounding box center [624, 244] width 67 height 26
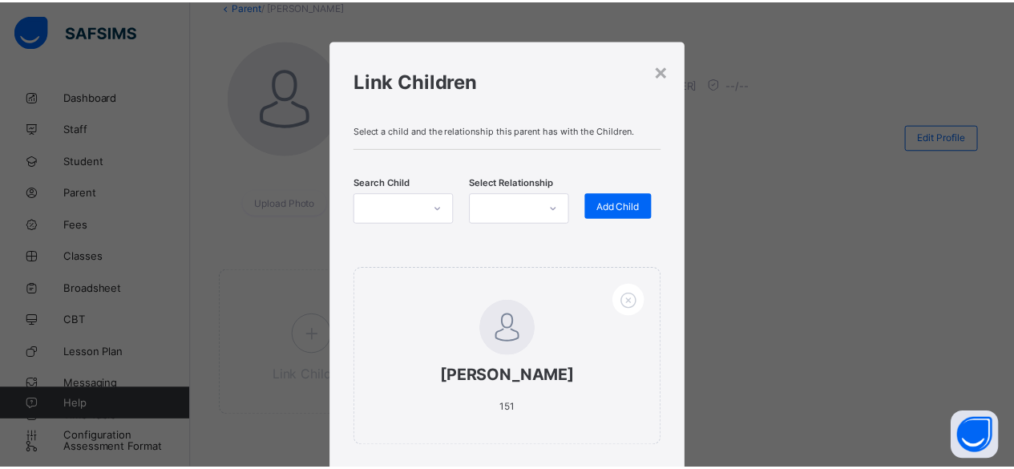
scroll to position [118, 0]
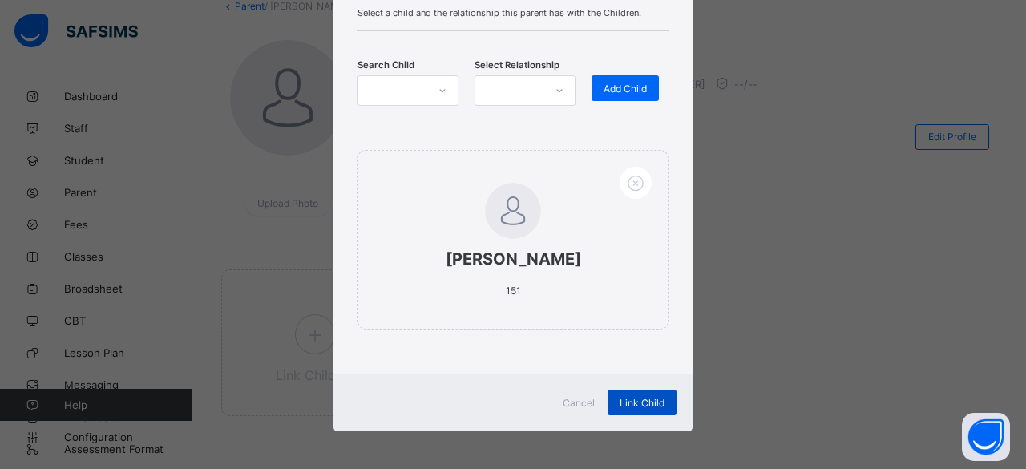
click at [651, 403] on span "Link Child" at bounding box center [642, 403] width 45 height 12
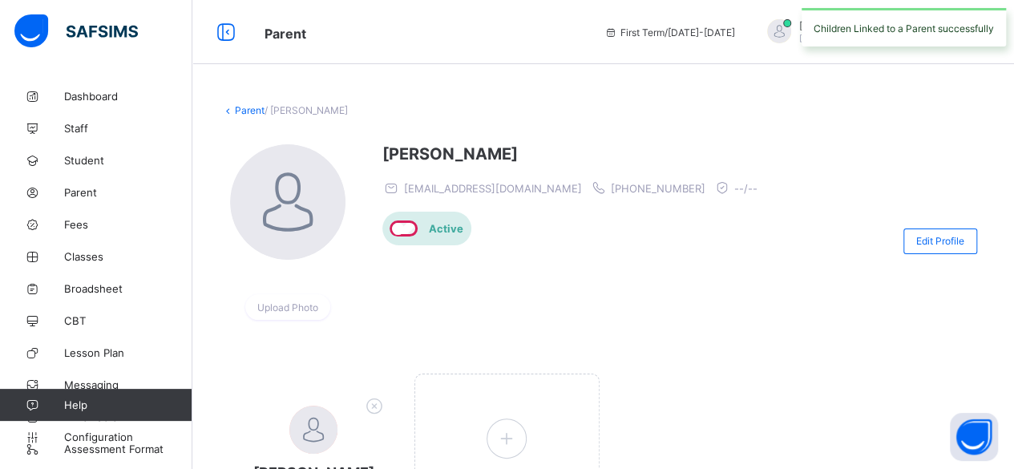
scroll to position [135, 0]
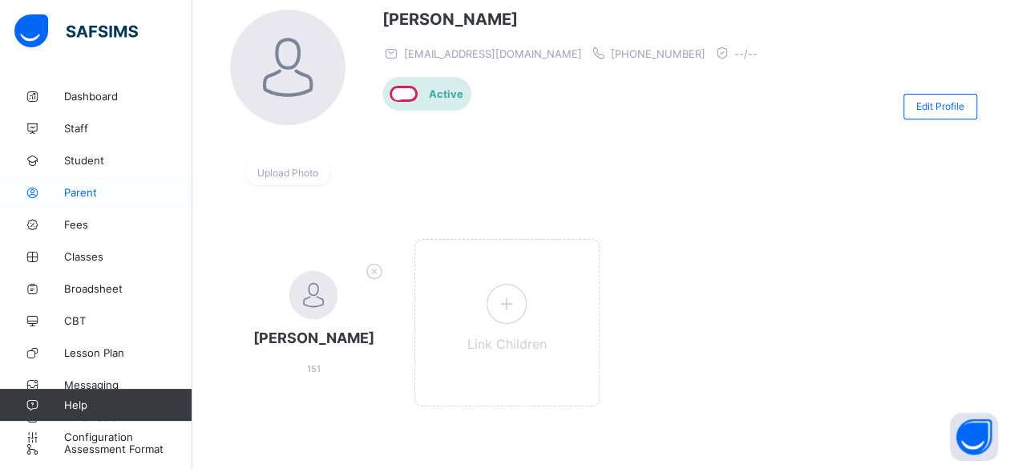
click at [63, 192] on icon at bounding box center [32, 193] width 64 height 12
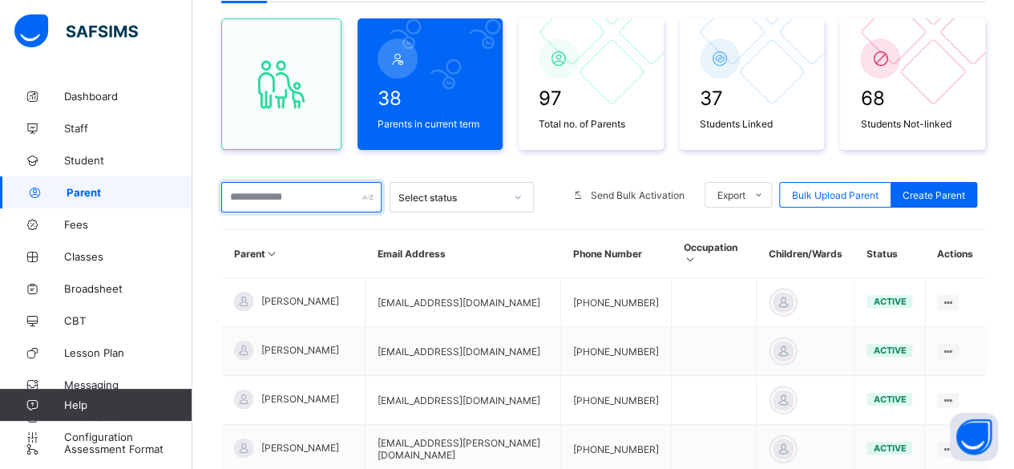
click at [259, 193] on input "text" at bounding box center [301, 197] width 160 height 30
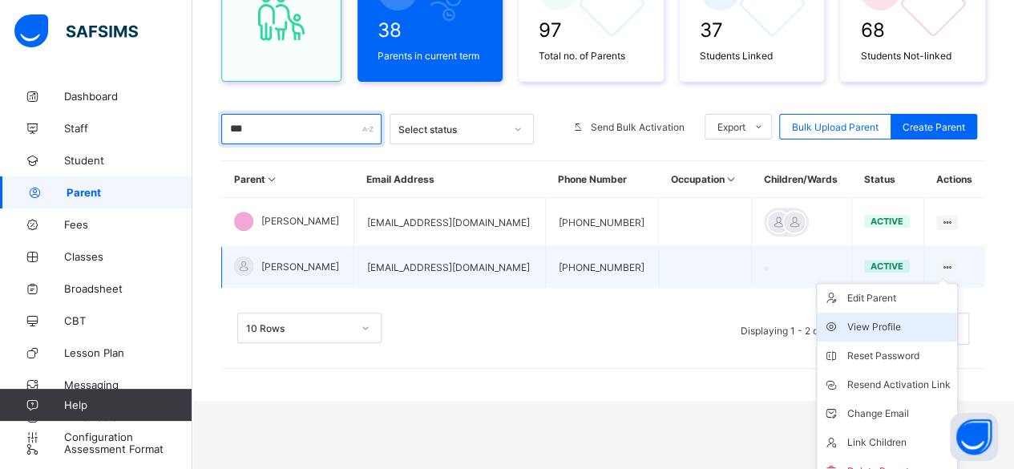
scroll to position [216, 0]
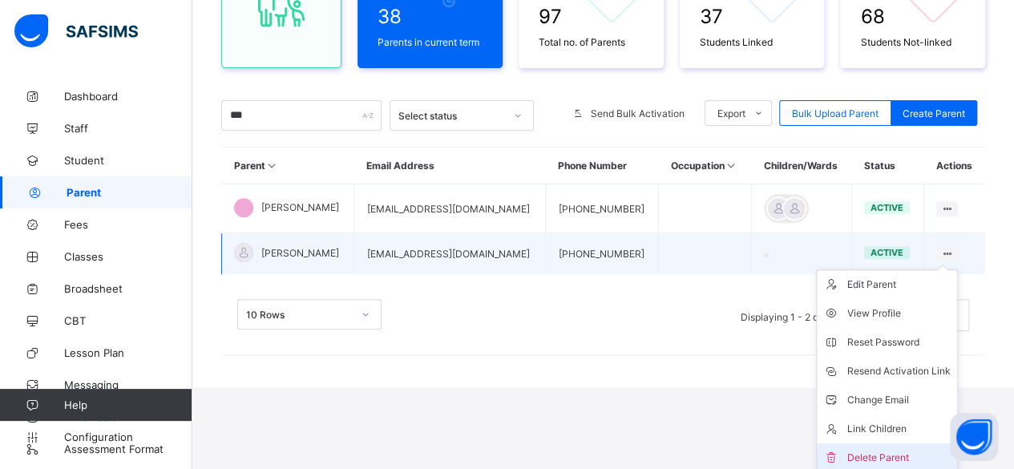
click at [885, 454] on div "Delete Parent" at bounding box center [898, 458] width 103 height 16
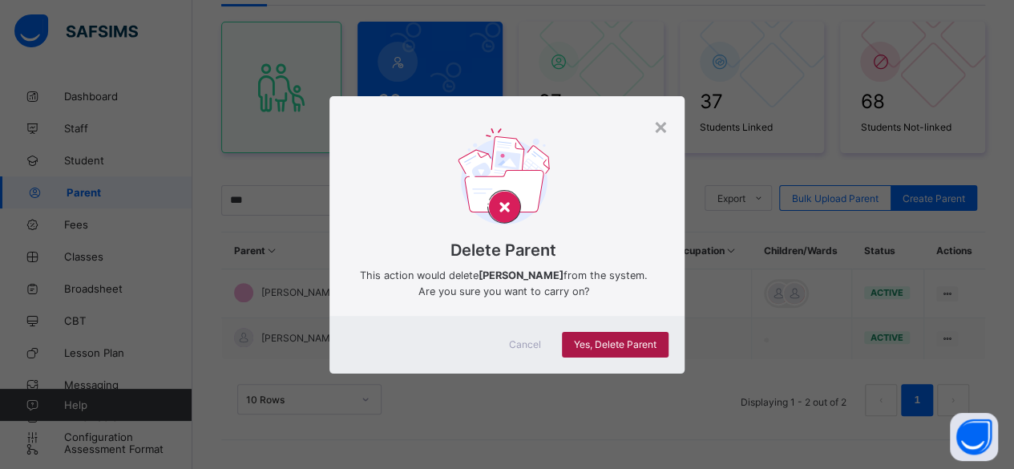
click at [599, 335] on div "Yes, Delete Parent" at bounding box center [615, 345] width 107 height 26
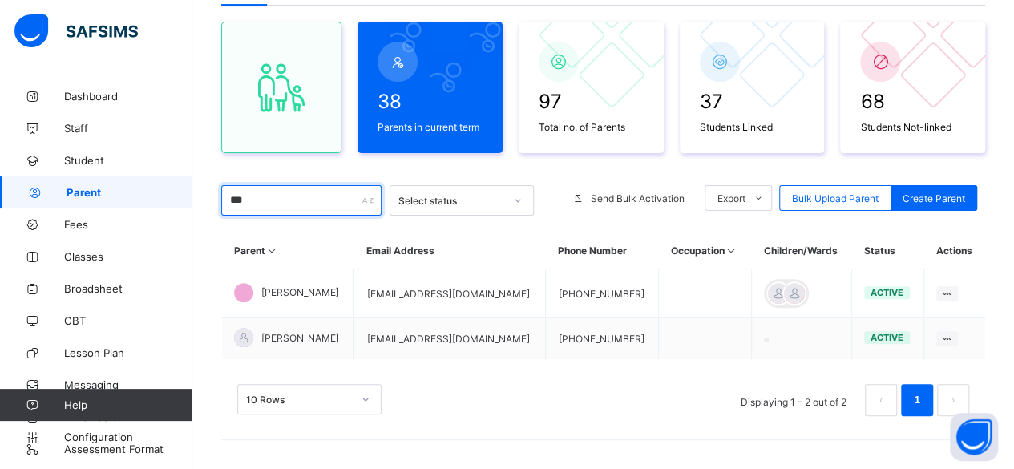
click at [254, 200] on input "***" at bounding box center [301, 200] width 160 height 30
type input "*"
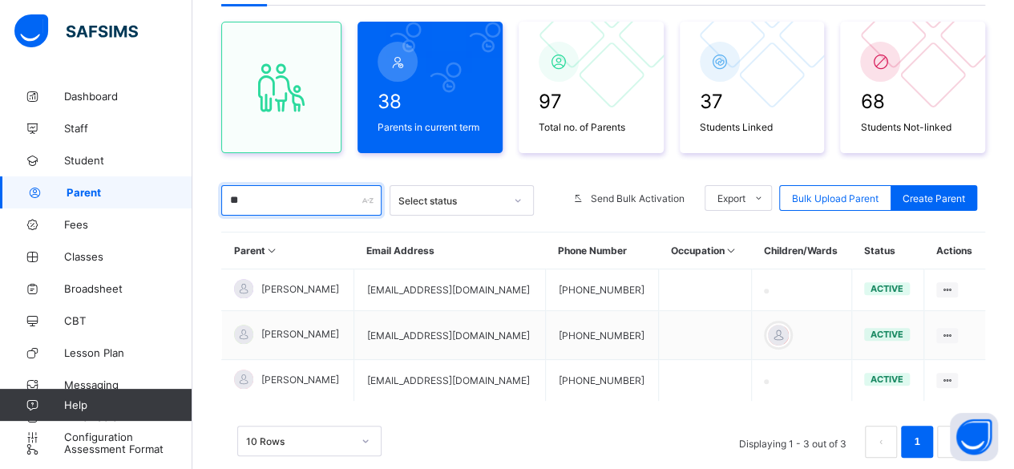
type input "*"
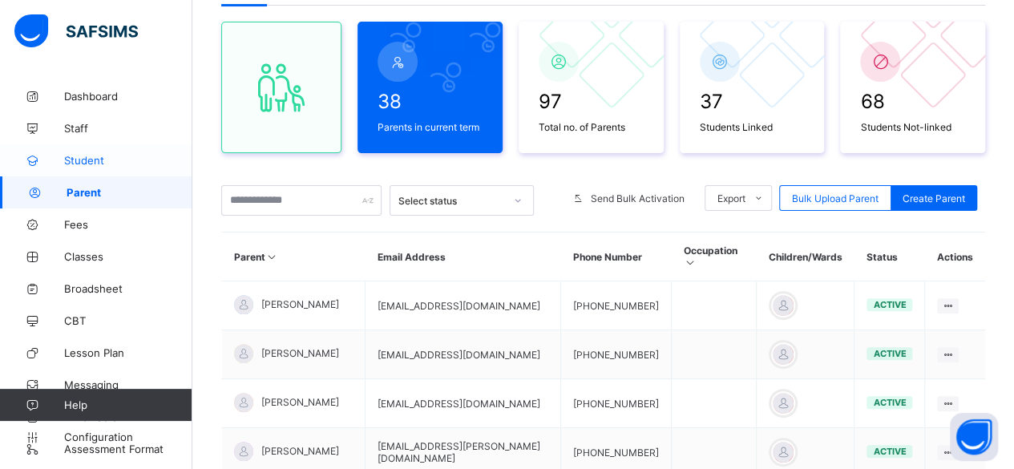
click at [143, 159] on span "Student" at bounding box center [128, 160] width 128 height 13
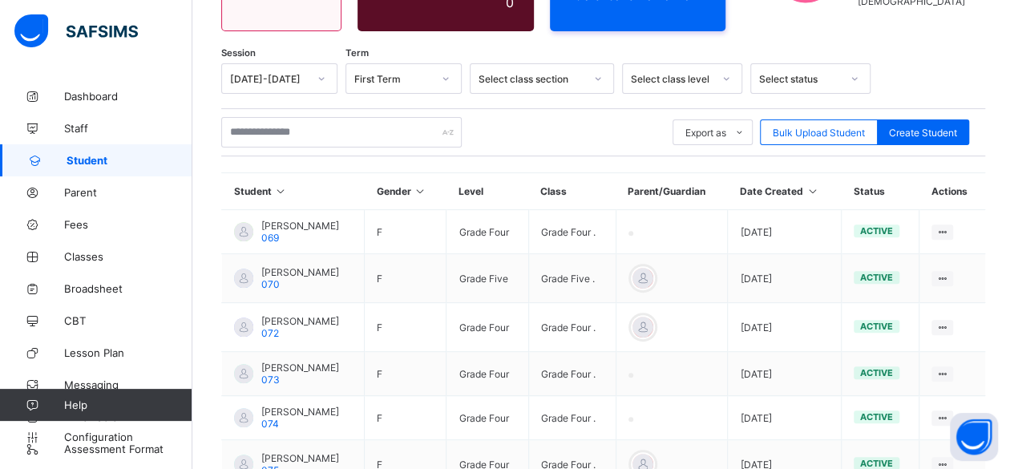
scroll to position [228, 0]
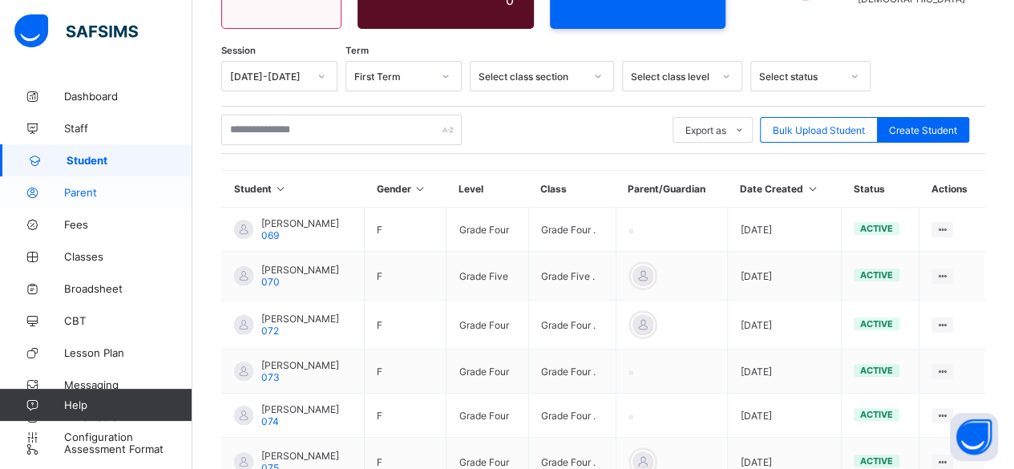
click at [133, 198] on span "Parent" at bounding box center [128, 192] width 128 height 13
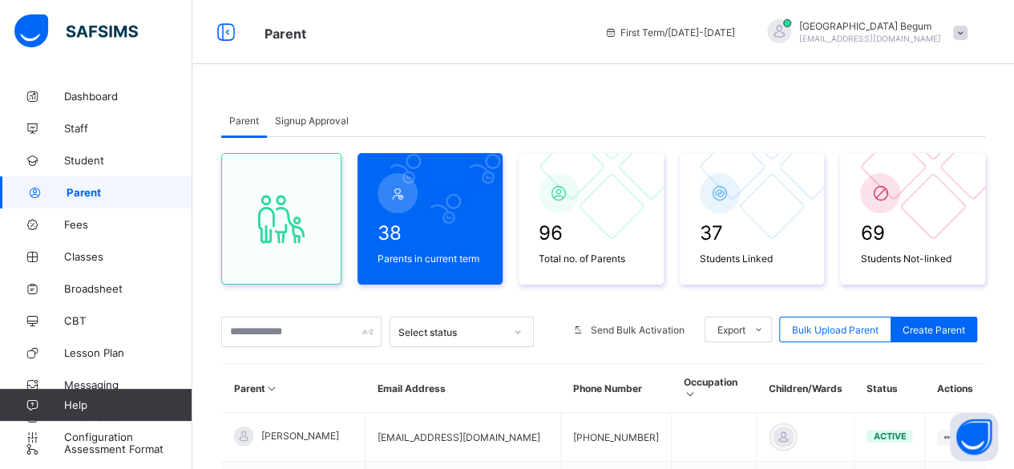
click at [299, 114] on div "Signup Approval" at bounding box center [312, 120] width 90 height 32
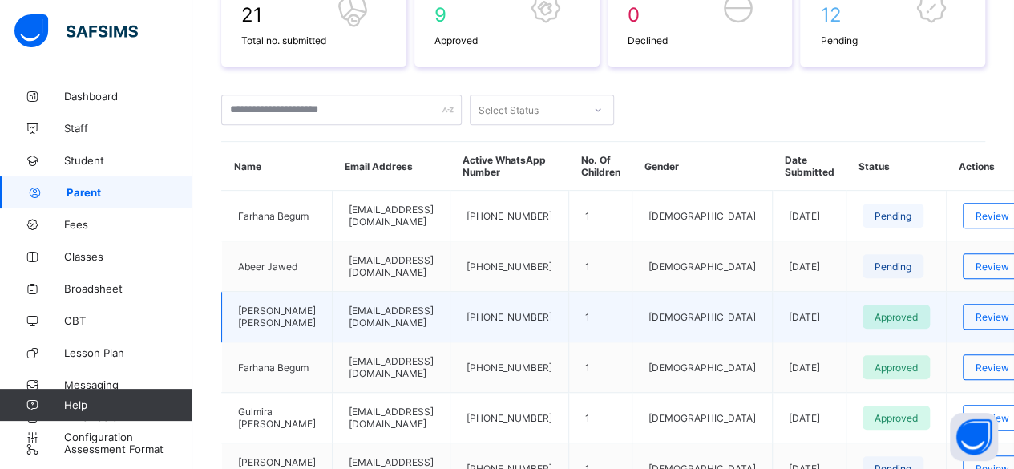
scroll to position [292, 0]
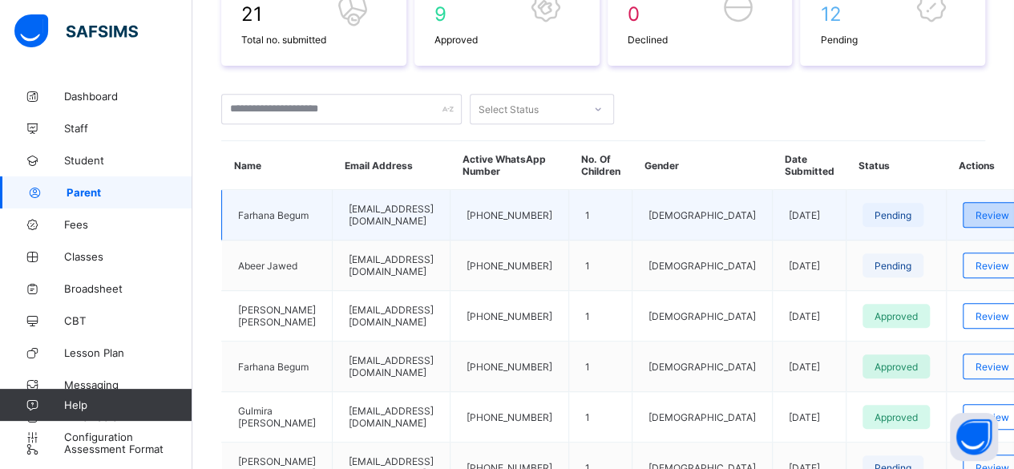
click at [963, 210] on div "Review" at bounding box center [992, 215] width 59 height 26
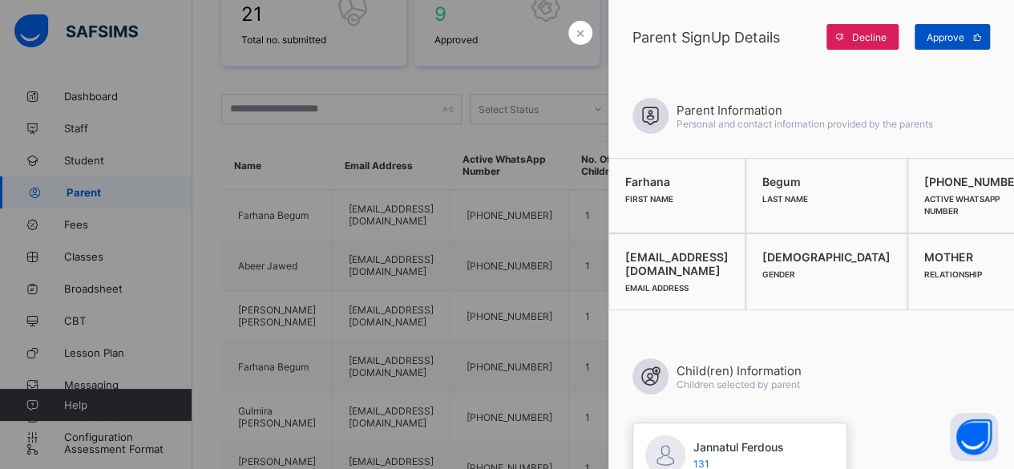
click at [942, 47] on div "Approve" at bounding box center [951, 37] width 75 height 26
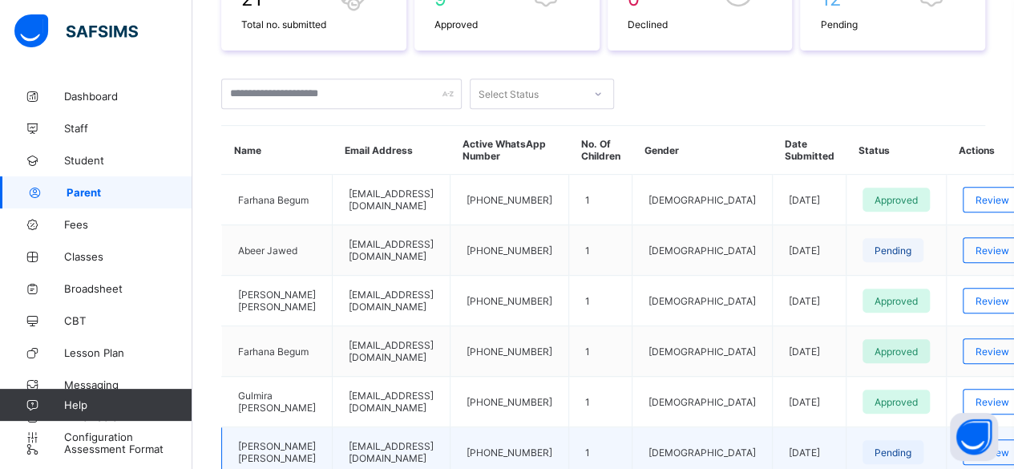
scroll to position [306, 0]
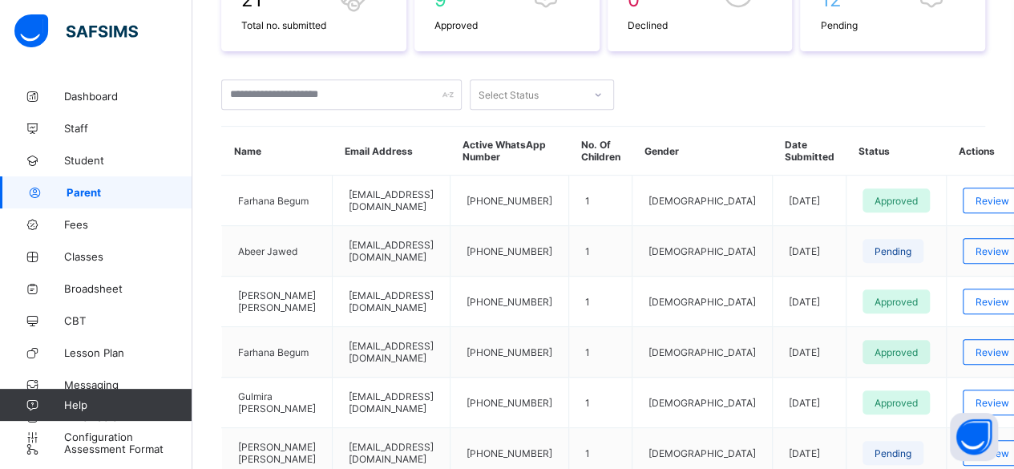
click at [103, 196] on span "Parent" at bounding box center [130, 192] width 126 height 13
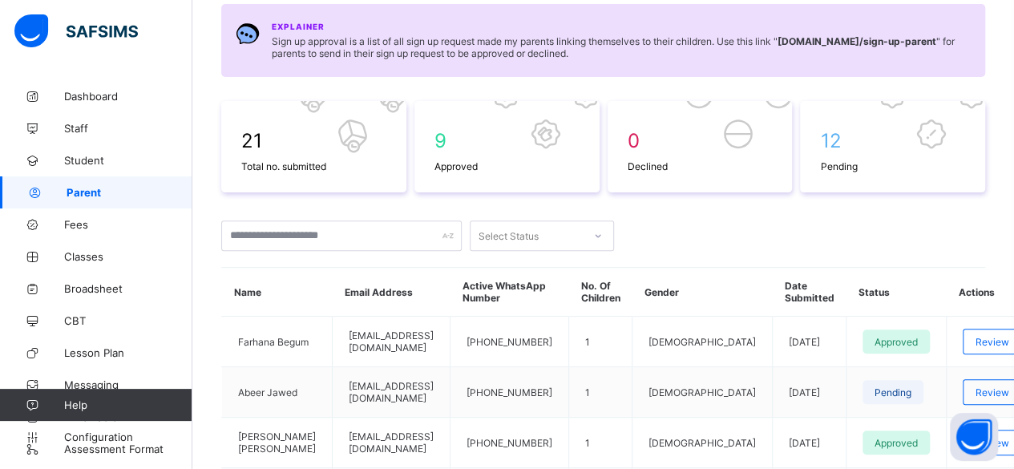
scroll to position [0, 0]
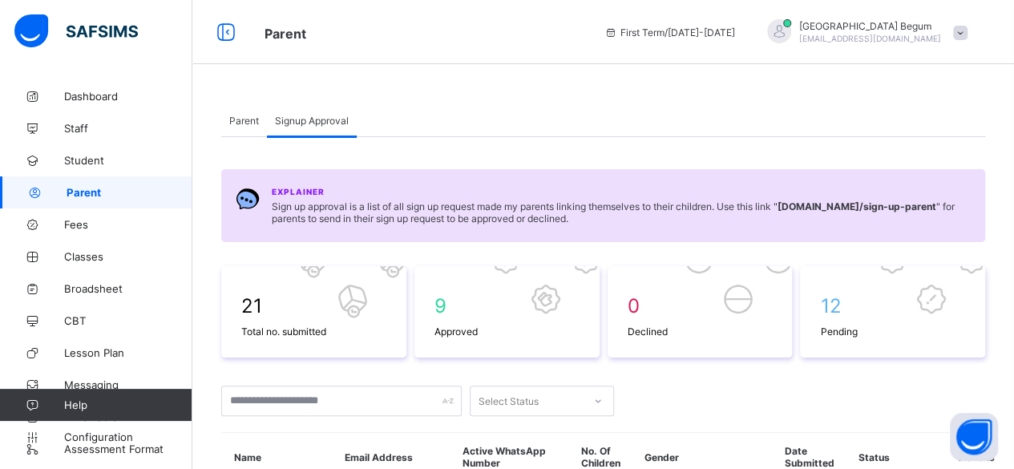
click at [239, 118] on span "Parent" at bounding box center [244, 121] width 30 height 12
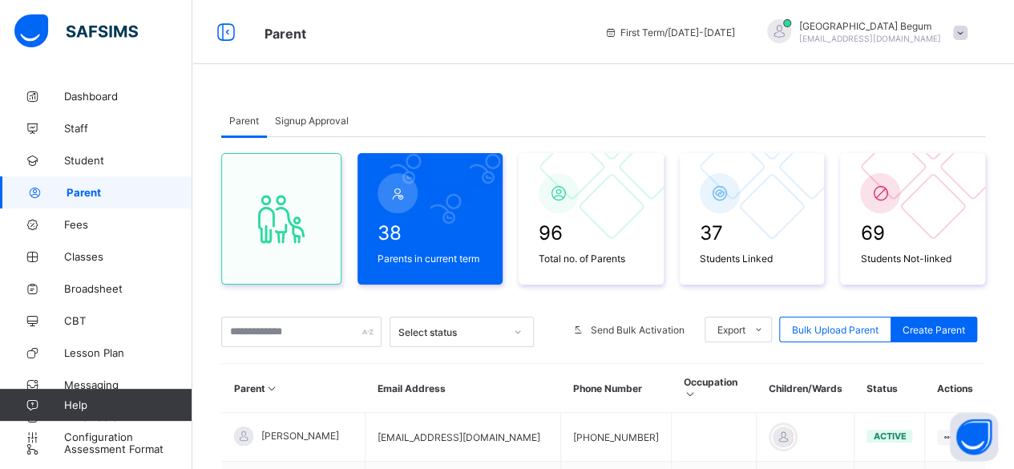
scroll to position [87, 0]
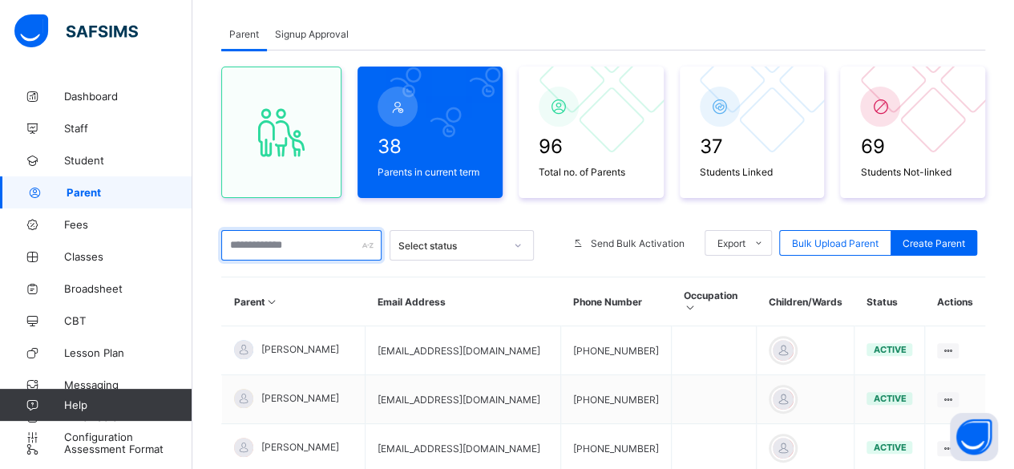
click at [333, 248] on input "text" at bounding box center [301, 245] width 160 height 30
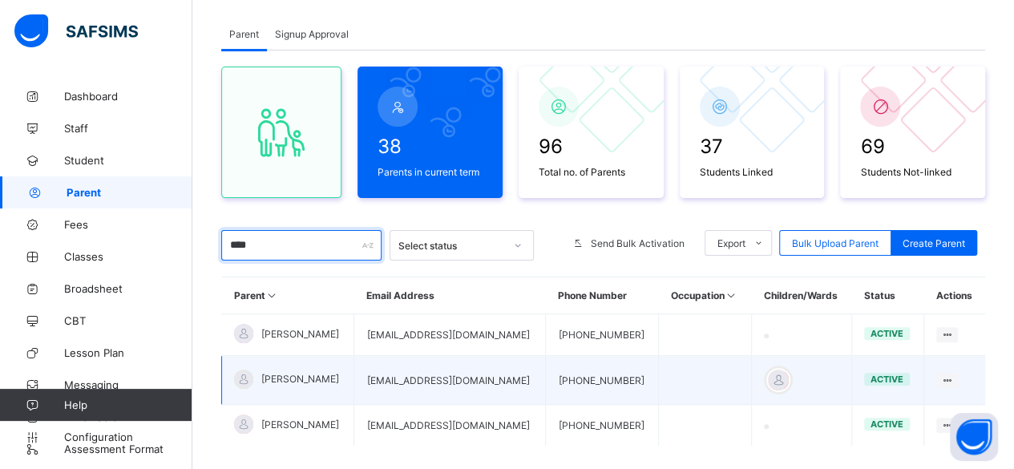
scroll to position [172, 0]
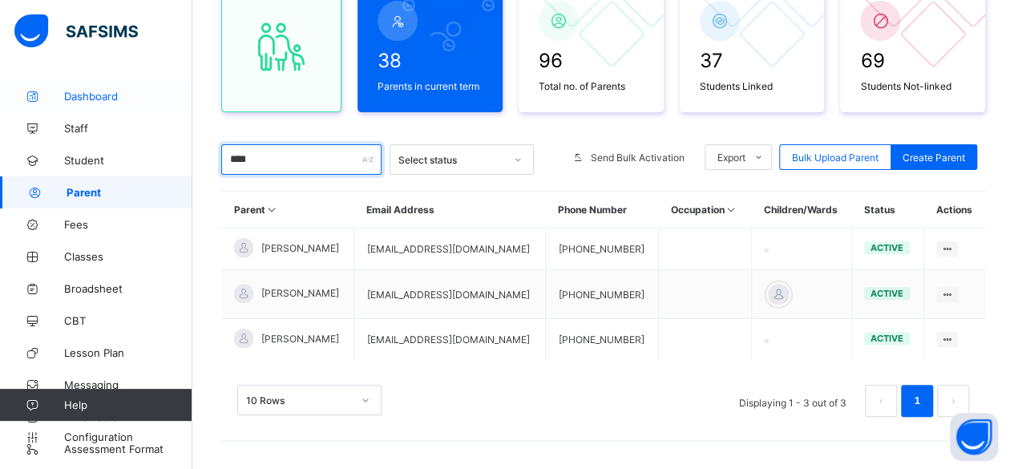
type input "****"
click at [115, 93] on span "Dashboard" at bounding box center [128, 96] width 128 height 13
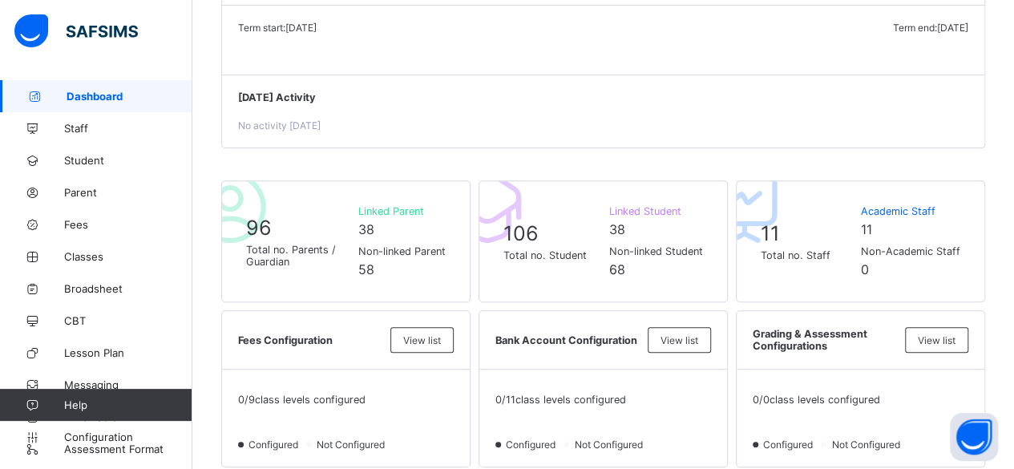
scroll to position [234, 0]
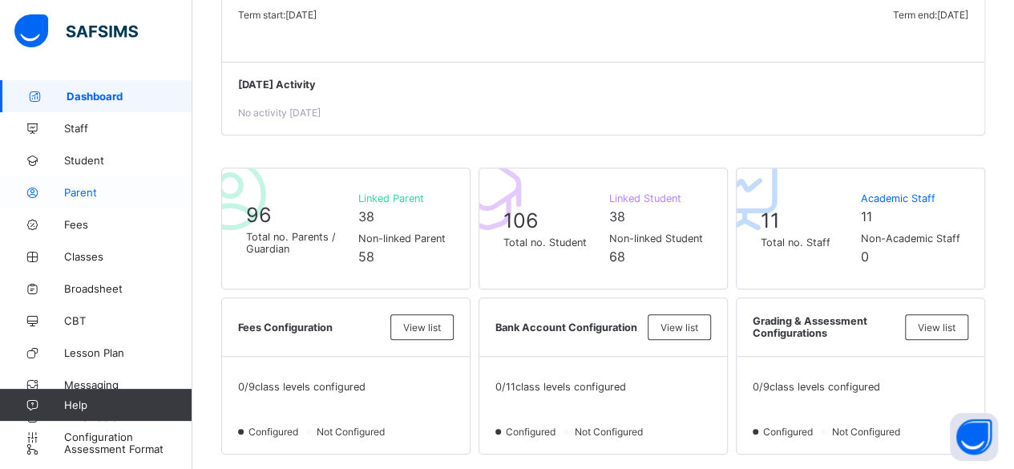
click at [144, 187] on span "Parent" at bounding box center [128, 192] width 128 height 13
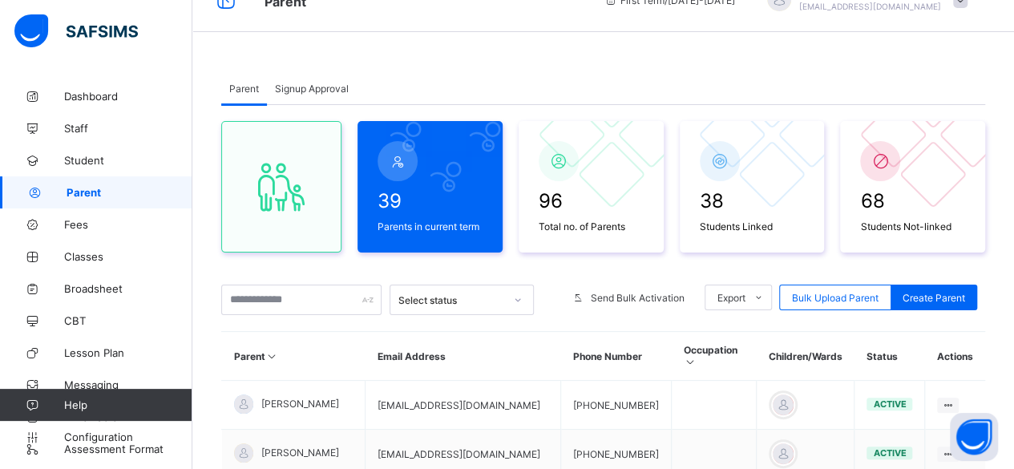
scroll to position [27, 0]
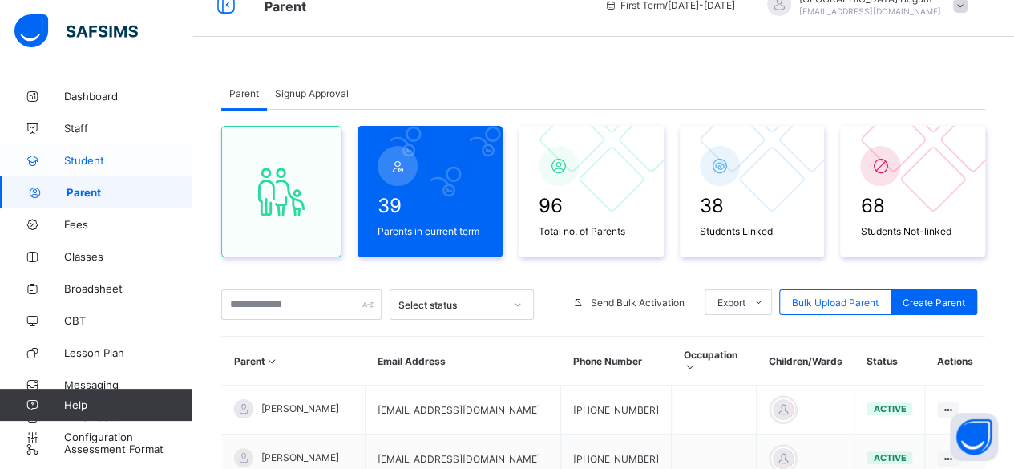
click at [94, 156] on span "Student" at bounding box center [128, 160] width 128 height 13
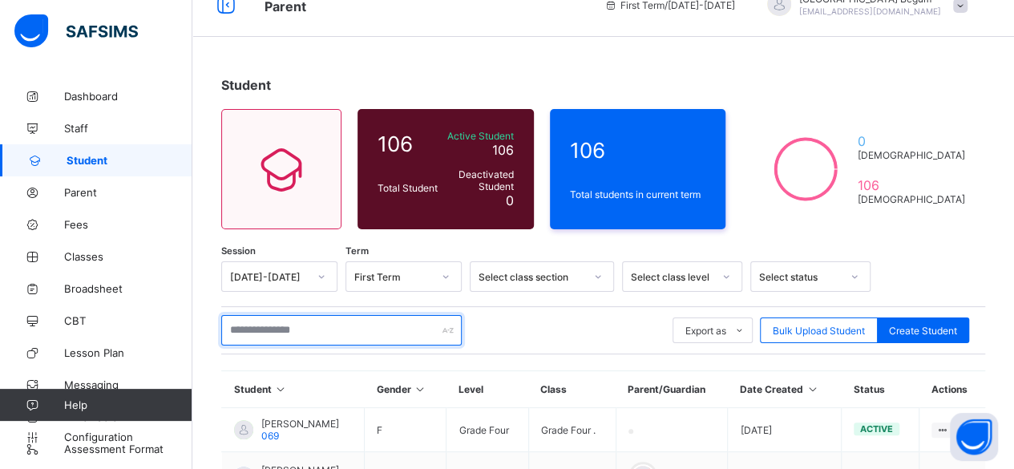
click at [295, 341] on input "text" at bounding box center [341, 330] width 240 height 30
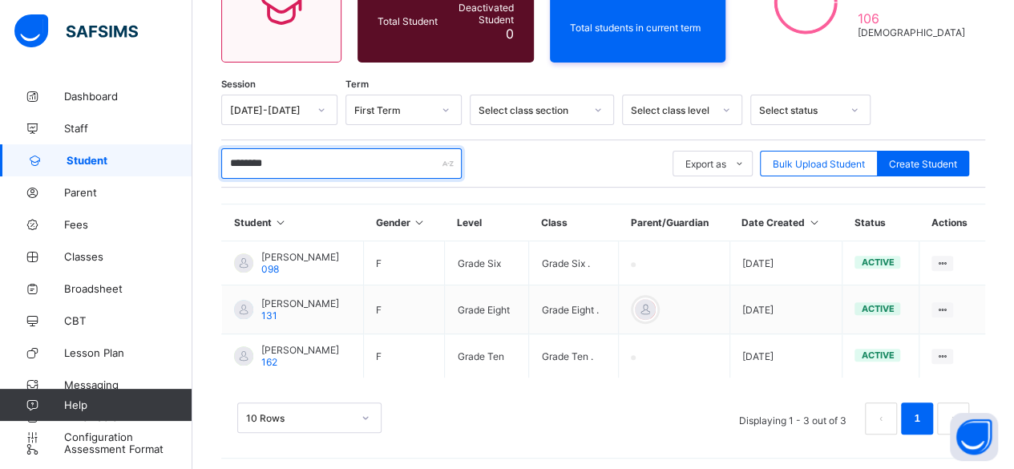
scroll to position [193, 0]
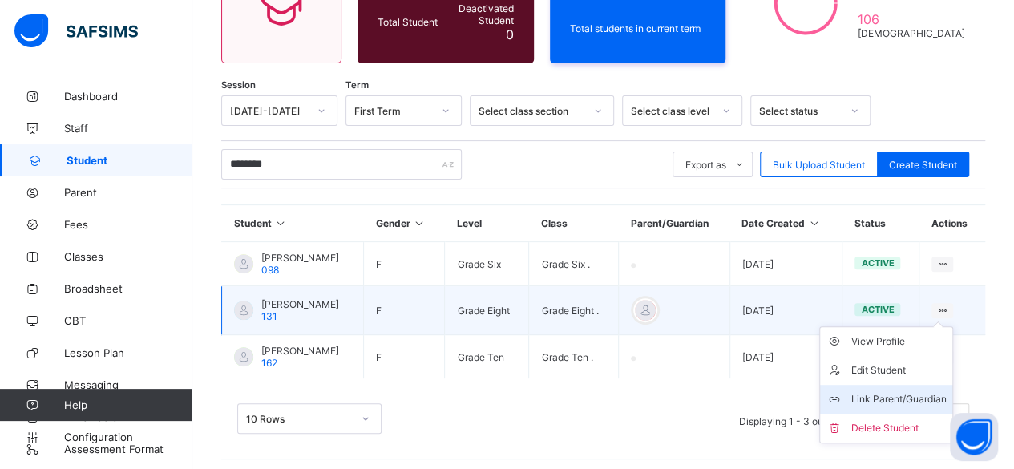
click at [881, 397] on div "Link Parent/Guardian" at bounding box center [897, 399] width 95 height 16
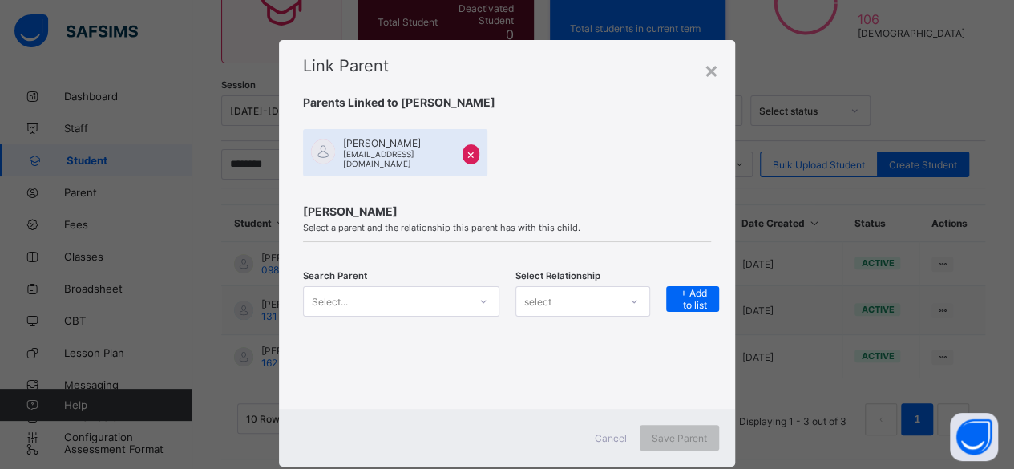
click at [466, 158] on span "×" at bounding box center [470, 154] width 9 height 16
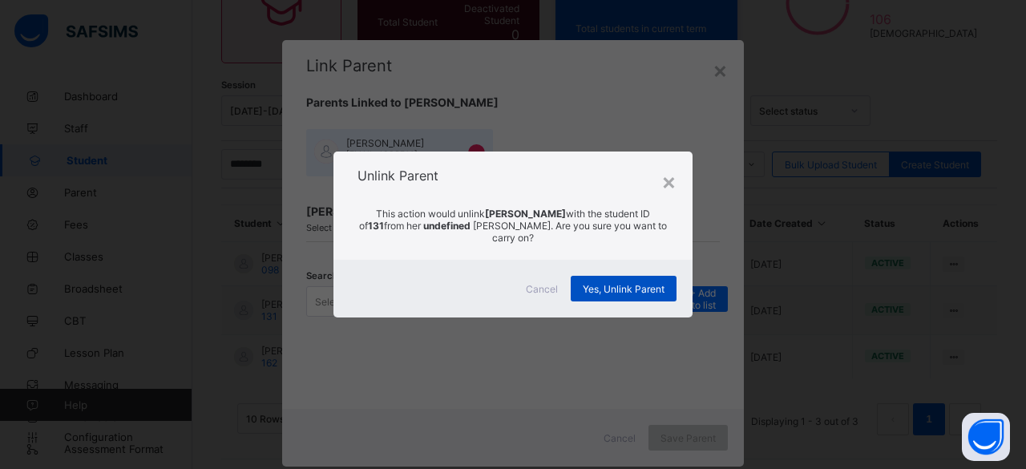
click at [624, 283] on span "Yes, Unlink Parent" at bounding box center [624, 289] width 82 height 12
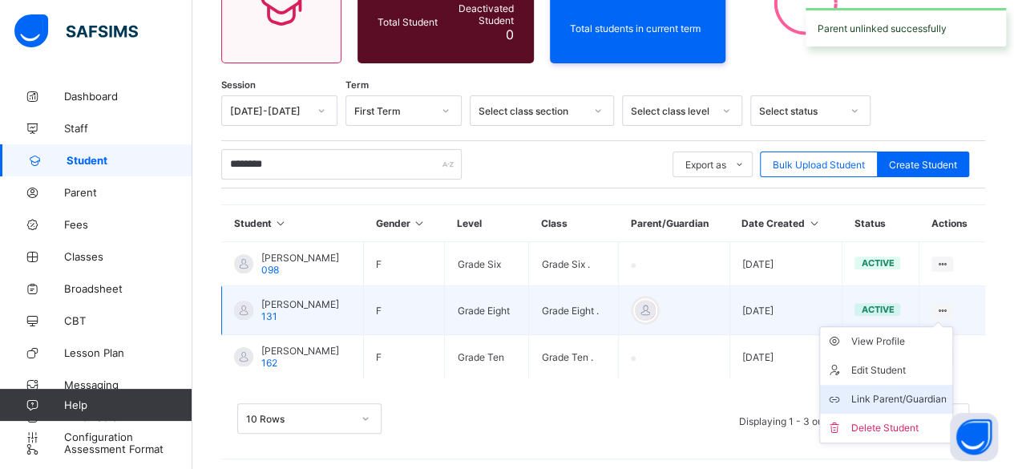
click at [909, 397] on div "Link Parent/Guardian" at bounding box center [897, 399] width 95 height 16
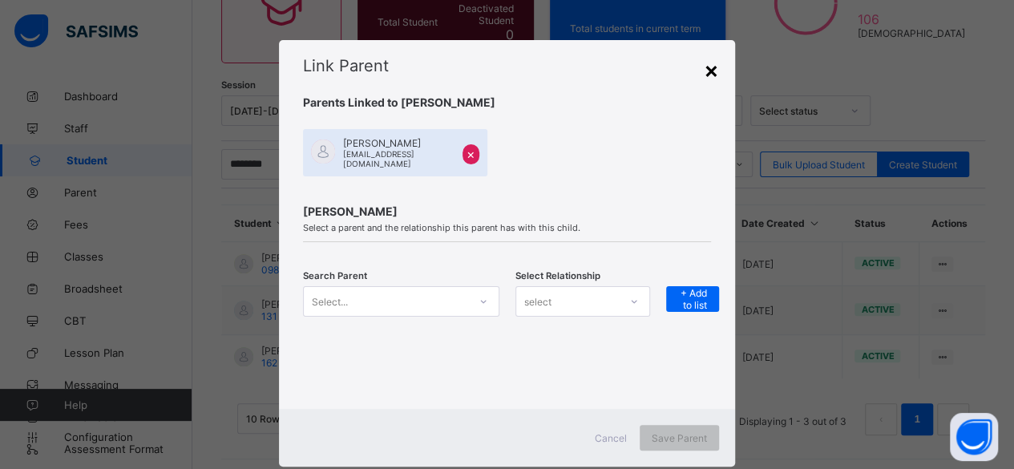
click at [704, 75] on div "×" at bounding box center [711, 69] width 15 height 27
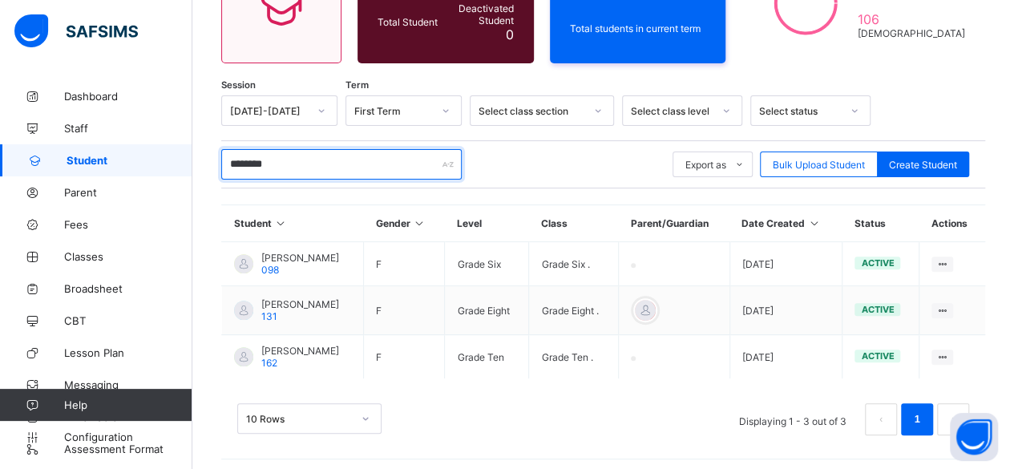
click at [297, 168] on input "********" at bounding box center [341, 164] width 240 height 30
type input "*"
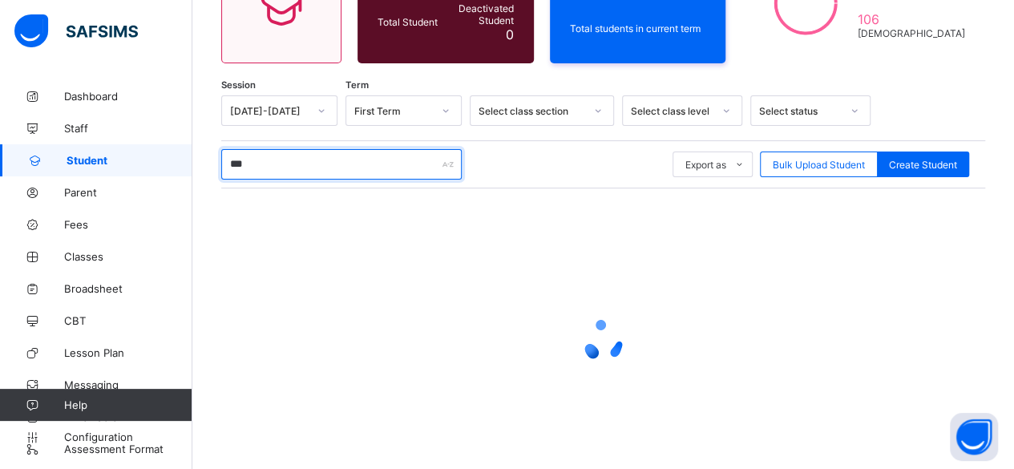
scroll to position [151, 0]
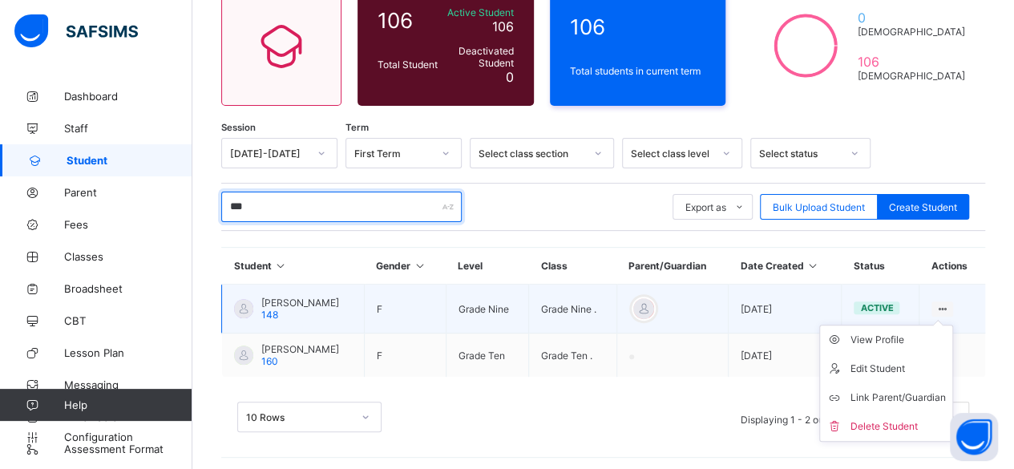
type input "***"
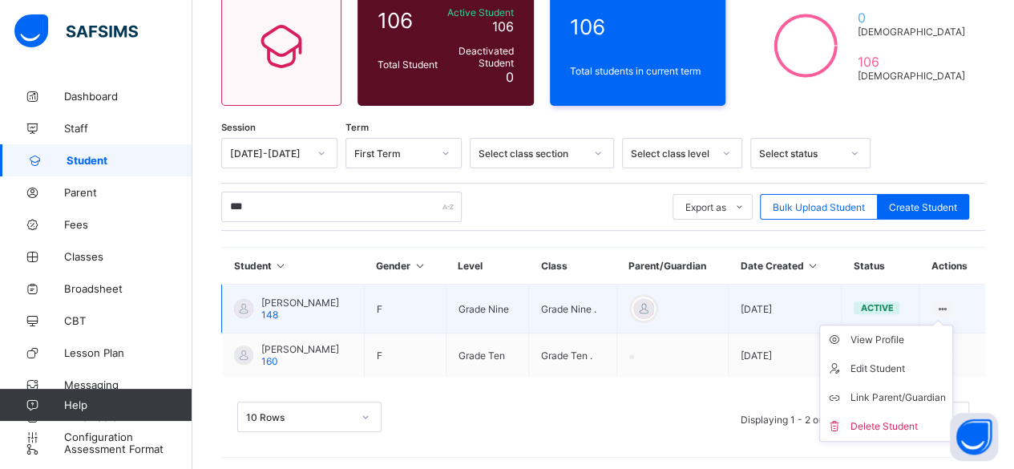
click at [953, 325] on ul "View Profile Edit Student Link Parent/Guardian Delete Student" at bounding box center [886, 383] width 134 height 117
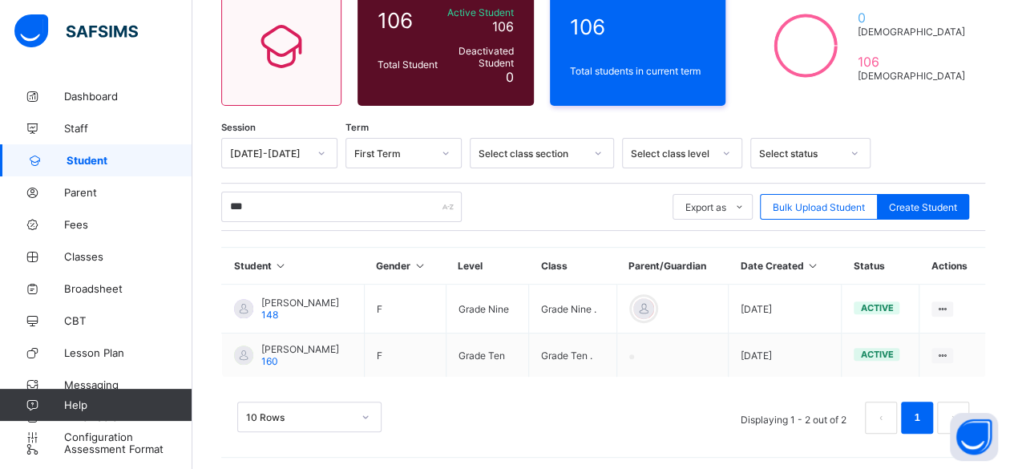
click at [636, 396] on div "10 Rows Displaying 1 - 2 out of 2 1" at bounding box center [603, 409] width 764 height 80
click at [119, 188] on span "Parent" at bounding box center [128, 192] width 128 height 13
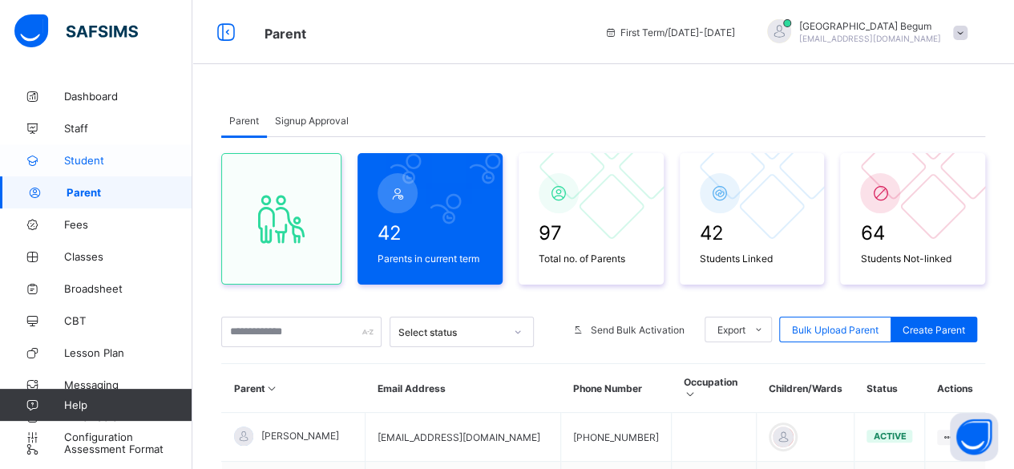
click at [125, 155] on span "Student" at bounding box center [128, 160] width 128 height 13
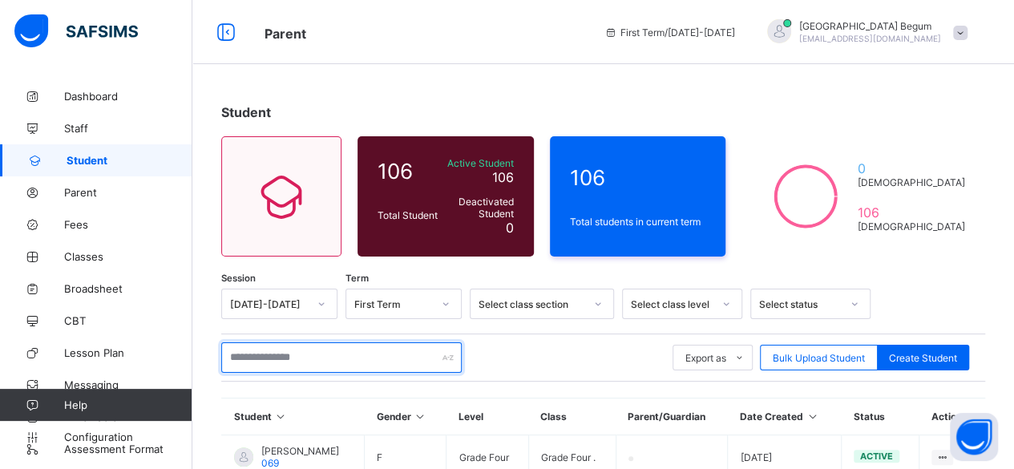
click at [286, 345] on input "text" at bounding box center [341, 357] width 240 height 30
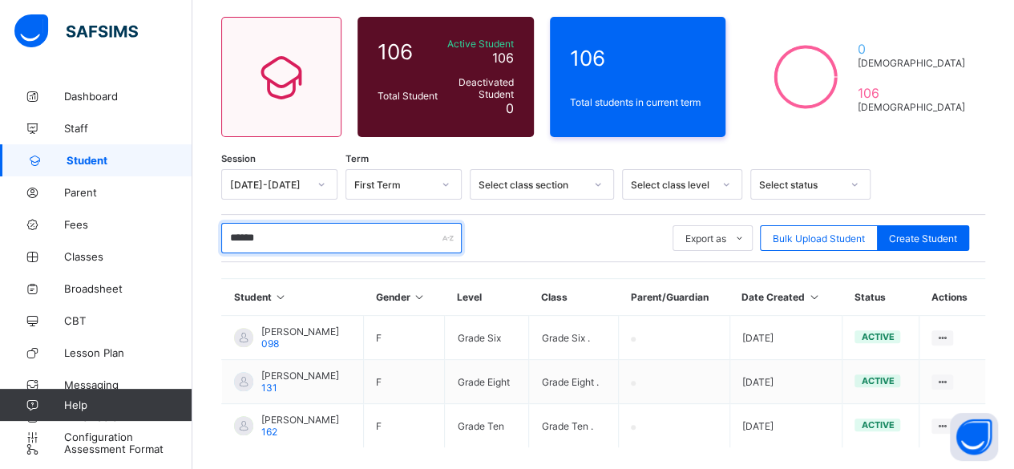
scroll to position [120, 0]
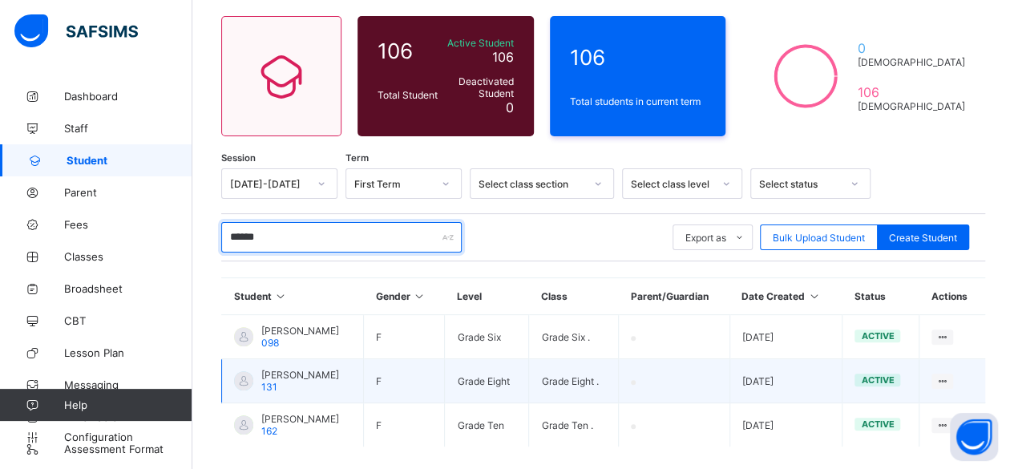
type input "******"
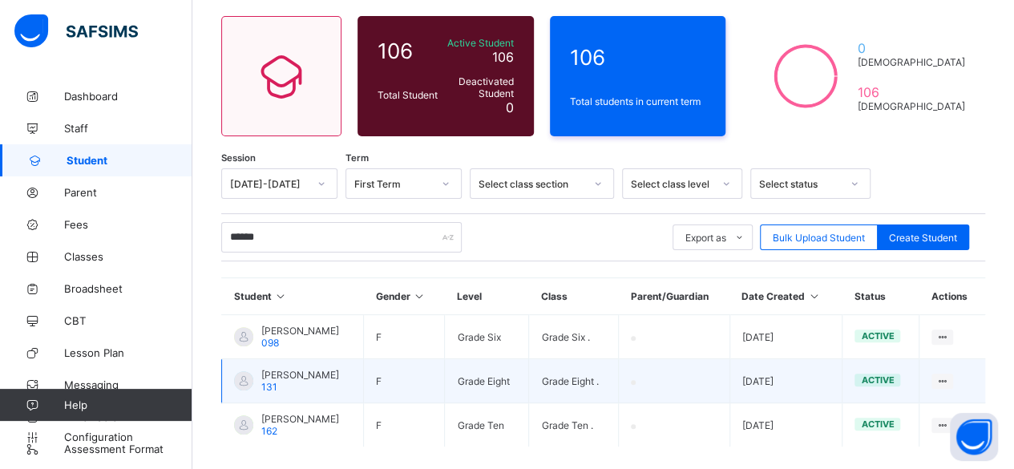
click at [313, 373] on span "[PERSON_NAME]" at bounding box center [300, 375] width 78 height 12
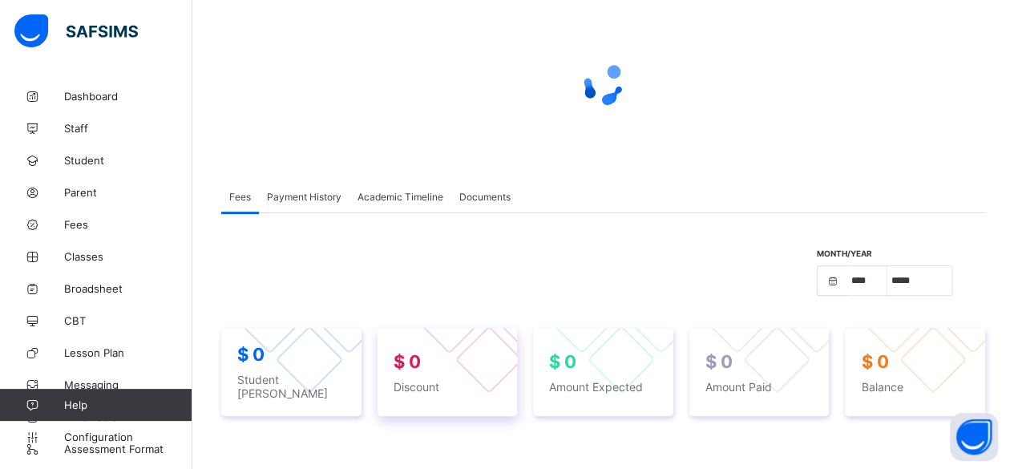
select select "****"
select select "*"
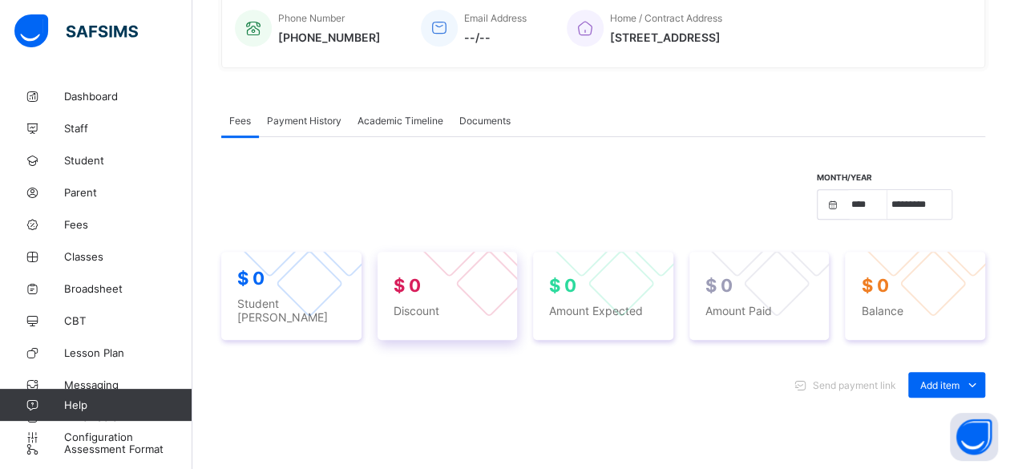
scroll to position [290, 0]
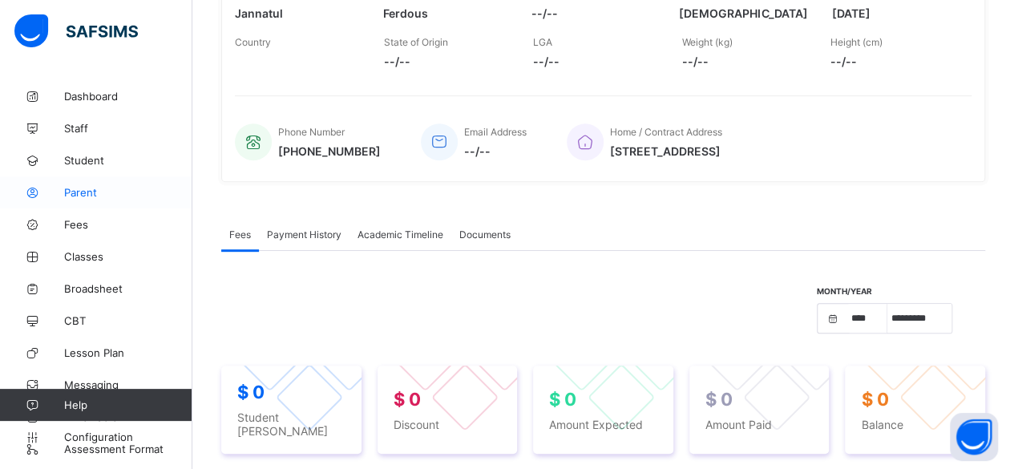
click at [95, 200] on link "Parent" at bounding box center [96, 192] width 192 height 32
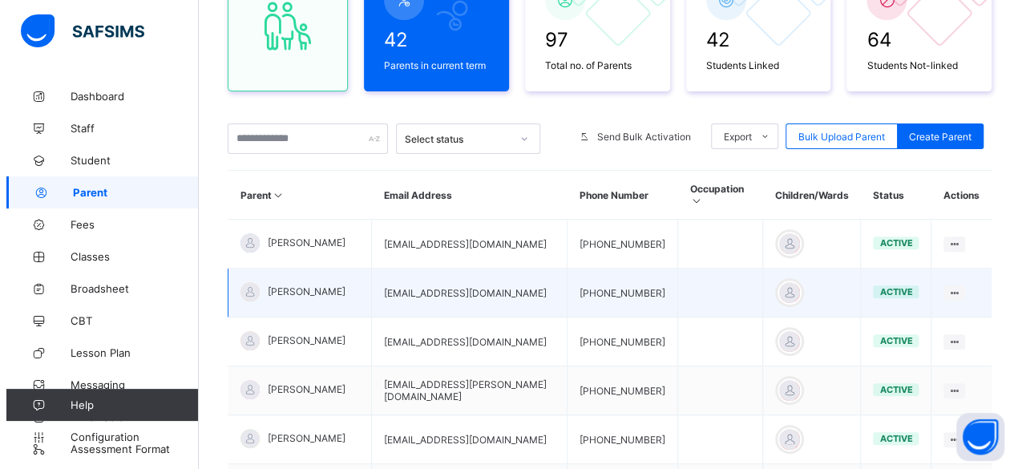
scroll to position [191, 0]
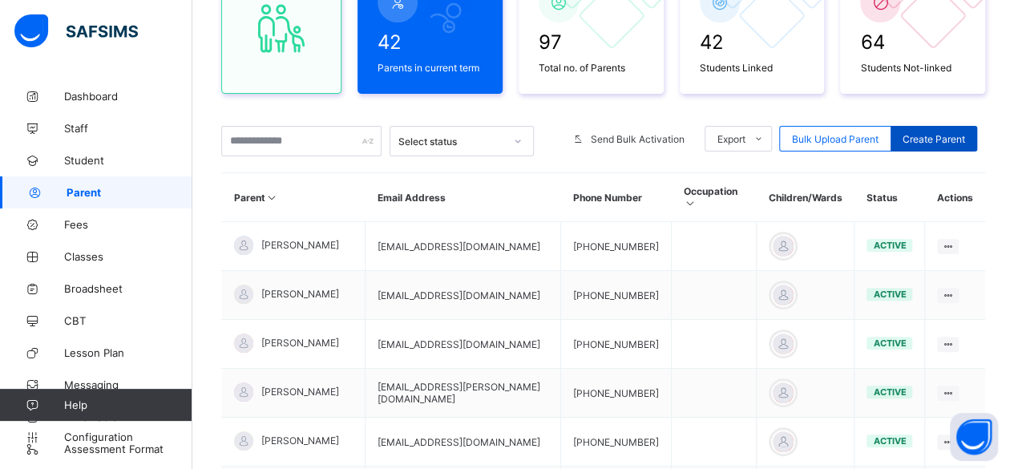
click at [962, 131] on div "Create Parent" at bounding box center [933, 139] width 87 height 26
select select "**"
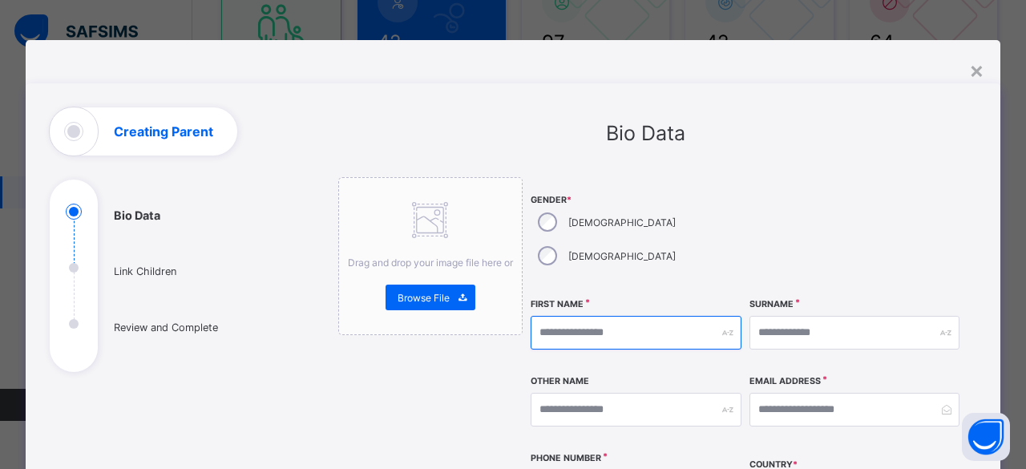
click at [587, 316] on input "text" at bounding box center [636, 333] width 211 height 34
type input "*******"
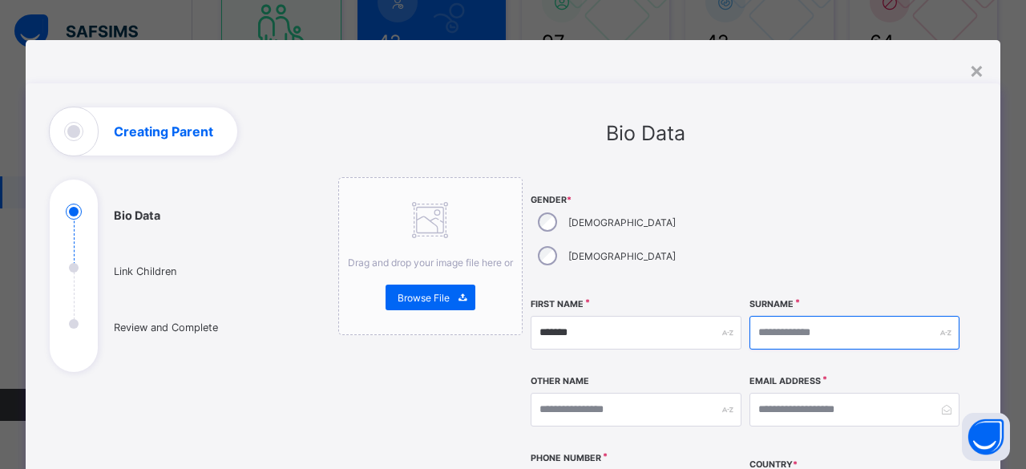
click at [809, 316] on input "text" at bounding box center [854, 333] width 211 height 34
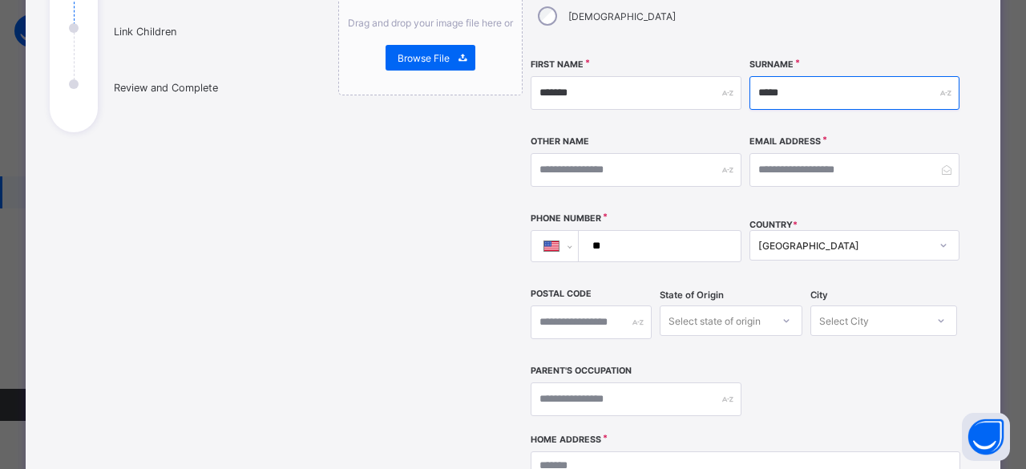
scroll to position [241, 0]
type input "*****"
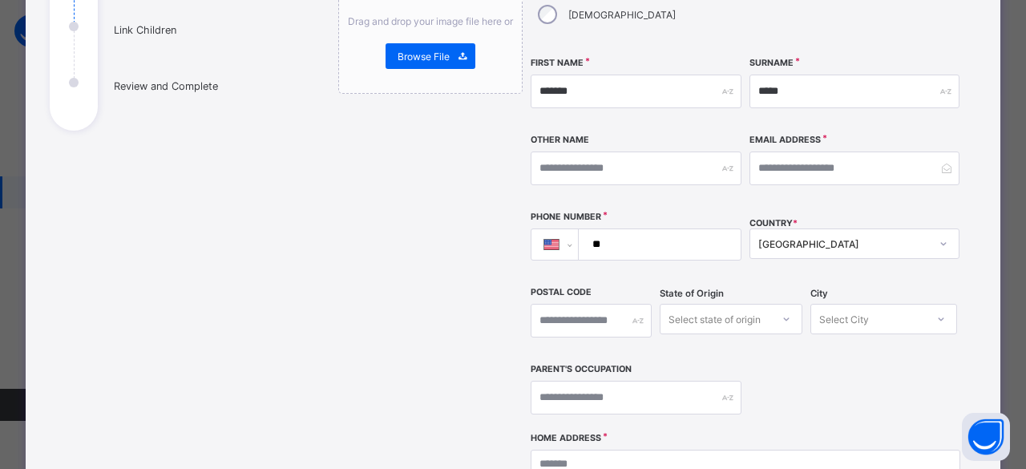
click at [635, 229] on input "**" at bounding box center [657, 244] width 148 height 30
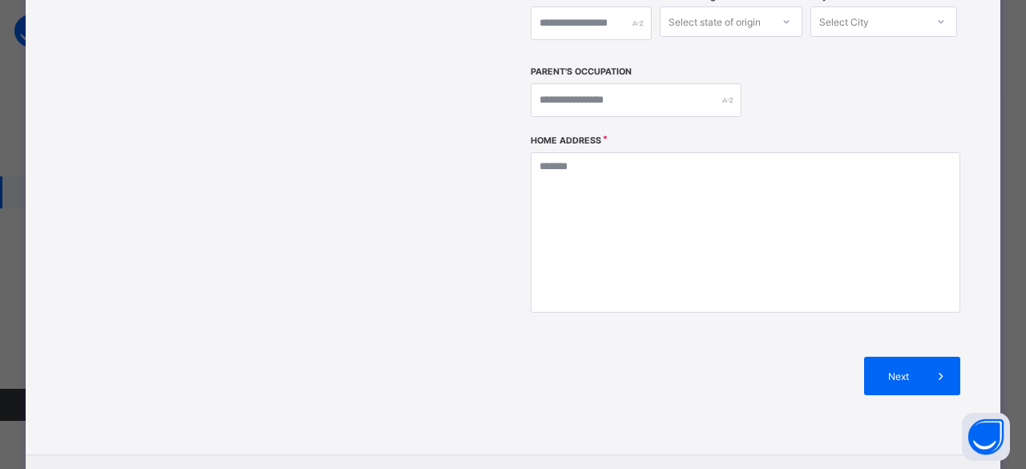
scroll to position [539, 0]
type input "**********"
click at [876, 369] on span "Next" at bounding box center [899, 375] width 46 height 12
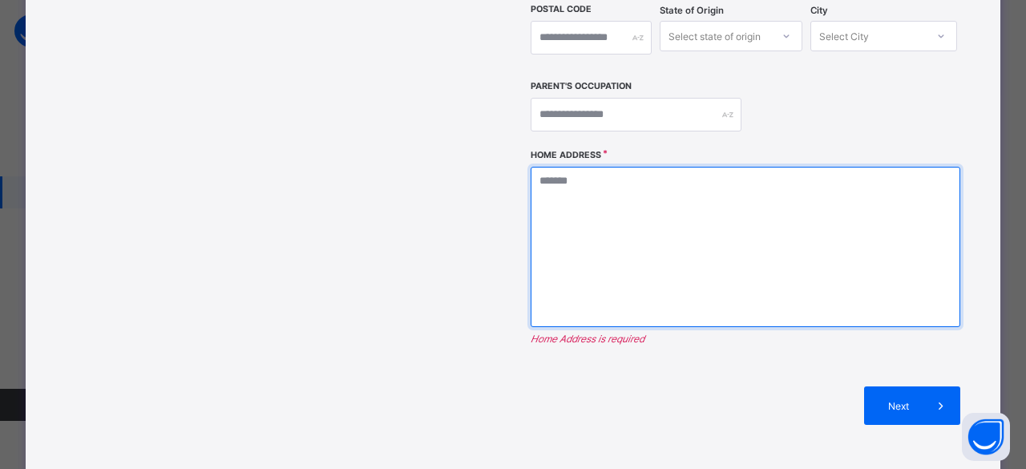
click at [561, 167] on textarea at bounding box center [746, 247] width 430 height 160
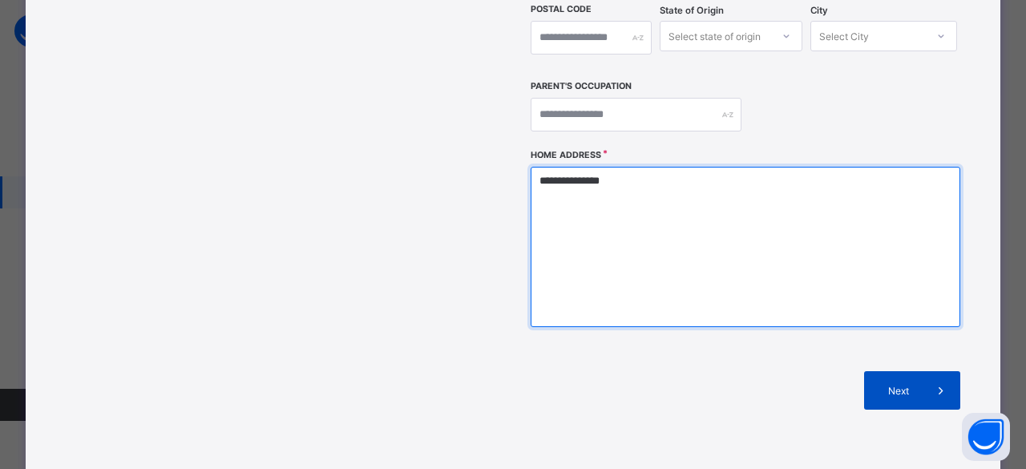
type textarea "**********"
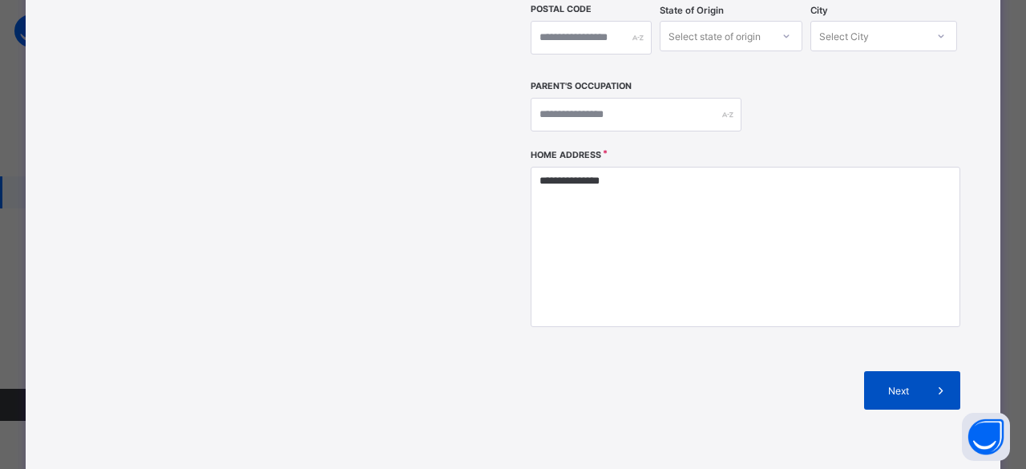
click at [910, 371] on div "Next" at bounding box center [912, 390] width 96 height 38
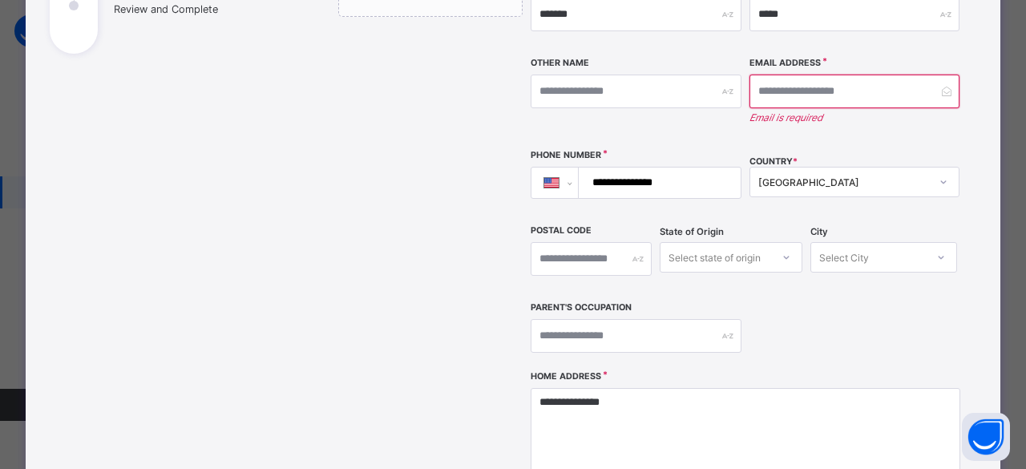
scroll to position [317, 0]
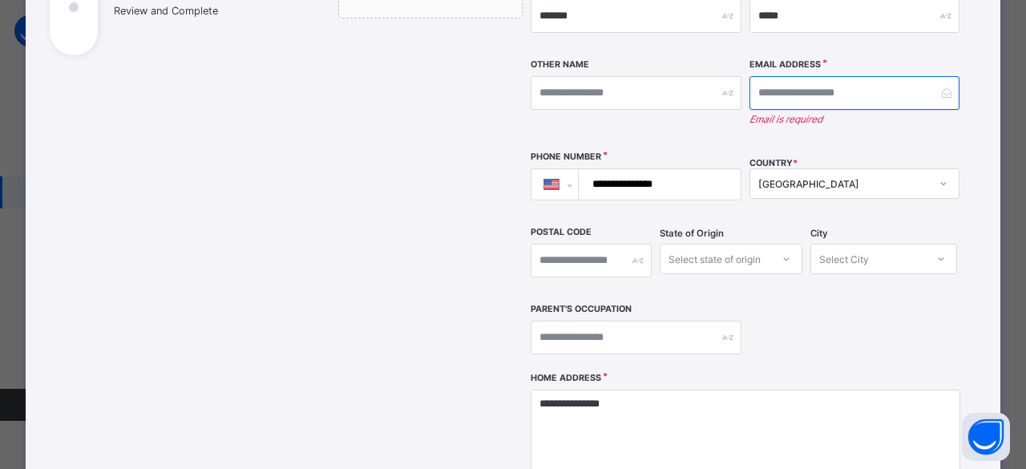
click at [785, 76] on input "email" at bounding box center [854, 93] width 211 height 34
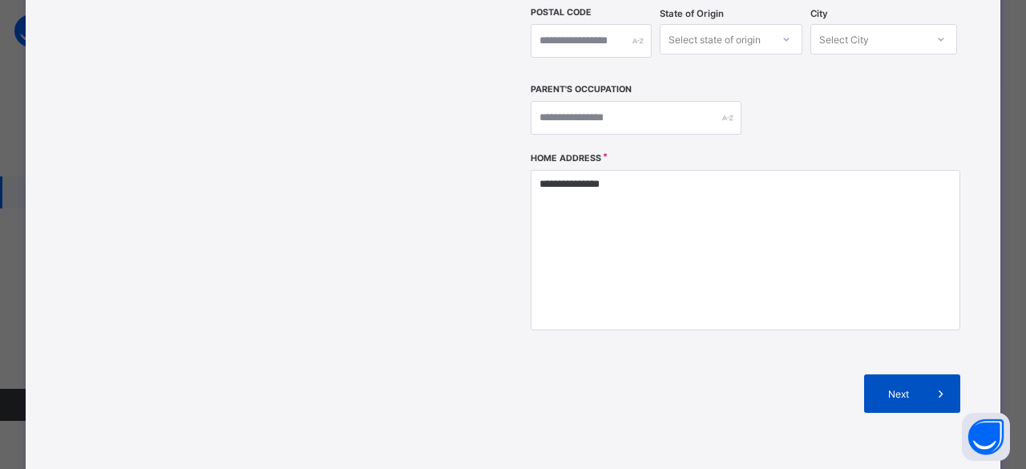
type input "**********"
click at [907, 388] on span "Next" at bounding box center [899, 394] width 46 height 12
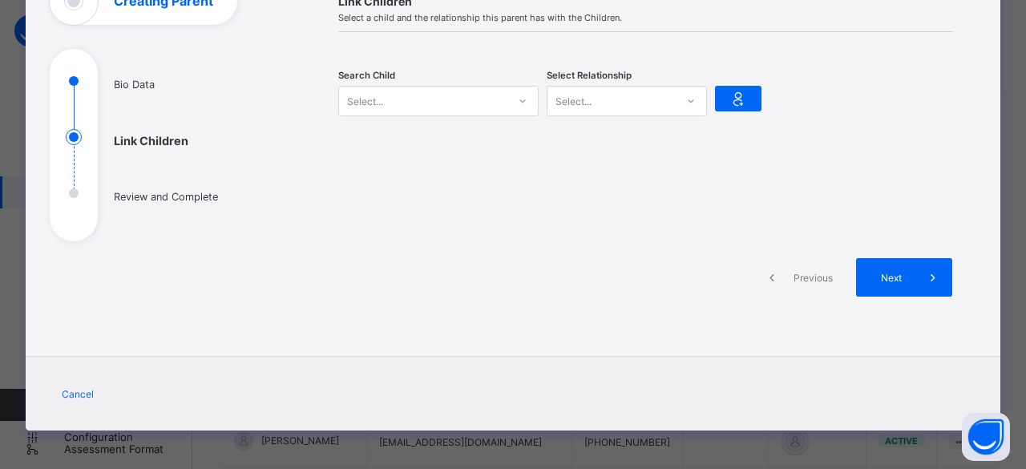
click at [412, 106] on div "Select..." at bounding box center [423, 101] width 168 height 22
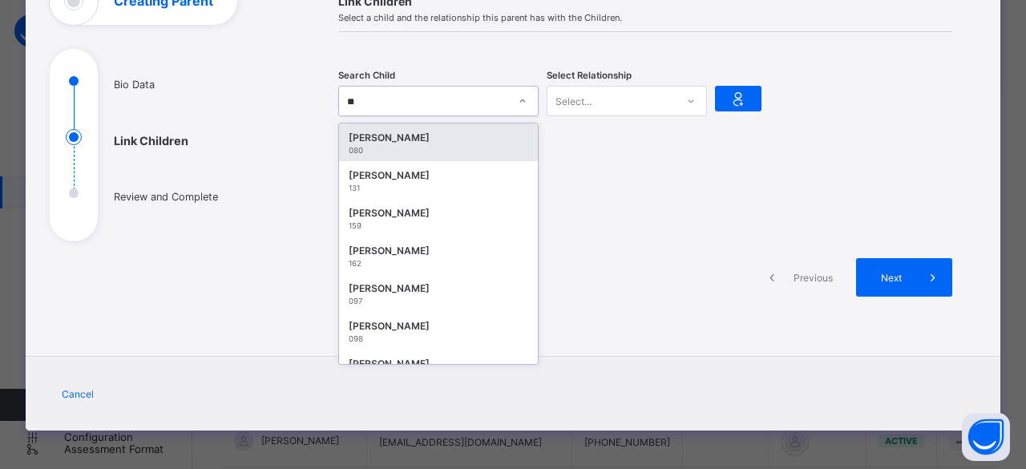
type input "***"
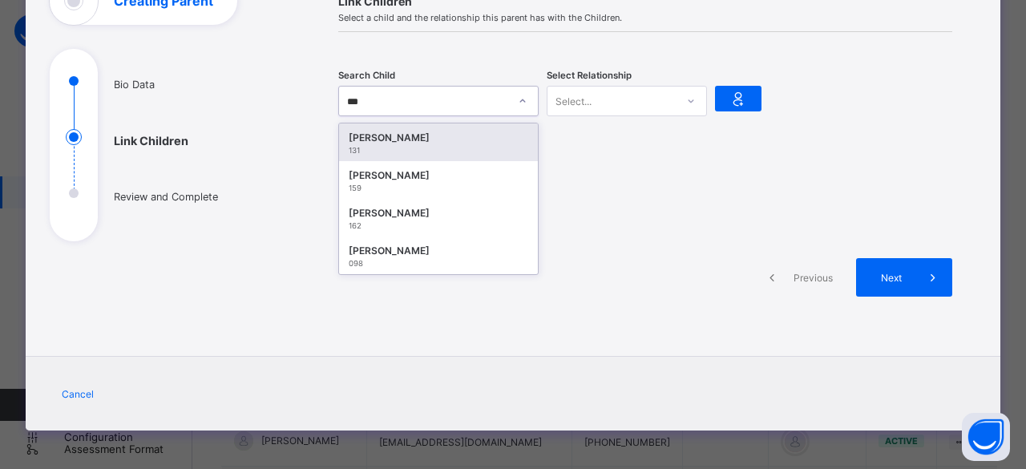
click at [415, 127] on div "Jannatul Ferdous 131" at bounding box center [438, 142] width 199 height 38
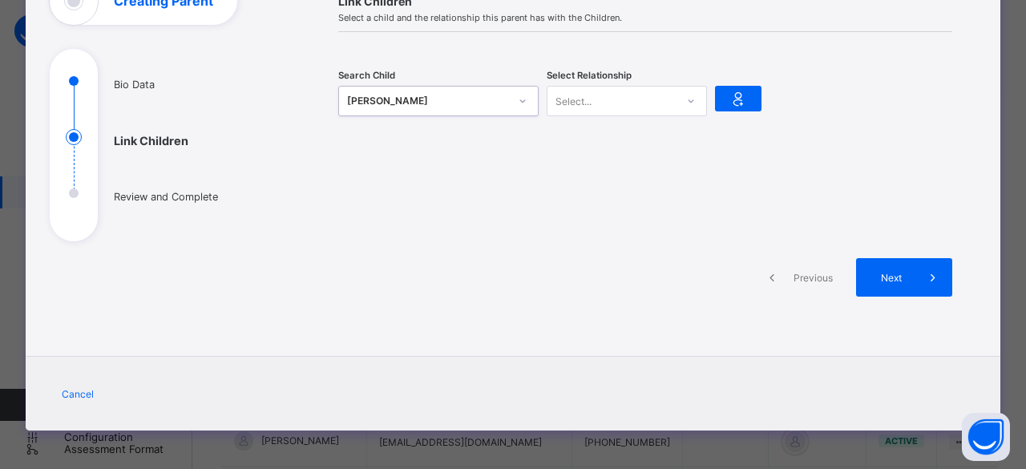
click at [632, 113] on div "Select..." at bounding box center [627, 101] width 160 height 30
click at [620, 163] on div "Mother" at bounding box center [626, 160] width 159 height 25
click at [903, 274] on span "Next" at bounding box center [891, 278] width 46 height 12
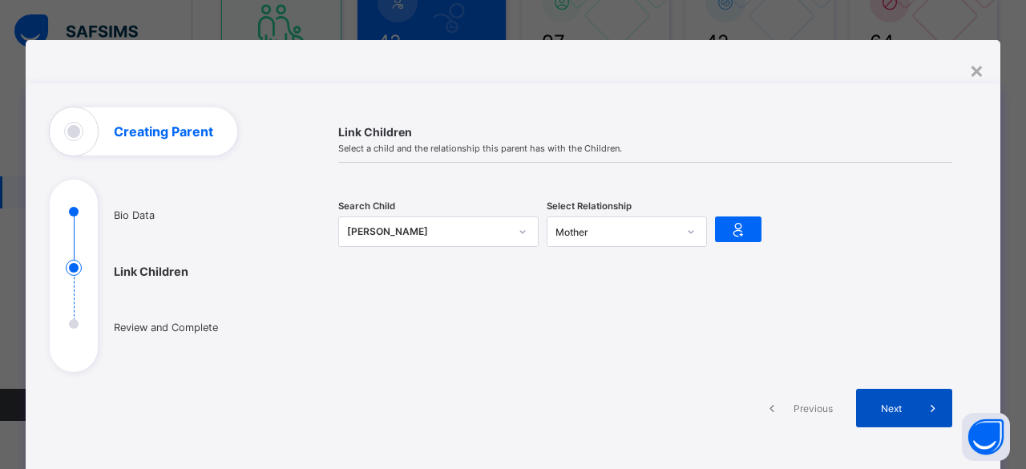
click at [875, 394] on div "Next" at bounding box center [904, 408] width 96 height 38
click at [494, 230] on div "Jannatul Ferdous 131" at bounding box center [438, 231] width 200 height 30
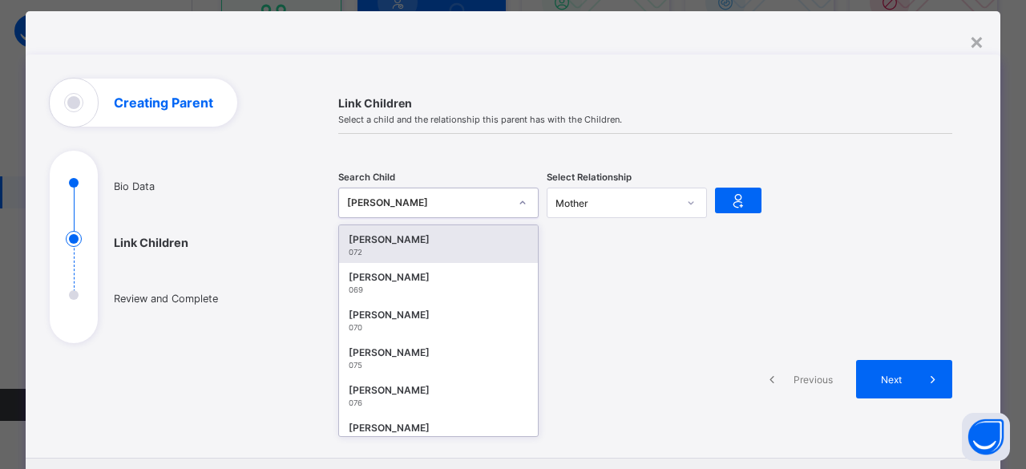
scroll to position [31, 0]
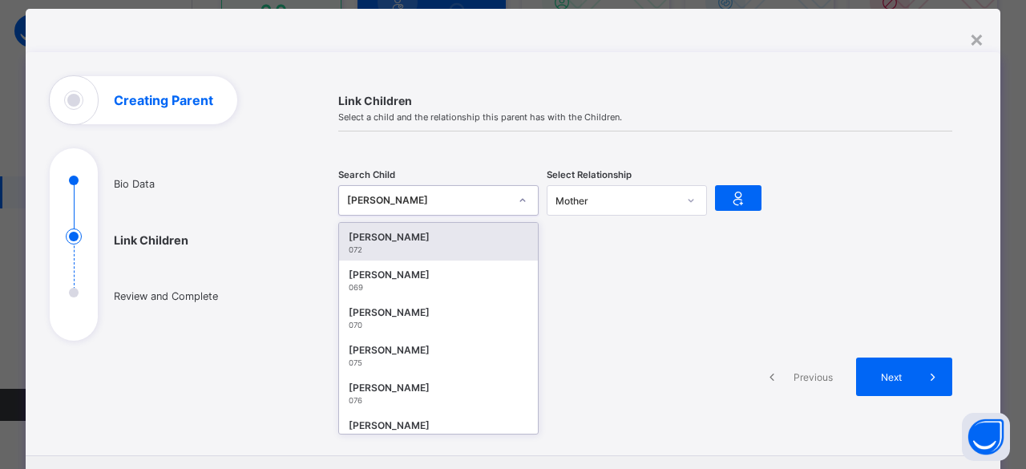
click at [446, 196] on div "[PERSON_NAME]" at bounding box center [428, 200] width 162 height 16
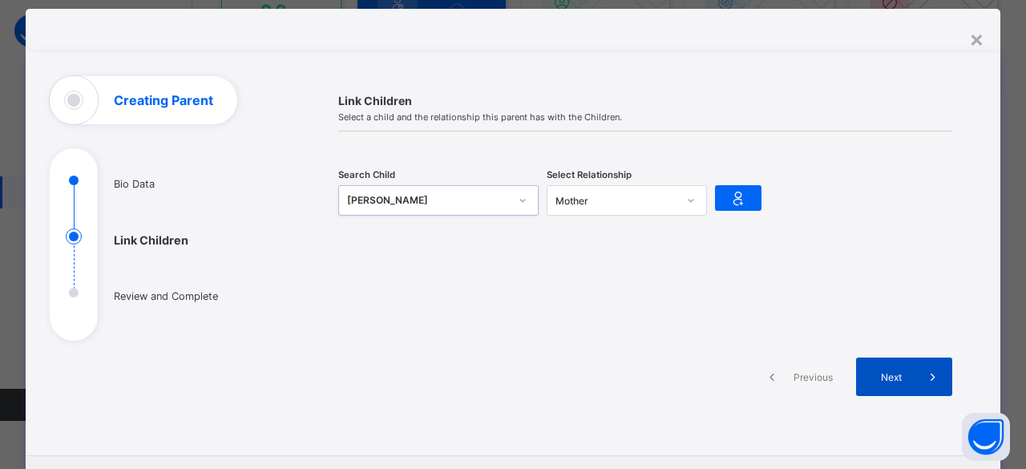
click at [885, 382] on div "Next" at bounding box center [904, 376] width 96 height 38
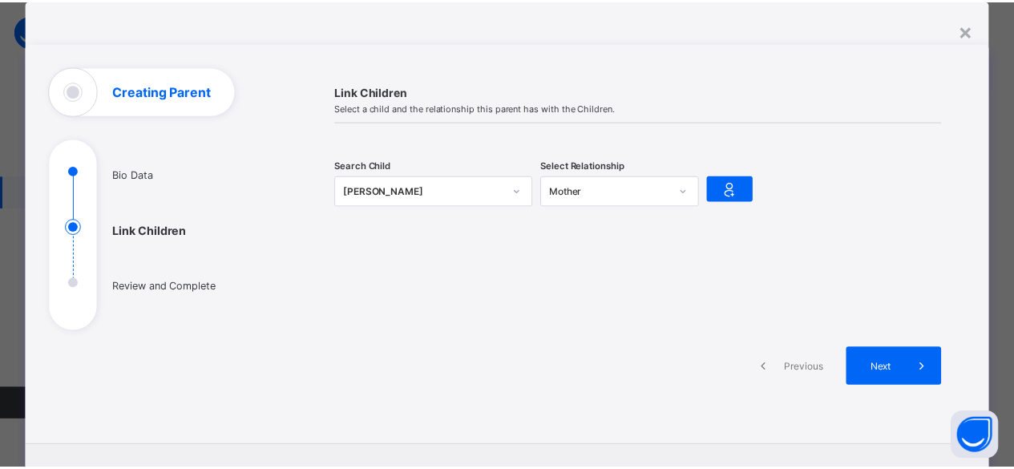
scroll to position [119, 0]
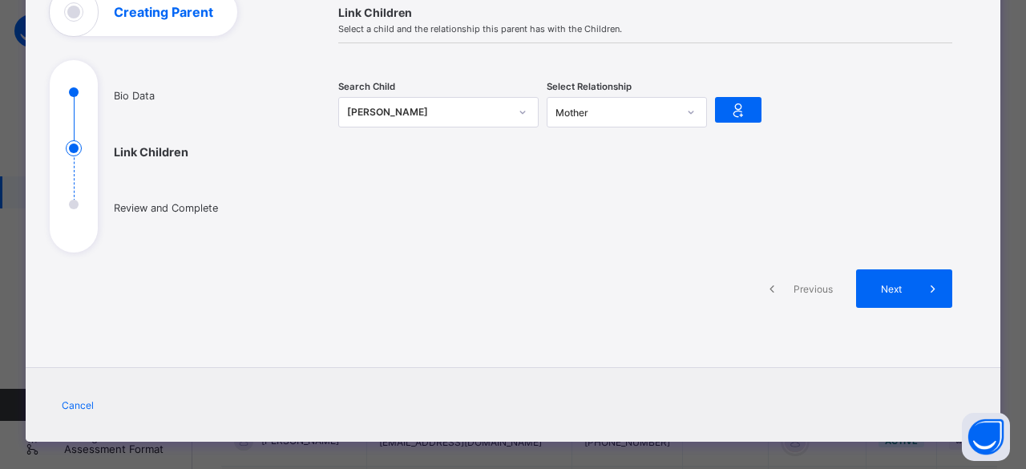
click at [75, 401] on span "Cancel" at bounding box center [78, 405] width 32 height 12
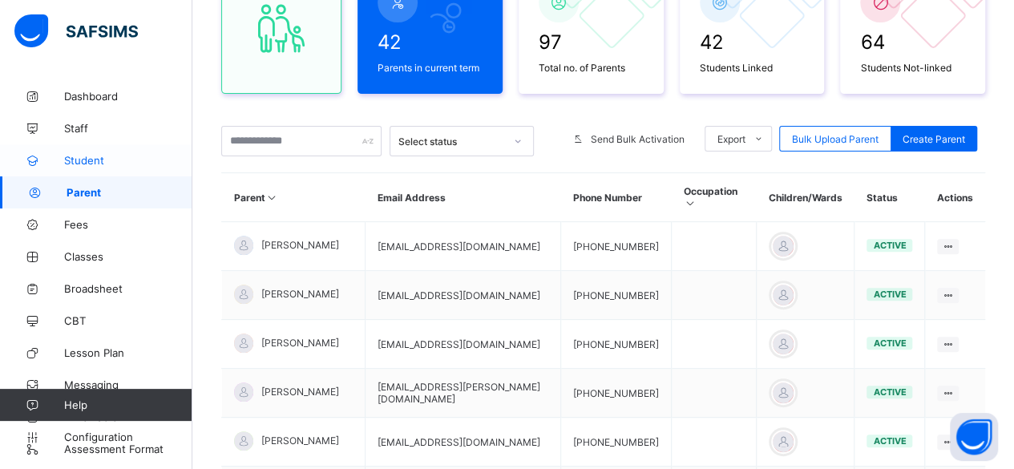
click at [104, 163] on span "Student" at bounding box center [128, 160] width 128 height 13
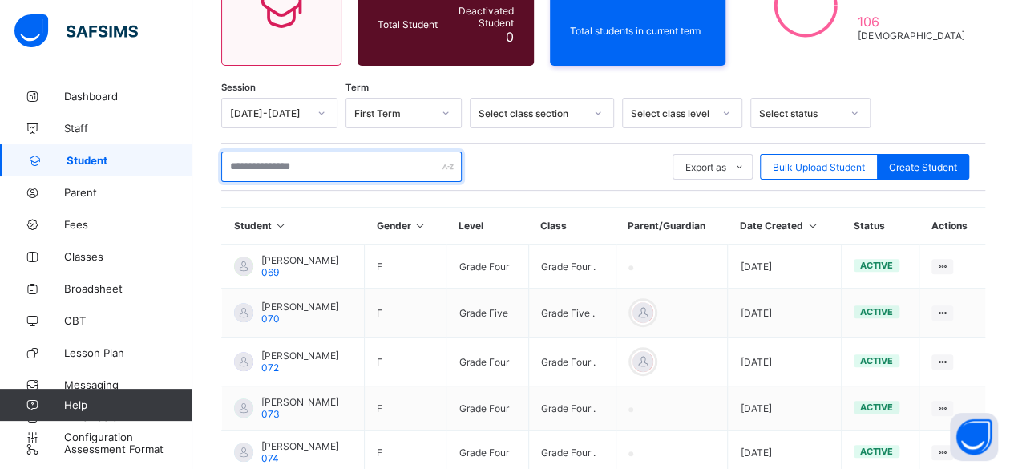
click at [296, 166] on input "text" at bounding box center [341, 166] width 240 height 30
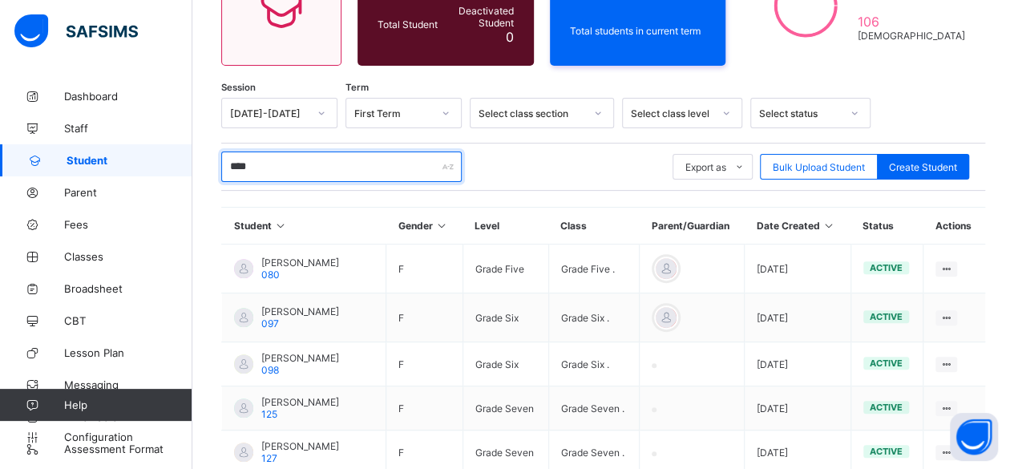
scroll to position [188, 0]
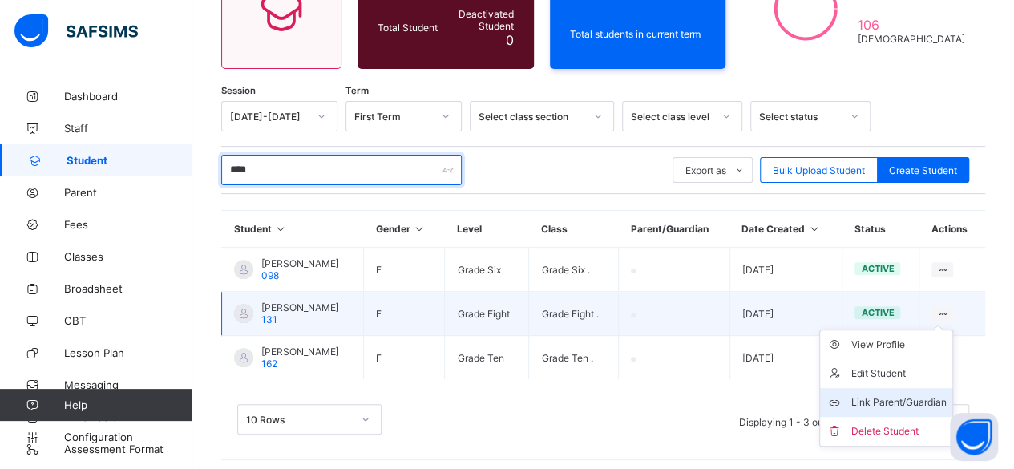
type input "****"
click at [890, 394] on div "Link Parent/Guardian" at bounding box center [897, 402] width 95 height 16
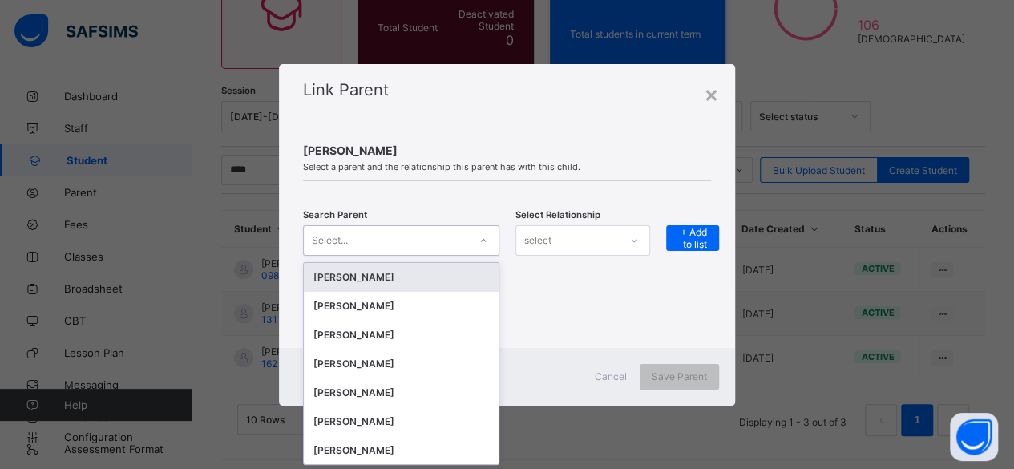
scroll to position [0, 0]
click at [462, 249] on div "Select..." at bounding box center [386, 240] width 164 height 22
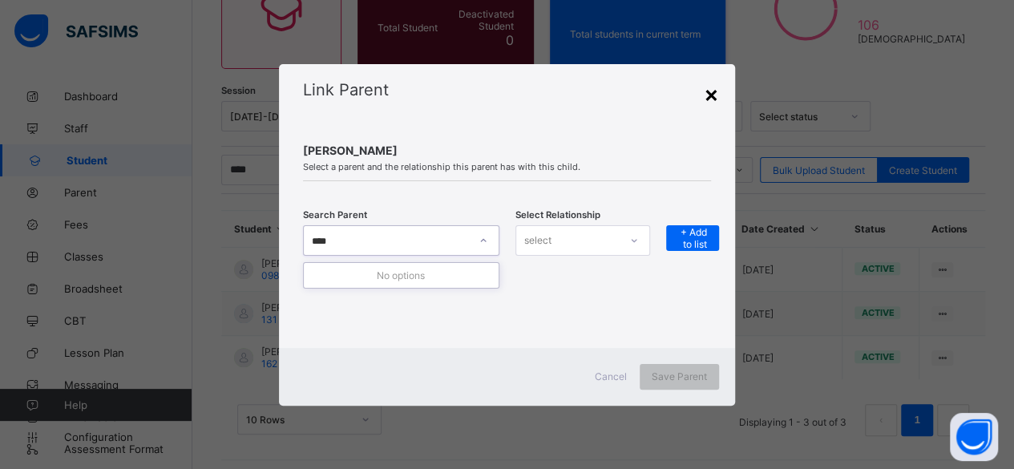
type input "****"
click at [718, 101] on div "×" at bounding box center [711, 93] width 15 height 27
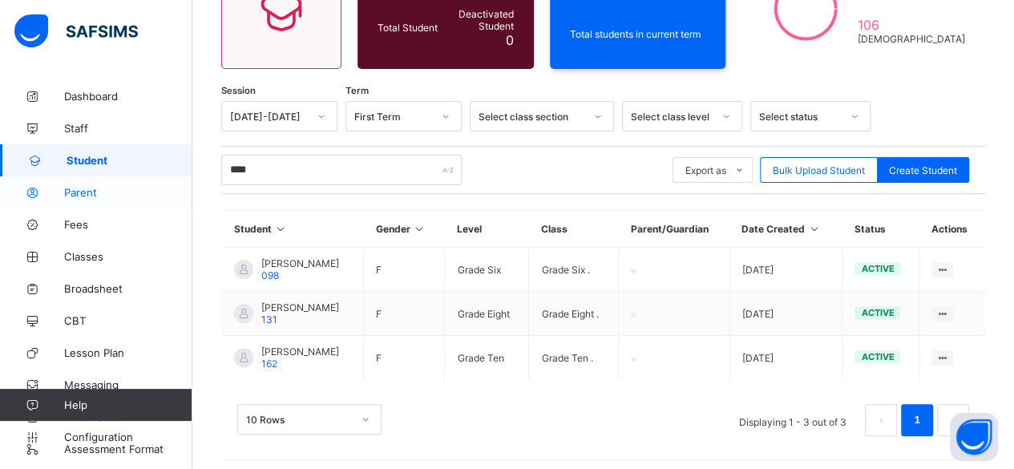
click at [114, 193] on span "Parent" at bounding box center [128, 192] width 128 height 13
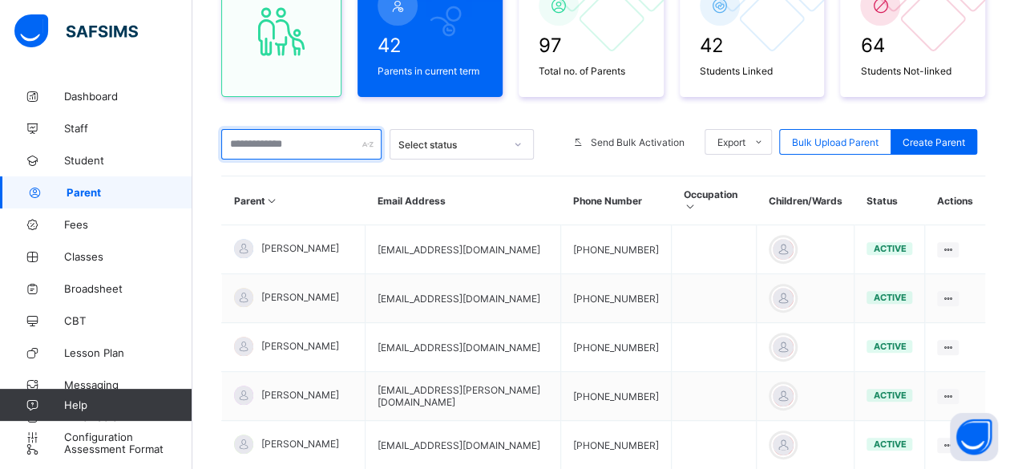
click at [295, 139] on input "text" at bounding box center [301, 144] width 160 height 30
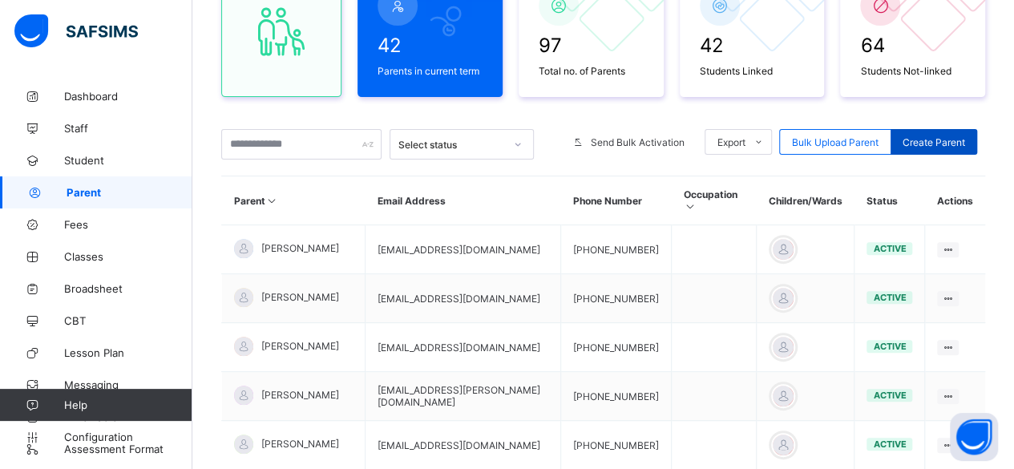
click at [955, 145] on span "Create Parent" at bounding box center [933, 142] width 63 height 12
select select "**"
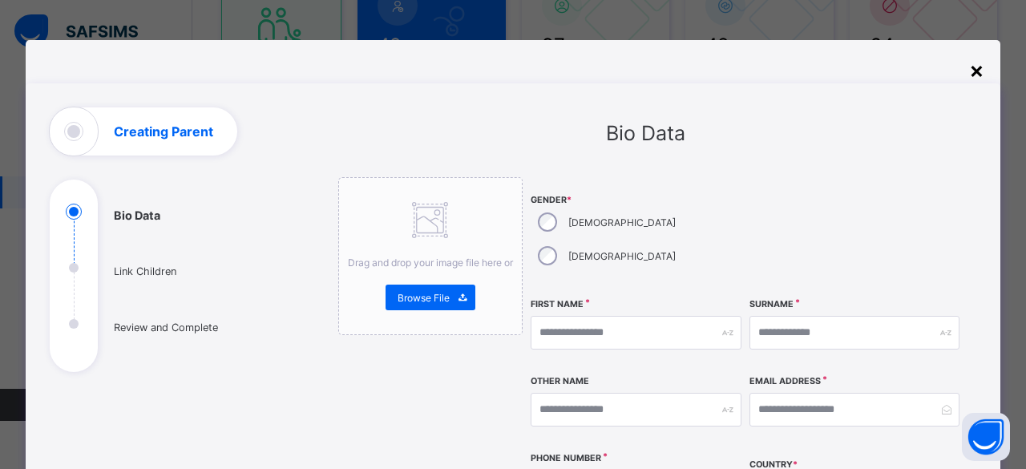
click at [974, 71] on div "×" at bounding box center [976, 69] width 15 height 27
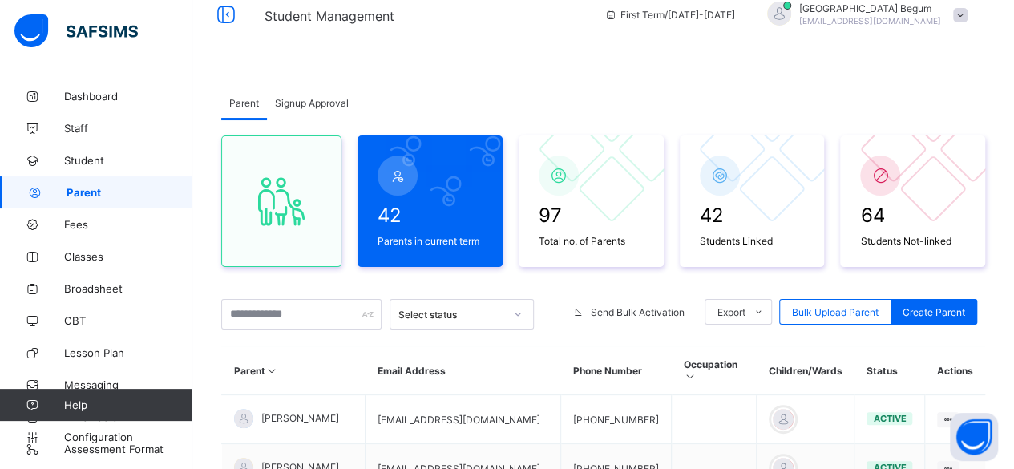
scroll to position [18, 0]
click at [309, 102] on span "Signup Approval" at bounding box center [312, 103] width 74 height 12
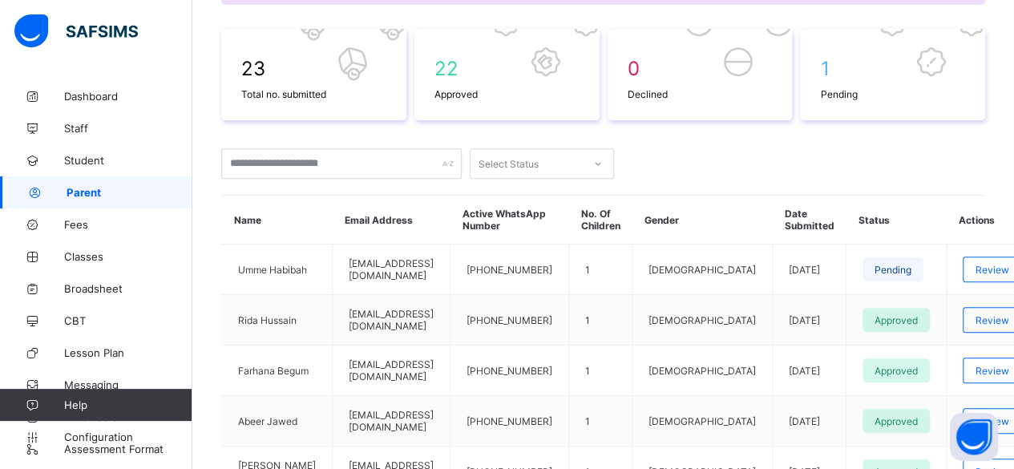
scroll to position [240, 0]
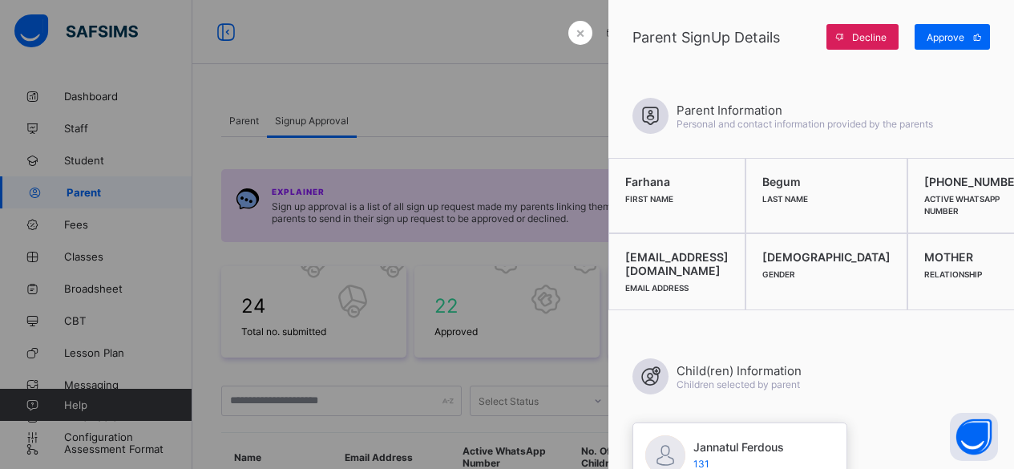
scroll to position [255, 0]
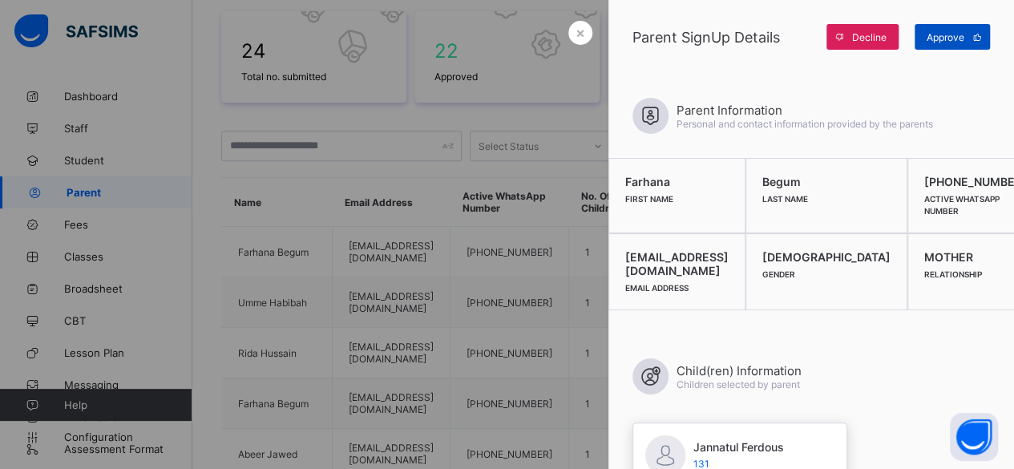
click at [942, 38] on span "Approve" at bounding box center [946, 37] width 38 height 12
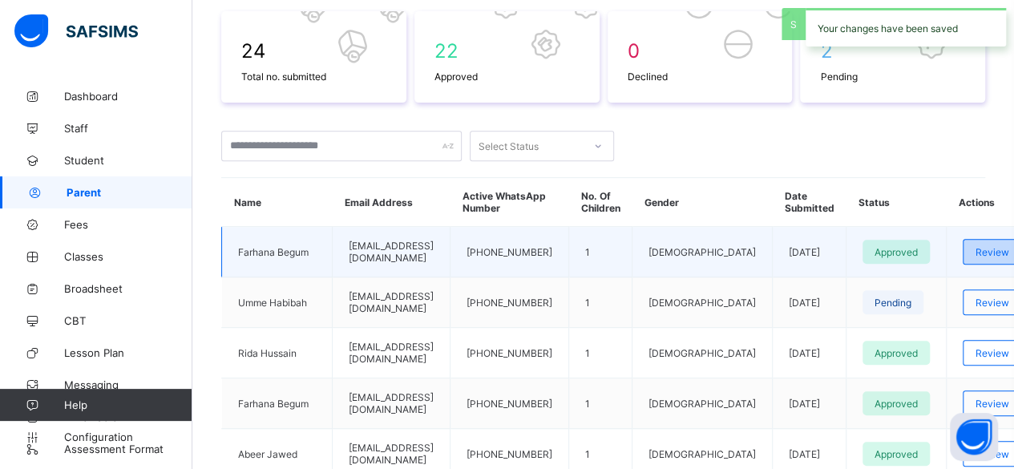
click at [975, 246] on span "Review" at bounding box center [992, 252] width 34 height 12
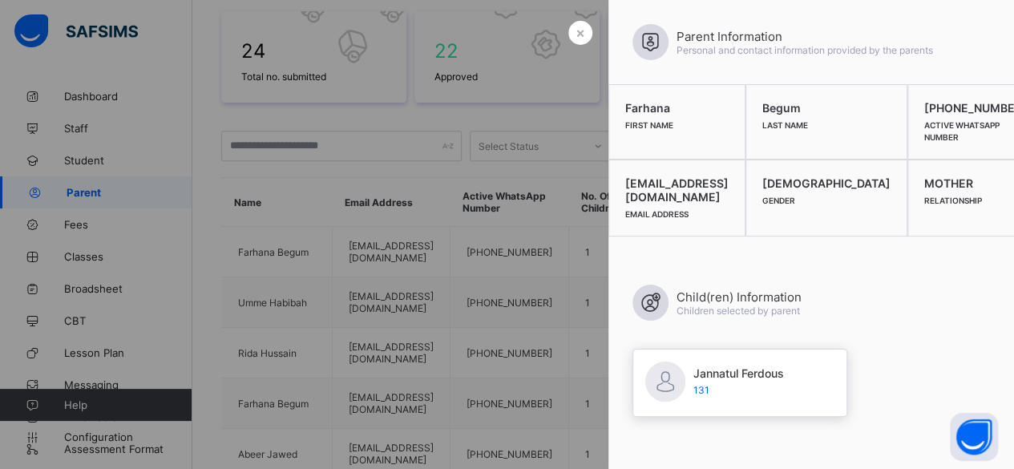
click at [504, 166] on div at bounding box center [507, 234] width 1014 height 469
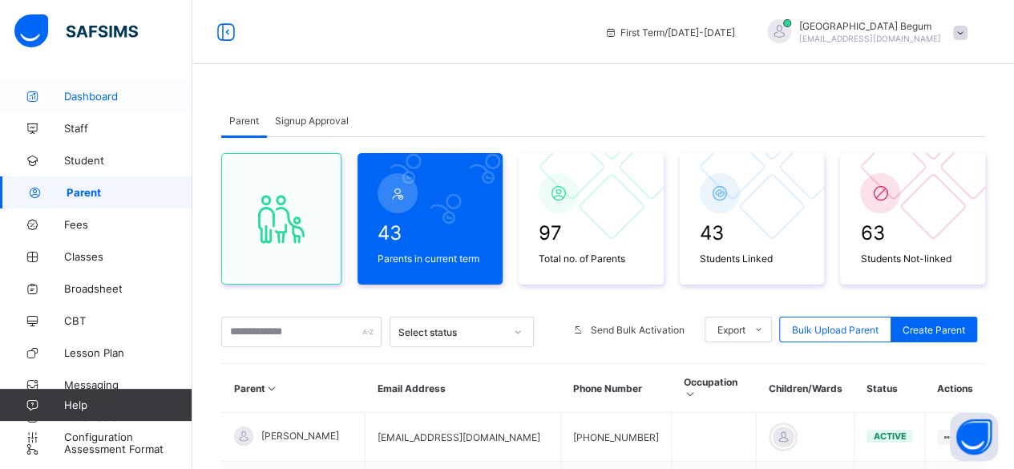
click at [103, 102] on span "Dashboard" at bounding box center [128, 96] width 128 height 13
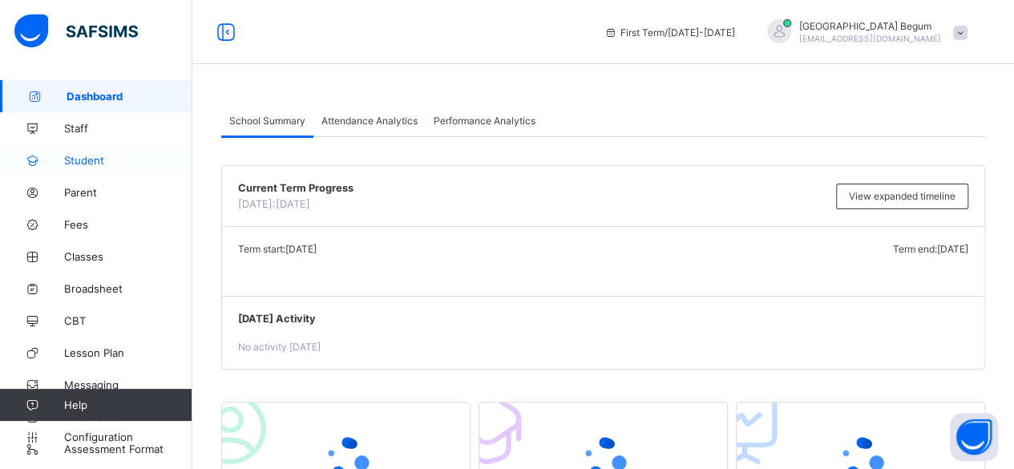
click at [118, 168] on link "Student" at bounding box center [96, 160] width 192 height 32
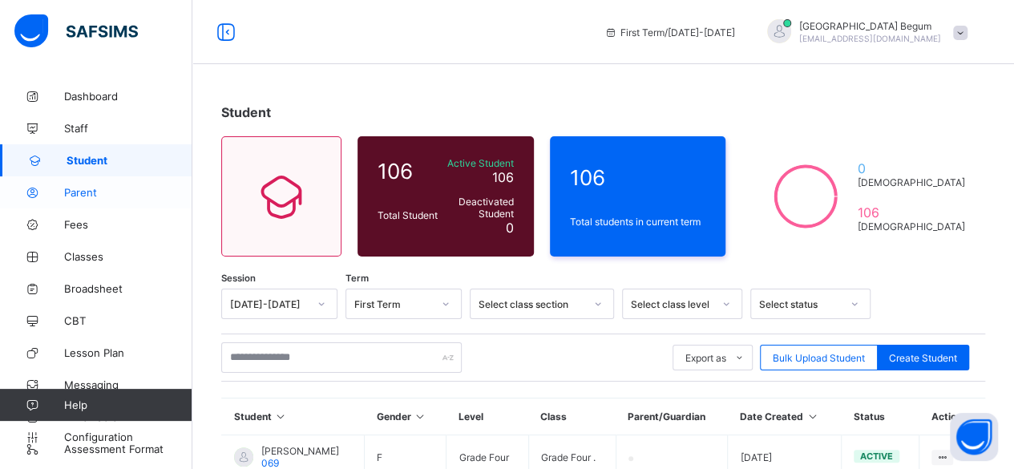
click at [90, 193] on span "Parent" at bounding box center [128, 192] width 128 height 13
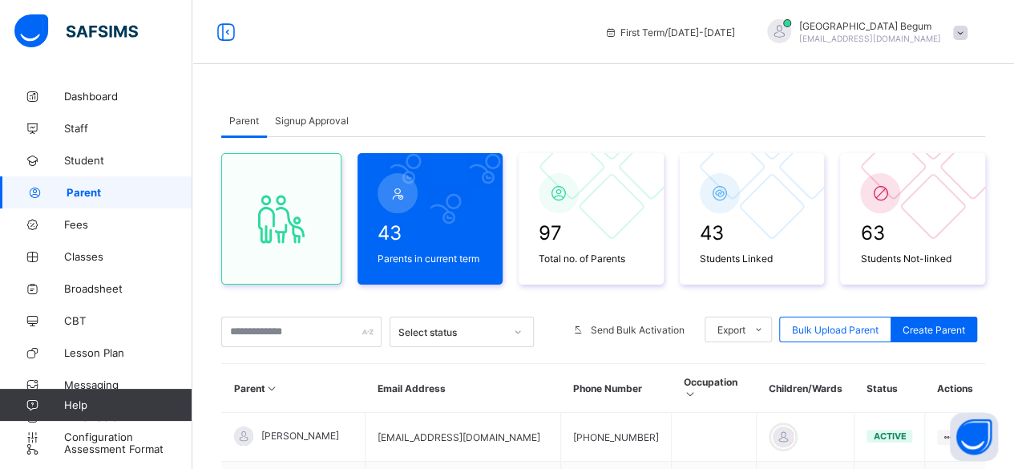
click at [329, 121] on span "Signup Approval" at bounding box center [312, 121] width 74 height 12
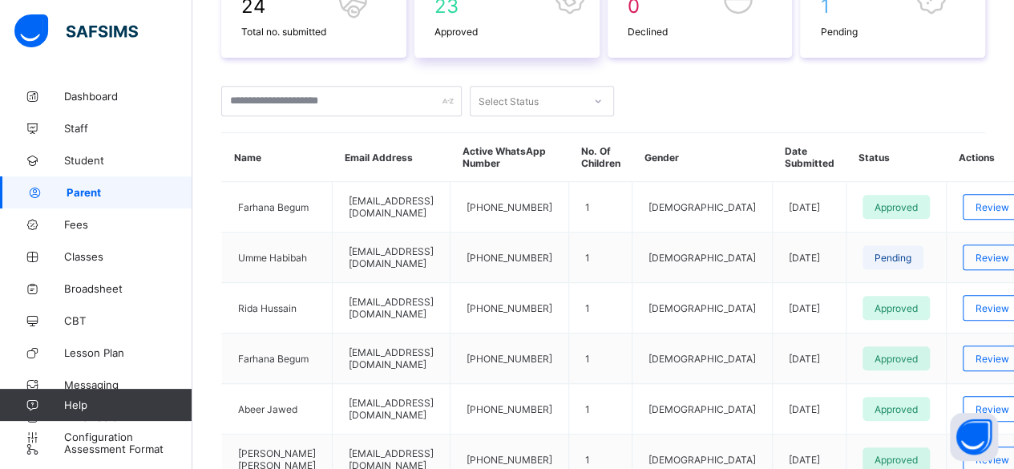
scroll to position [337, 0]
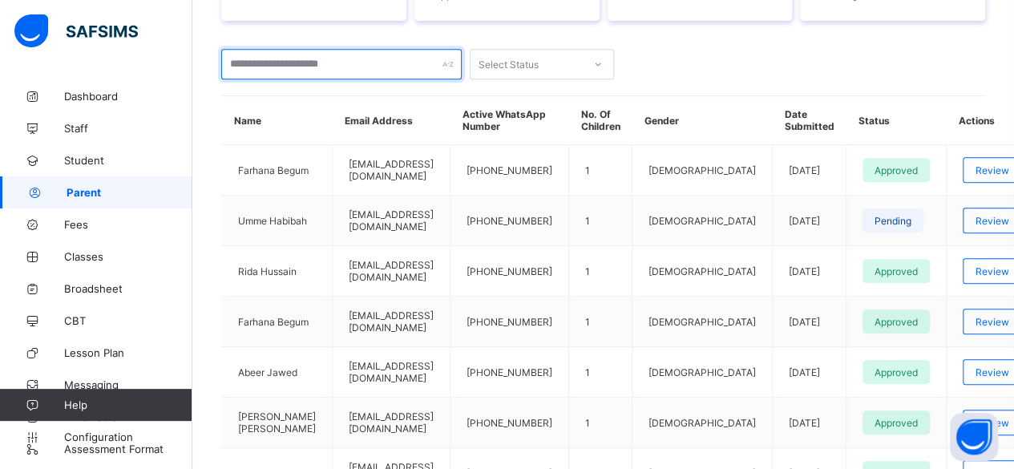
click at [322, 59] on input "text" at bounding box center [341, 64] width 240 height 30
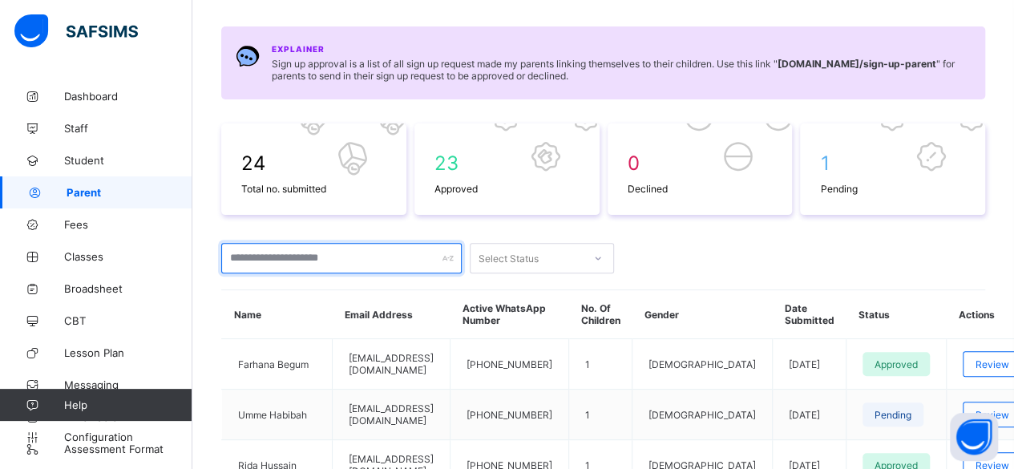
scroll to position [0, 0]
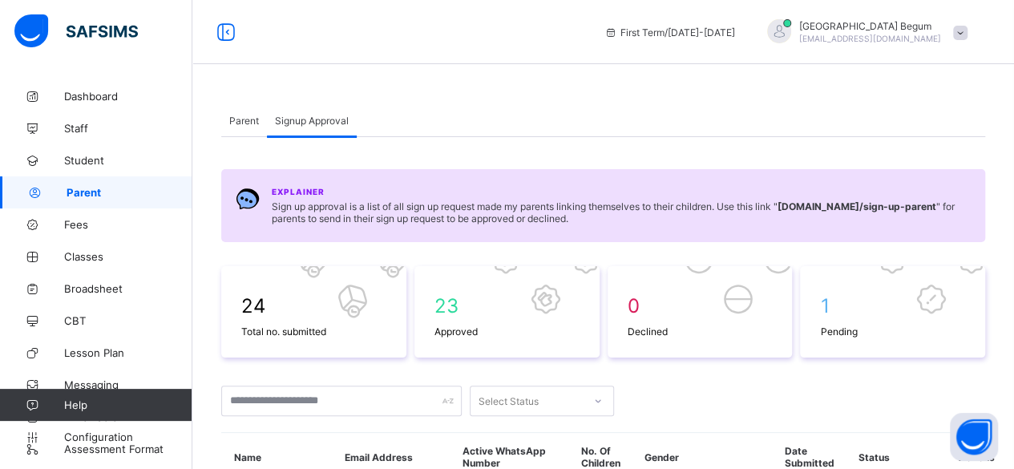
click at [248, 127] on div "Parent" at bounding box center [244, 120] width 46 height 32
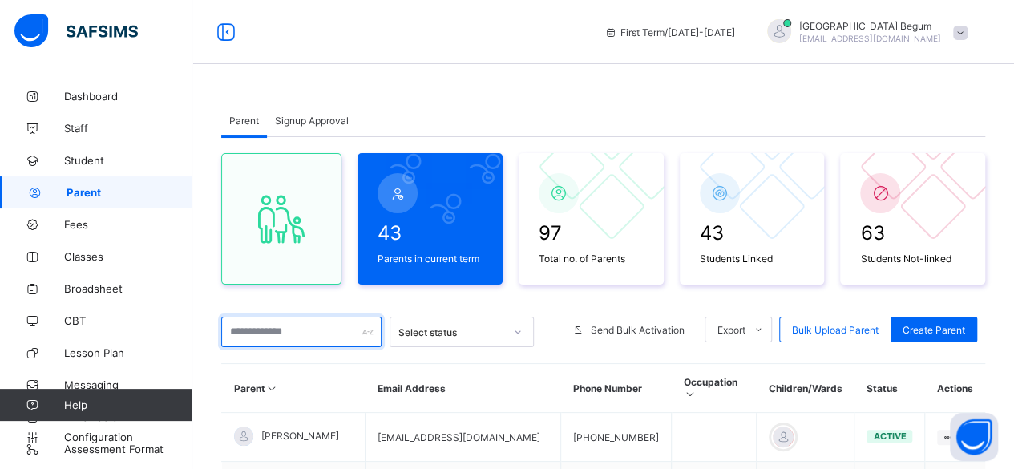
click at [265, 333] on input "text" at bounding box center [301, 332] width 160 height 30
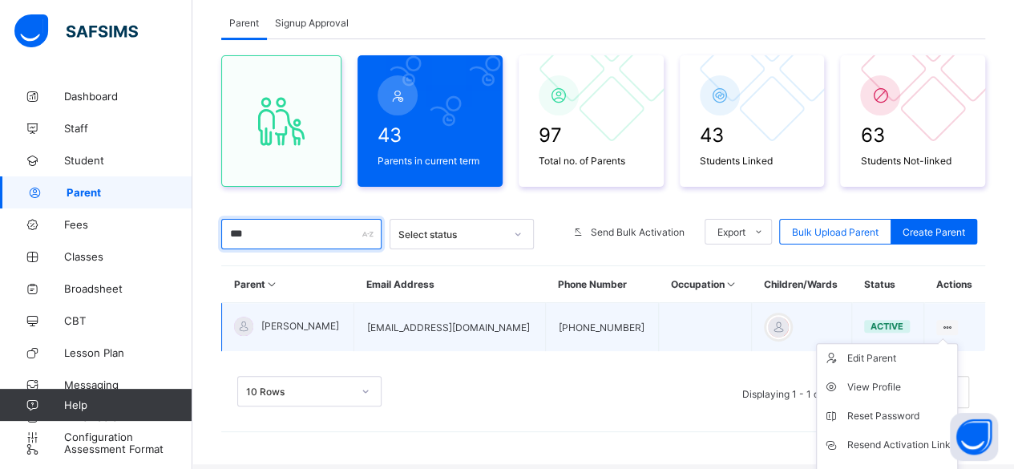
scroll to position [172, 0]
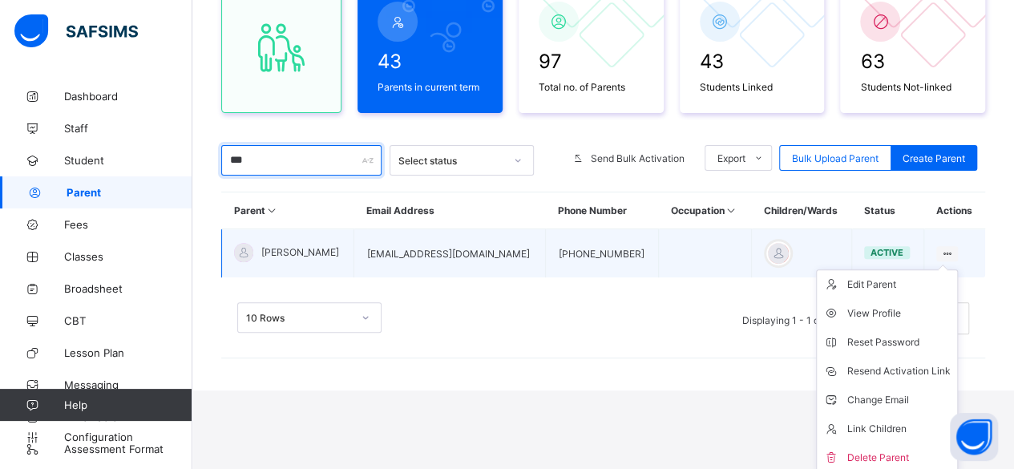
type input "***"
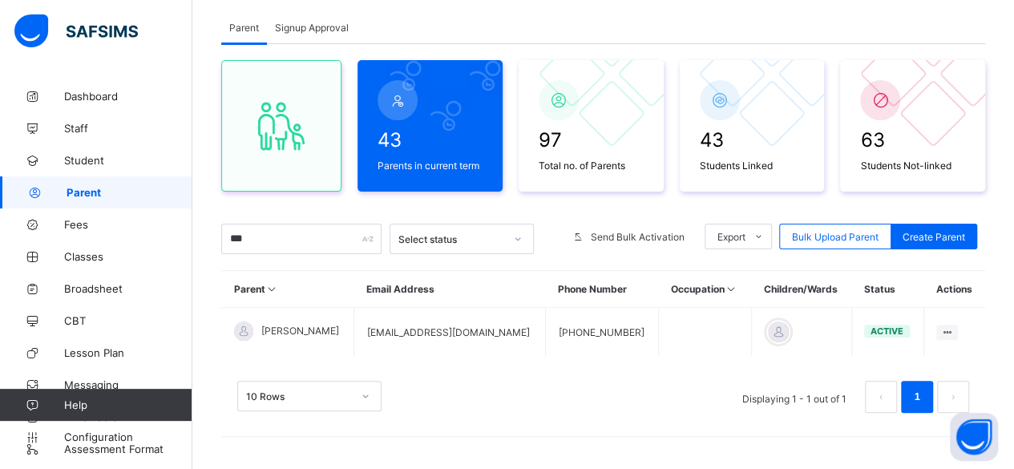
scroll to position [90, 0]
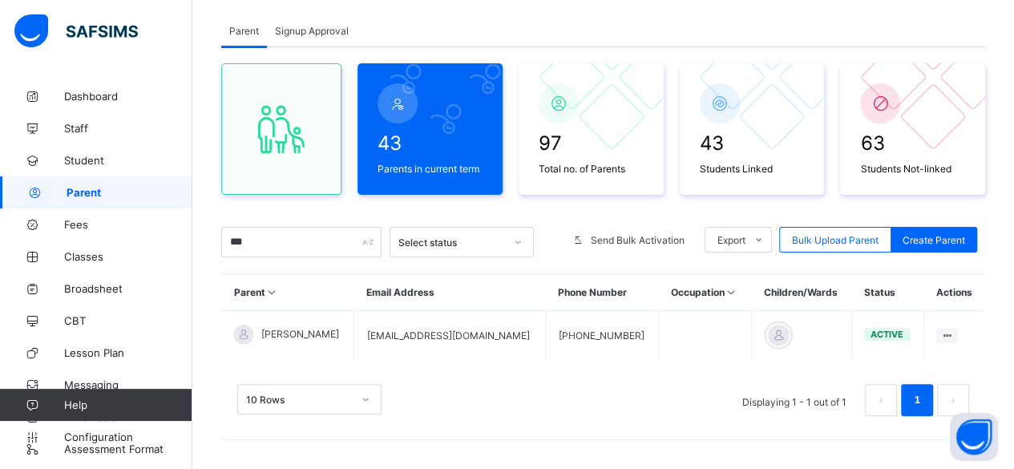
click at [595, 289] on th "Phone Number" at bounding box center [602, 292] width 113 height 37
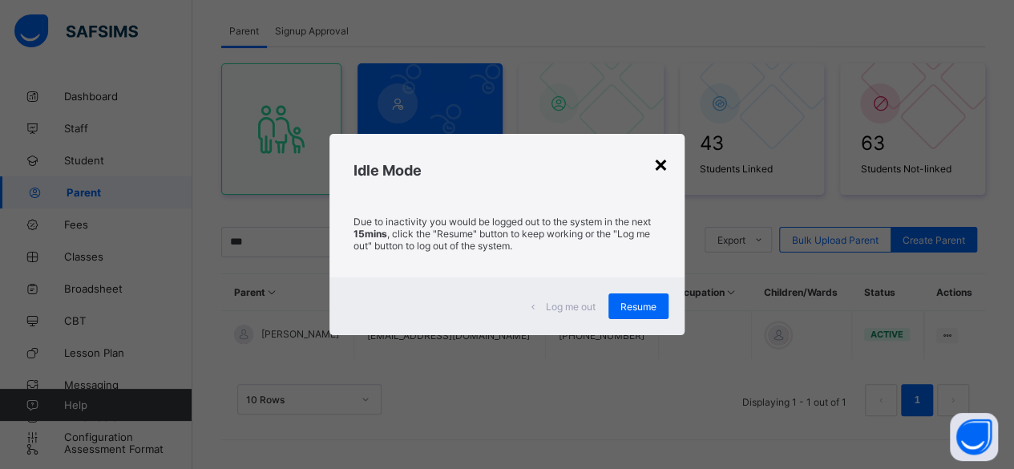
click at [662, 171] on div "×" at bounding box center [660, 163] width 15 height 27
